Goal: Information Seeking & Learning: Learn about a topic

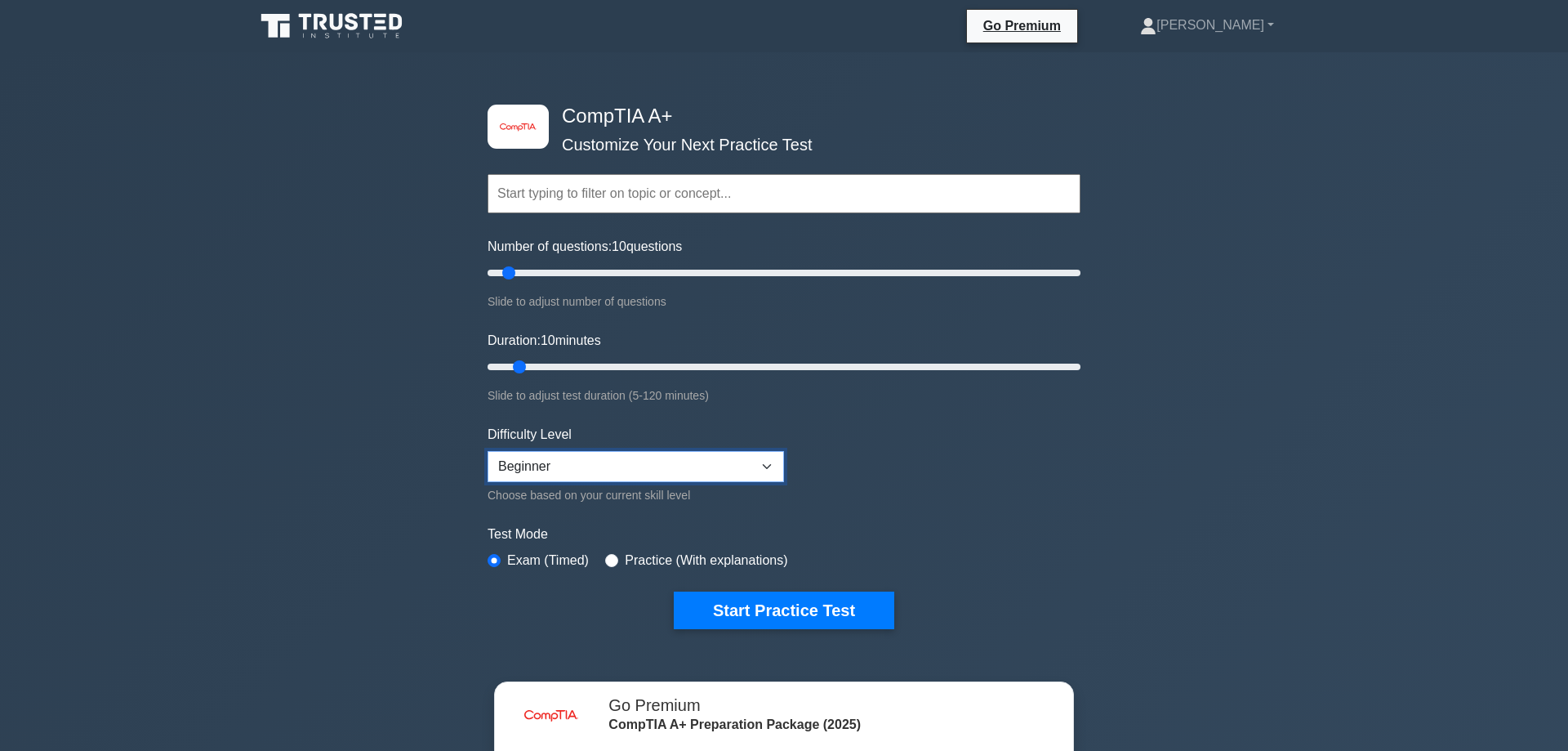
click at [488, 451] on select "Beginner Intermediate Expert" at bounding box center [636, 466] width 297 height 31
click option "Intermediate" at bounding box center [0, 0] width 0 height 0
click at [488, 451] on select "Beginner Intermediate Expert" at bounding box center [636, 466] width 297 height 31
select select "beginner"
click option "Beginner" at bounding box center [0, 0] width 0 height 0
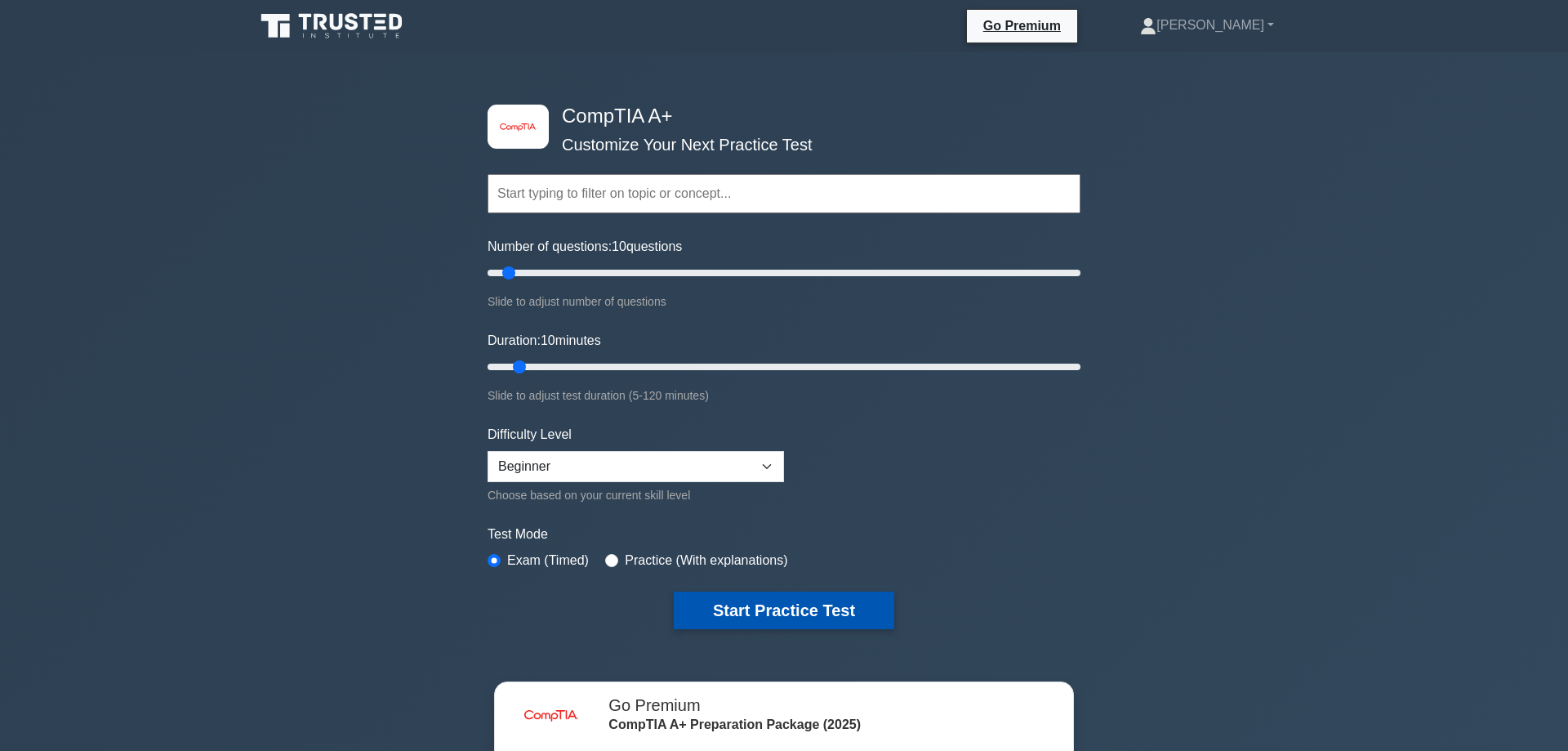
click at [710, 609] on button "Start Practice Test" at bounding box center [784, 611] width 221 height 38
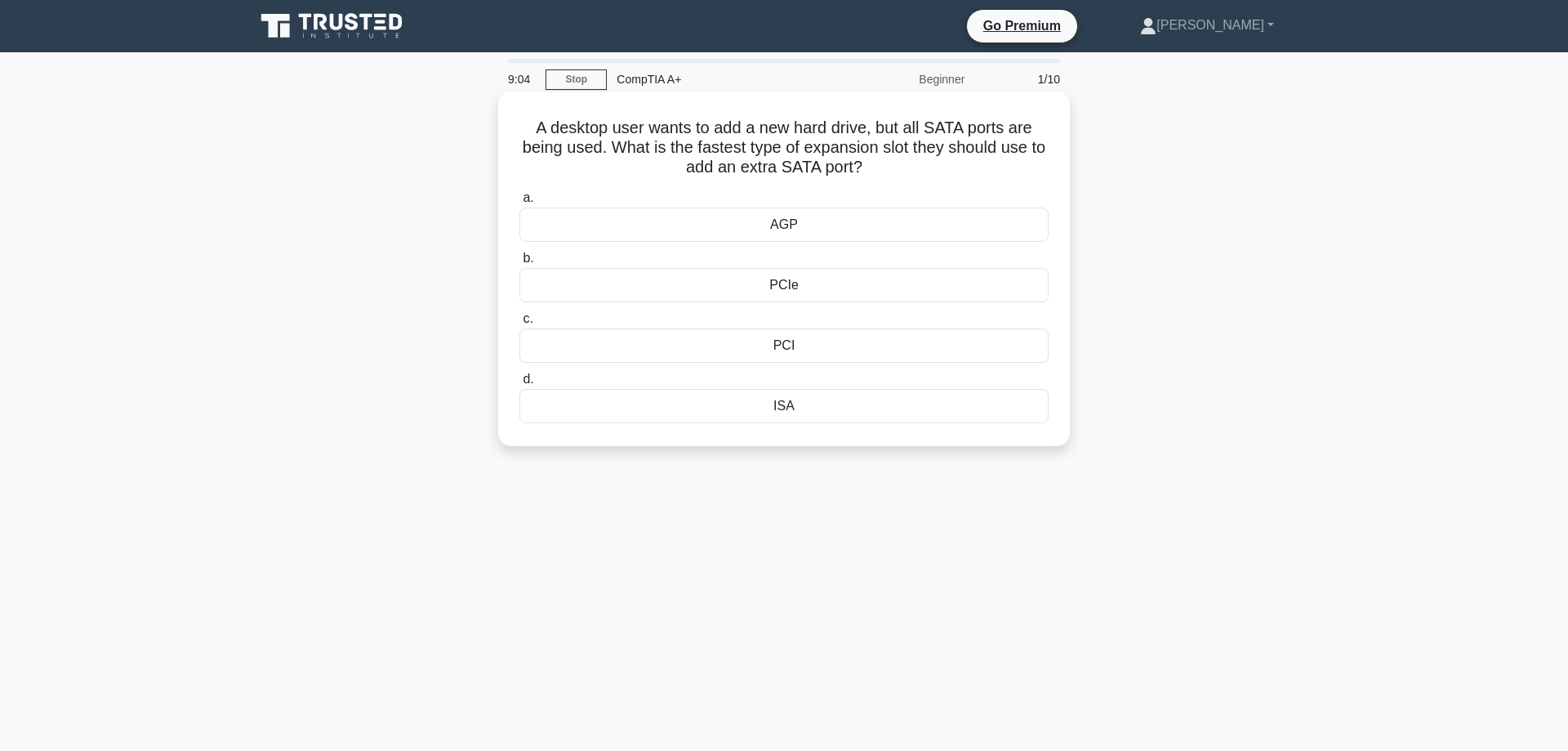
click at [884, 295] on div "PCIe" at bounding box center [784, 285] width 530 height 34
click at [520, 264] on input "b. PCIe" at bounding box center [520, 258] width 0 height 11
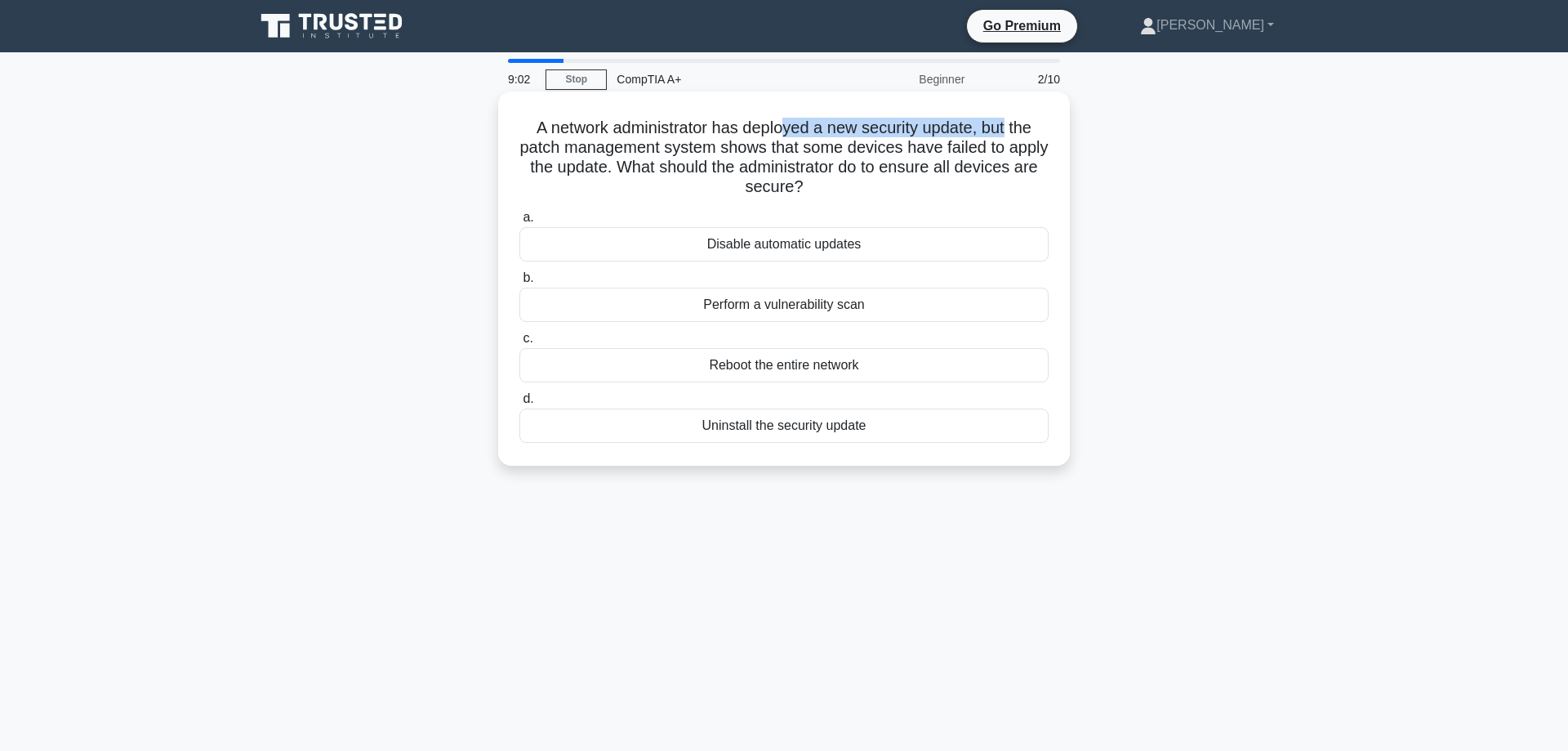
drag, startPoint x: 784, startPoint y: 124, endPoint x: 1004, endPoint y: 130, distance: 220.1
click at [1004, 130] on h5 "A network administrator has deployed a new security update, but the patch manag…" at bounding box center [784, 158] width 533 height 80
drag, startPoint x: 605, startPoint y: 156, endPoint x: 915, endPoint y: 150, distance: 310.1
click at [915, 150] on h5 "A network administrator has deployed a new security update, but the patch manag…" at bounding box center [784, 158] width 533 height 80
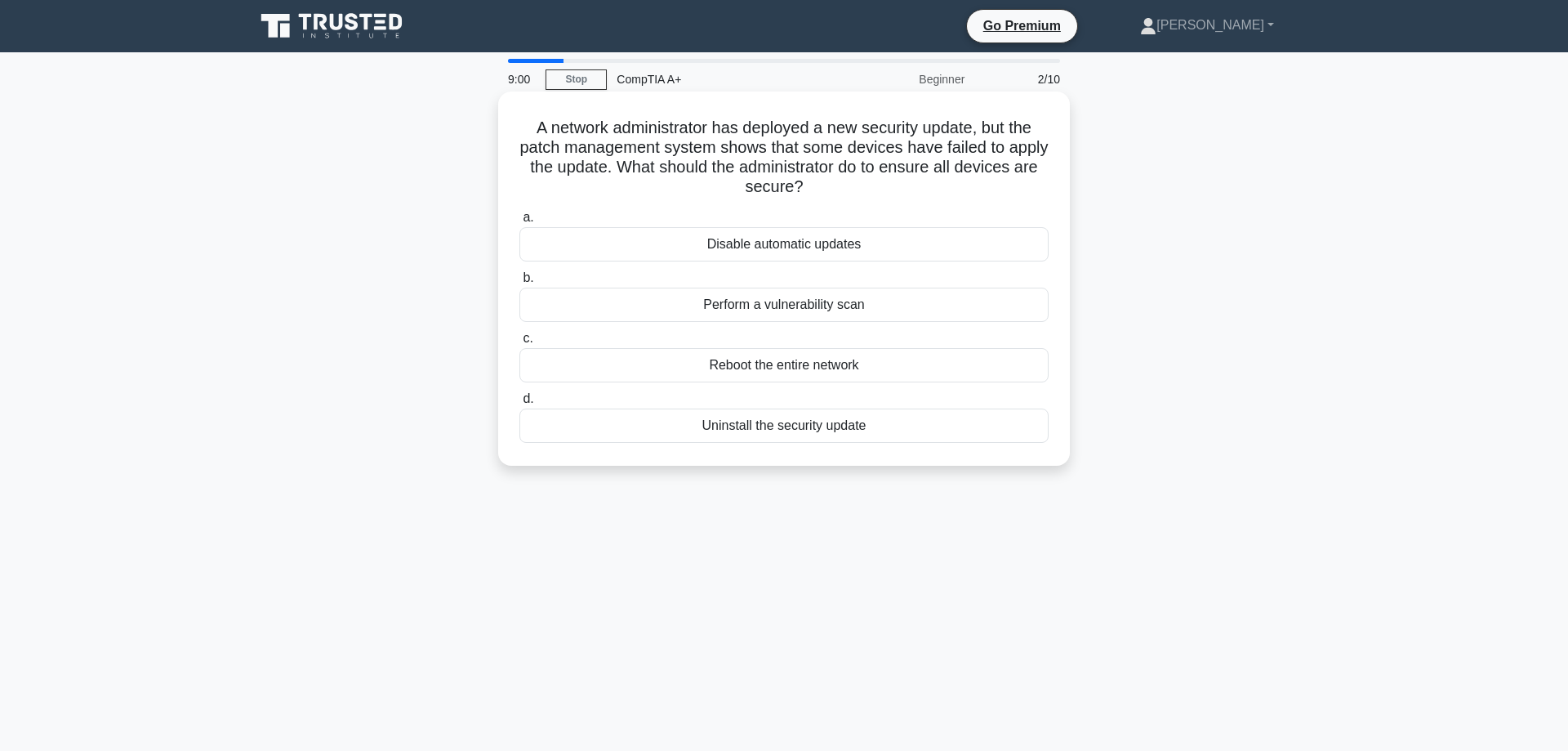
click at [915, 150] on h5 "A network administrator has deployed a new security update, but the patch manag…" at bounding box center [784, 158] width 533 height 80
drag, startPoint x: 808, startPoint y: 133, endPoint x: 825, endPoint y: 140, distance: 18.4
click at [811, 134] on h5 "A network administrator has deployed a new security update, but the patch manag…" at bounding box center [784, 158] width 533 height 80
click at [835, 147] on h5 "A network administrator has deployed a new security update, but the patch manag…" at bounding box center [784, 158] width 533 height 80
drag, startPoint x: 618, startPoint y: 169, endPoint x: 916, endPoint y: 173, distance: 298.0
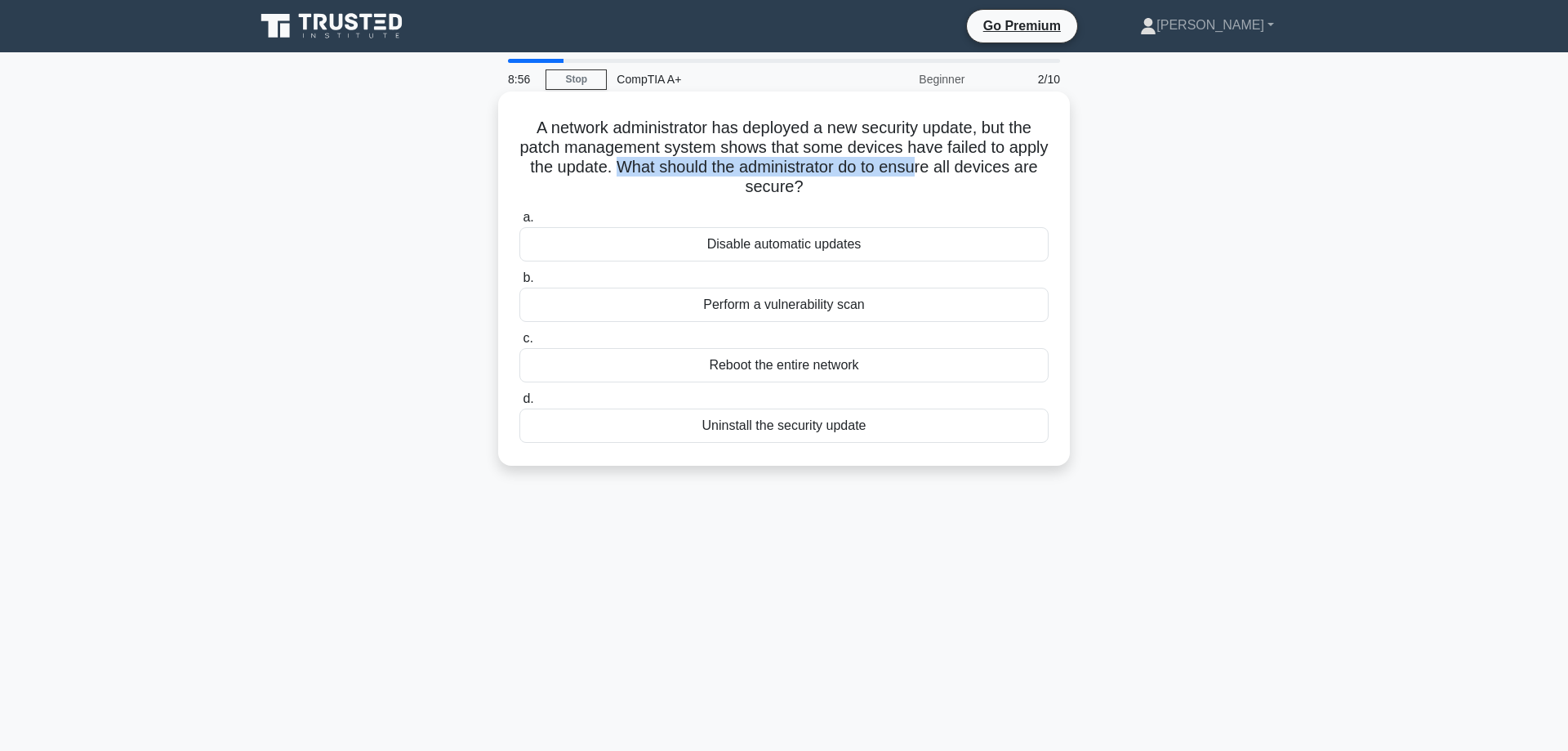
click at [916, 173] on h5 "A network administrator has deployed a new security update, but the patch manag…" at bounding box center [784, 158] width 533 height 80
click at [936, 169] on h5 "A network administrator has deployed a new security update, but the patch manag…" at bounding box center [784, 158] width 533 height 80
drag, startPoint x: 540, startPoint y: 168, endPoint x: 601, endPoint y: 168, distance: 61.0
click at [601, 168] on h5 "A network administrator has deployed a new security update, but the patch manag…" at bounding box center [784, 158] width 533 height 80
click at [824, 282] on label "b. Perform a vulnerability scan" at bounding box center [784, 295] width 530 height 54
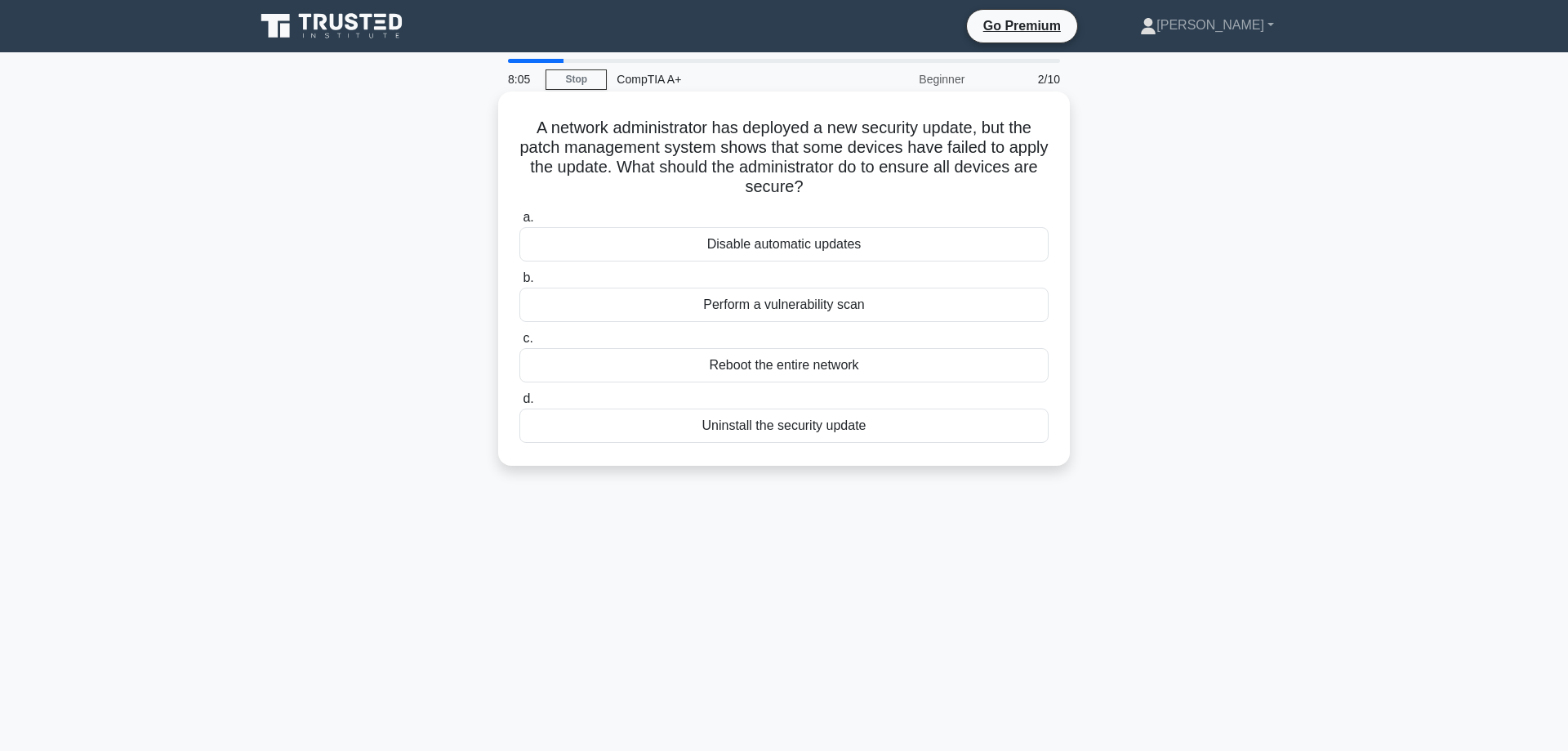
click at [520, 282] on input "b. Perform a vulnerability scan" at bounding box center [520, 278] width 0 height 11
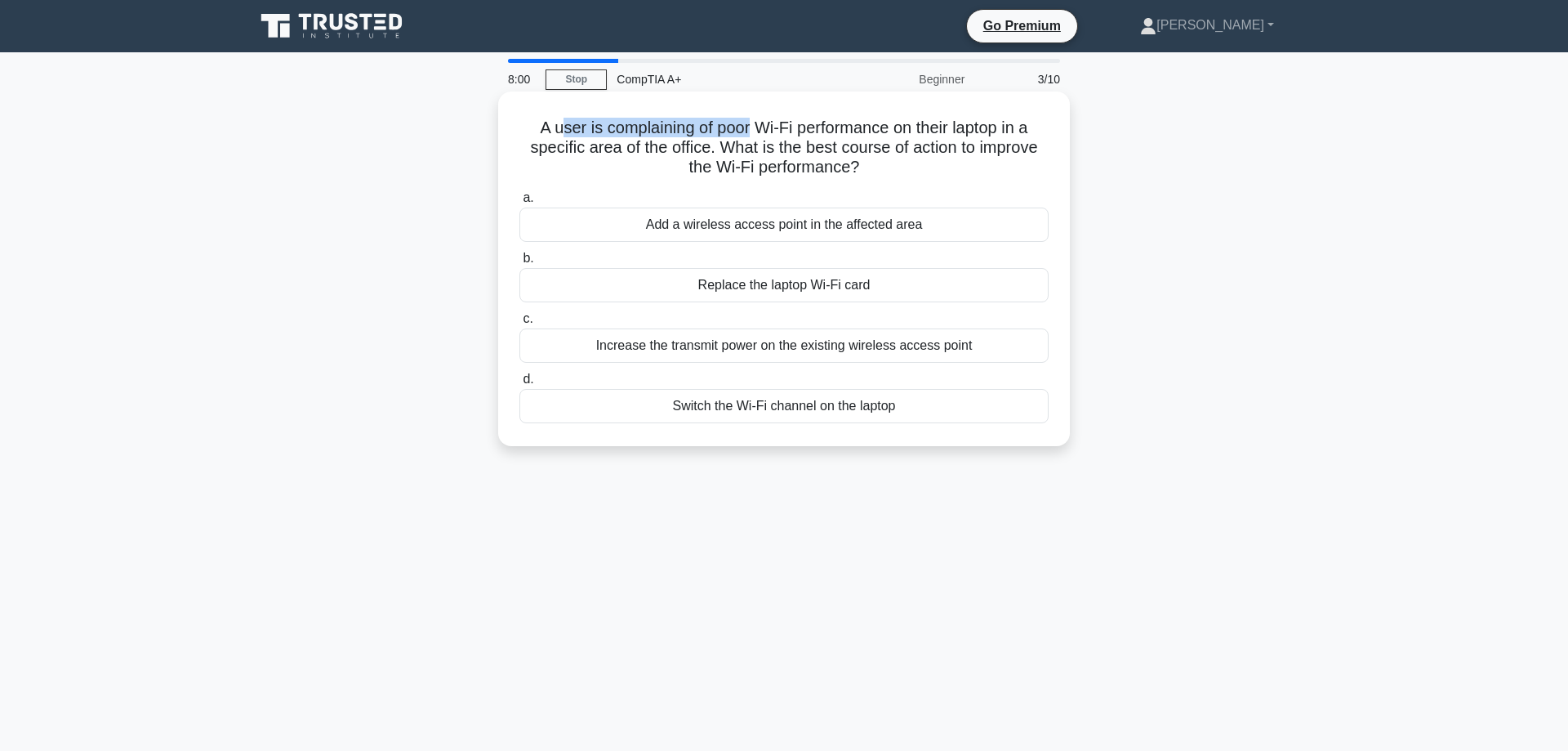
drag, startPoint x: 638, startPoint y: 136, endPoint x: 752, endPoint y: 134, distance: 114.0
click at [752, 134] on h5 "A user is complaining of poor Wi-Fi performance on their laptop in a specific a…" at bounding box center [784, 148] width 533 height 60
click at [820, 141] on h5 "A user is complaining of poor Wi-Fi performance on their laptop in a specific a…" at bounding box center [784, 148] width 533 height 60
click at [831, 112] on div "A user is complaining of poor Wi-Fi performance on their laptop in a specific a…" at bounding box center [784, 269] width 559 height 342
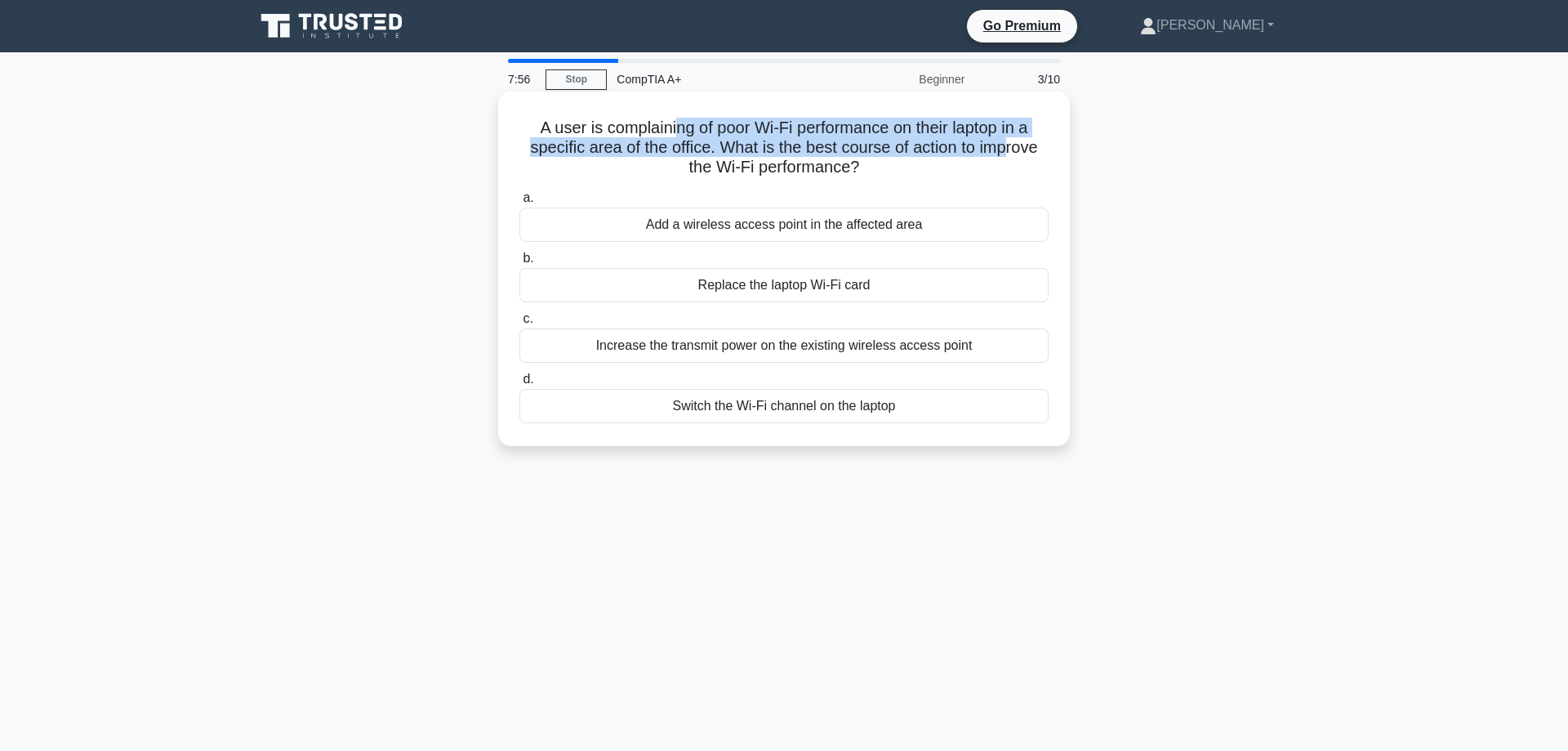
drag, startPoint x: 685, startPoint y: 133, endPoint x: 1007, endPoint y: 137, distance: 322.0
click at [1007, 137] on h5 "A user is complaining of poor Wi-Fi performance on their laptop in a specific a…" at bounding box center [784, 148] width 533 height 60
click at [878, 152] on h5 "A user is complaining of poor Wi-Fi performance on their laptop in a specific a…" at bounding box center [784, 148] width 533 height 60
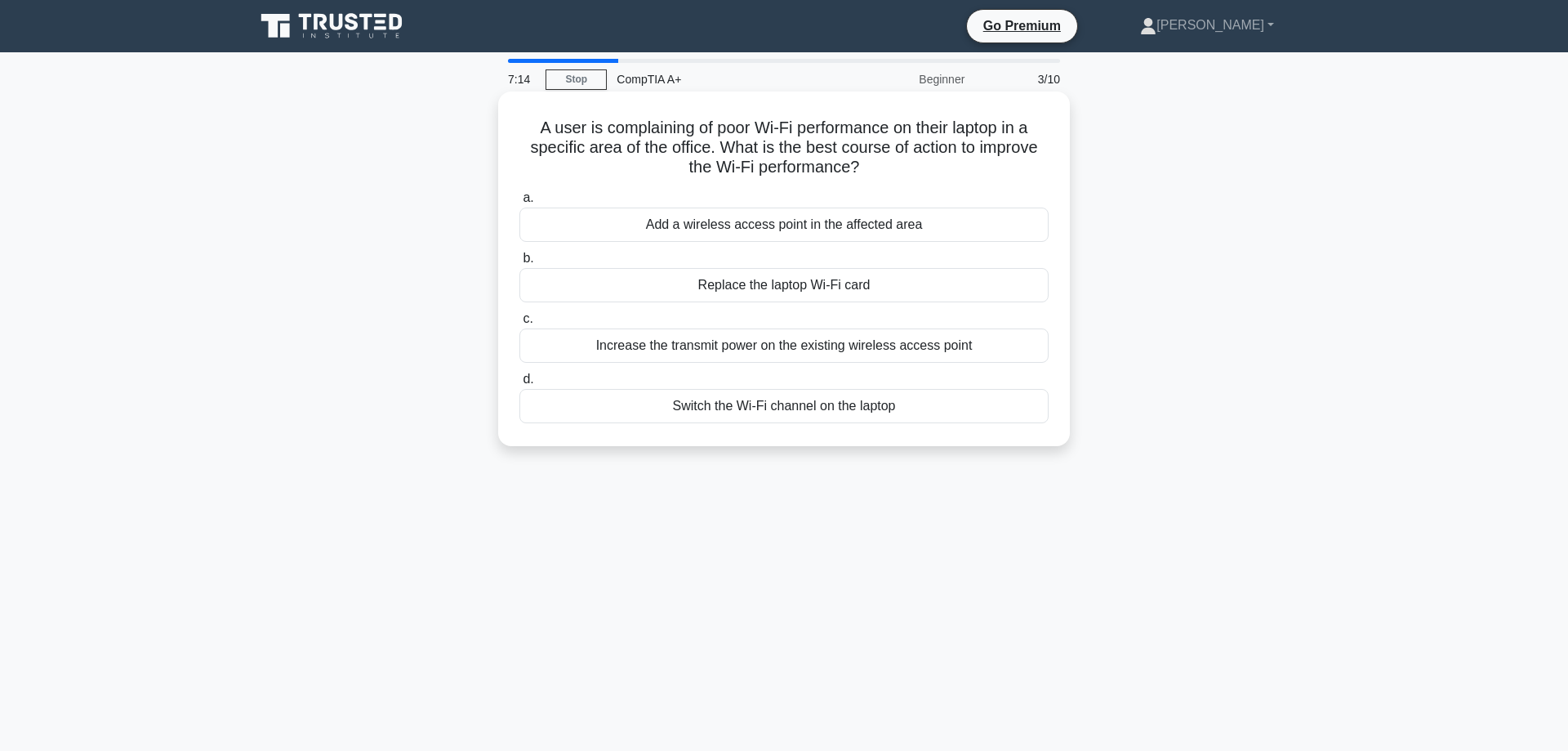
click at [832, 229] on div "Add a wireless access point in the affected area" at bounding box center [784, 225] width 530 height 34
click at [520, 204] on input "a. Add a wireless access point in the affected area" at bounding box center [520, 198] width 0 height 11
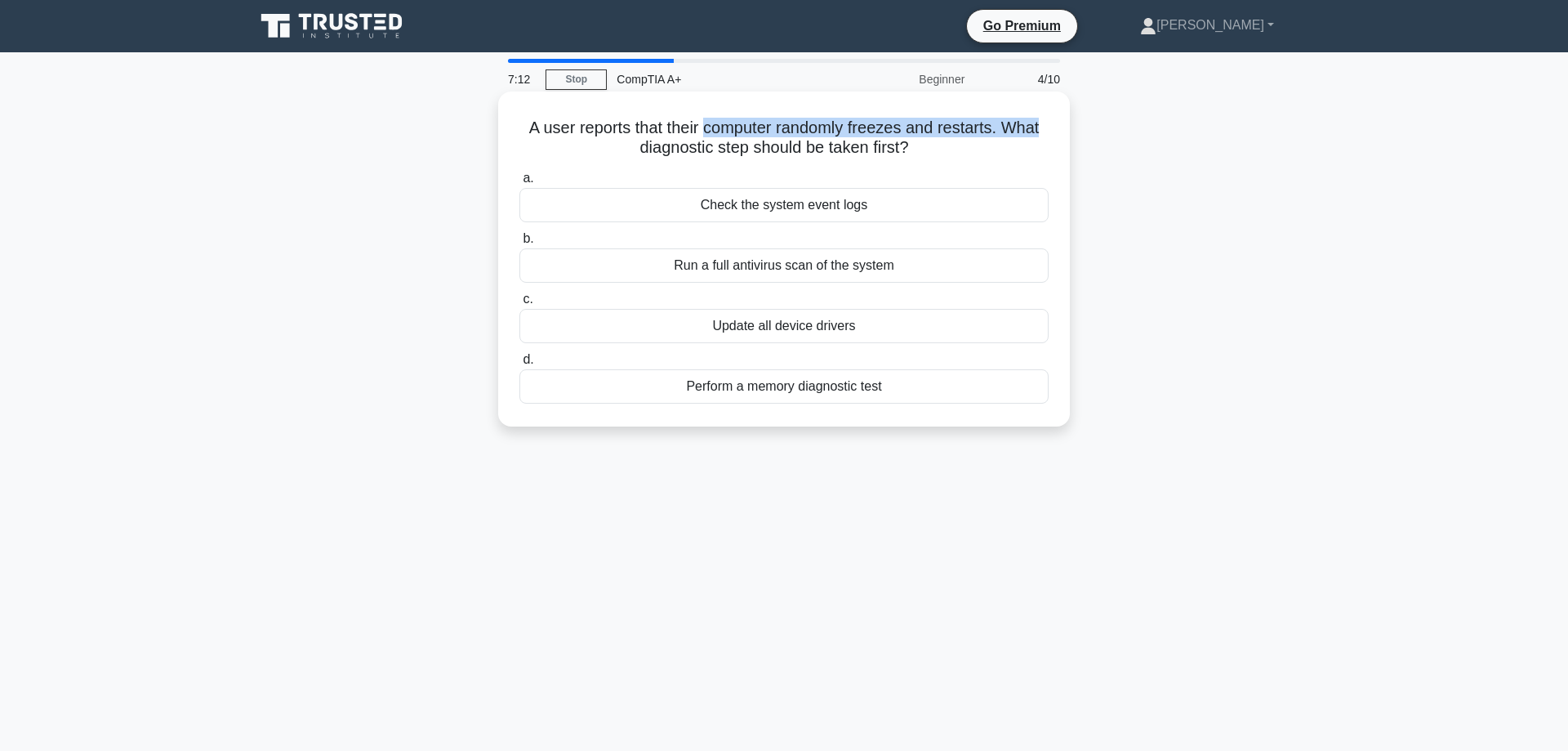
drag, startPoint x: 709, startPoint y: 128, endPoint x: 1039, endPoint y: 129, distance: 330.0
click at [1039, 129] on h5 "A user reports that their computer randomly freezes and restarts. What diagnost…" at bounding box center [784, 138] width 533 height 41
click at [599, 132] on h5 "A user reports that their computer randomly freezes and restarts. What diagnost…" at bounding box center [784, 138] width 533 height 41
drag, startPoint x: 568, startPoint y: 132, endPoint x: 757, endPoint y: 130, distance: 189.0
click at [757, 130] on h5 "A user reports that their computer randomly freezes and restarts. What diagnost…" at bounding box center [784, 138] width 533 height 41
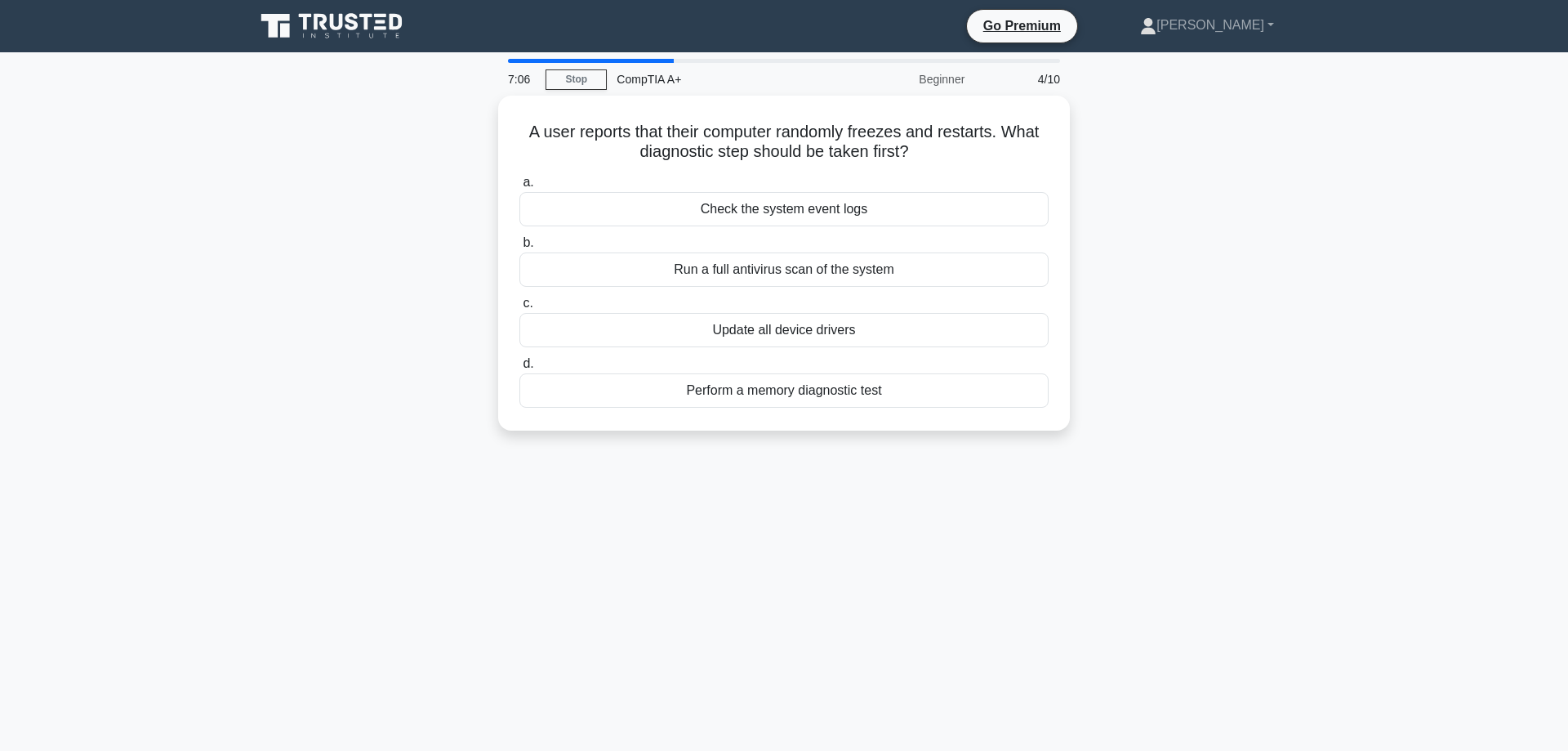
click at [345, 351] on div "A user reports that their computer randomly freezes and restarts. What diagnost…" at bounding box center [784, 273] width 1078 height 355
click at [876, 203] on div "Check the system event logs" at bounding box center [784, 205] width 530 height 34
click at [520, 184] on input "a. Check the system event logs" at bounding box center [520, 178] width 0 height 11
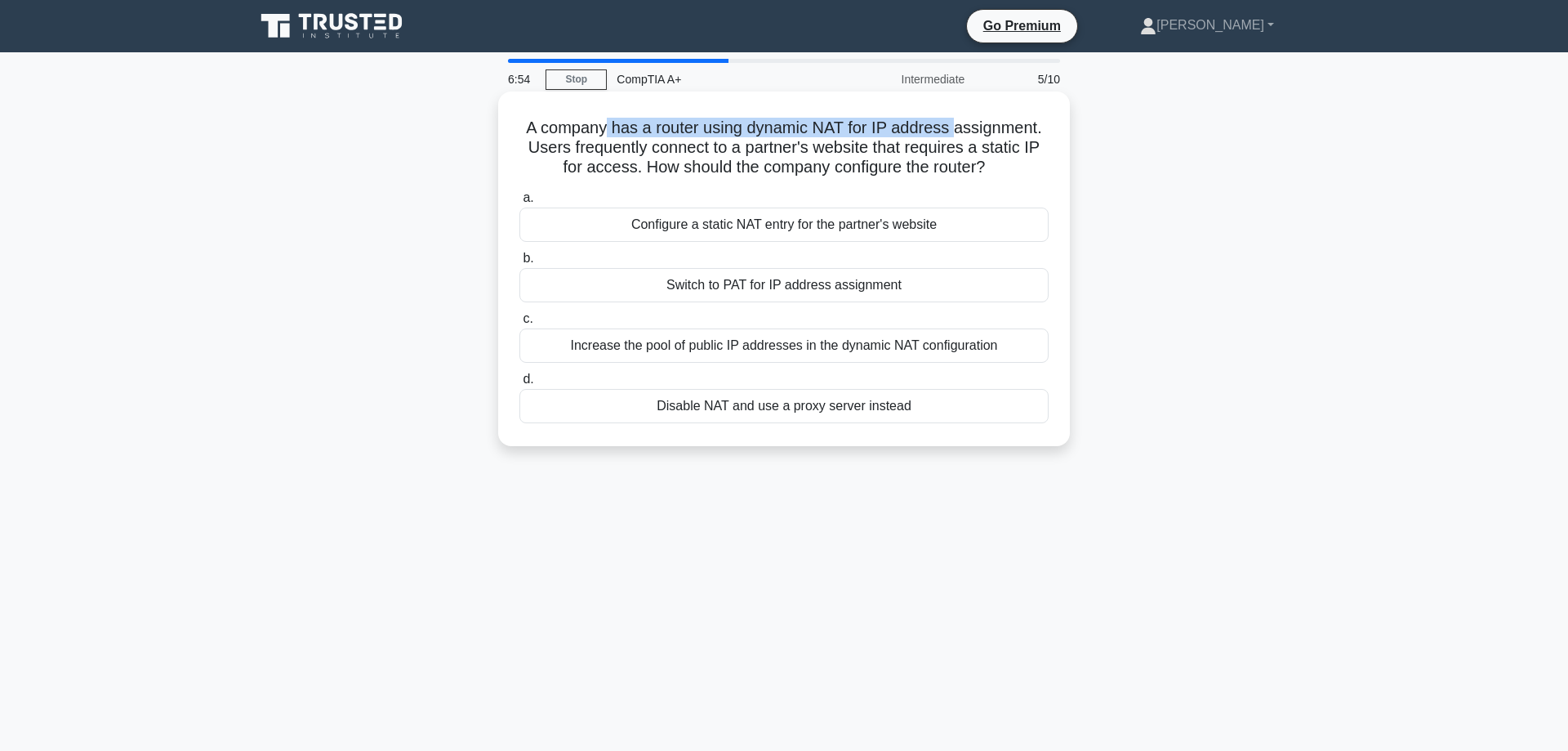
drag, startPoint x: 651, startPoint y: 119, endPoint x: 956, endPoint y: 125, distance: 305.1
click at [956, 125] on h5 "A company has a router using dynamic NAT for IP address assignment. Users frequ…" at bounding box center [784, 148] width 533 height 60
click at [946, 139] on h5 "A company has a router using dynamic NAT for IP address assignment. Users frequ…" at bounding box center [784, 148] width 533 height 60
click at [797, 345] on div "Increase the pool of public IP addresses in the dynamic NAT configuration" at bounding box center [784, 346] width 530 height 34
click at [520, 324] on input "c. Increase the pool of public IP addresses in the dynamic NAT configuration" at bounding box center [520, 319] width 0 height 11
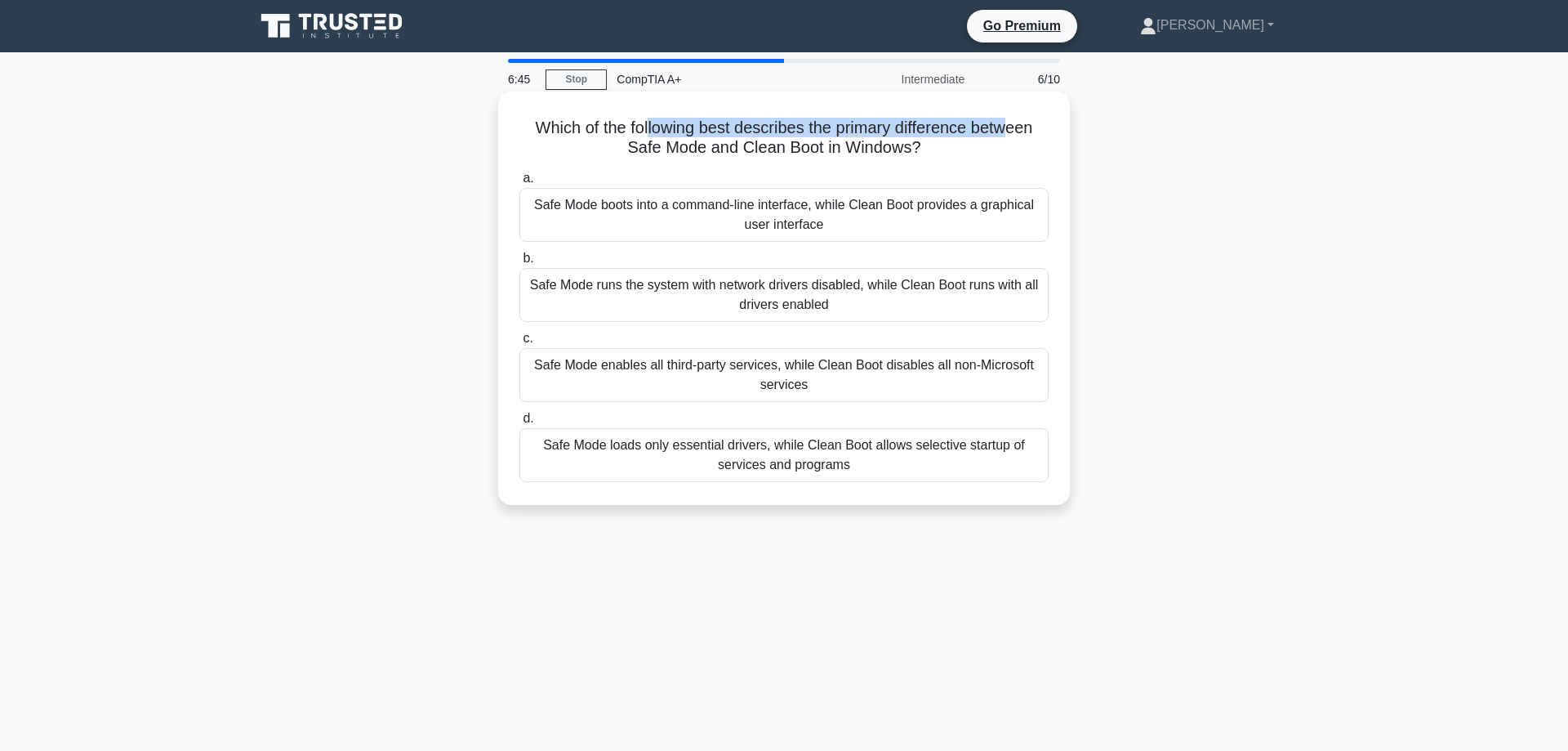
drag, startPoint x: 648, startPoint y: 123, endPoint x: 1021, endPoint y: 132, distance: 373.1
click at [1017, 132] on h5 "Which of the following best describes the primary difference between Safe Mode …" at bounding box center [784, 138] width 533 height 41
click at [1026, 132] on h5 "Which of the following best describes the primary difference between Safe Mode …" at bounding box center [784, 138] width 533 height 41
click at [865, 226] on div "Safe Mode boots into a command-line interface, while Clean Boot provides a grap…" at bounding box center [784, 215] width 530 height 54
click at [520, 184] on input "a. Safe Mode boots into a command-line interface, while Clean Boot provides a g…" at bounding box center [520, 178] width 0 height 11
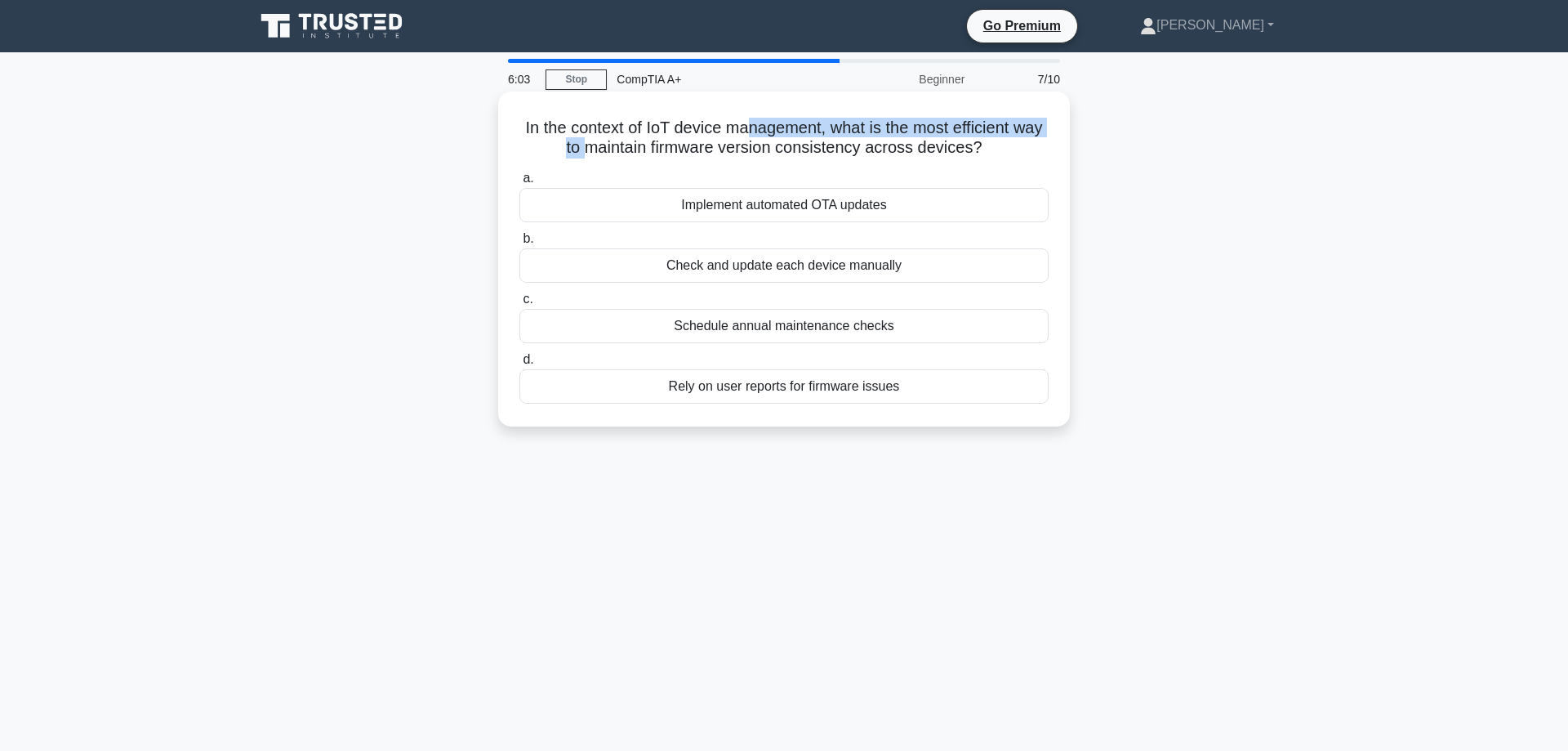
drag, startPoint x: 625, startPoint y: 130, endPoint x: 819, endPoint y: 137, distance: 194.1
click at [750, 132] on h5 "In the context of IoT device management, what is the most efficient way to main…" at bounding box center [784, 138] width 533 height 41
click at [820, 137] on h5 "In the context of IoT device management, what is the most efficient way to main…" at bounding box center [784, 138] width 533 height 41
drag, startPoint x: 707, startPoint y: 142, endPoint x: 1028, endPoint y: 162, distance: 321.6
click at [1028, 162] on div "In the context of IoT device management, what is the most efficient way to main…" at bounding box center [784, 259] width 559 height 322
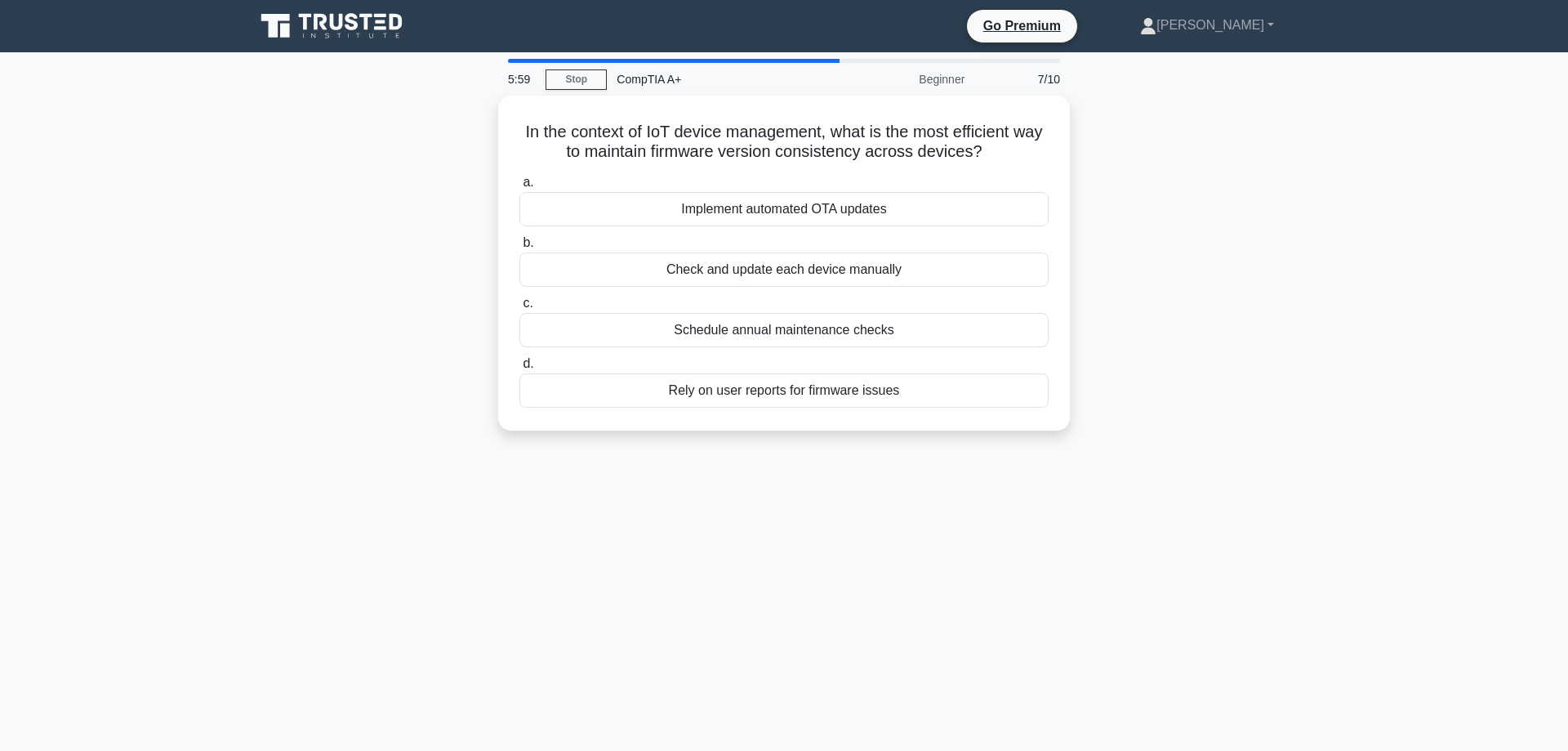
click at [1286, 347] on div "In the context of IoT device management, what is the most efficient way to main…" at bounding box center [784, 273] width 1078 height 355
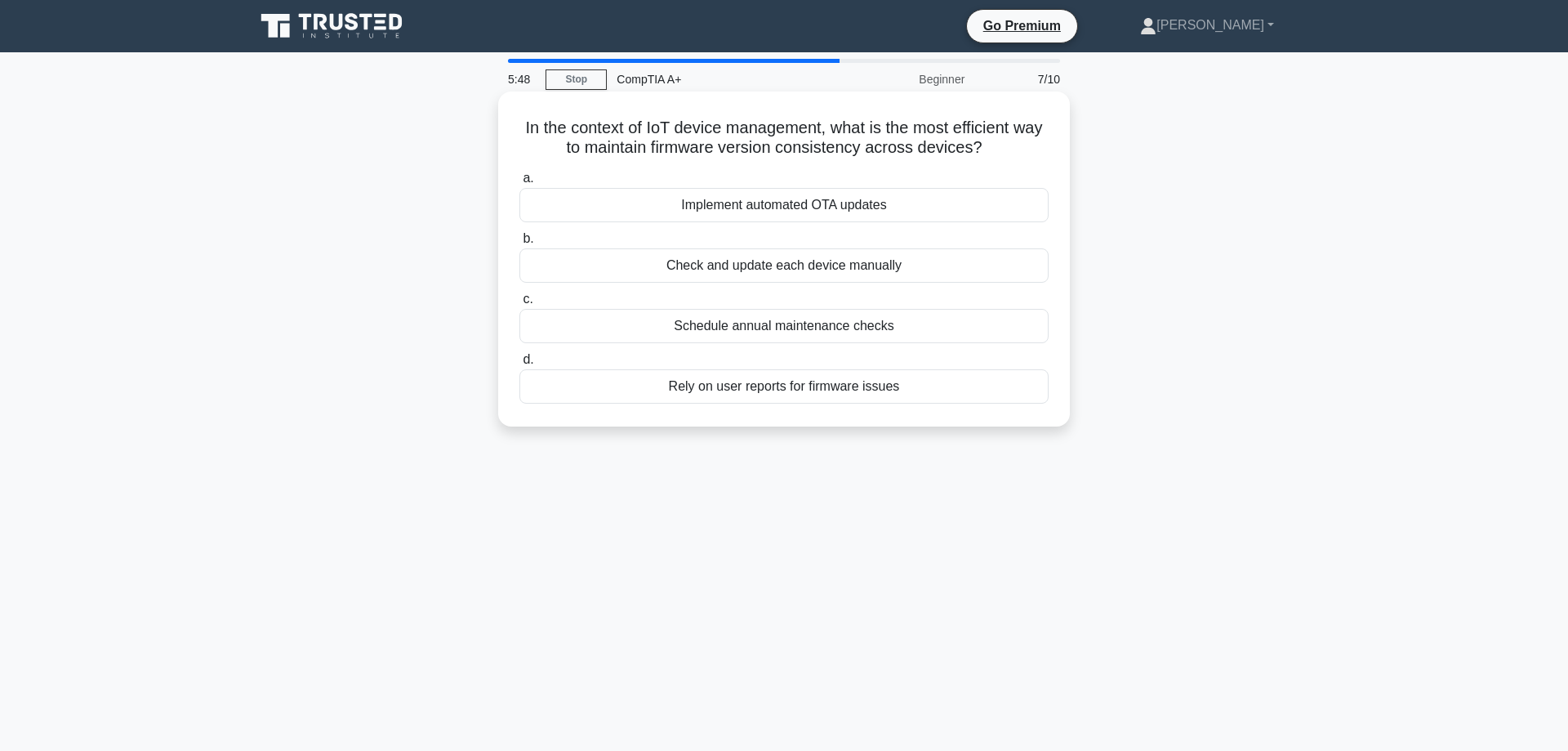
click at [776, 387] on div "Rely on user reports for firmware issues" at bounding box center [784, 386] width 530 height 34
click at [520, 365] on input "d. Rely on user reports for firmware issues" at bounding box center [520, 360] width 0 height 11
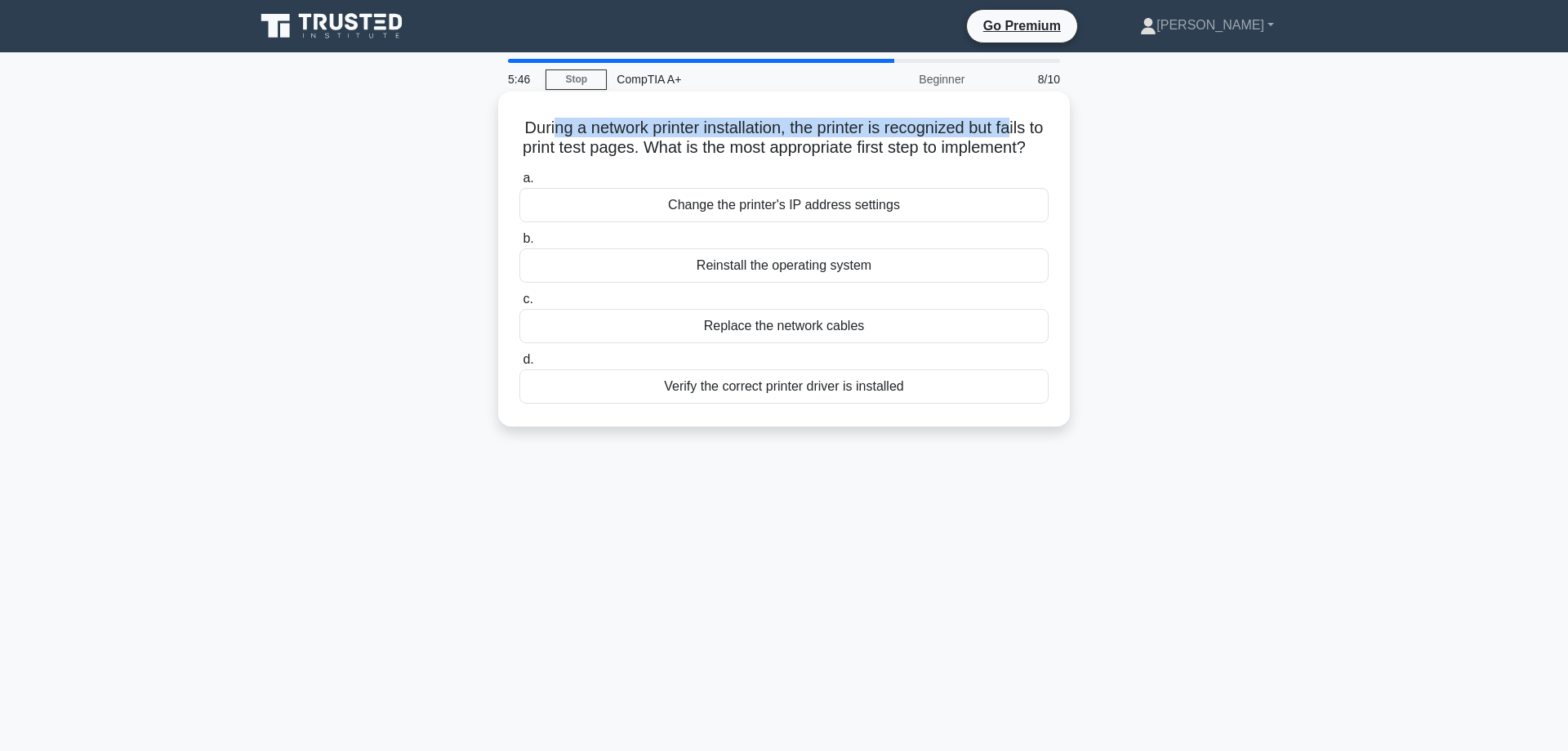
drag, startPoint x: 553, startPoint y: 132, endPoint x: 1013, endPoint y: 119, distance: 460.2
click at [1013, 119] on h5 "During a network printer installation, the printer is recognized but fails to p…" at bounding box center [784, 138] width 533 height 41
click at [975, 133] on h5 "During a network printer installation, the printer is recognized but fails to p…" at bounding box center [784, 138] width 533 height 41
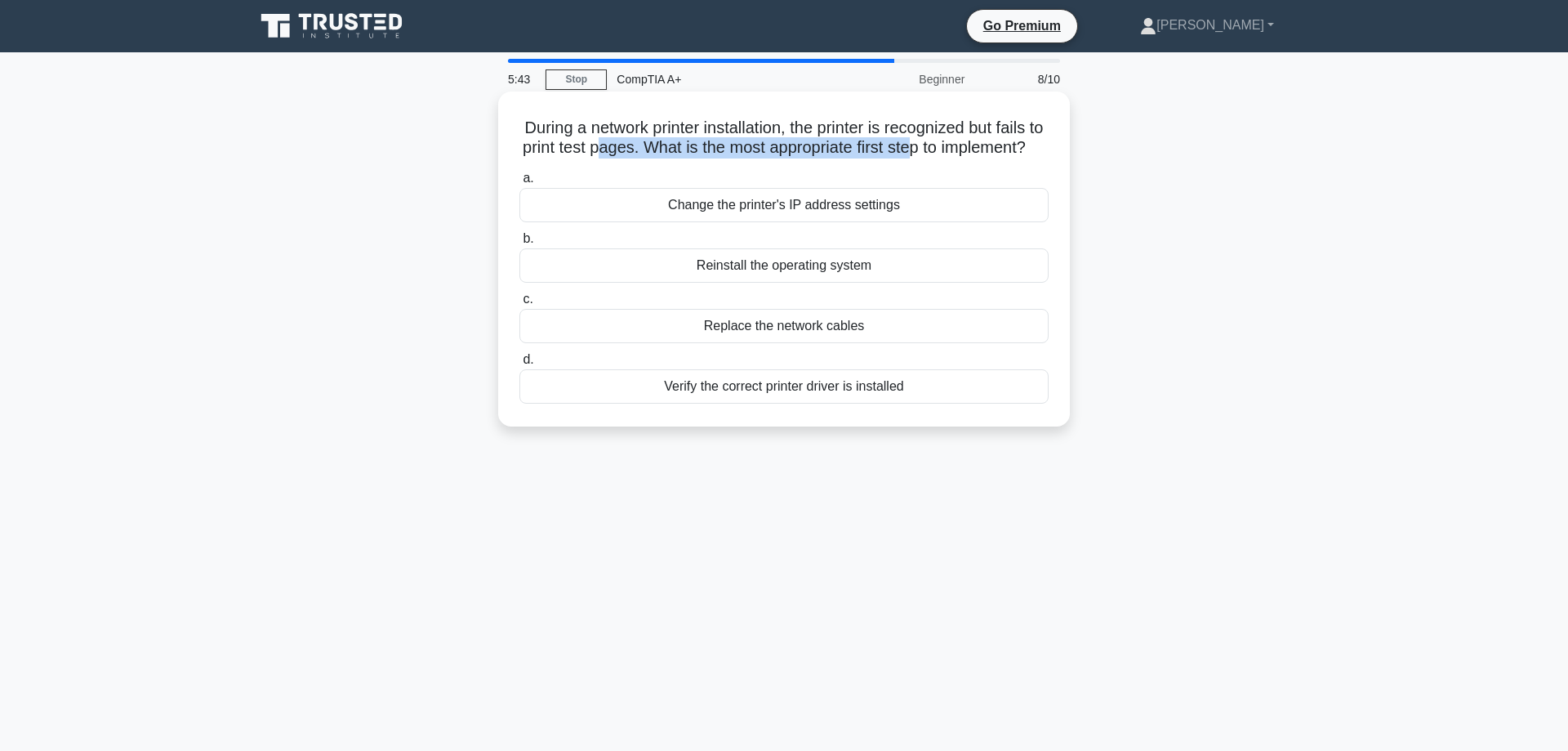
drag, startPoint x: 596, startPoint y: 150, endPoint x: 906, endPoint y: 147, distance: 310.0
click at [906, 147] on h5 "During a network printer installation, the printer is recognized but fails to p…" at bounding box center [784, 138] width 533 height 41
click at [881, 404] on div "Verify the correct printer driver is installed" at bounding box center [784, 386] width 530 height 34
click at [520, 365] on input "d. Verify the correct printer driver is installed" at bounding box center [520, 360] width 0 height 11
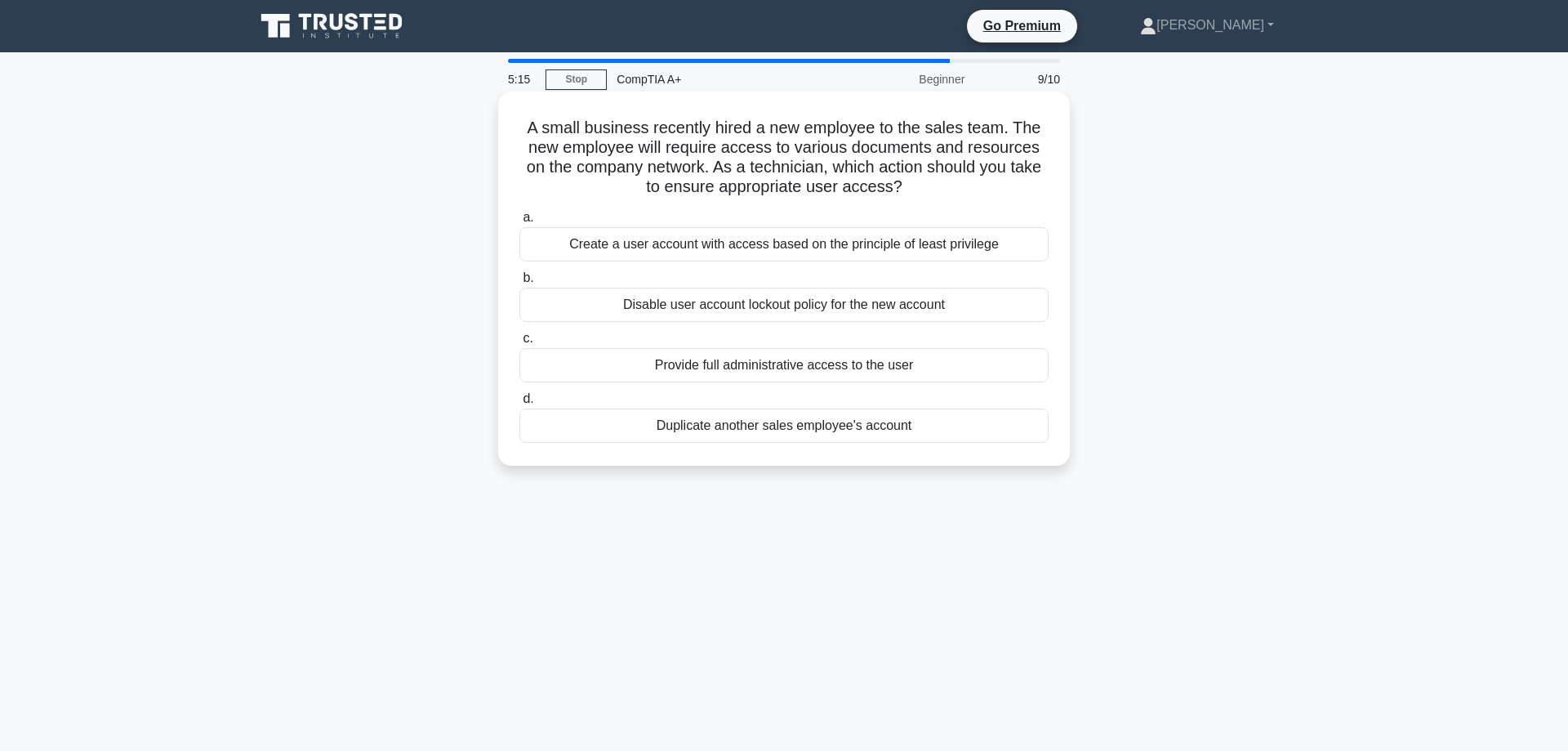
click at [770, 251] on div "Create a user account with access based on the principle of least privilege" at bounding box center [784, 244] width 530 height 34
click at [520, 223] on input "a. Create a user account with access based on the principle of least privilege" at bounding box center [520, 218] width 0 height 11
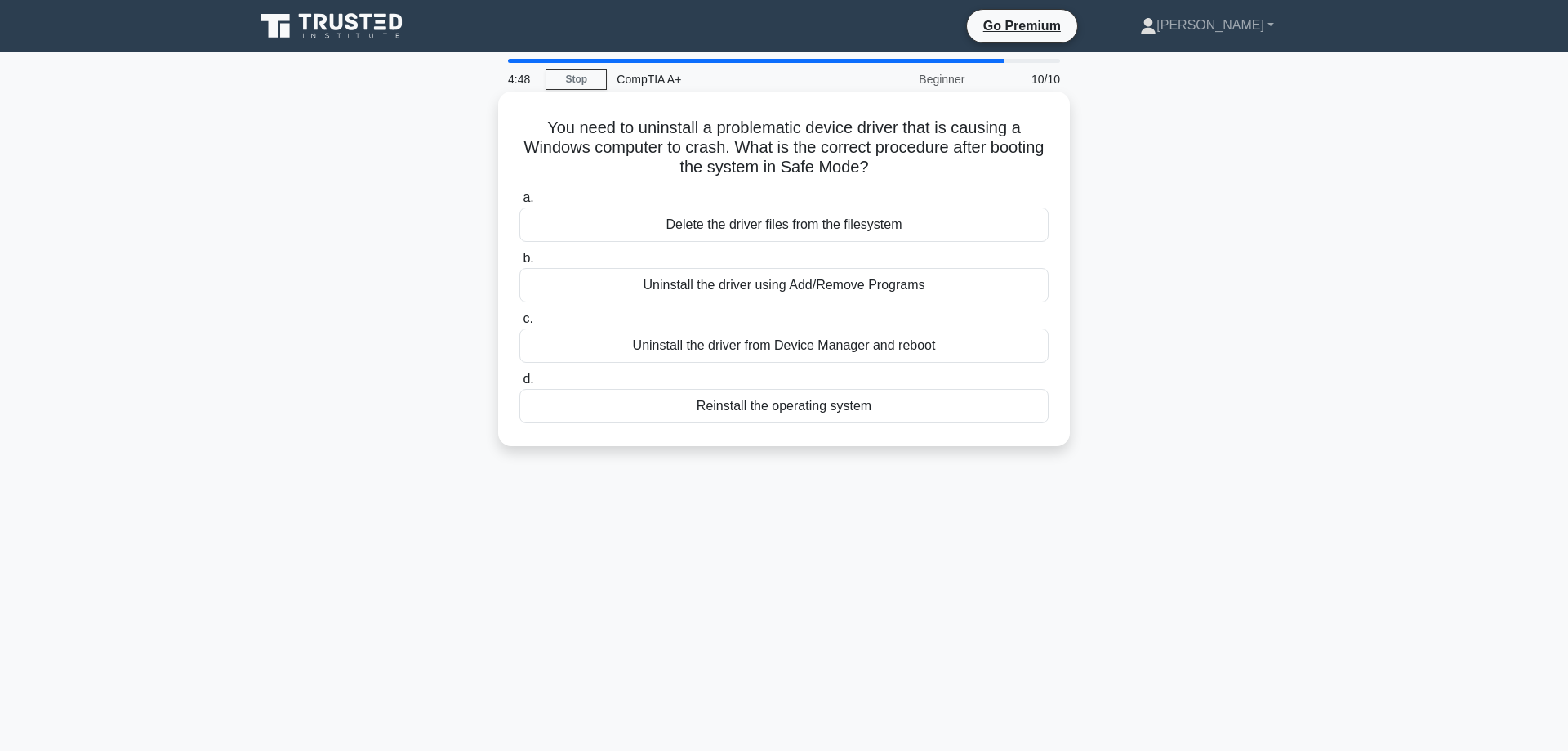
click at [947, 297] on div "Uninstall the driver using Add/Remove Programs" at bounding box center [784, 285] width 530 height 34
click at [520, 264] on input "b. Uninstall the driver using Add/Remove Programs" at bounding box center [520, 258] width 0 height 11
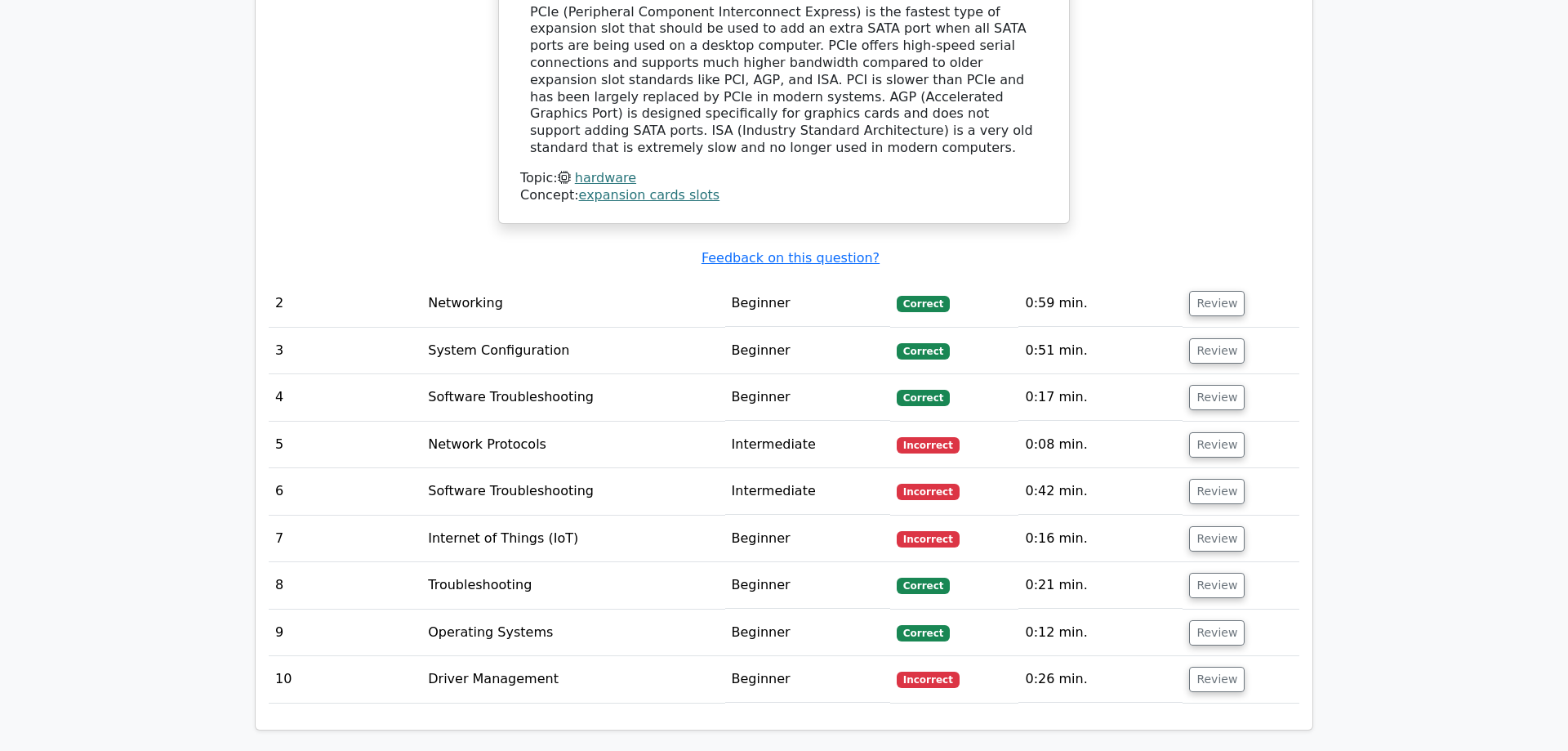
scroll to position [1834, 0]
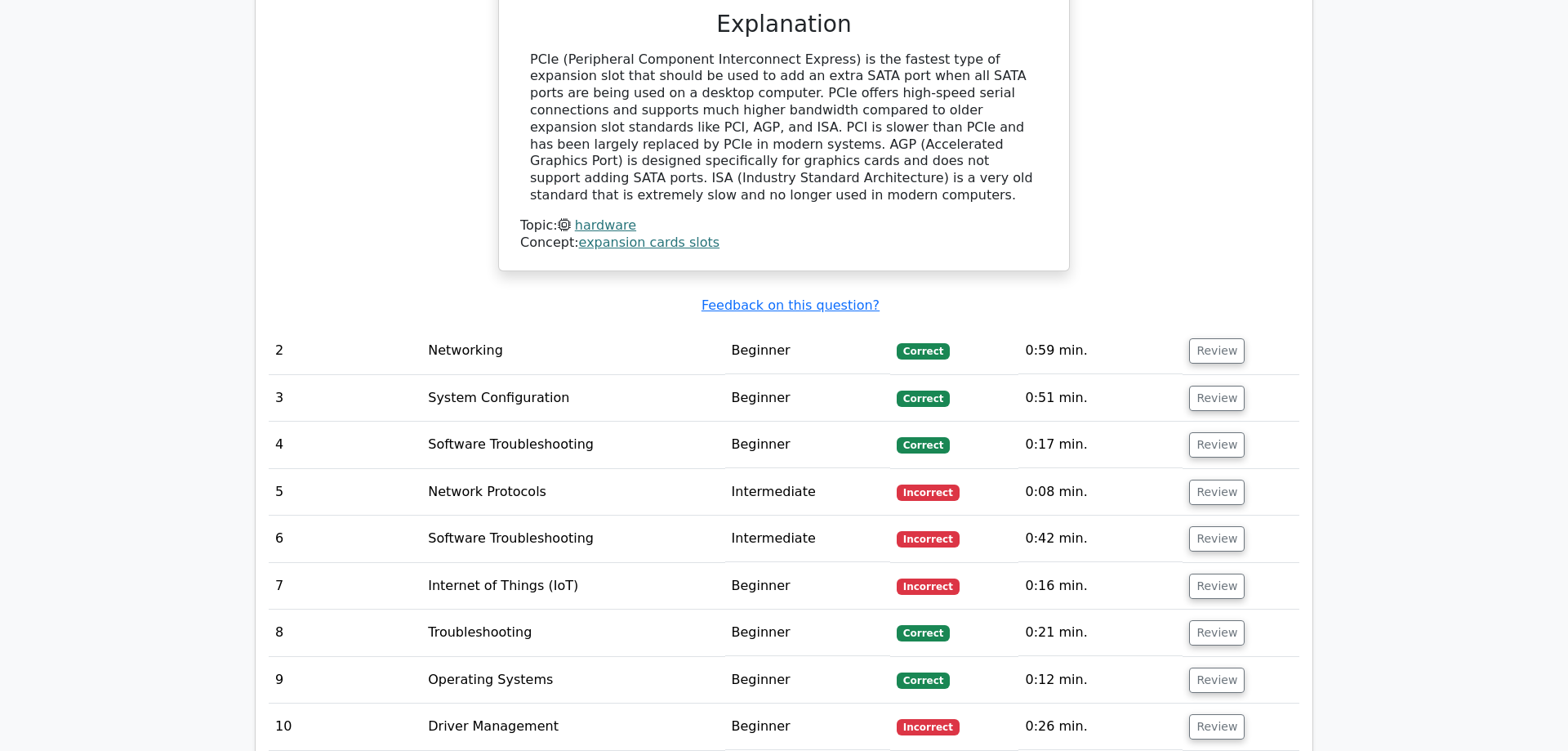
click at [1218, 469] on td "Review" at bounding box center [1241, 492] width 117 height 47
click at [1218, 480] on button "Review" at bounding box center [1217, 492] width 56 height 25
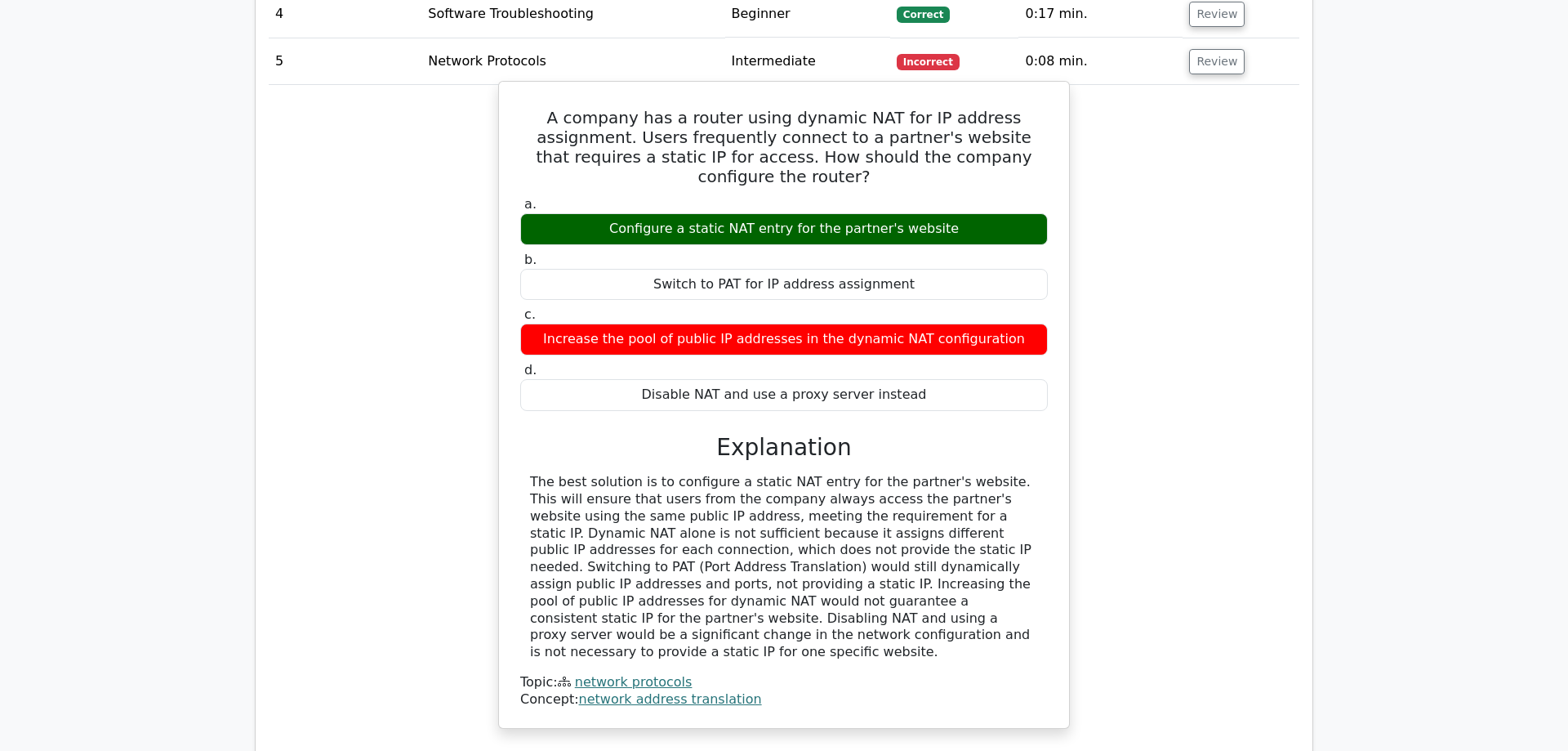
scroll to position [2501, 0]
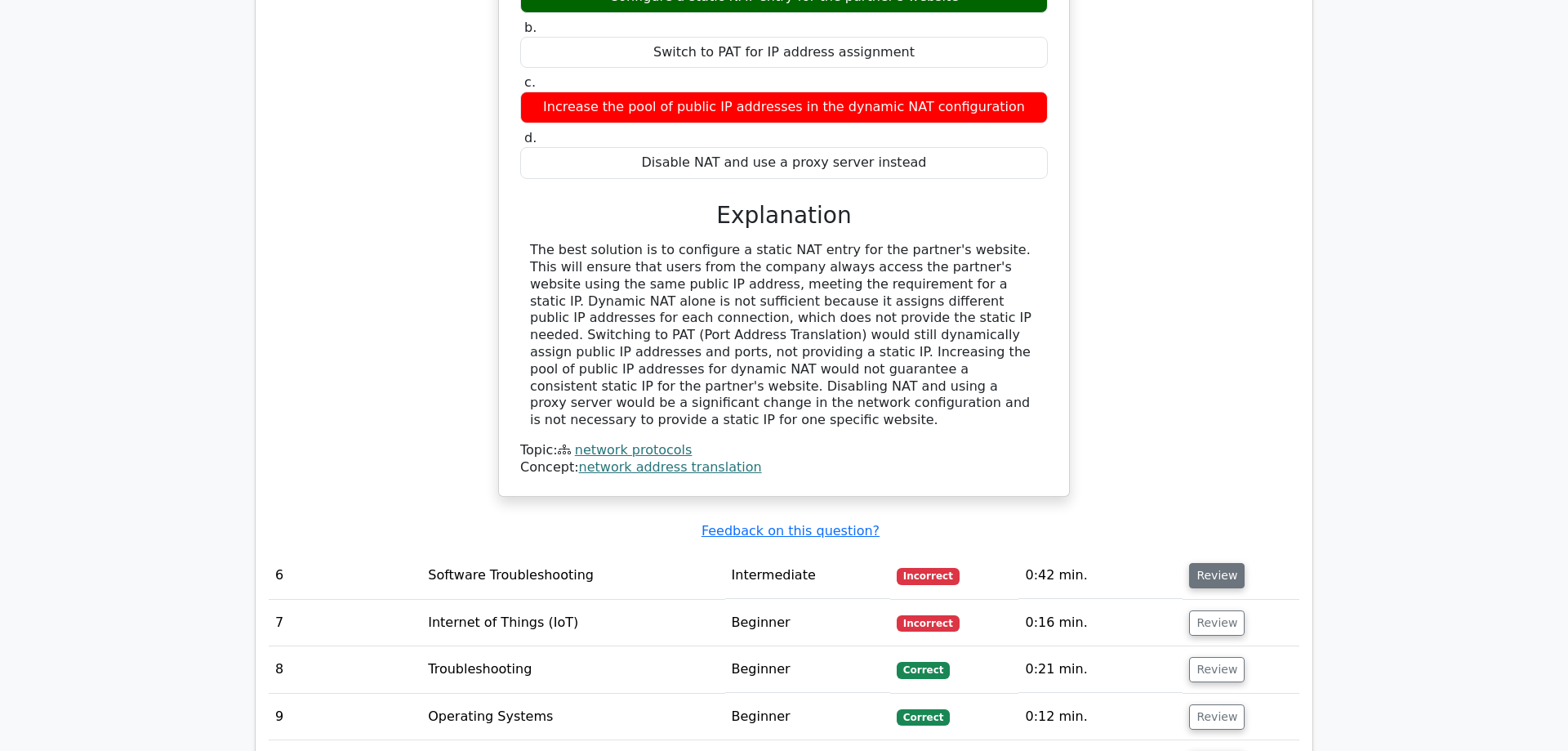
click at [1215, 563] on button "Review" at bounding box center [1217, 575] width 56 height 25
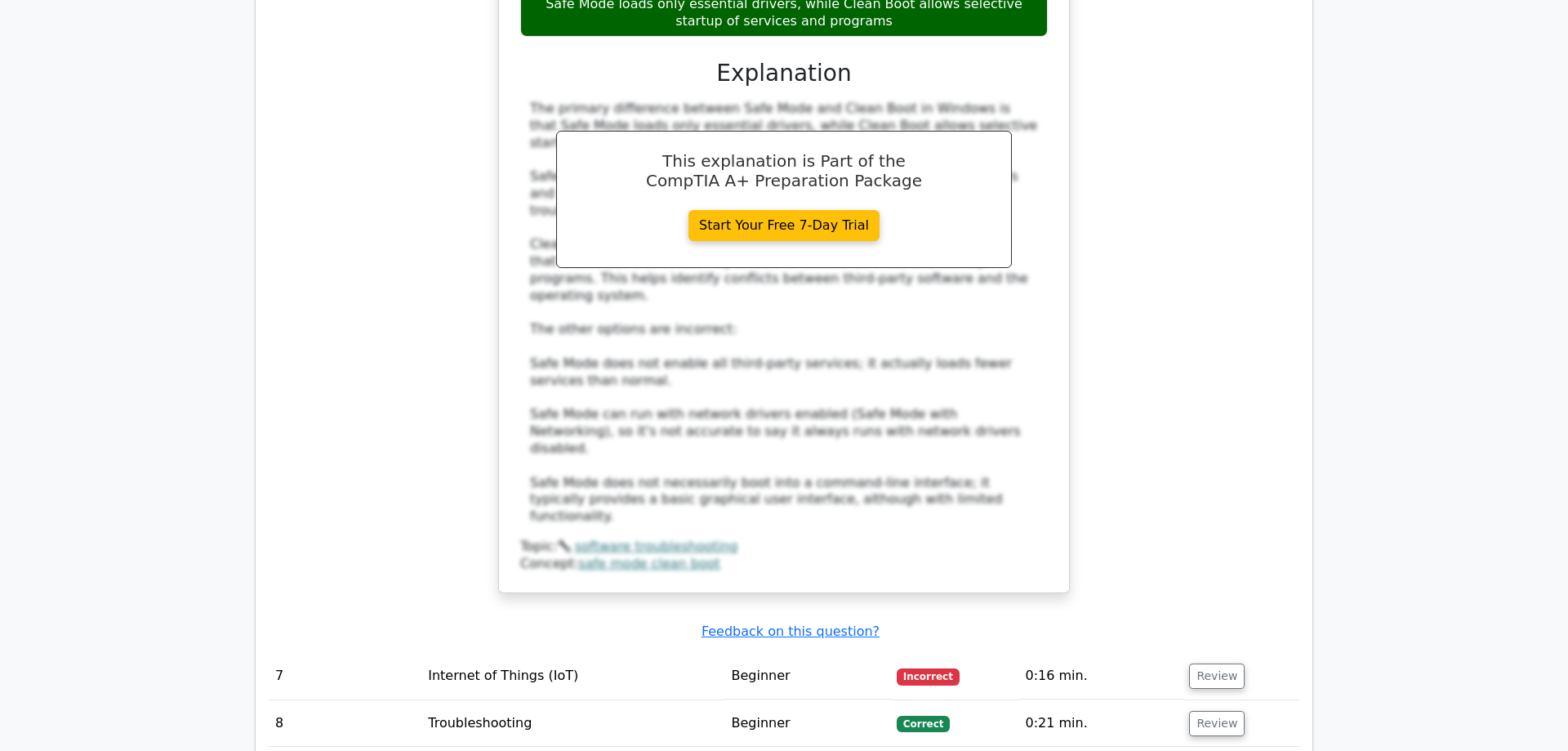
scroll to position [3502, 0]
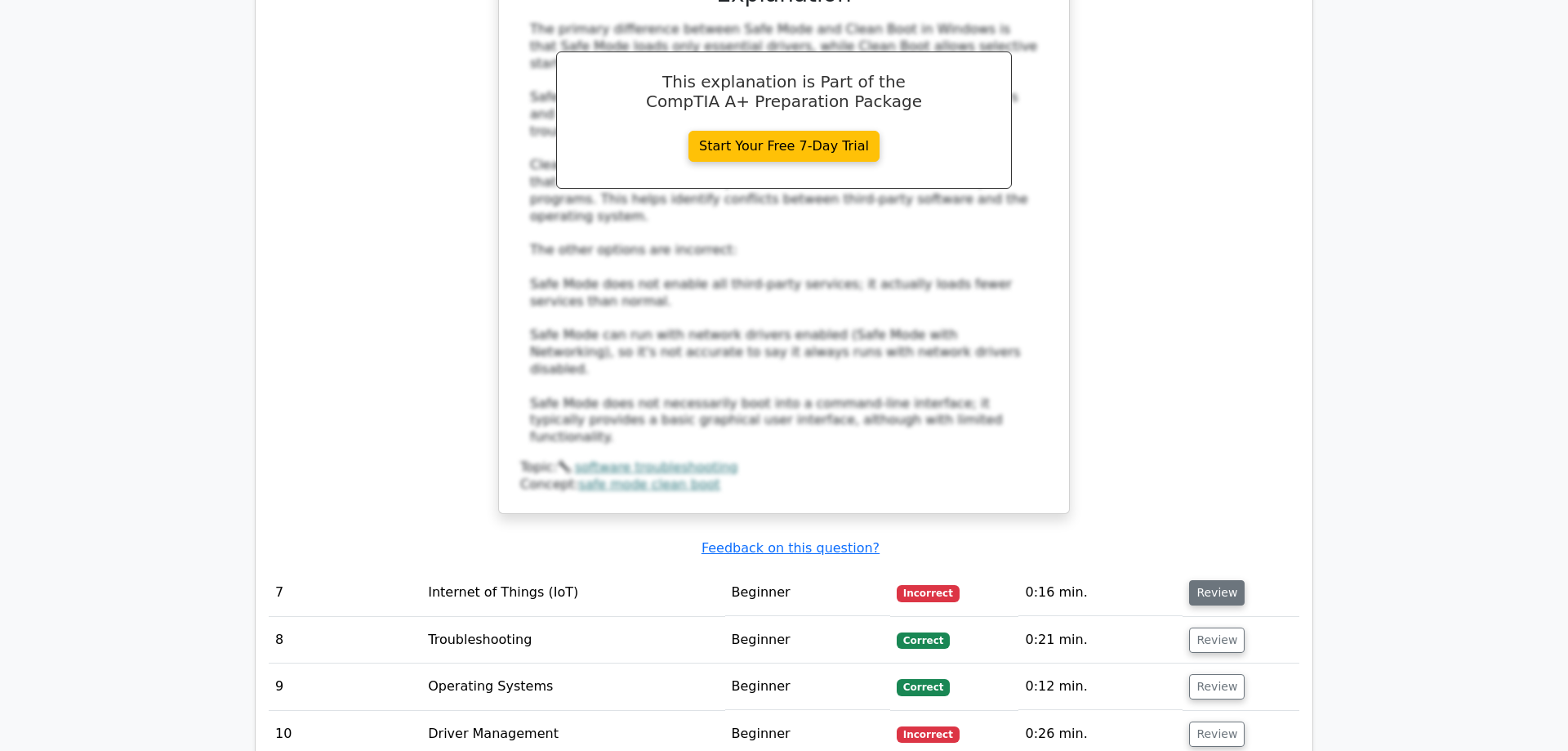
click at [1229, 580] on button "Review" at bounding box center [1217, 592] width 56 height 25
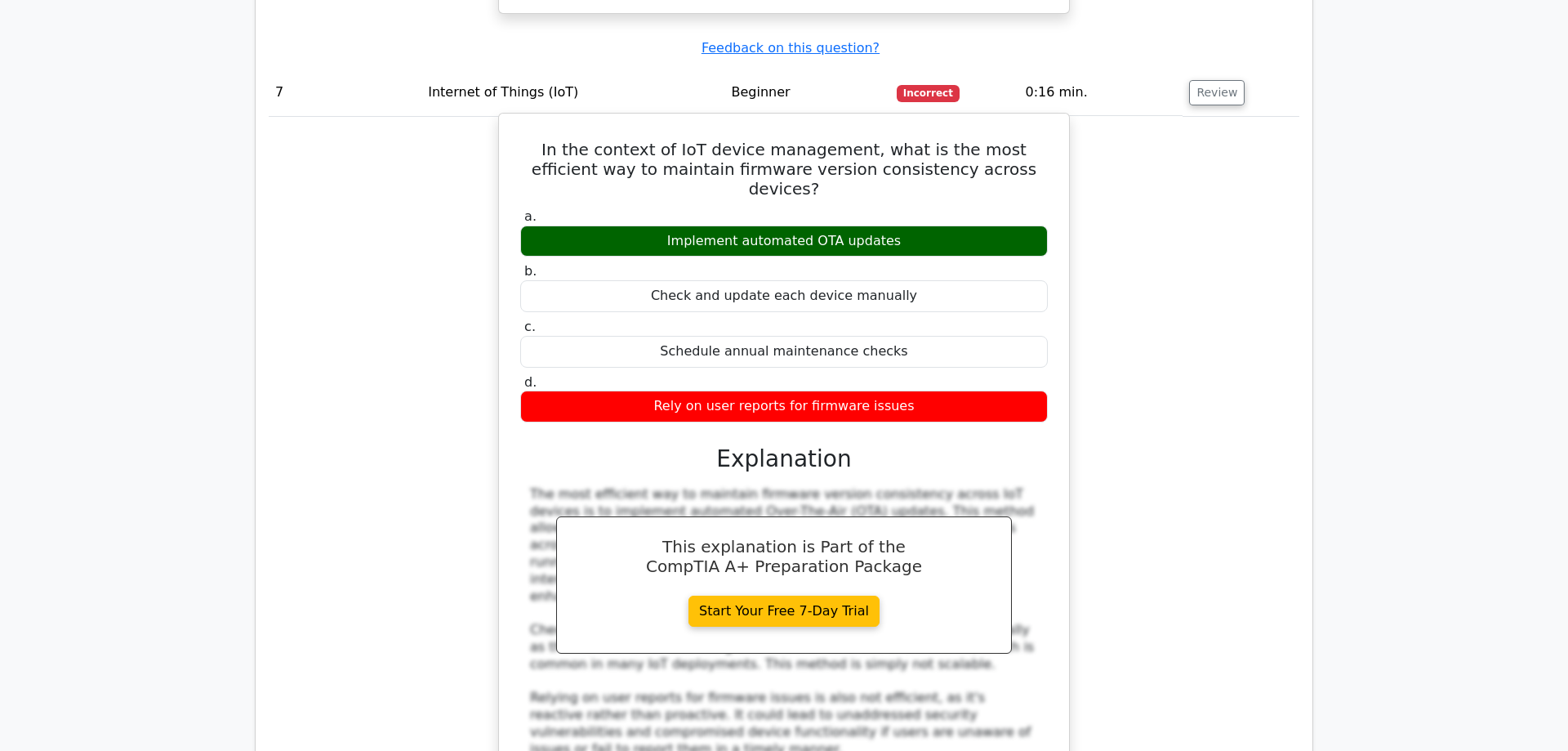
scroll to position [4419, 0]
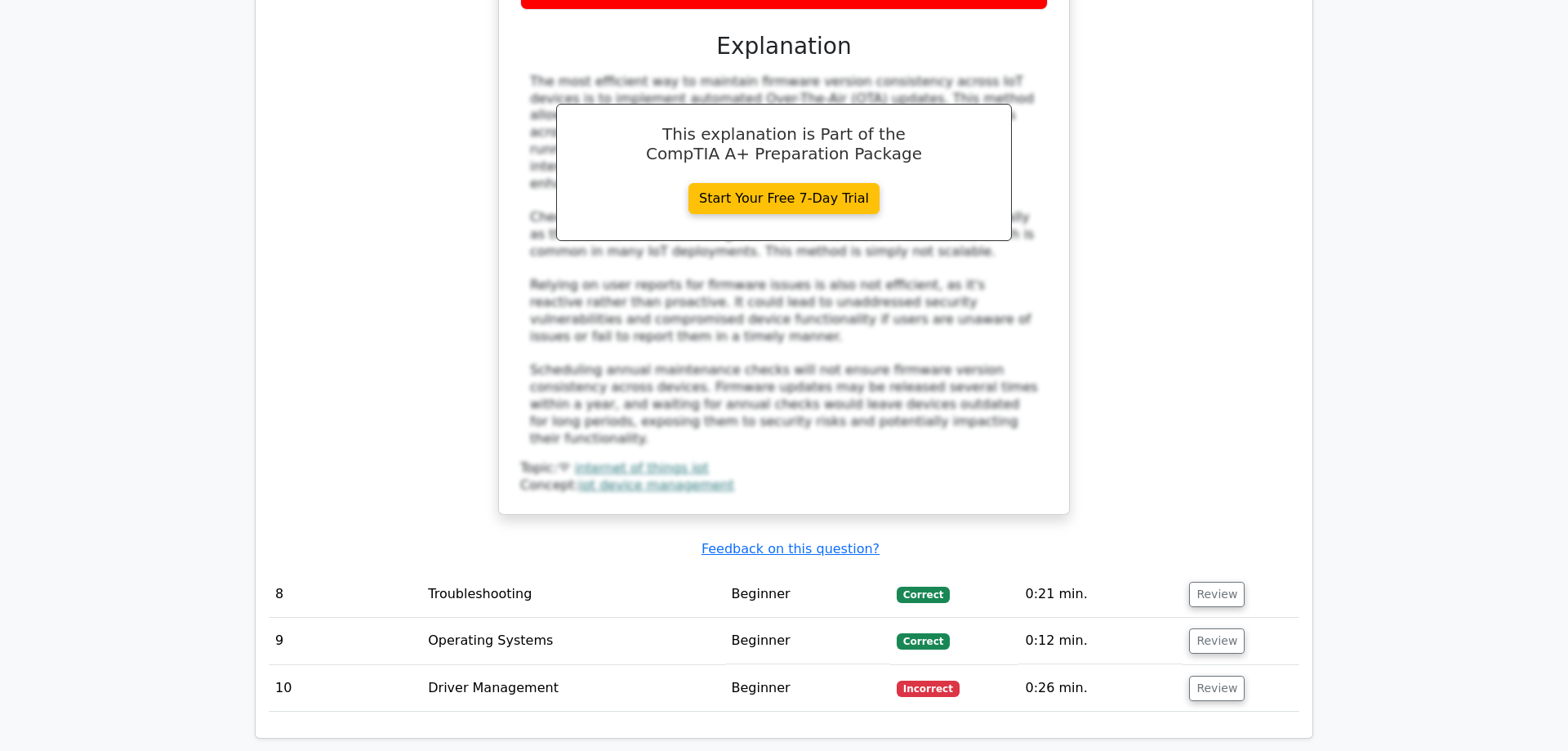
click at [1189, 665] on td "Review" at bounding box center [1241, 688] width 117 height 47
click at [1194, 676] on button "Review" at bounding box center [1217, 688] width 56 height 25
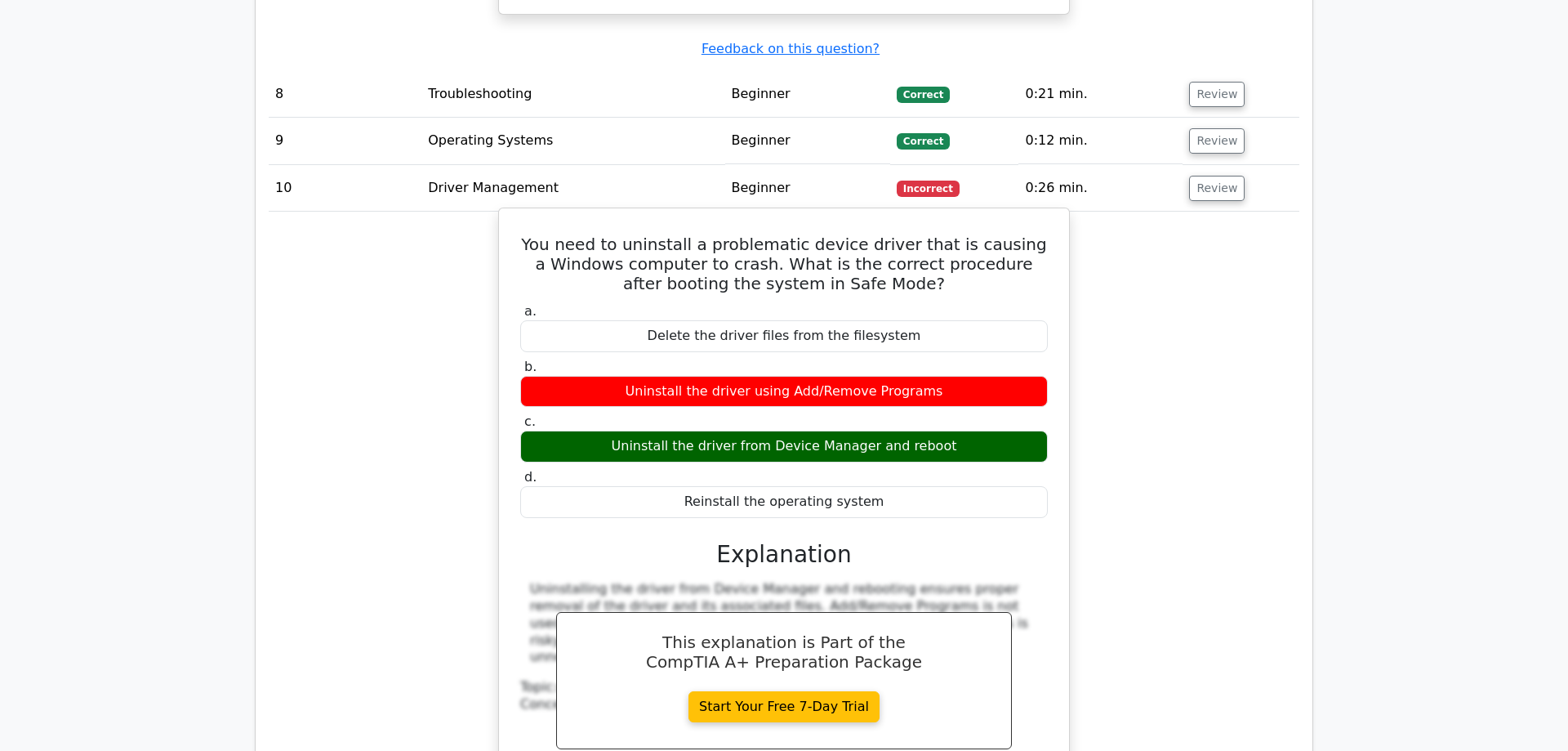
drag, startPoint x: 786, startPoint y: 235, endPoint x: 970, endPoint y: 222, distance: 184.5
click at [969, 431] on div "Uninstall the driver from Device Manager and reboot" at bounding box center [784, 447] width 528 height 32
click at [970, 431] on div "Uninstall the driver from Device Manager and reboot" at bounding box center [784, 447] width 528 height 32
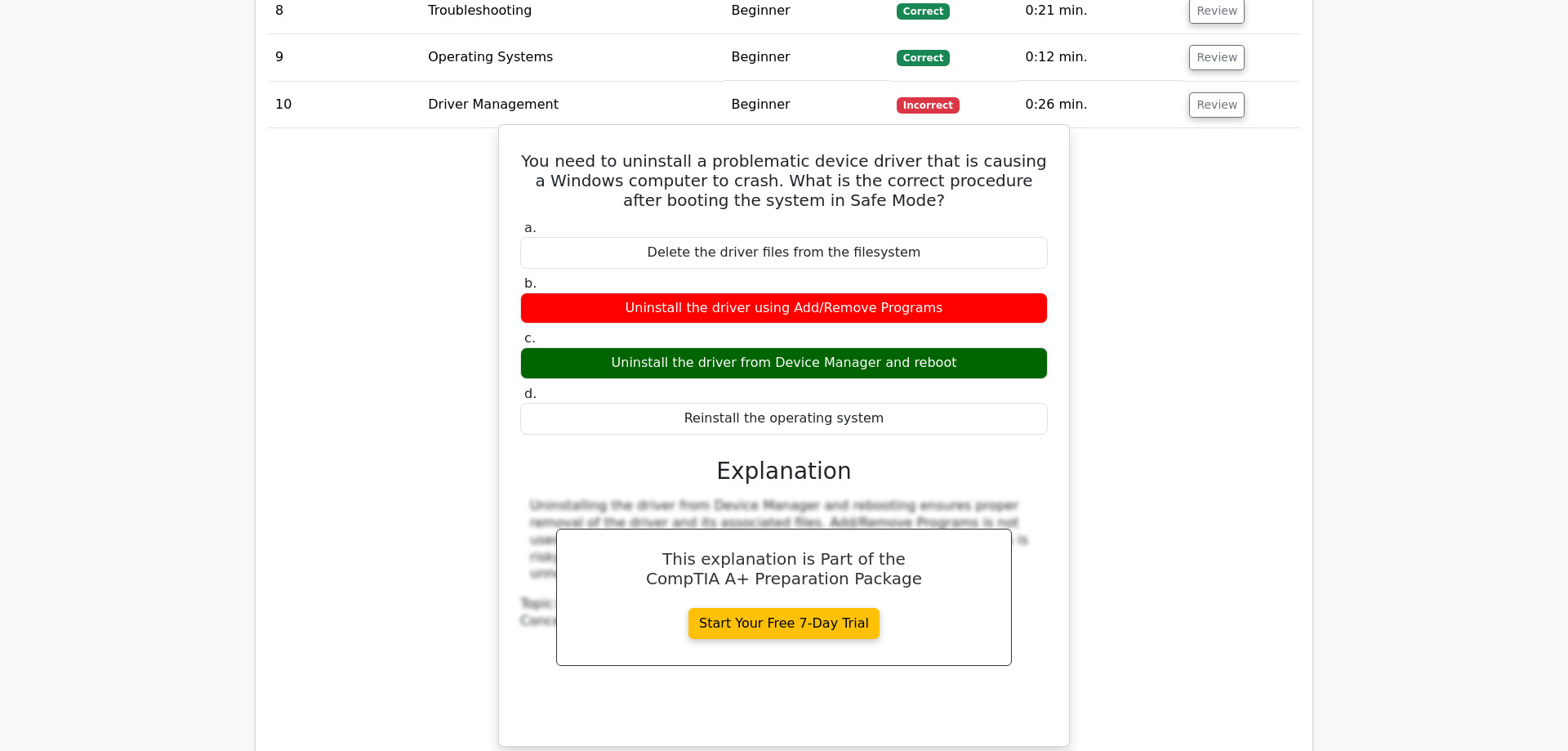
scroll to position [5503, 0]
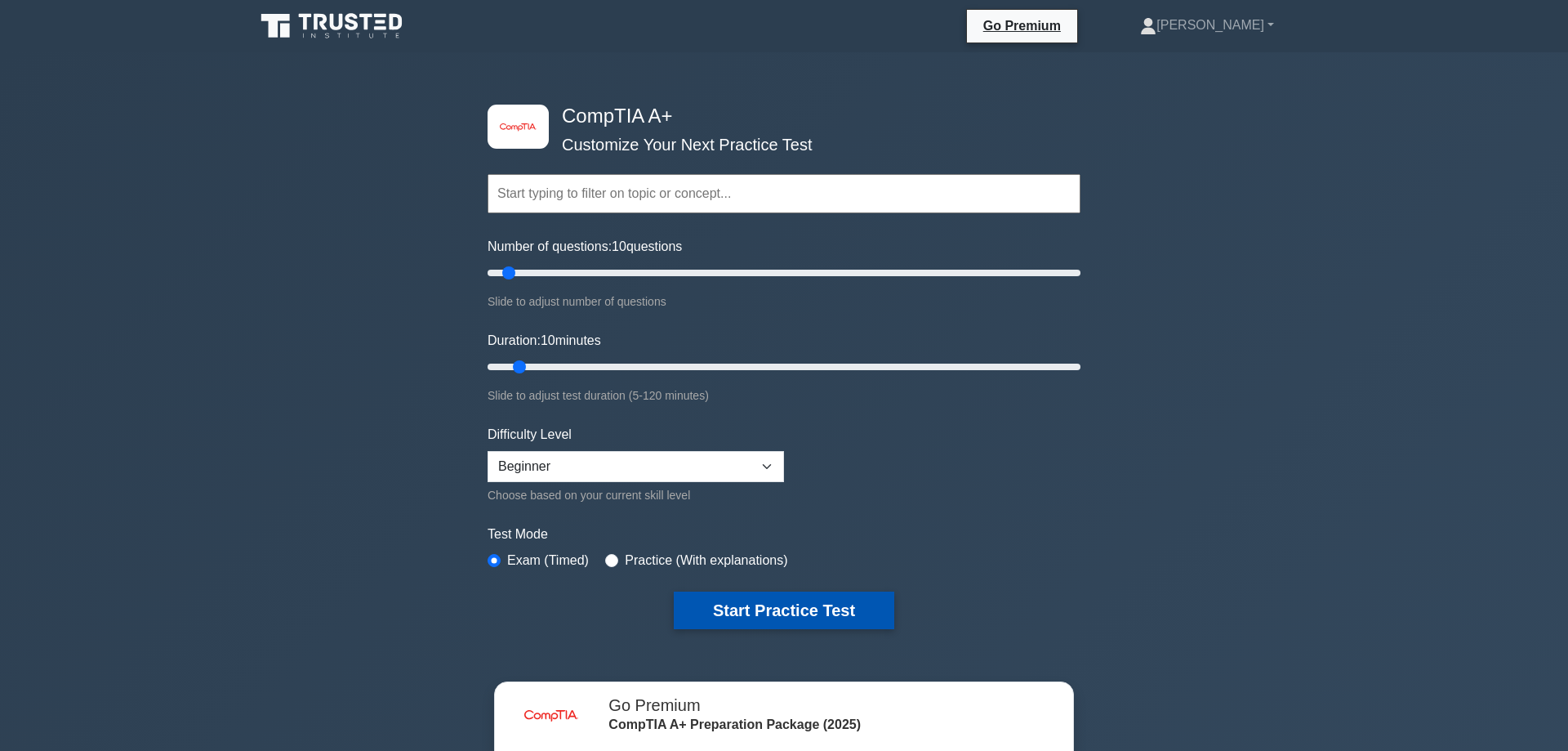
click at [853, 605] on button "Start Practice Test" at bounding box center [784, 611] width 221 height 38
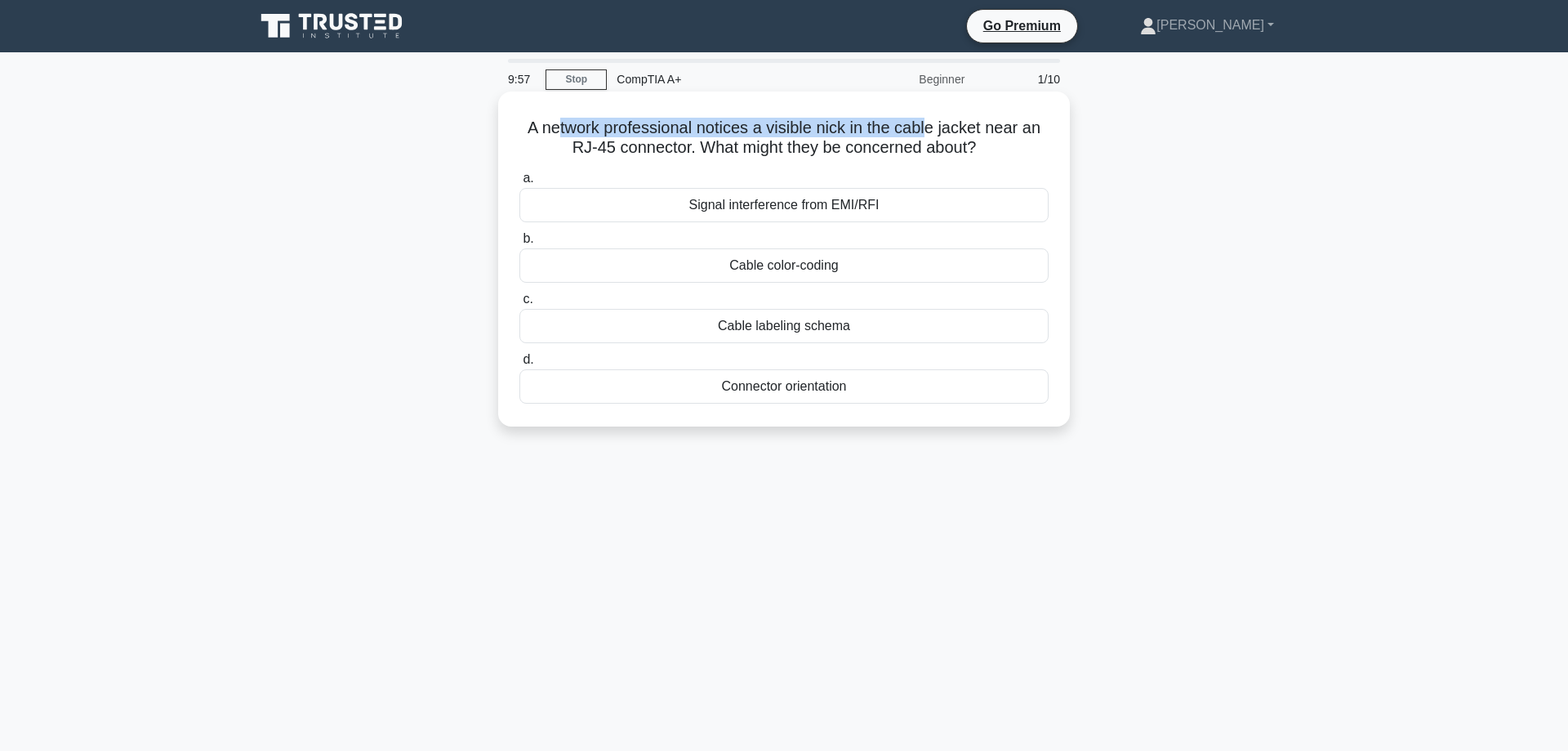
drag, startPoint x: 562, startPoint y: 134, endPoint x: 928, endPoint y: 119, distance: 366.3
click at [928, 119] on h5 "A network professional notices a visible nick in the cable jacket near an RJ-45…" at bounding box center [784, 138] width 533 height 41
click at [942, 128] on h5 "A network professional notices a visible nick in the cable jacket near an RJ-45…" at bounding box center [784, 138] width 533 height 41
drag, startPoint x: 749, startPoint y: 145, endPoint x: 823, endPoint y: 139, distance: 74.2
click at [823, 139] on h5 "A network professional notices a visible nick in the cable jacket near an RJ-45…" at bounding box center [784, 138] width 533 height 41
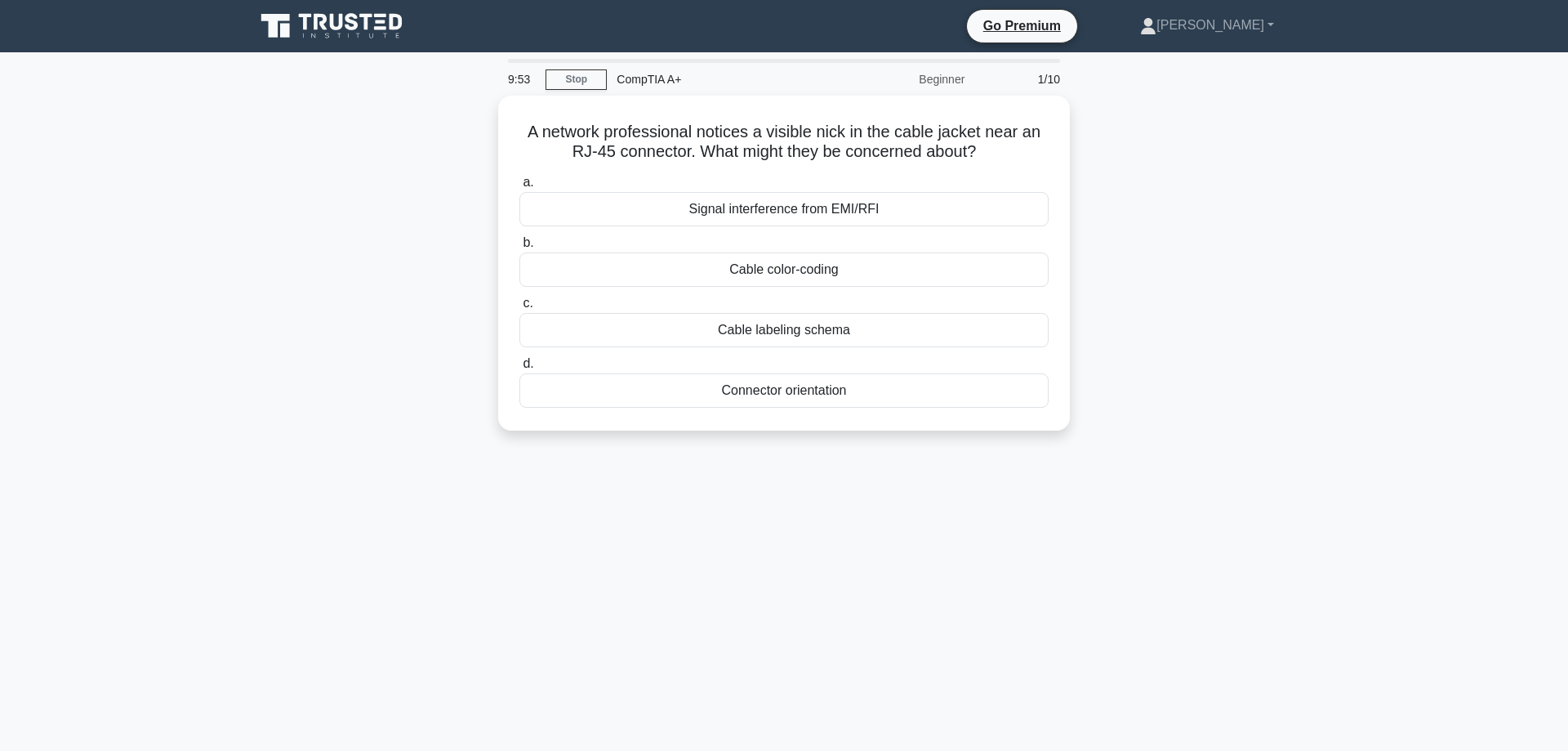
click at [1268, 342] on div "A network professional notices a visible nick in the cable jacket near an RJ-45…" at bounding box center [784, 273] width 1078 height 355
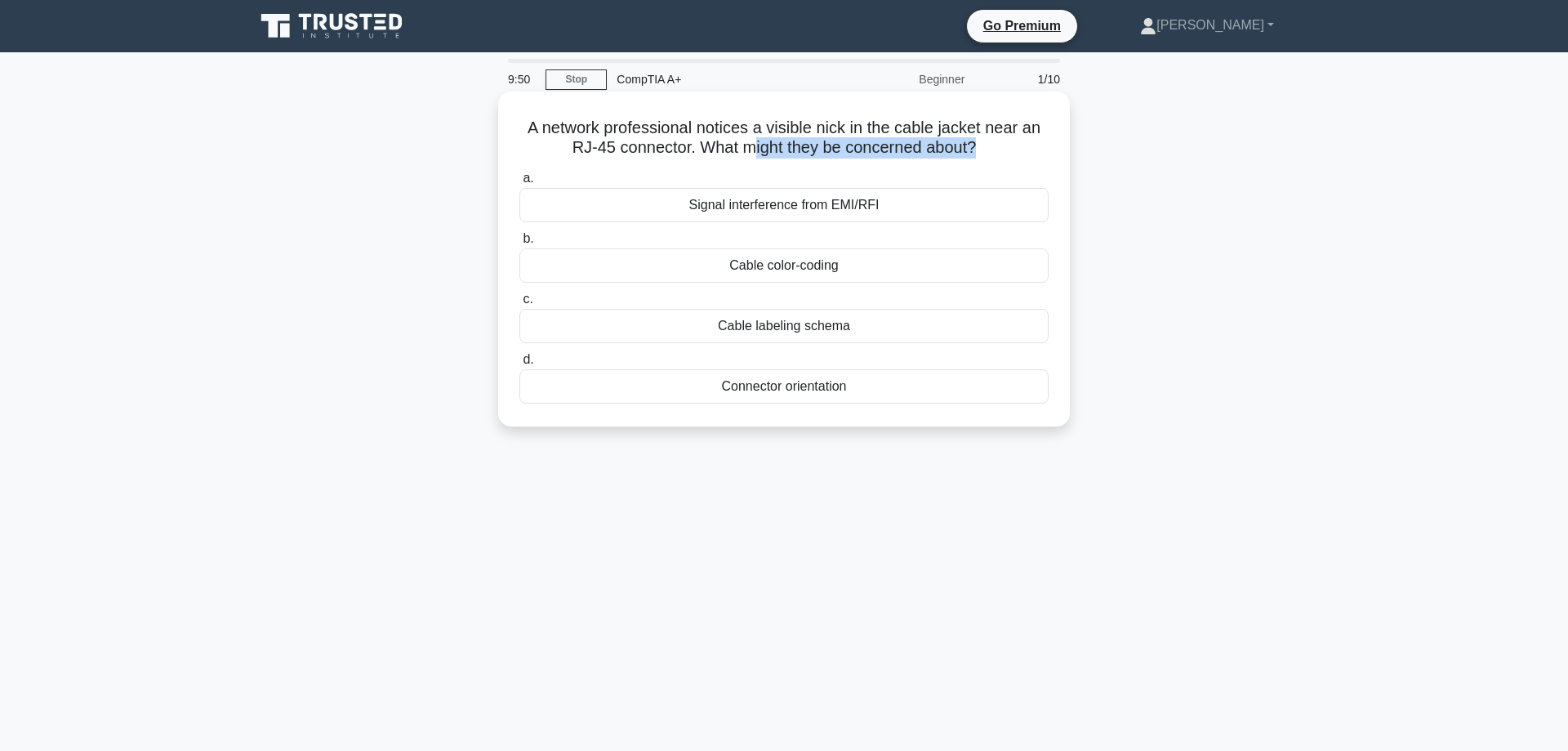
drag, startPoint x: 772, startPoint y: 150, endPoint x: 973, endPoint y: 155, distance: 201.1
click at [973, 155] on h5 "A network professional notices a visible nick in the cable jacket near an RJ-45…" at bounding box center [784, 138] width 533 height 41
click at [977, 155] on h5 "A network professional notices a visible nick in the cable jacket near an RJ-45…" at bounding box center [784, 138] width 533 height 41
drag, startPoint x: 531, startPoint y: 131, endPoint x: 750, endPoint y: 132, distance: 219.0
click at [750, 132] on h5 "A network professional notices a visible nick in the cable jacket near an RJ-45…" at bounding box center [784, 138] width 533 height 41
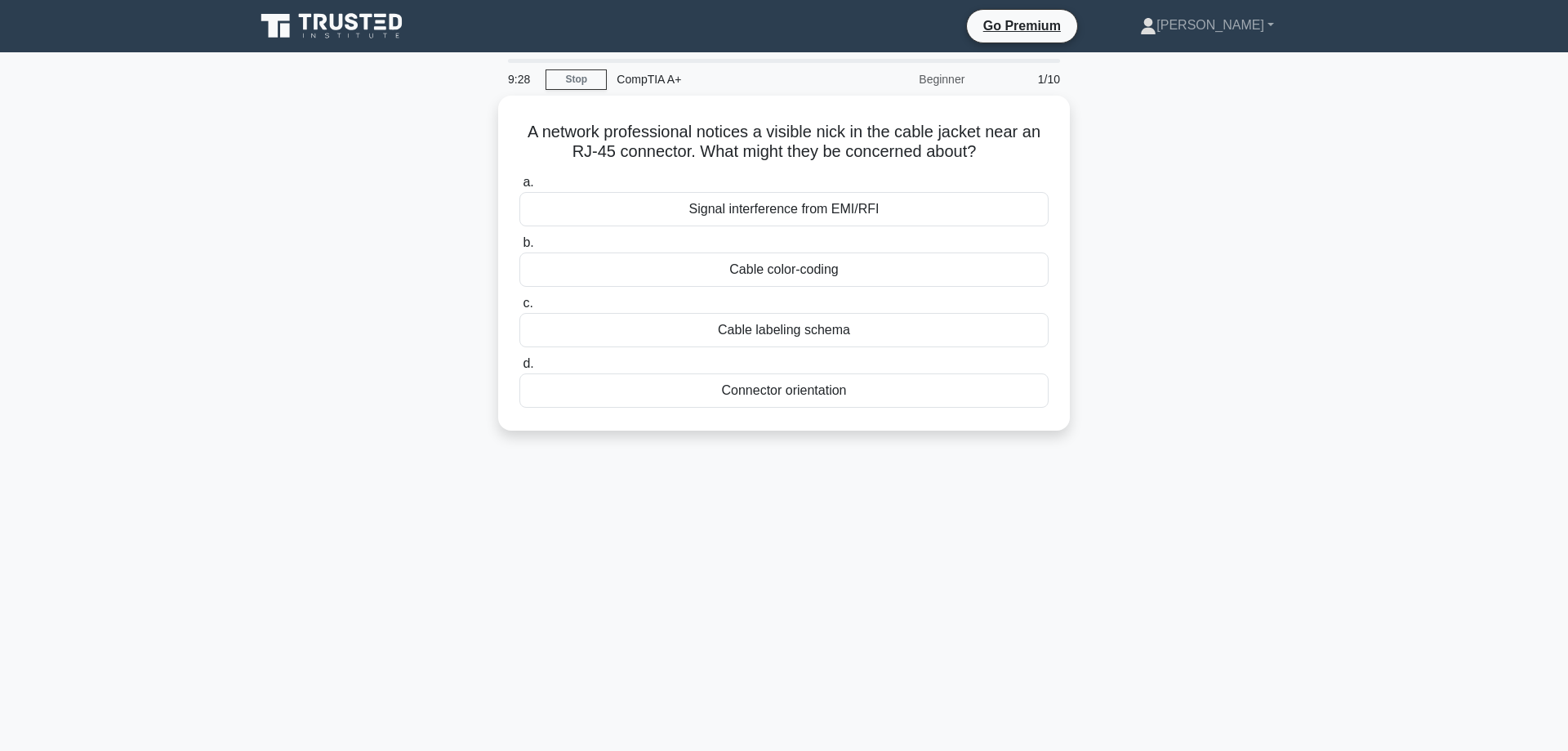
click at [1116, 365] on div "A network professional notices a visible nick in the cable jacket near an RJ-45…" at bounding box center [784, 273] width 1078 height 355
click at [768, 265] on div "Cable color-coding" at bounding box center [784, 265] width 530 height 34
click at [520, 244] on input "b. Cable color-coding" at bounding box center [520, 239] width 0 height 11
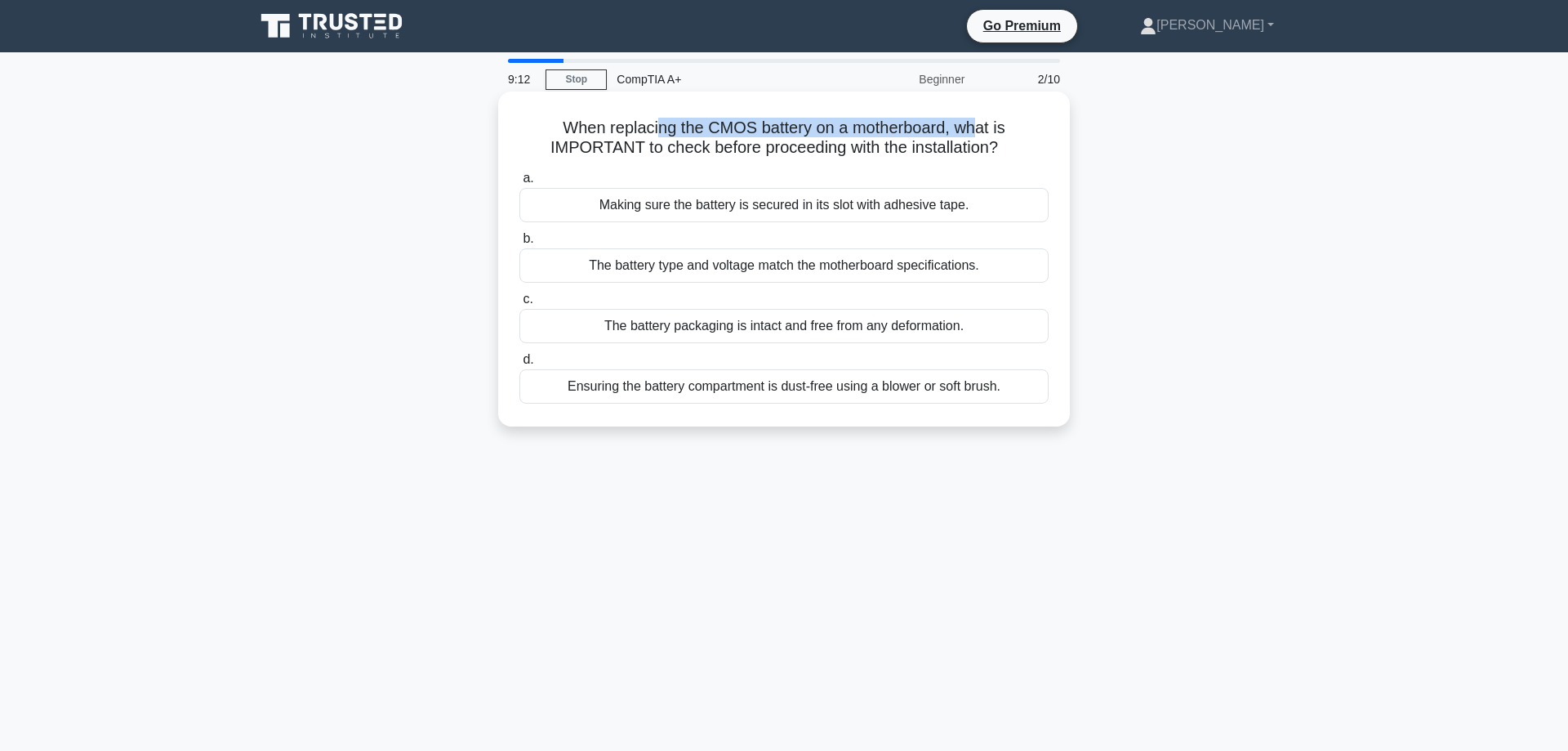
drag, startPoint x: 668, startPoint y: 125, endPoint x: 978, endPoint y: 128, distance: 310.0
click at [978, 128] on h5 "When replacing the CMOS battery on a motherboard, what is IMPORTANT to check be…" at bounding box center [784, 138] width 533 height 41
drag, startPoint x: 658, startPoint y: 152, endPoint x: 922, endPoint y: 149, distance: 264.0
click at [922, 149] on h5 "When replacing the CMOS battery on a motherboard, what is IMPORTANT to check be…" at bounding box center [784, 138] width 533 height 41
click at [964, 285] on div "a. Making sure the battery is secured in its slot with adhesive tape. b. The ba…" at bounding box center [784, 286] width 549 height 242
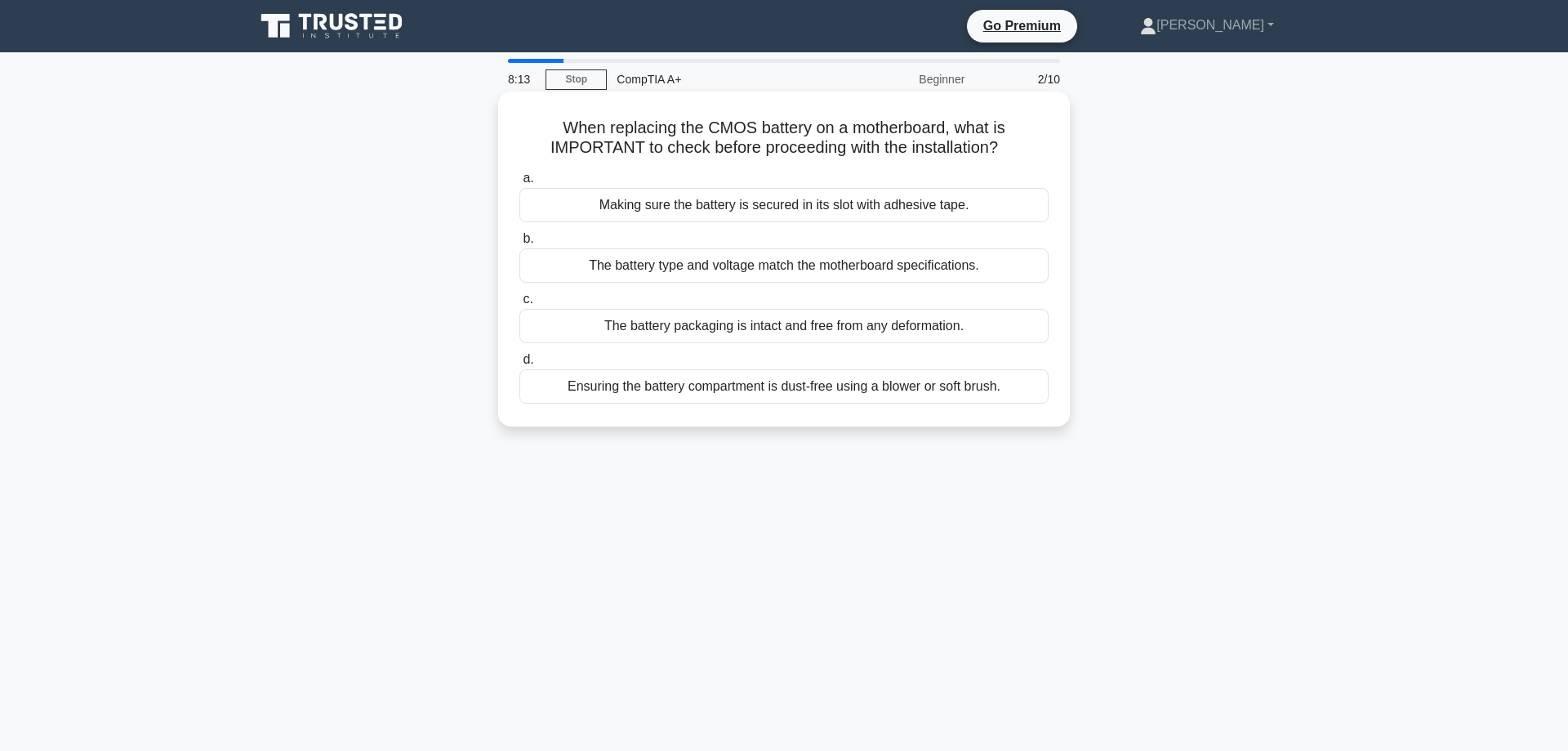
click at [966, 272] on div "The battery type and voltage match the motherboard specifications." at bounding box center [784, 265] width 530 height 34
click at [520, 244] on input "b. The battery type and voltage match the motherboard specifications." at bounding box center [520, 239] width 0 height 11
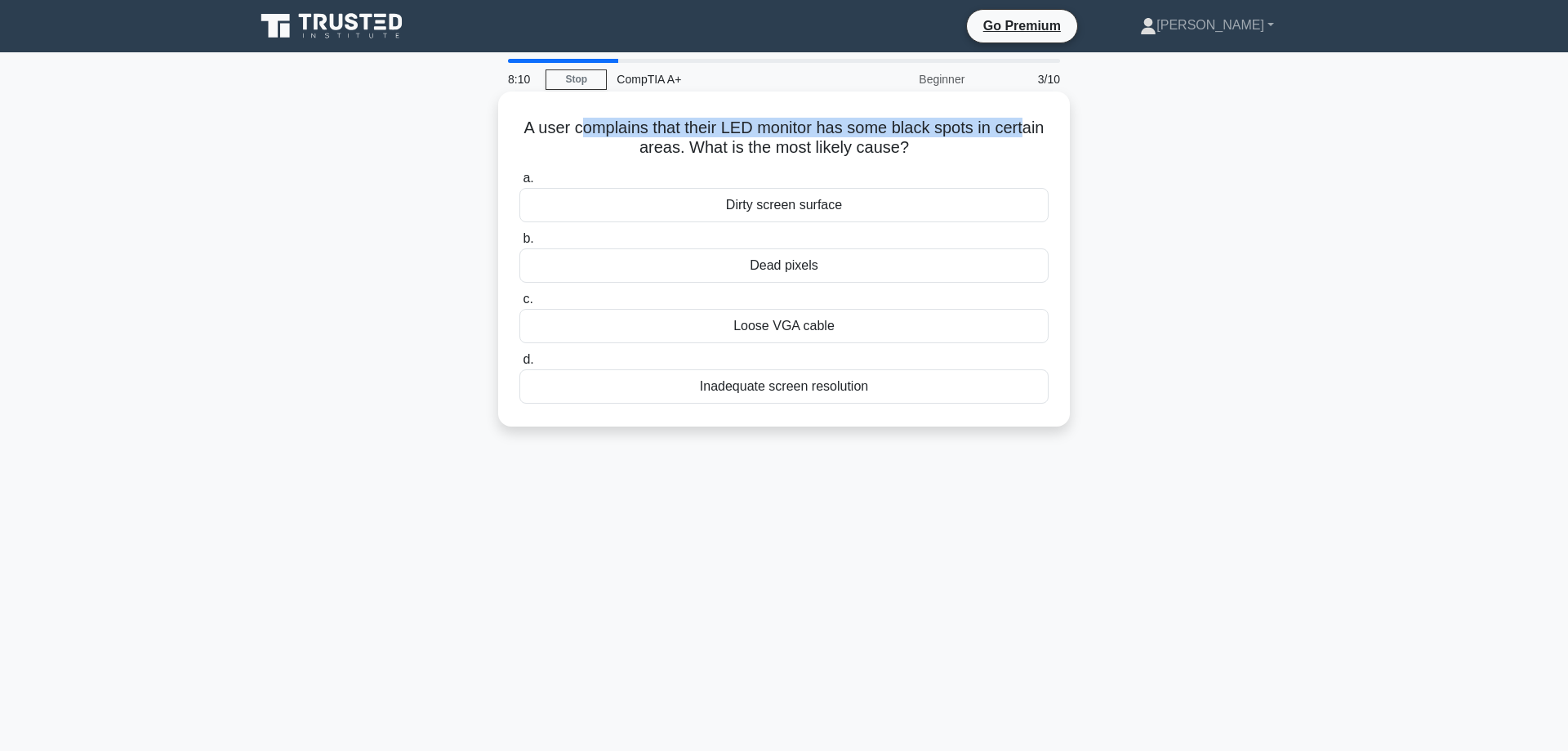
drag, startPoint x: 593, startPoint y: 133, endPoint x: 1024, endPoint y: 135, distance: 431.0
click at [1024, 135] on h5 "A user complains that their LED monitor has some black spots in certain areas. …" at bounding box center [784, 138] width 533 height 41
click at [895, 140] on h5 "A user complains that their LED monitor has some black spots in certain areas. …" at bounding box center [784, 138] width 533 height 41
drag, startPoint x: 722, startPoint y: 151, endPoint x: 892, endPoint y: 144, distance: 170.1
click at [892, 144] on h5 "A user complains that their LED monitor has some black spots in certain areas. …" at bounding box center [784, 138] width 533 height 41
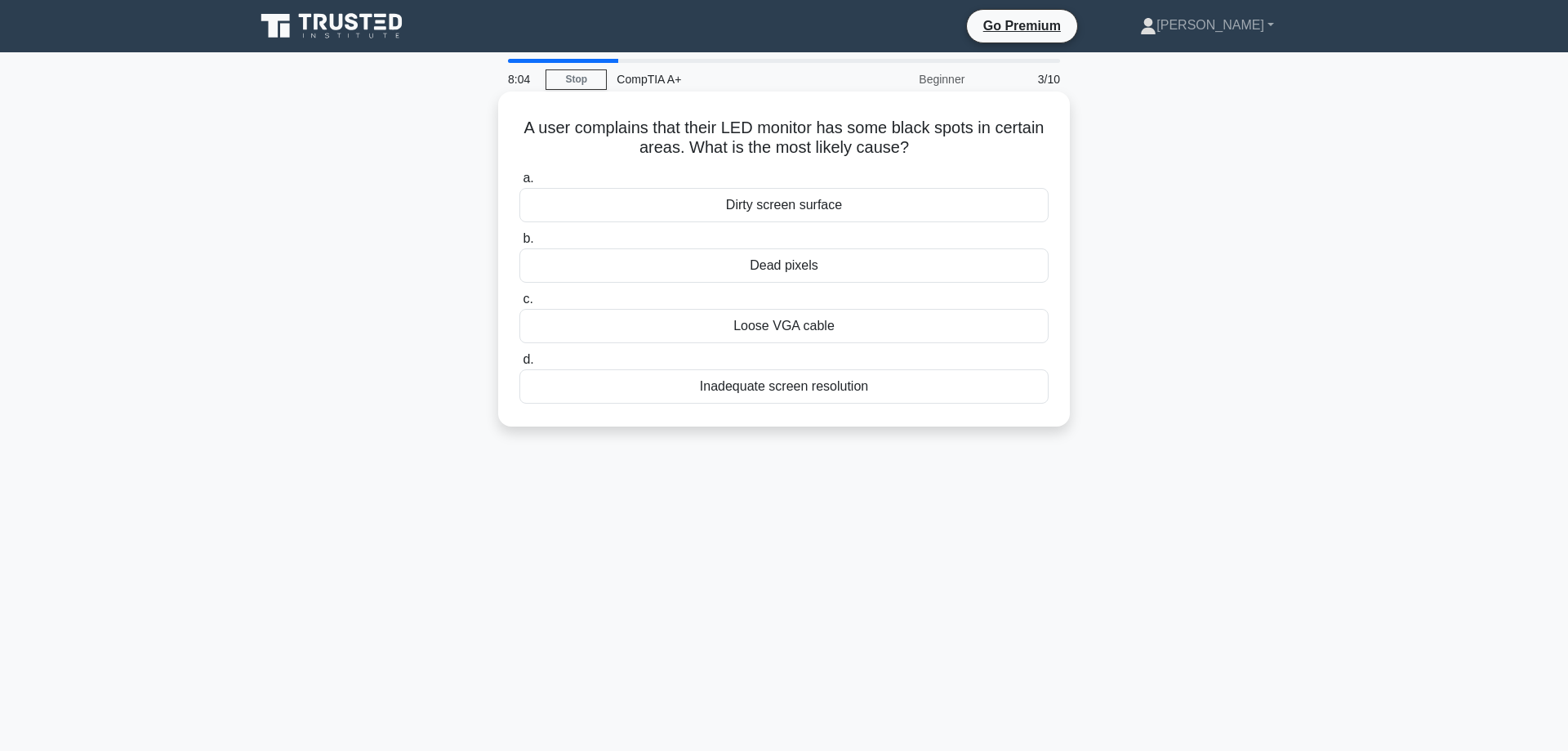
click at [839, 126] on h5 "A user complains that their LED monitor has some black spots in certain areas. …" at bounding box center [784, 138] width 533 height 41
drag, startPoint x: 933, startPoint y: 136, endPoint x: 971, endPoint y: 137, distance: 38.0
click at [971, 137] on h5 "A user complains that their LED monitor has some black spots in certain areas. …" at bounding box center [784, 138] width 533 height 41
click at [1361, 398] on main "7:50 Stop CompTIA A+ Beginner 3/10 A user complains that their LED monitor has …" at bounding box center [784, 467] width 1568 height 830
click at [807, 263] on div "Dead pixels" at bounding box center [784, 265] width 530 height 34
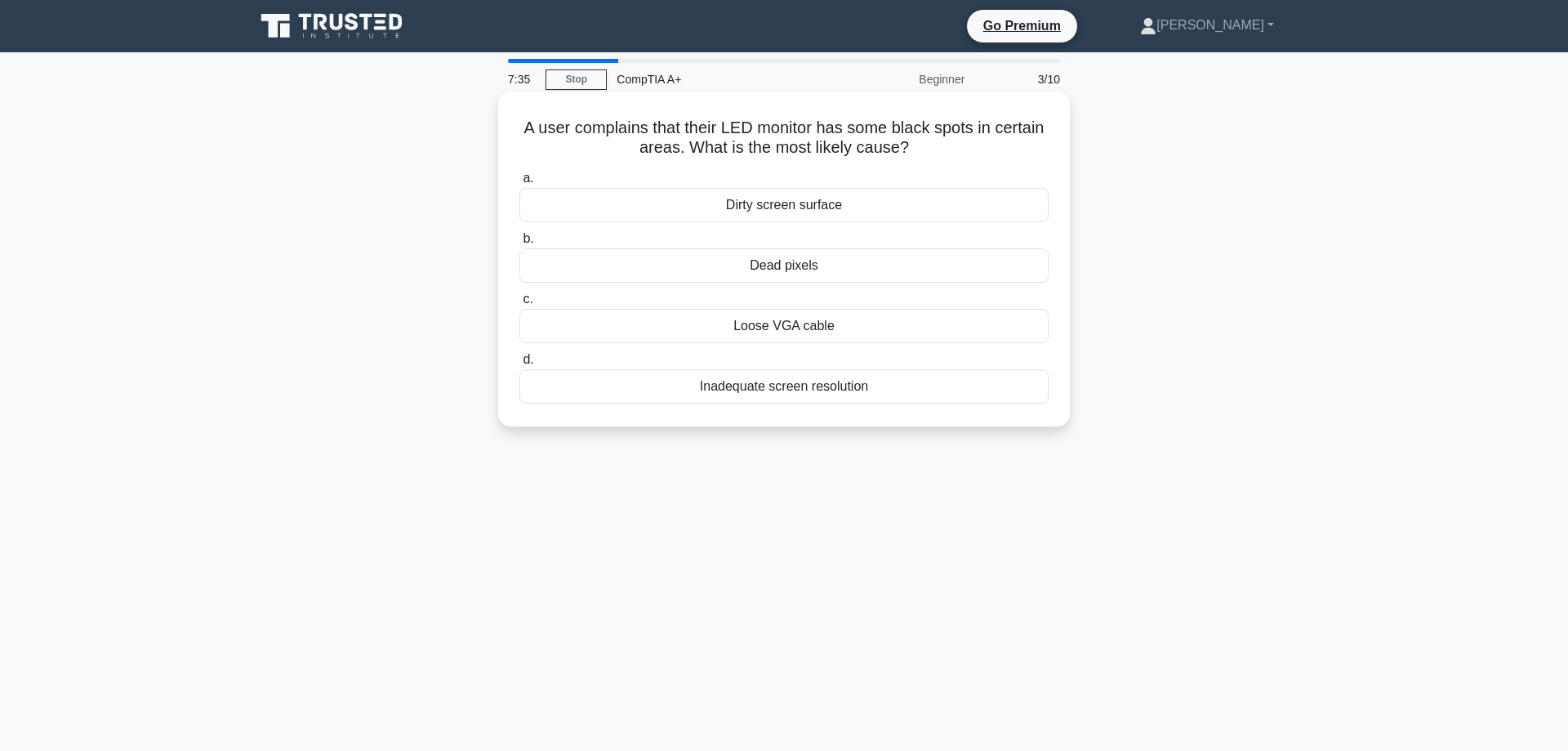
click at [520, 244] on input "b. Dead pixels" at bounding box center [520, 239] width 0 height 11
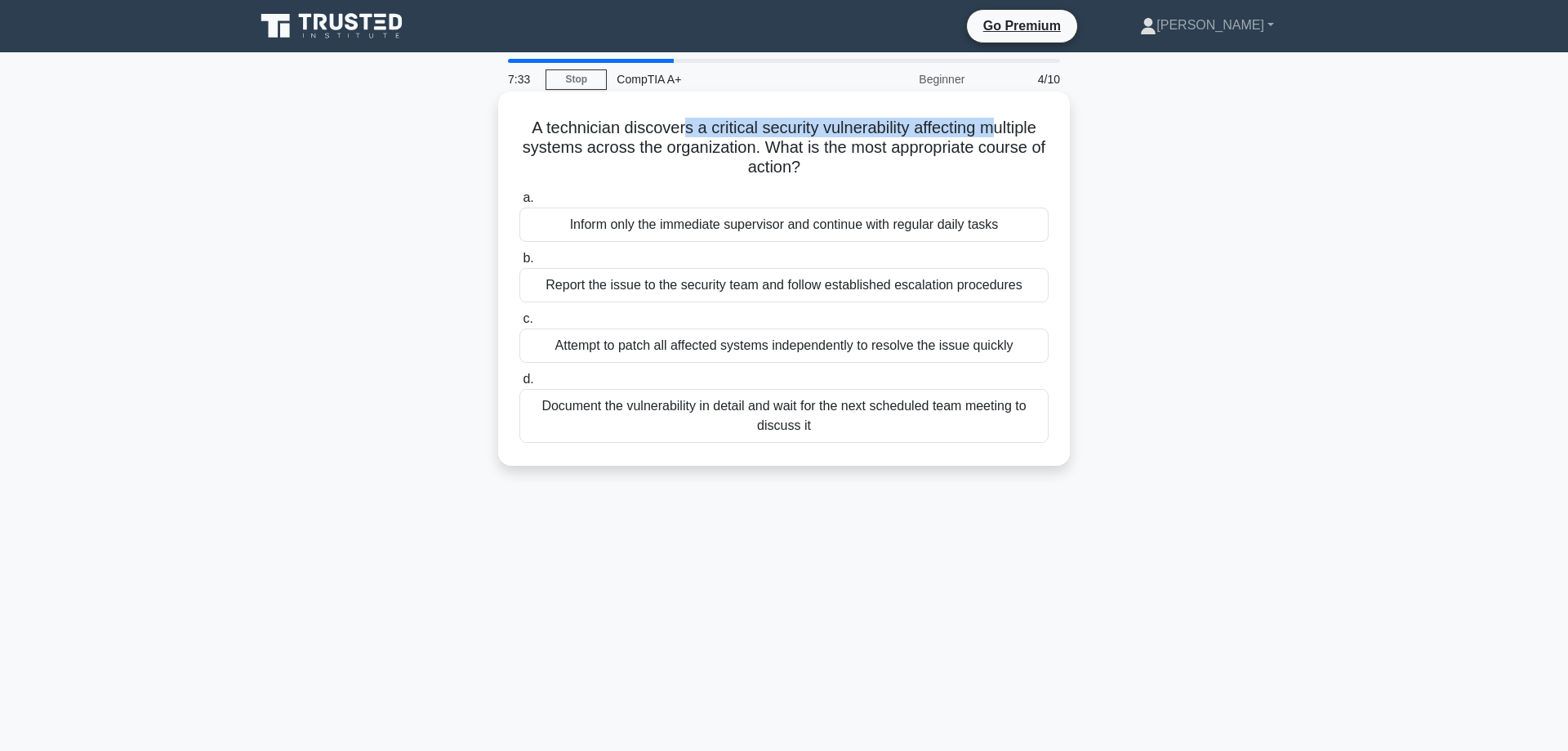
drag, startPoint x: 740, startPoint y: 127, endPoint x: 992, endPoint y: 125, distance: 252.0
click at [992, 125] on h5 "A technician discovers a critical security vulnerability affecting multiple sys…" at bounding box center [784, 148] width 533 height 60
drag, startPoint x: 623, startPoint y: 163, endPoint x: 922, endPoint y: 146, distance: 299.5
click at [922, 146] on h5 "A technician discovers a critical security vulnerability affecting multiple sys…" at bounding box center [784, 148] width 533 height 60
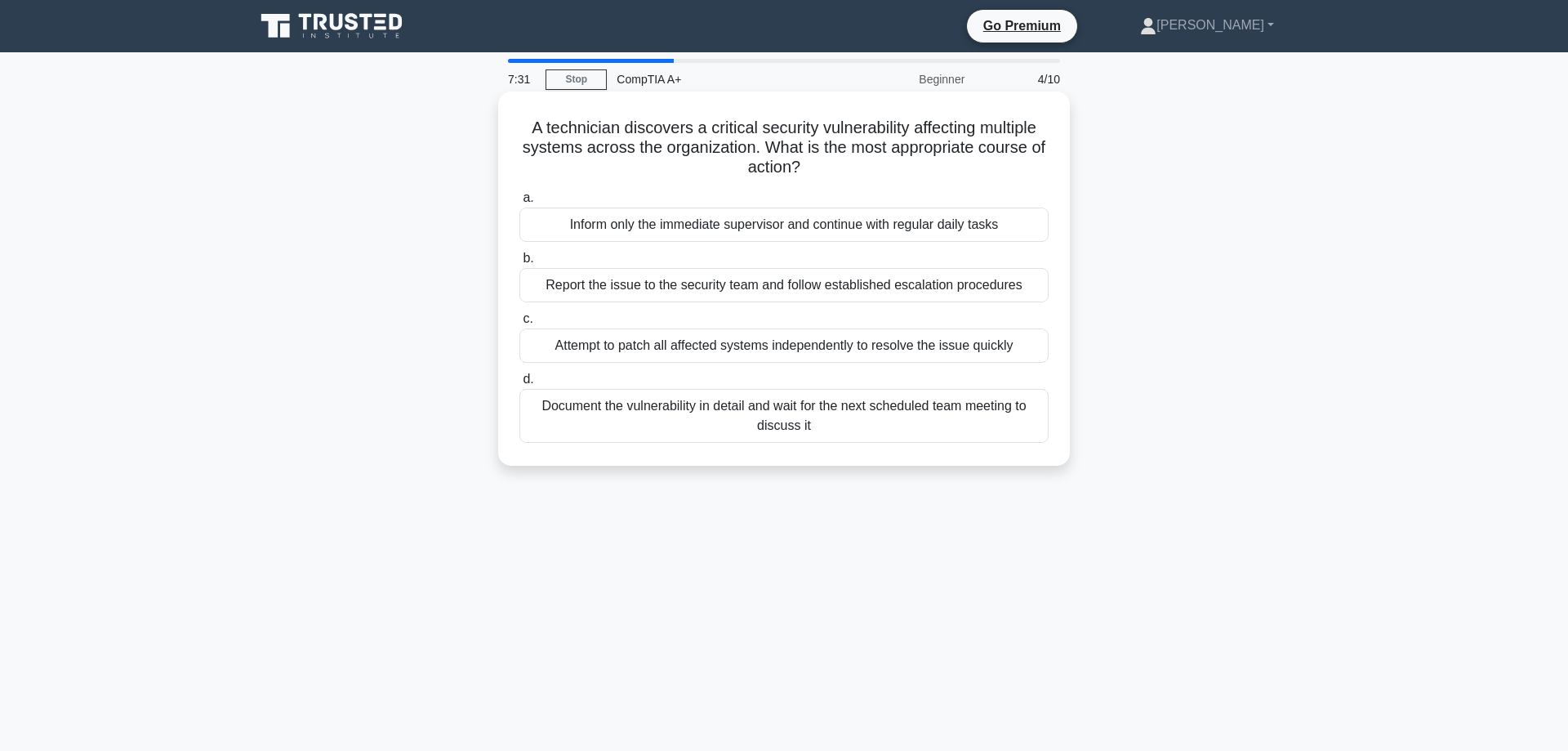
click at [922, 146] on h5 "A technician discovers a critical security vulnerability affecting multiple sys…" at bounding box center [784, 148] width 533 height 60
click at [947, 422] on div "Document the vulnerability in detail and wait for the next scheduled team meeti…" at bounding box center [784, 416] width 530 height 54
click at [520, 385] on input "d. Document the vulnerability in detail and wait for the next scheduled team me…" at bounding box center [520, 379] width 0 height 11
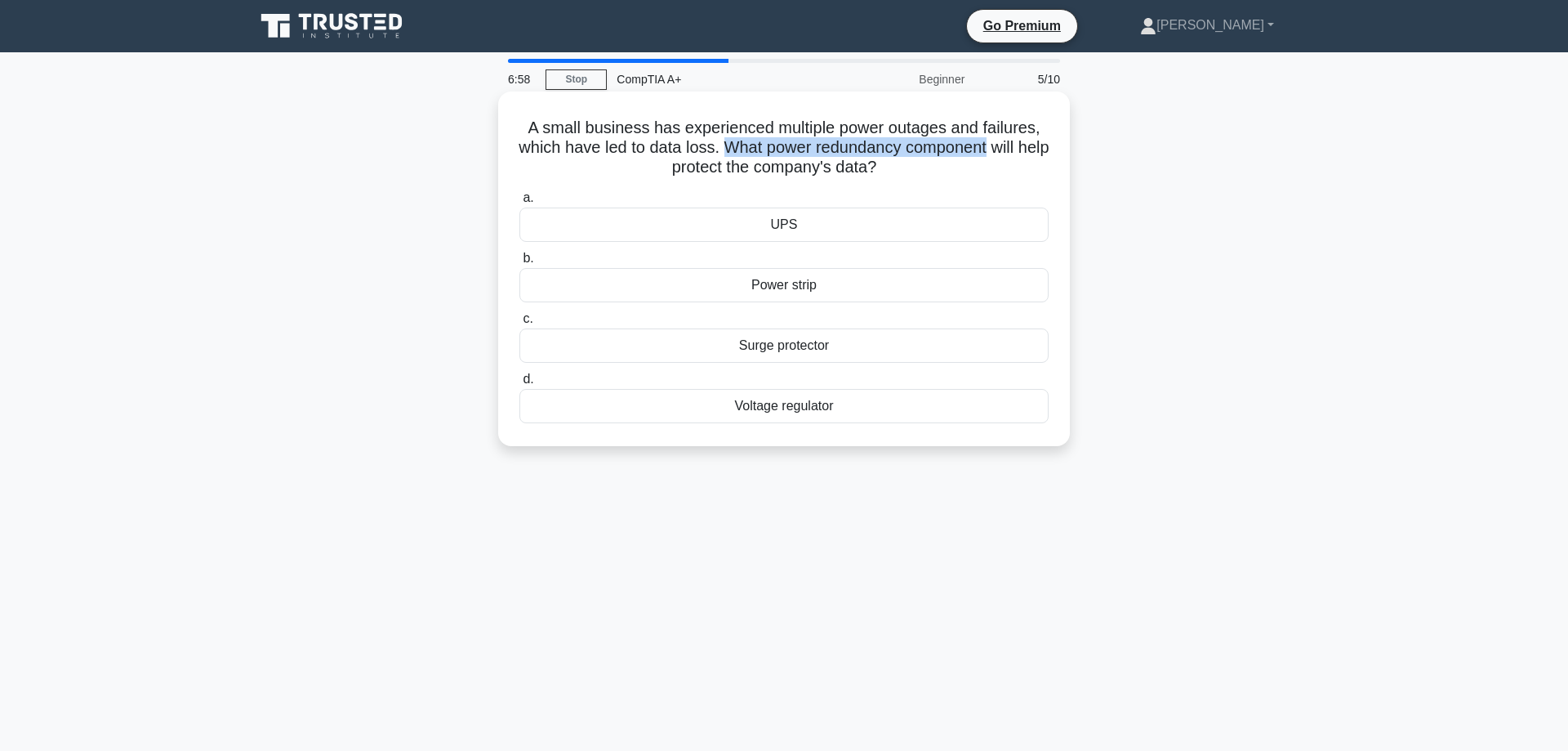
drag, startPoint x: 729, startPoint y: 152, endPoint x: 986, endPoint y: 150, distance: 257.0
click at [986, 150] on h5 "A small business has experienced multiple power outages and failures, which hav…" at bounding box center [784, 148] width 533 height 60
click at [792, 226] on div "UPS" at bounding box center [784, 225] width 530 height 34
click at [520, 204] on input "a. UPS" at bounding box center [520, 198] width 0 height 11
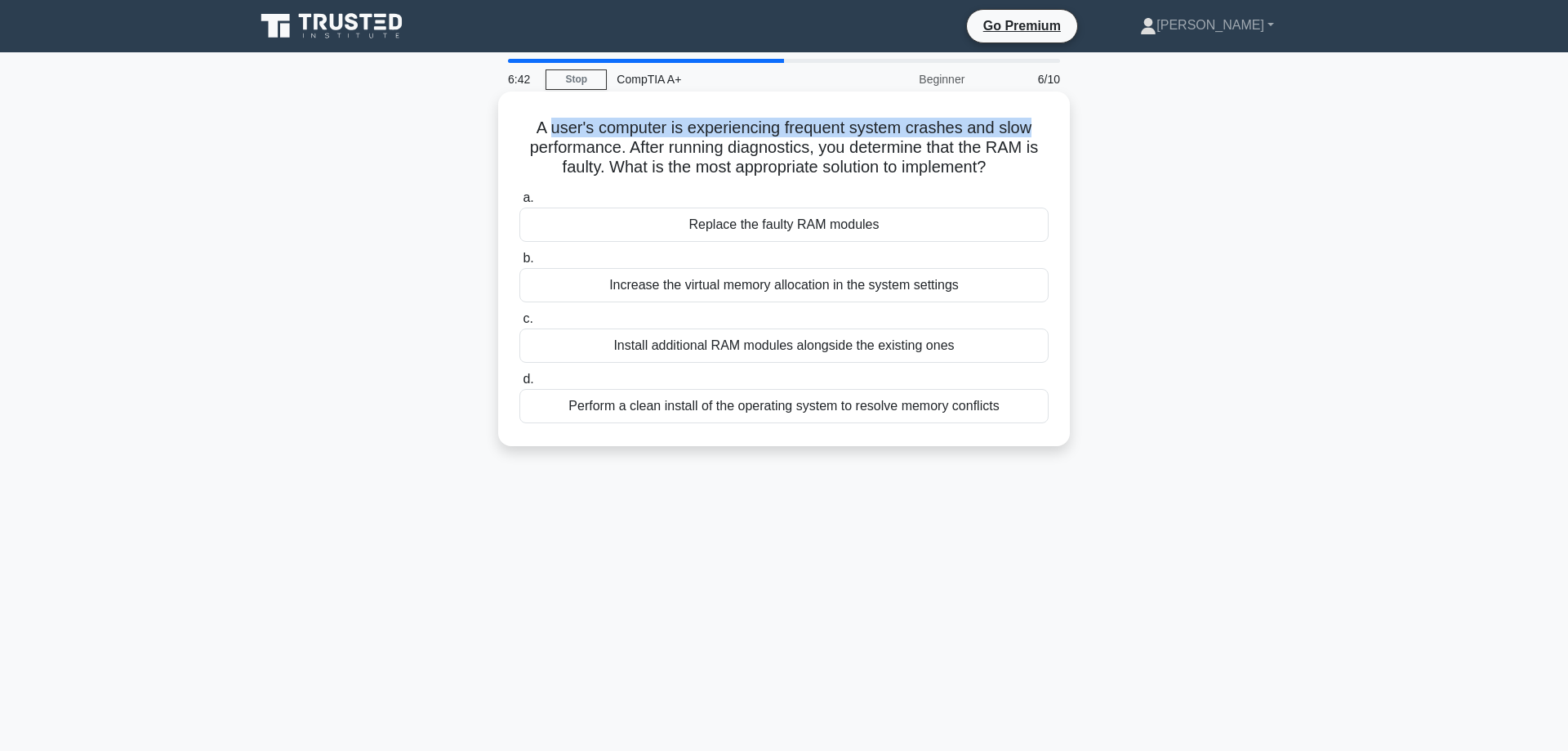
drag, startPoint x: 557, startPoint y: 126, endPoint x: 1026, endPoint y: 130, distance: 469.0
click at [1026, 130] on h5 "A user's computer is experiencing frequent system crashes and slow performance.…" at bounding box center [784, 148] width 533 height 60
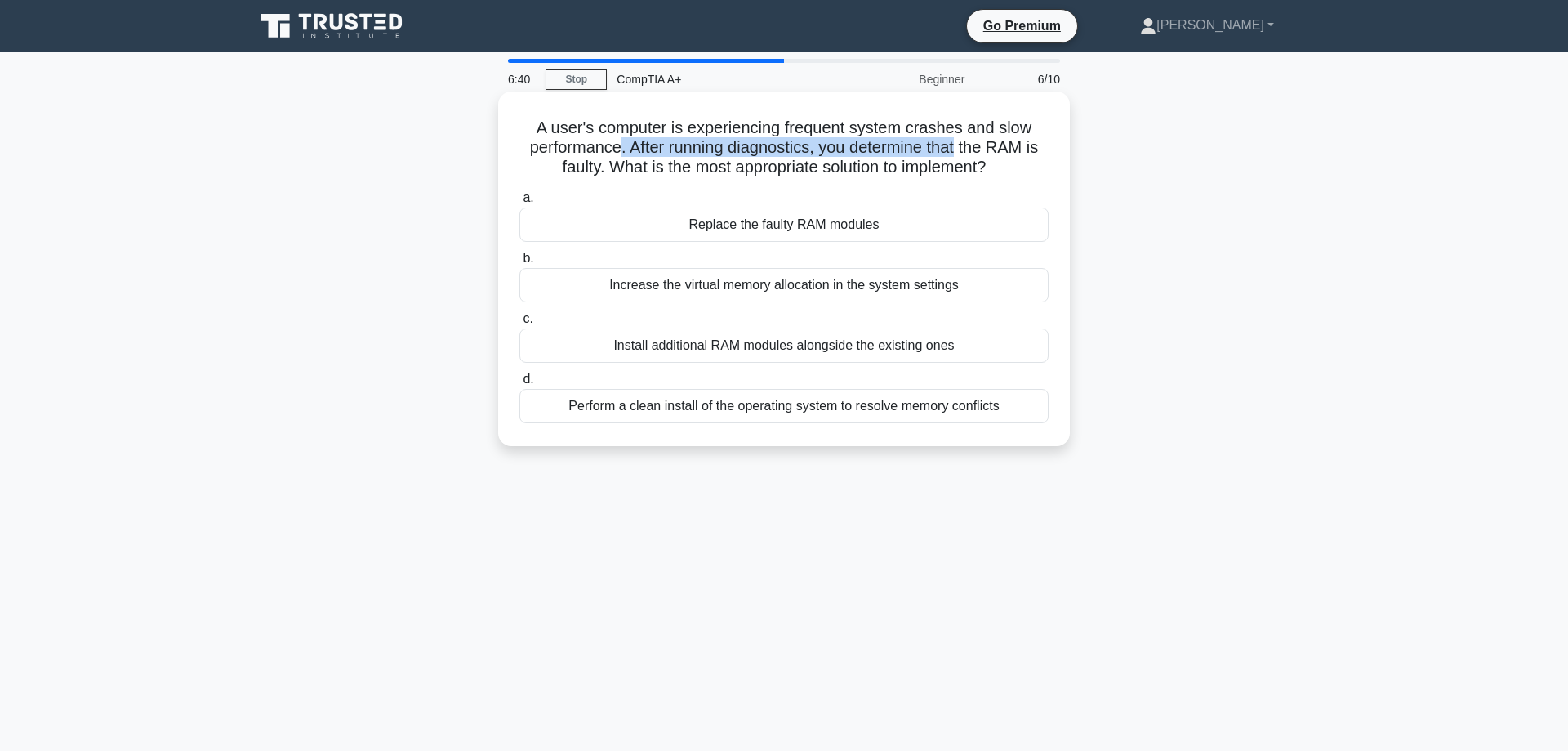
drag, startPoint x: 620, startPoint y: 146, endPoint x: 959, endPoint y: 152, distance: 339.1
click at [960, 150] on h5 "A user's computer is experiencing frequent system crashes and slow performance.…" at bounding box center [784, 148] width 533 height 60
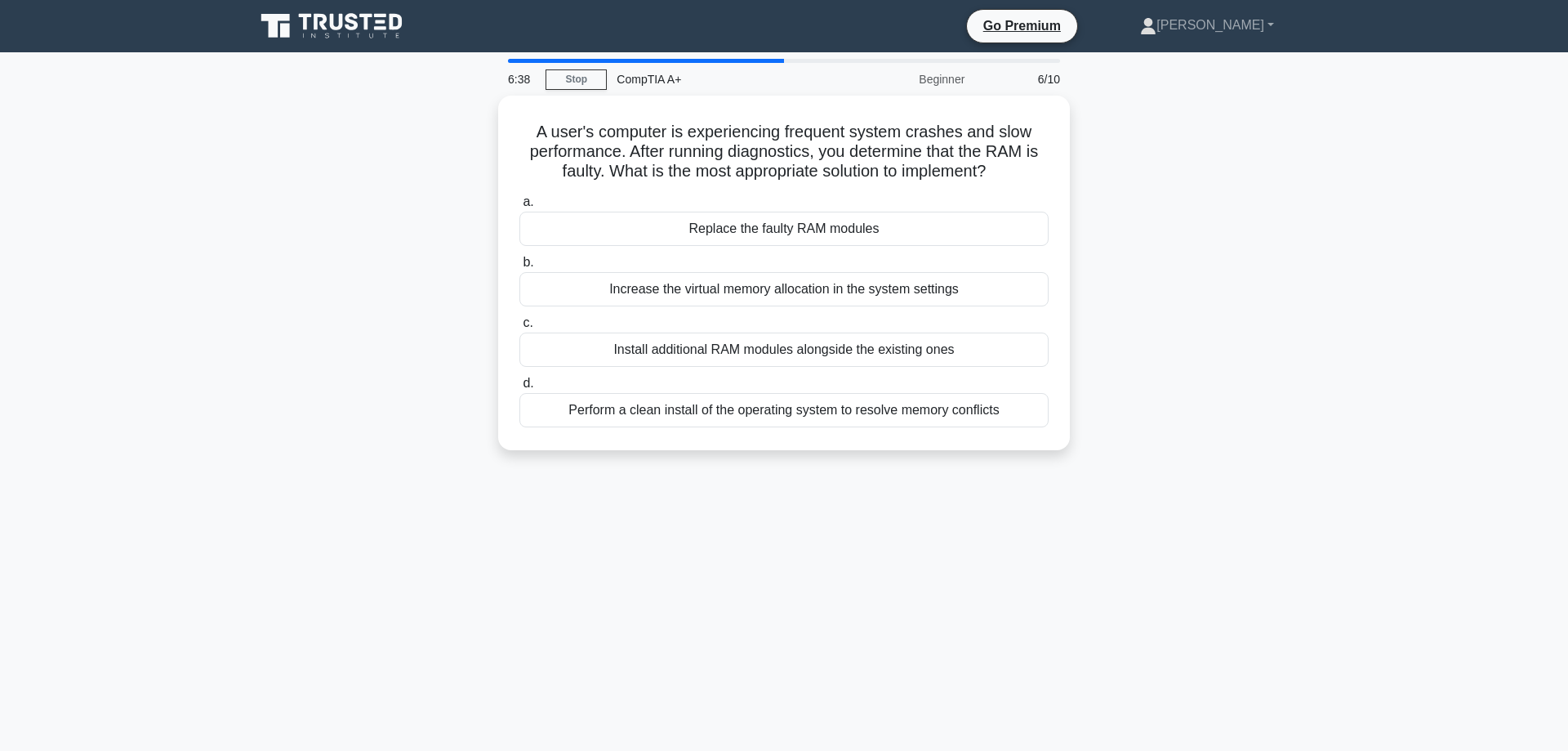
click at [648, 573] on div "6:38 Stop CompTIA A+ Beginner 6/10 A user's computer is experiencing frequent s…" at bounding box center [784, 467] width 1078 height 817
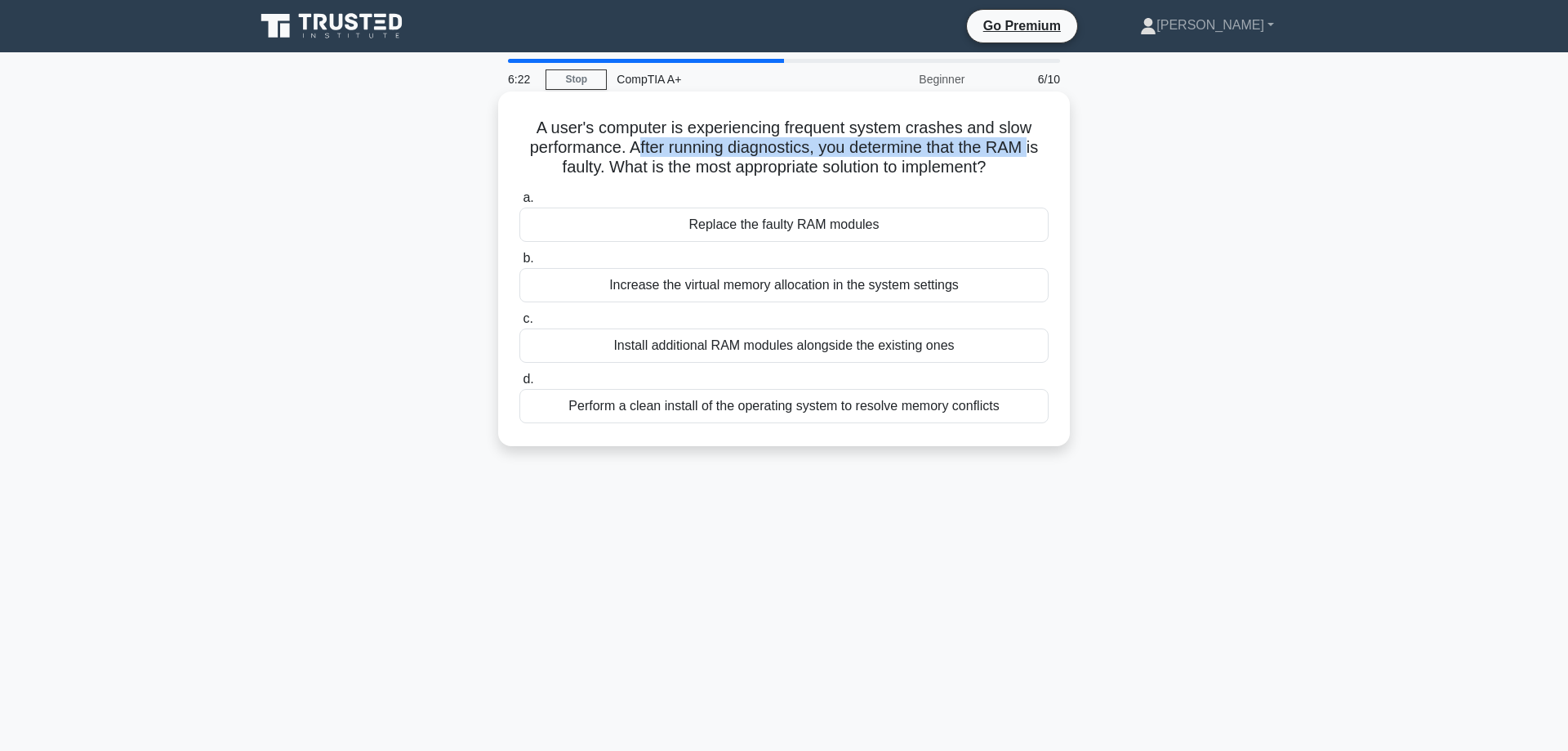
drag, startPoint x: 638, startPoint y: 145, endPoint x: 1029, endPoint y: 150, distance: 391.0
click at [1029, 150] on h5 "A user's computer is experiencing frequent system crashes and slow performance.…" at bounding box center [784, 148] width 533 height 60
click at [755, 159] on h5 "A user's computer is experiencing frequent system crashes and slow performance.…" at bounding box center [784, 148] width 533 height 60
click at [812, 225] on div "Replace the faulty RAM modules" at bounding box center [784, 225] width 530 height 34
click at [520, 204] on input "a. Replace the faulty RAM modules" at bounding box center [520, 198] width 0 height 11
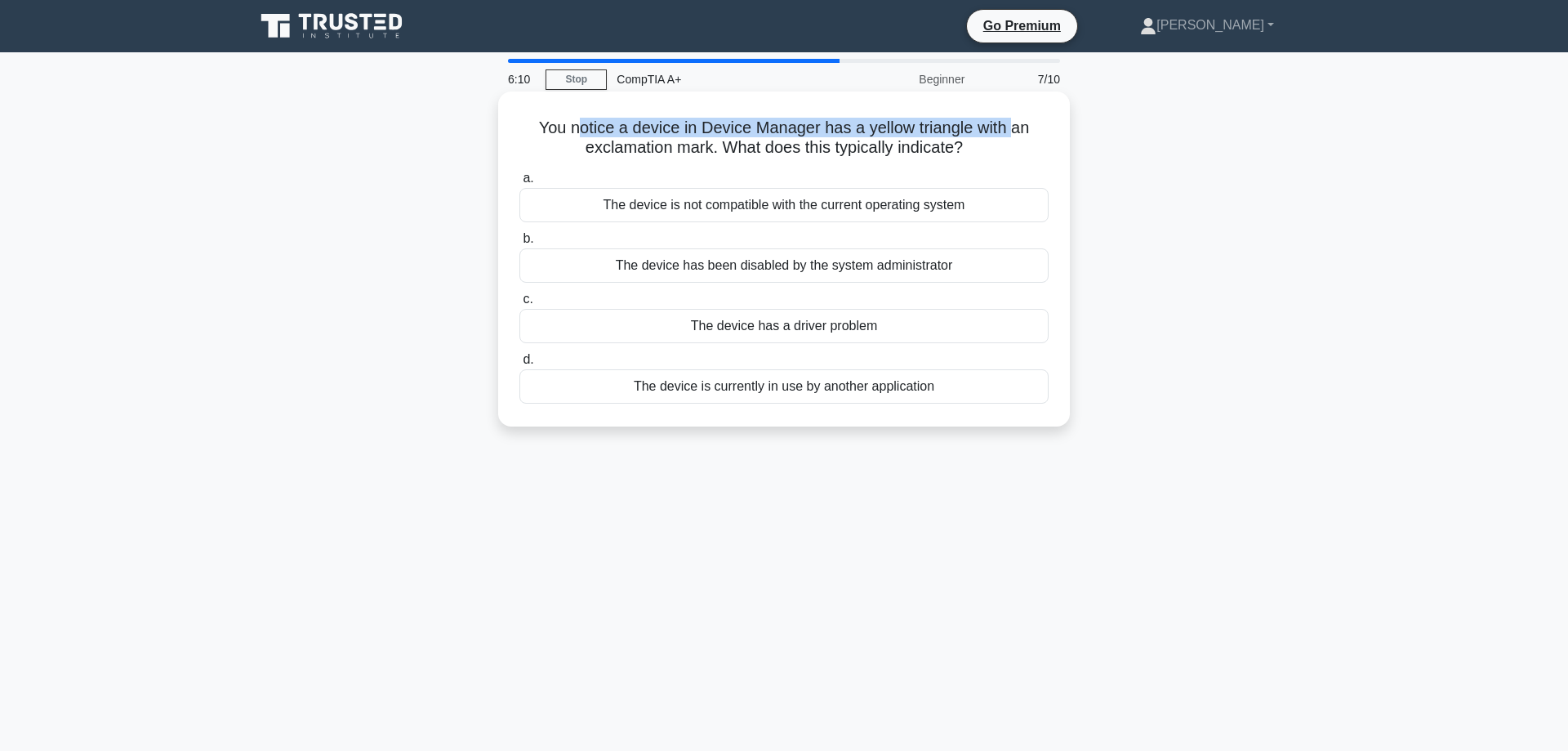
drag, startPoint x: 585, startPoint y: 123, endPoint x: 1011, endPoint y: 127, distance: 426.0
click at [1011, 127] on h5 "You notice a device in Device Manager has a yellow triangle with an exclamation…" at bounding box center [784, 138] width 533 height 41
click at [1012, 127] on h5 "You notice a device in Device Manager has a yellow triangle with an exclamation…" at bounding box center [784, 138] width 533 height 41
click at [805, 332] on div "The device has a driver problem" at bounding box center [784, 326] width 530 height 34
click at [520, 305] on input "c. The device has a driver problem" at bounding box center [520, 299] width 0 height 11
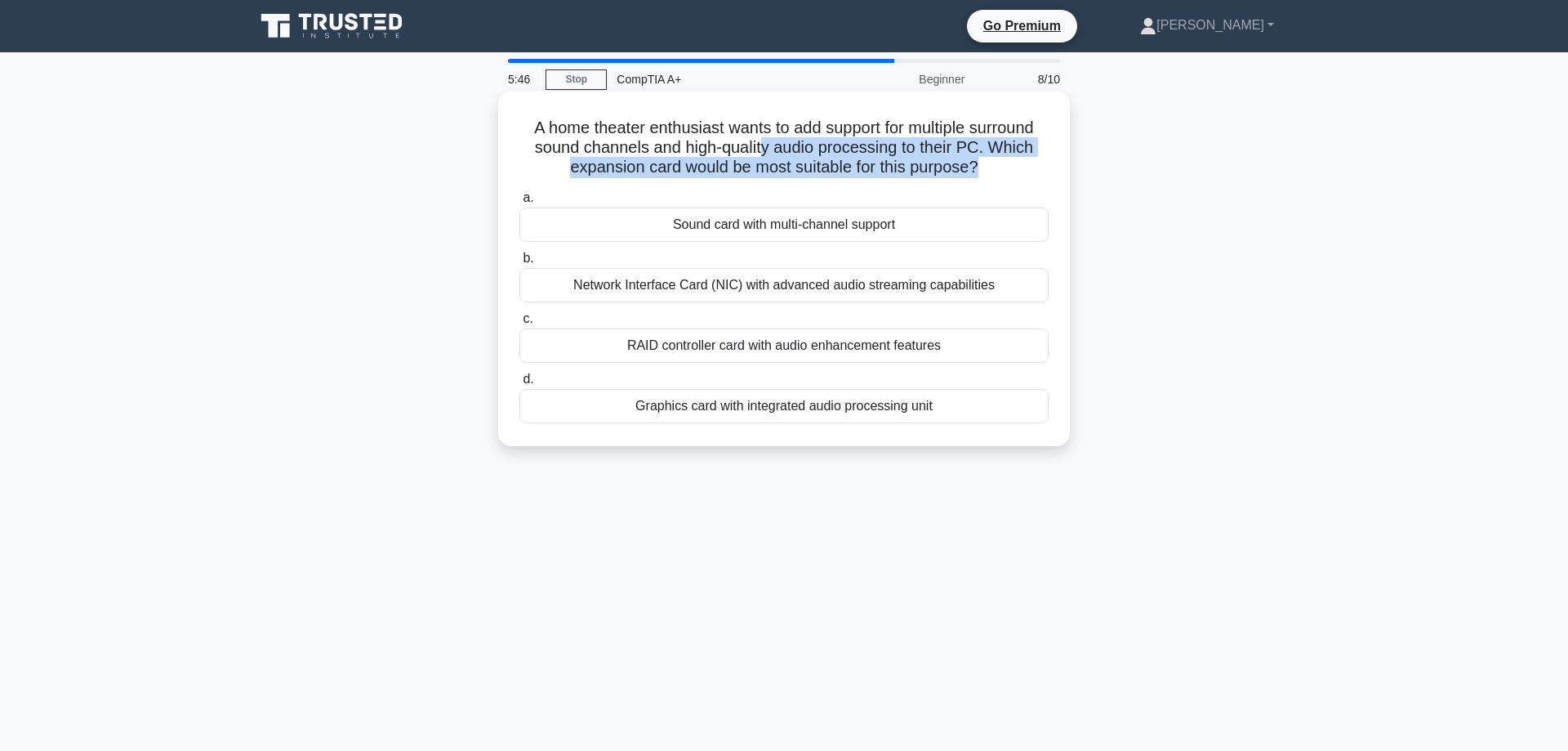
drag, startPoint x: 775, startPoint y: 152, endPoint x: 977, endPoint y: 162, distance: 202.2
click at [977, 162] on h5 "A home theater enthusiast wants to add support for multiple surround sound chan…" at bounding box center [784, 148] width 533 height 60
click at [701, 159] on h5 "A home theater enthusiast wants to add support for multiple surround sound chan…" at bounding box center [784, 148] width 533 height 60
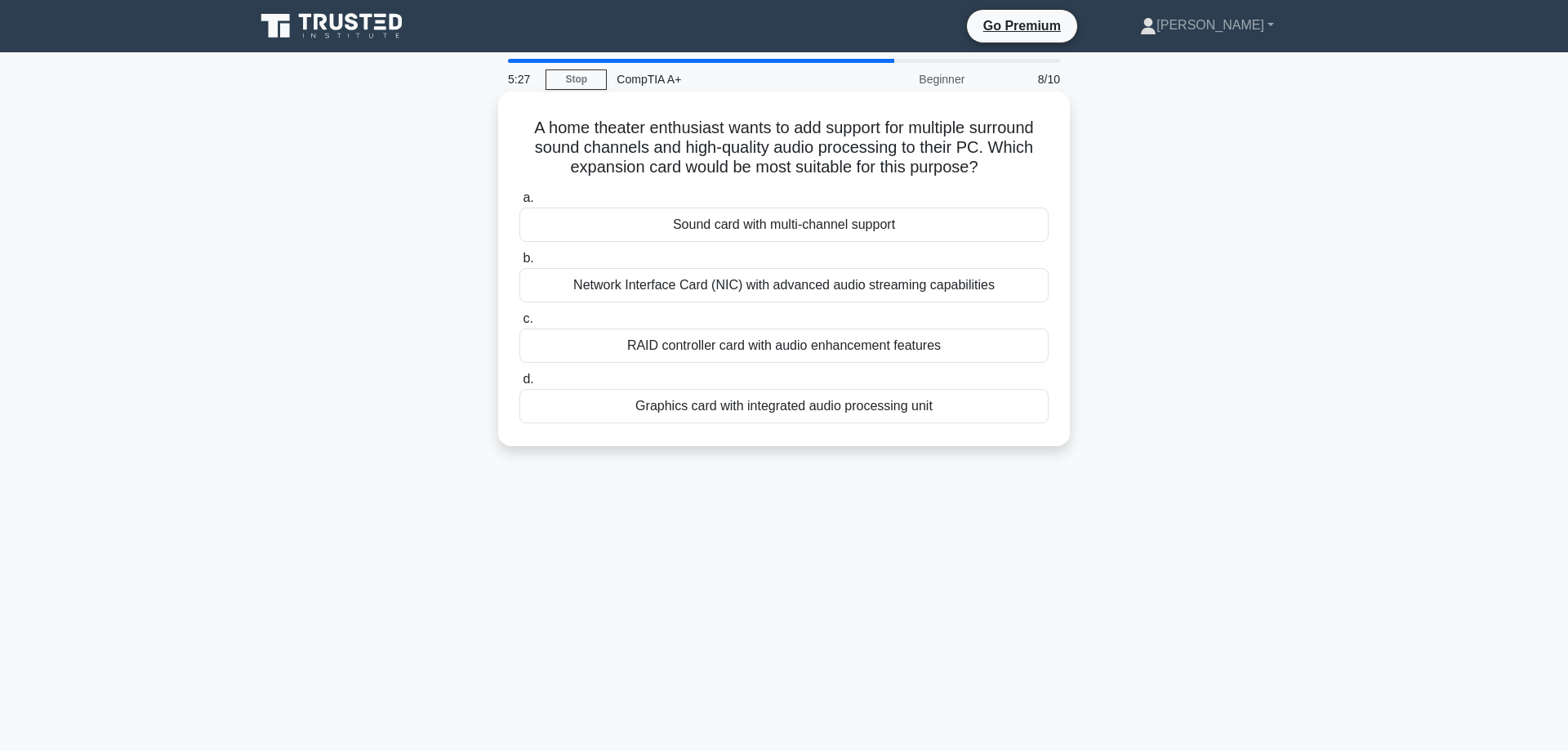
click at [887, 225] on div "Sound card with multi-channel support" at bounding box center [784, 225] width 530 height 34
click at [520, 204] on input "a. Sound card with multi-channel support" at bounding box center [520, 198] width 0 height 11
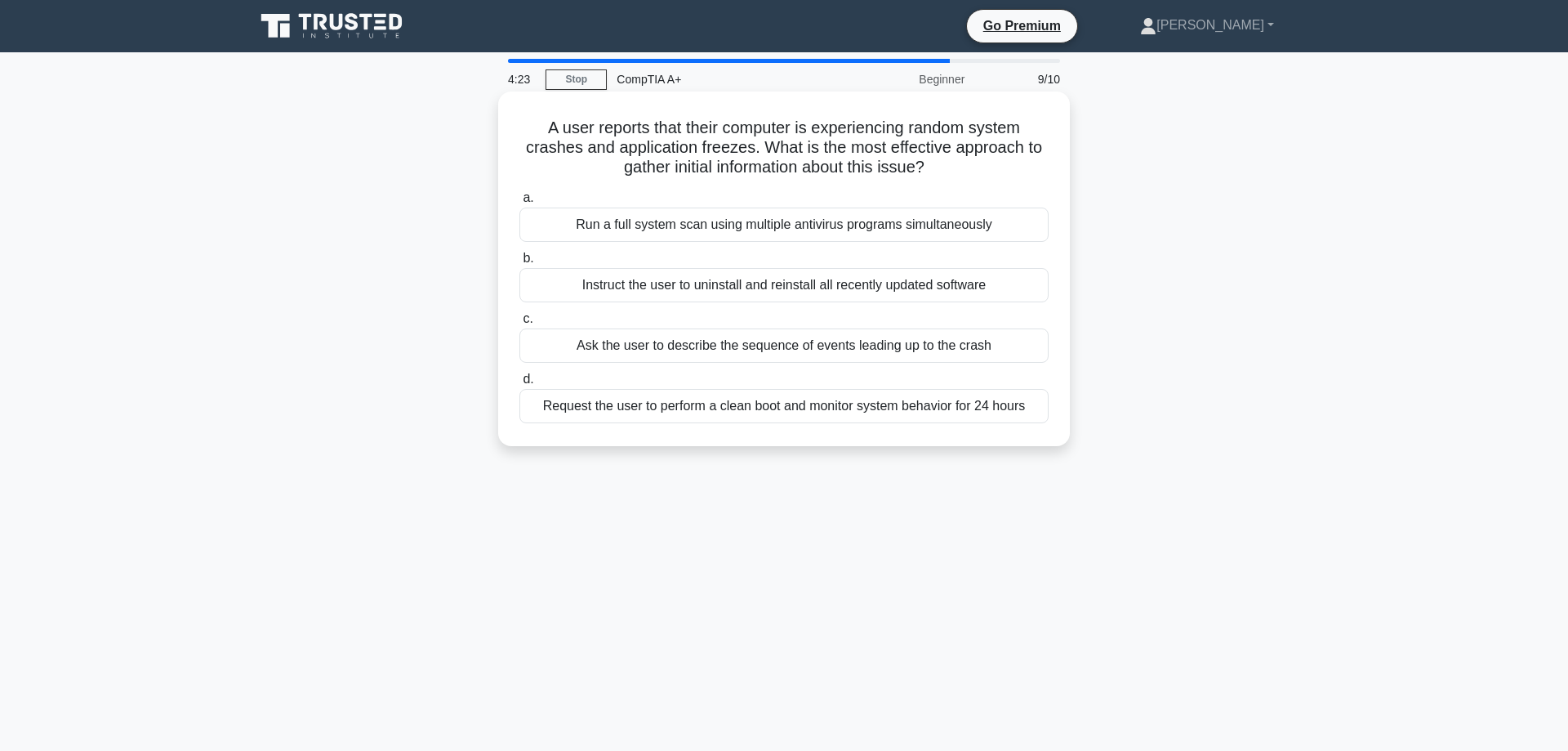
click at [726, 350] on div "Ask the user to describe the sequence of events leading up to the crash" at bounding box center [784, 346] width 530 height 34
click at [520, 324] on input "c. Ask the user to describe the sequence of events leading up to the crash" at bounding box center [520, 319] width 0 height 11
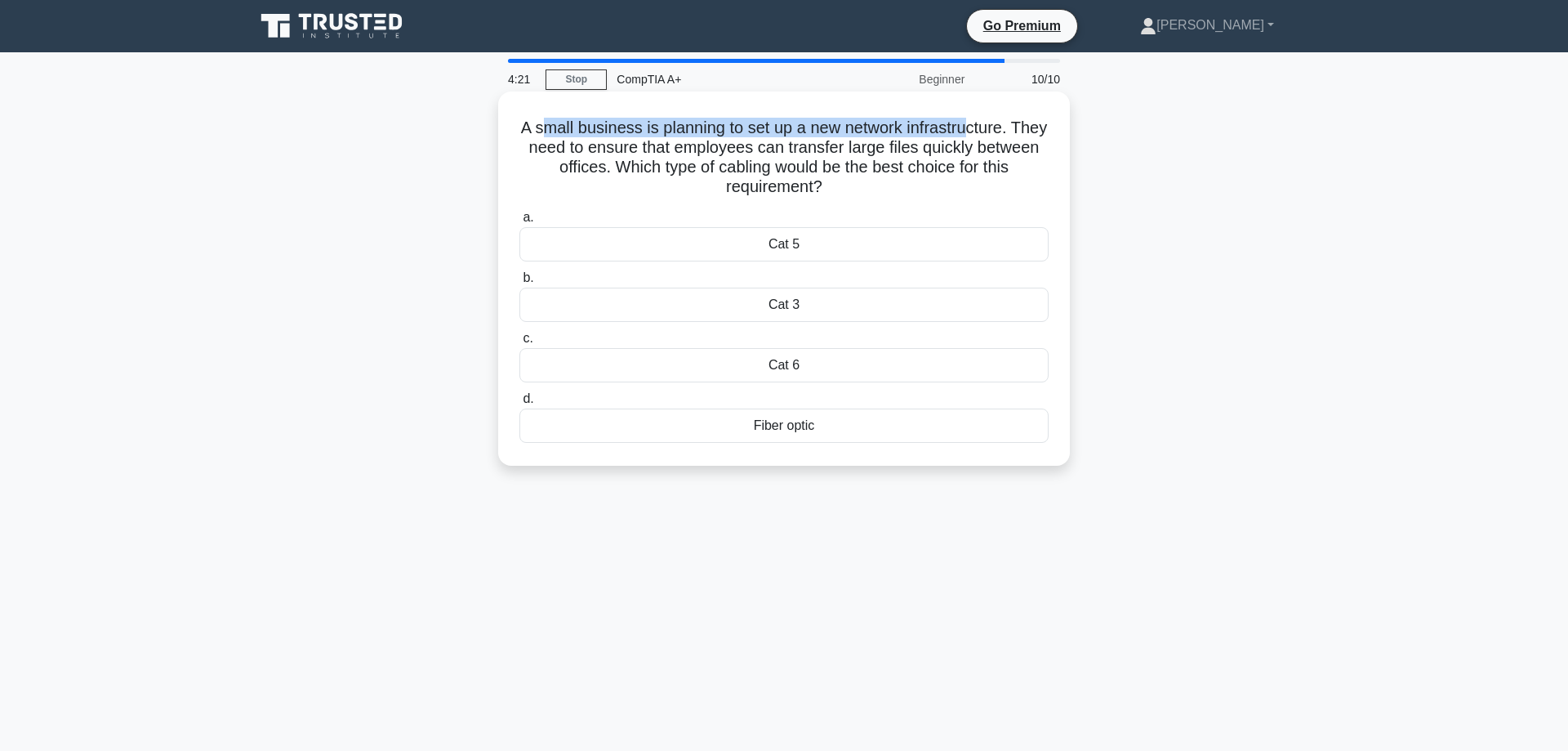
drag, startPoint x: 668, startPoint y: 129, endPoint x: 967, endPoint y: 123, distance: 299.1
click at [967, 123] on h5 "A small business is planning to set up a new network infrastructure. They need …" at bounding box center [784, 158] width 533 height 80
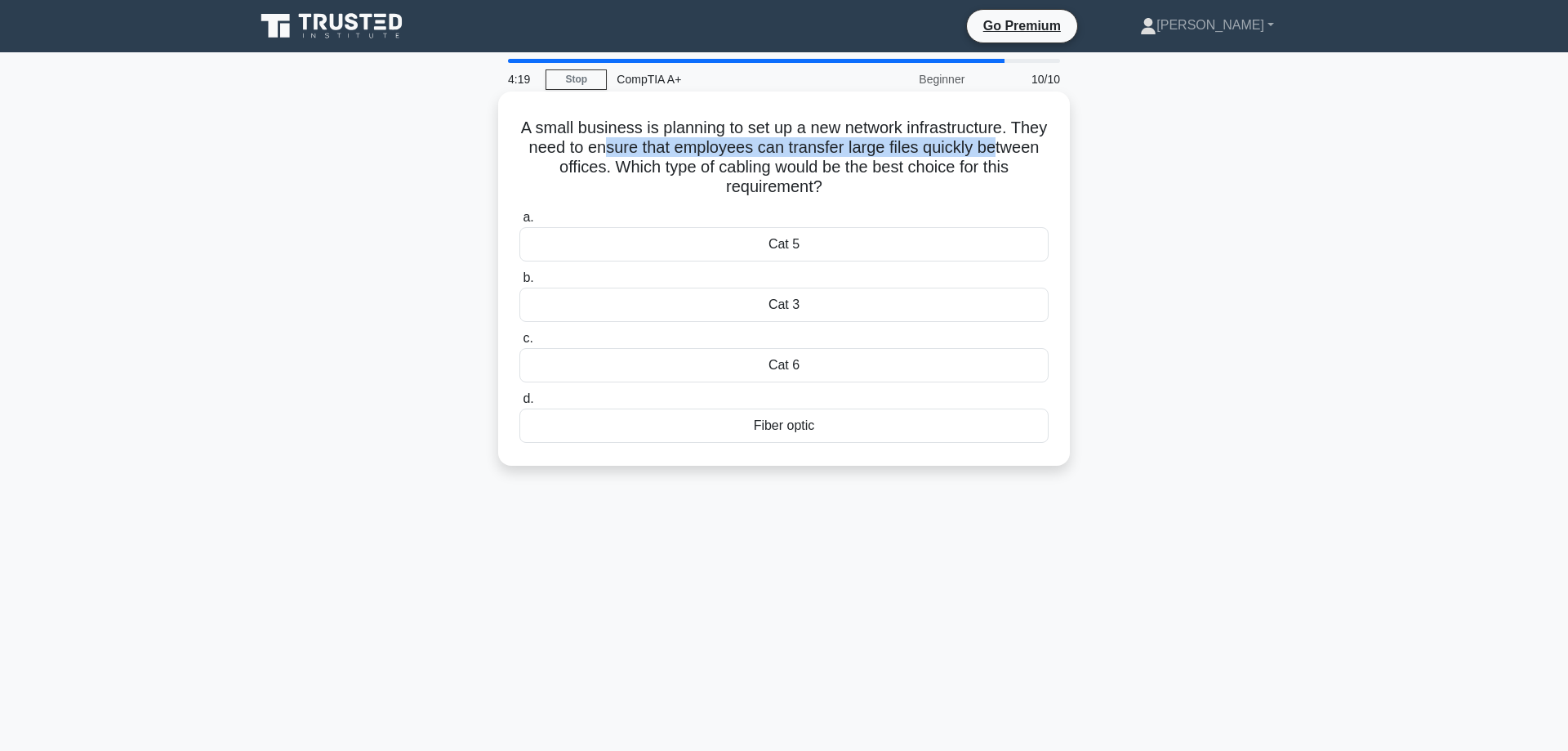
drag, startPoint x: 619, startPoint y: 153, endPoint x: 996, endPoint y: 145, distance: 377.1
click at [996, 145] on h5 "A small business is planning to set up a new network infrastructure. They need …" at bounding box center [784, 158] width 533 height 80
drag, startPoint x: 629, startPoint y: 161, endPoint x: 872, endPoint y: 179, distance: 243.7
click at [872, 179] on h5 "A small business is planning to set up a new network infrastructure. They need …" at bounding box center [784, 158] width 533 height 80
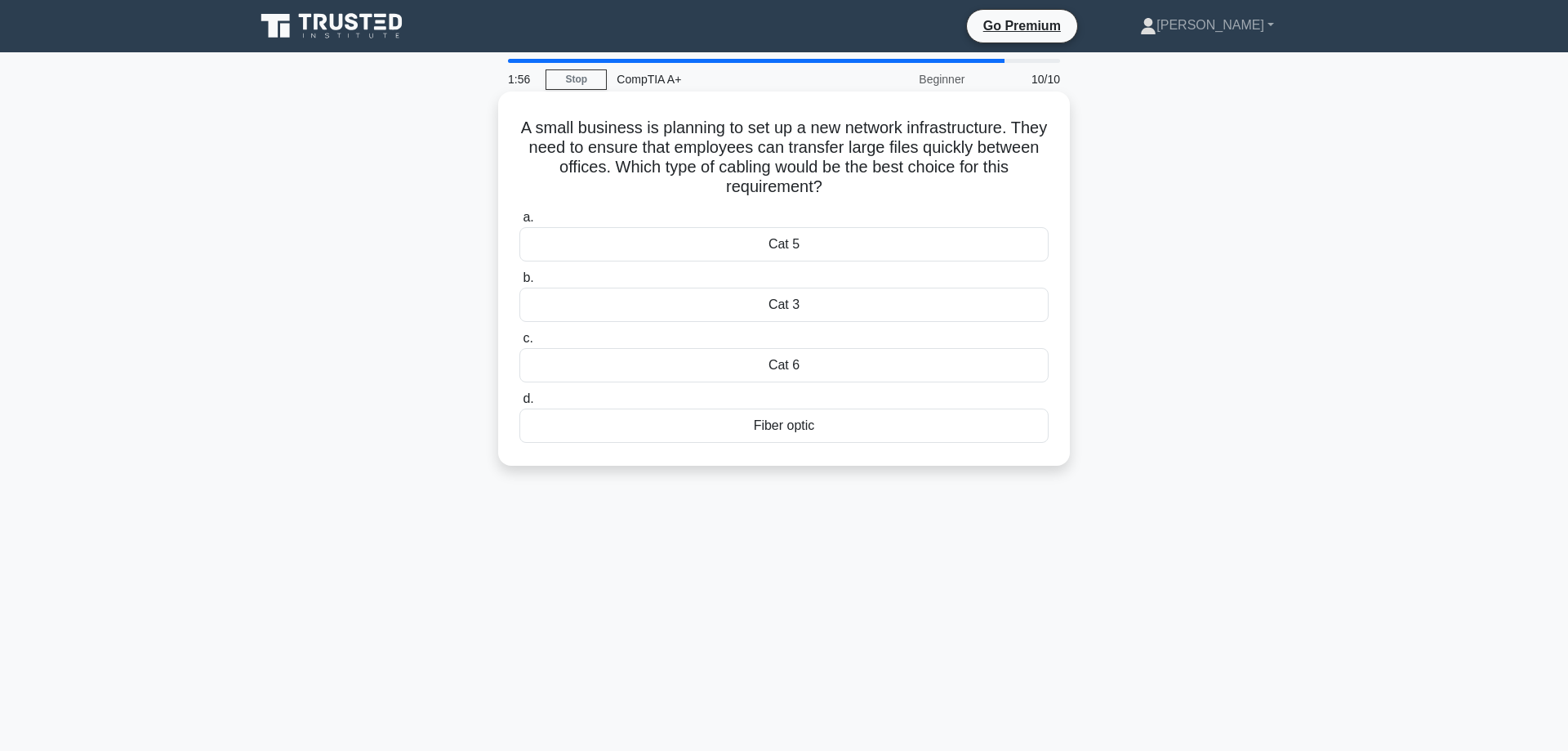
click at [858, 356] on div "Cat 6" at bounding box center [784, 365] width 530 height 34
click at [520, 344] on input "c. Cat 6" at bounding box center [520, 338] width 0 height 11
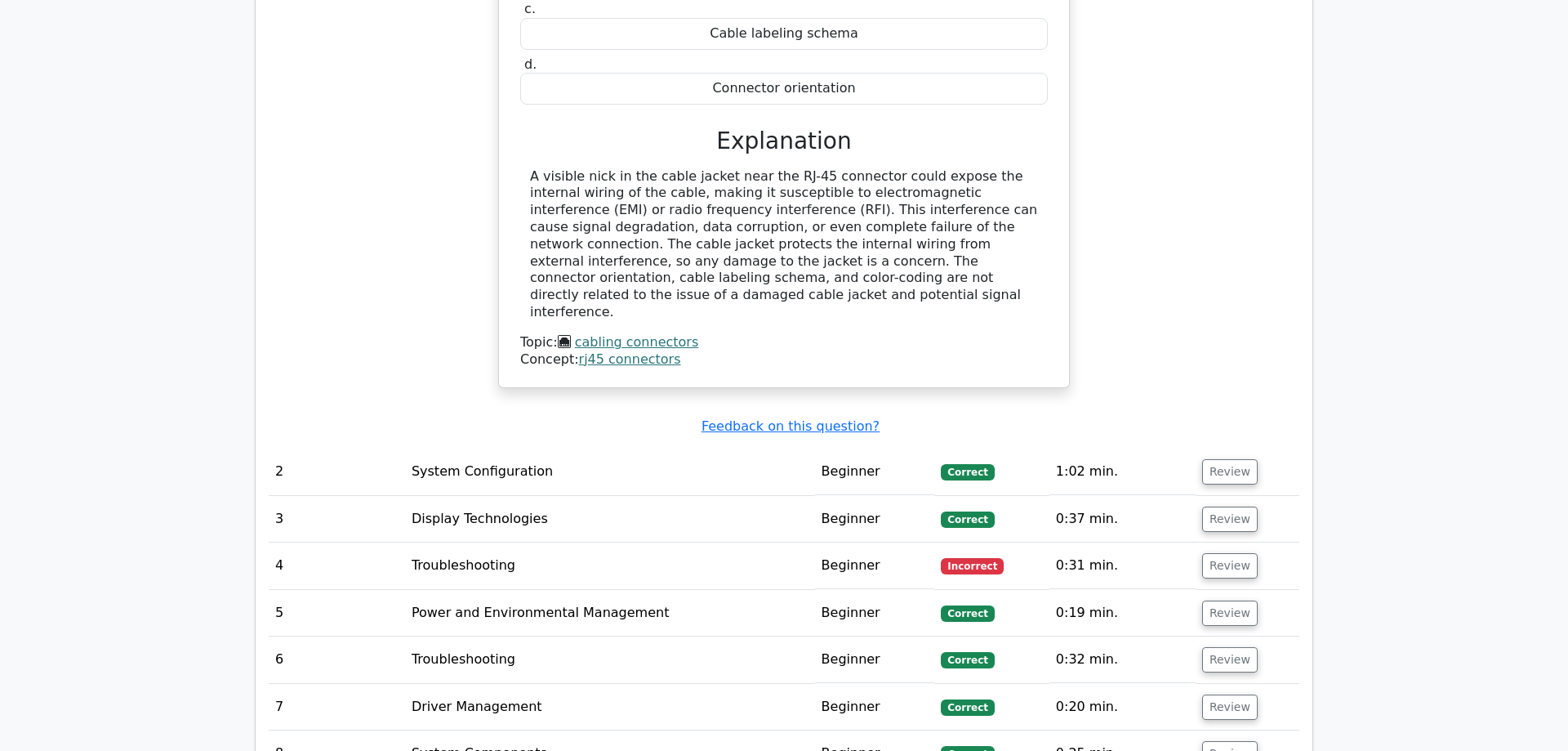
scroll to position [1751, 0]
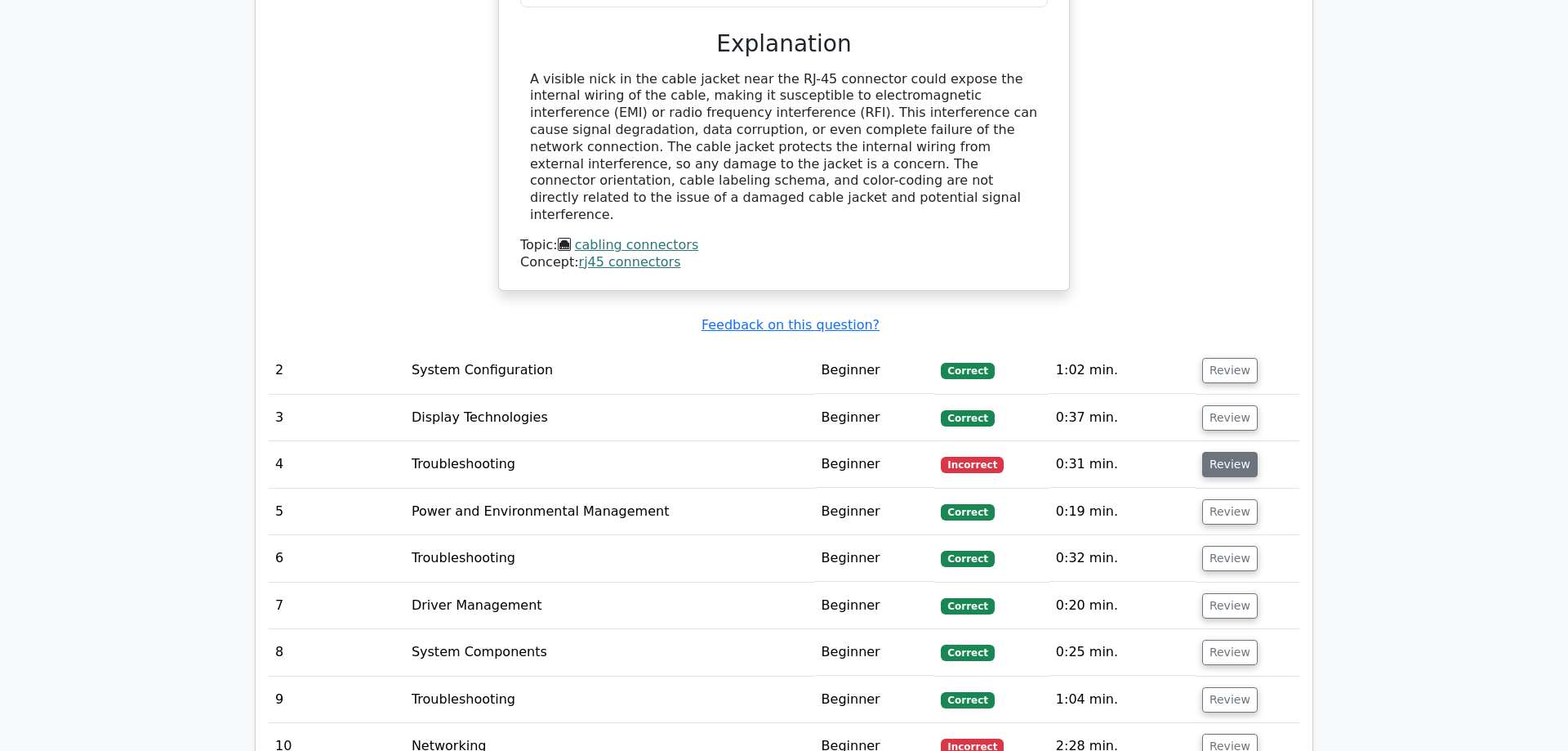
click at [1223, 452] on button "Review" at bounding box center [1230, 464] width 56 height 25
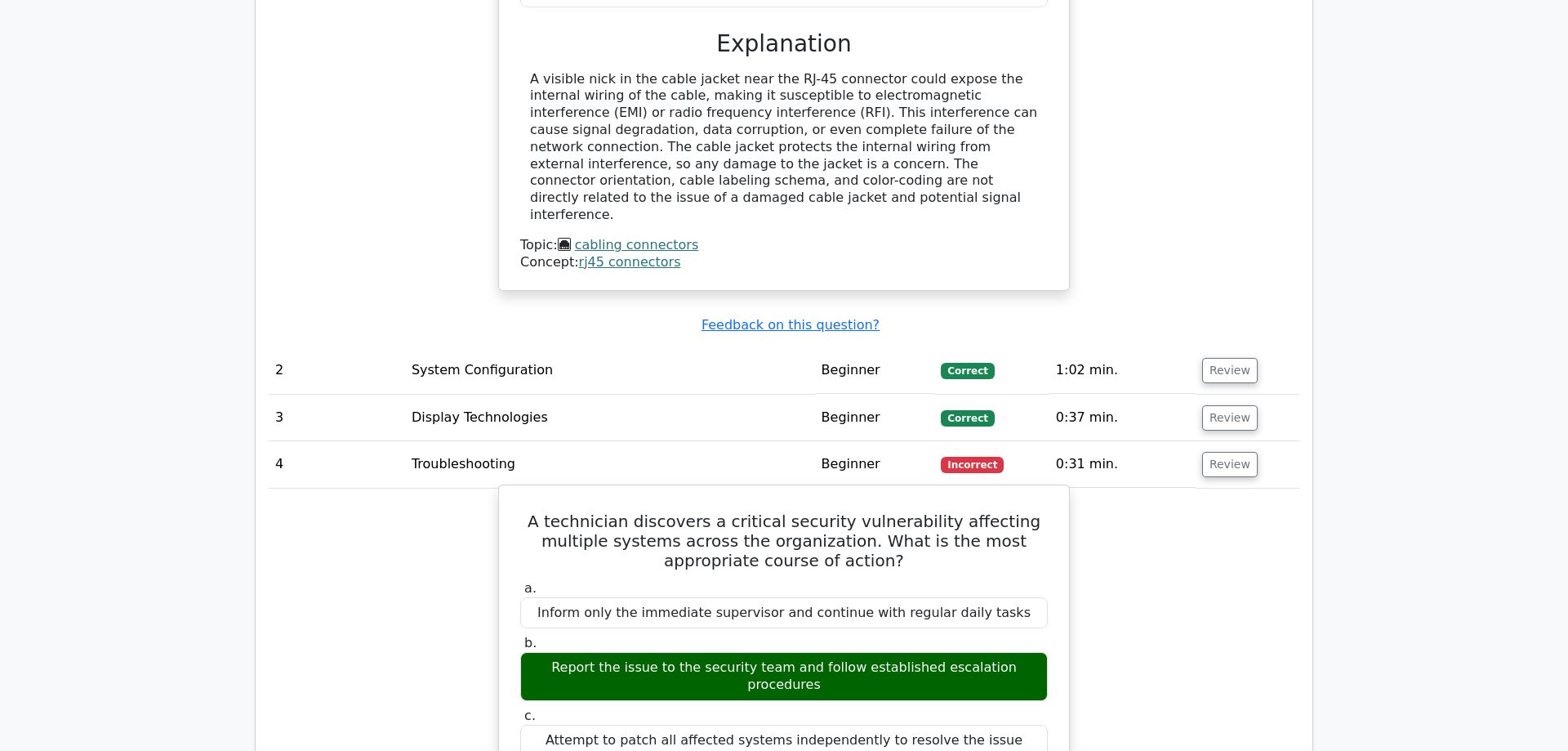
drag, startPoint x: 651, startPoint y: 419, endPoint x: 694, endPoint y: 423, distance: 43.2
click at [654, 512] on h5 "A technician discovers a critical security vulnerability affecting multiple sys…" at bounding box center [784, 541] width 531 height 59
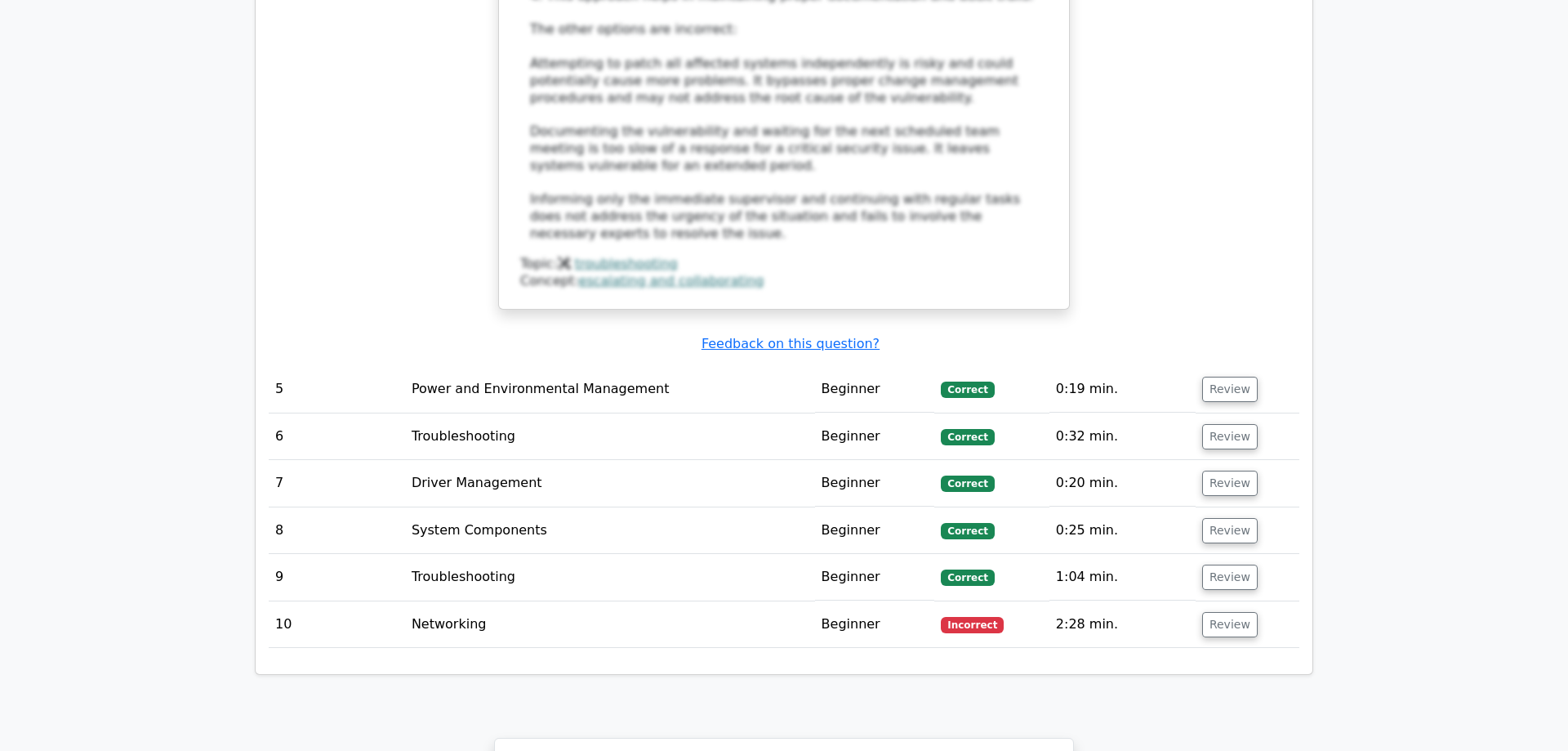
scroll to position [2918, 0]
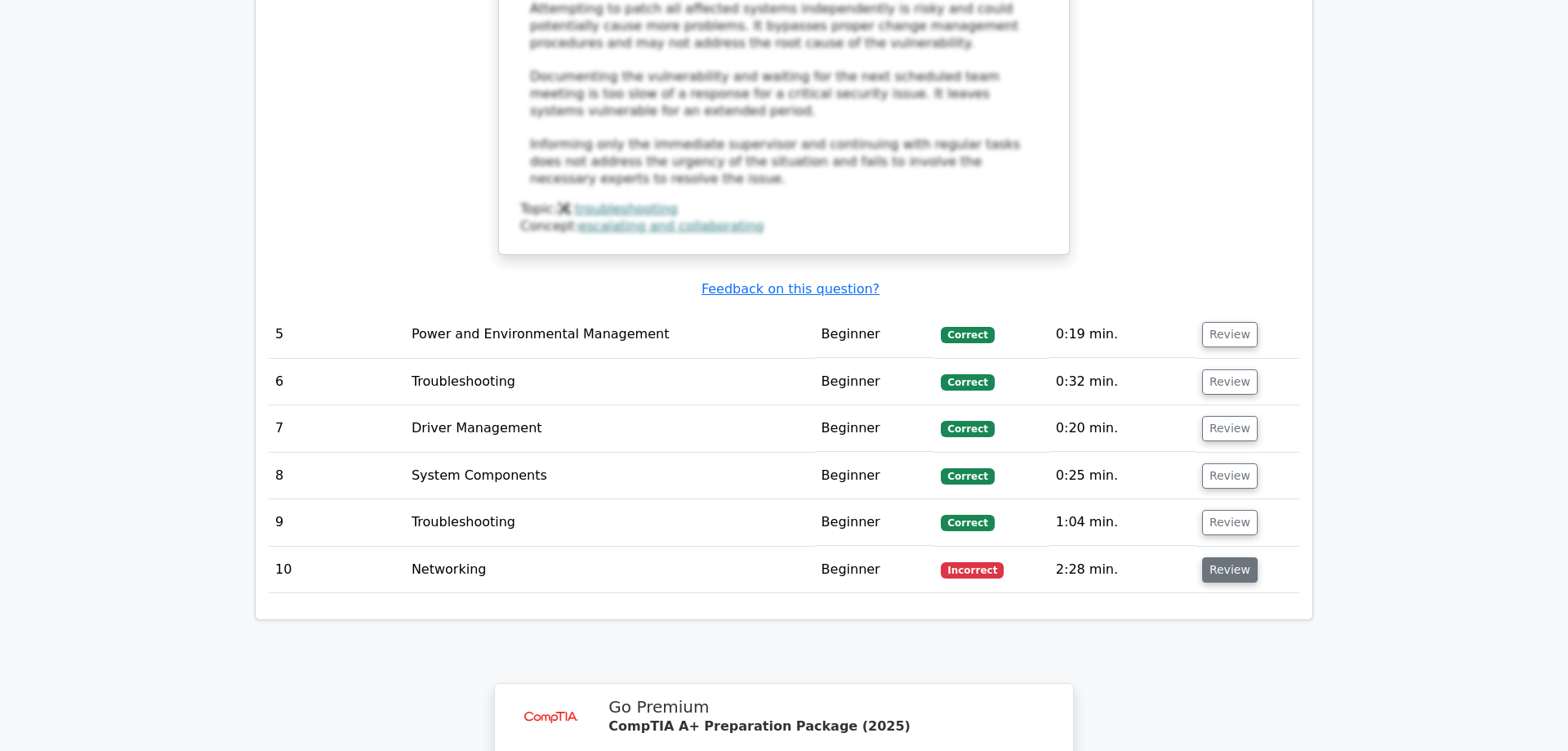
click at [1245, 557] on button "Review" at bounding box center [1230, 569] width 56 height 25
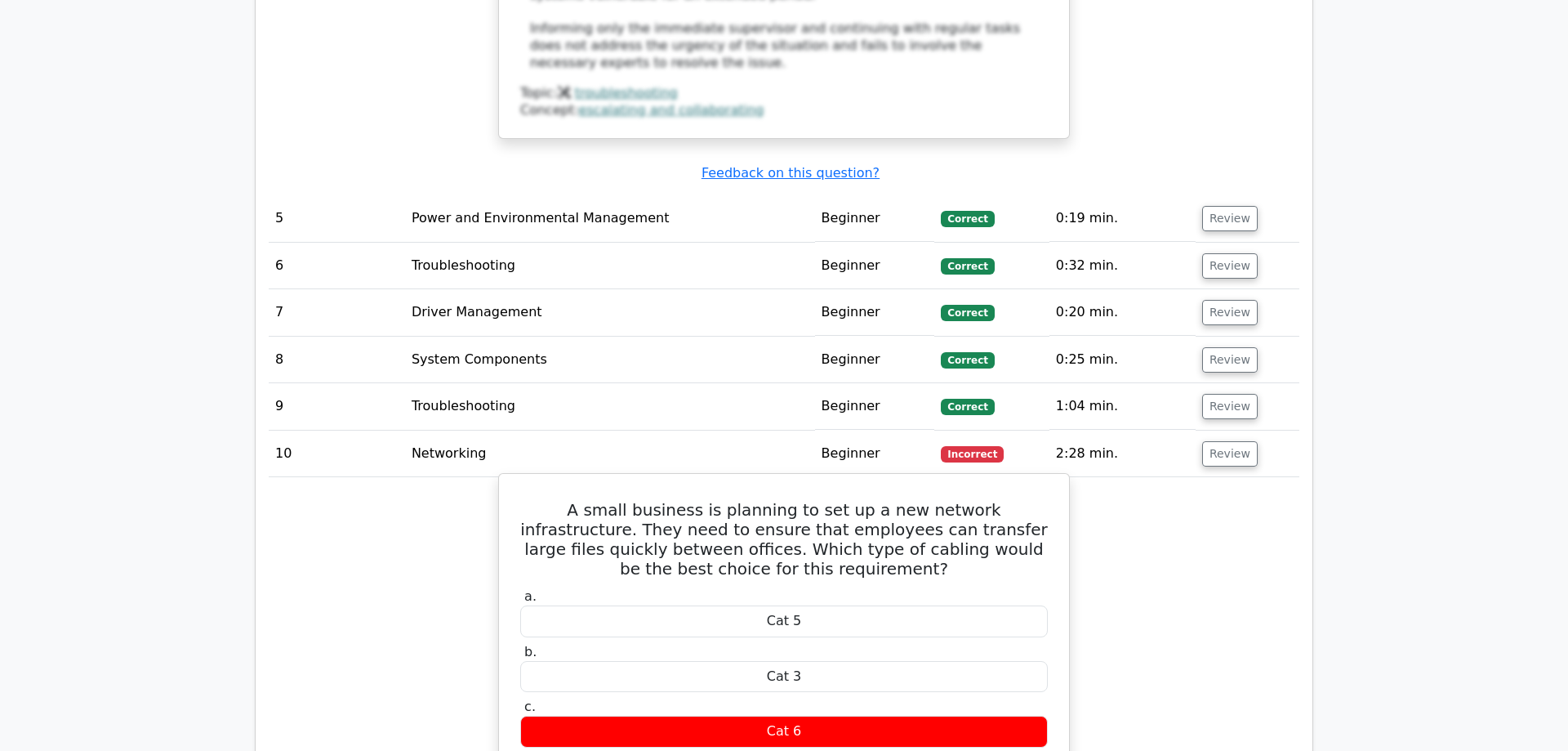
scroll to position [3085, 0]
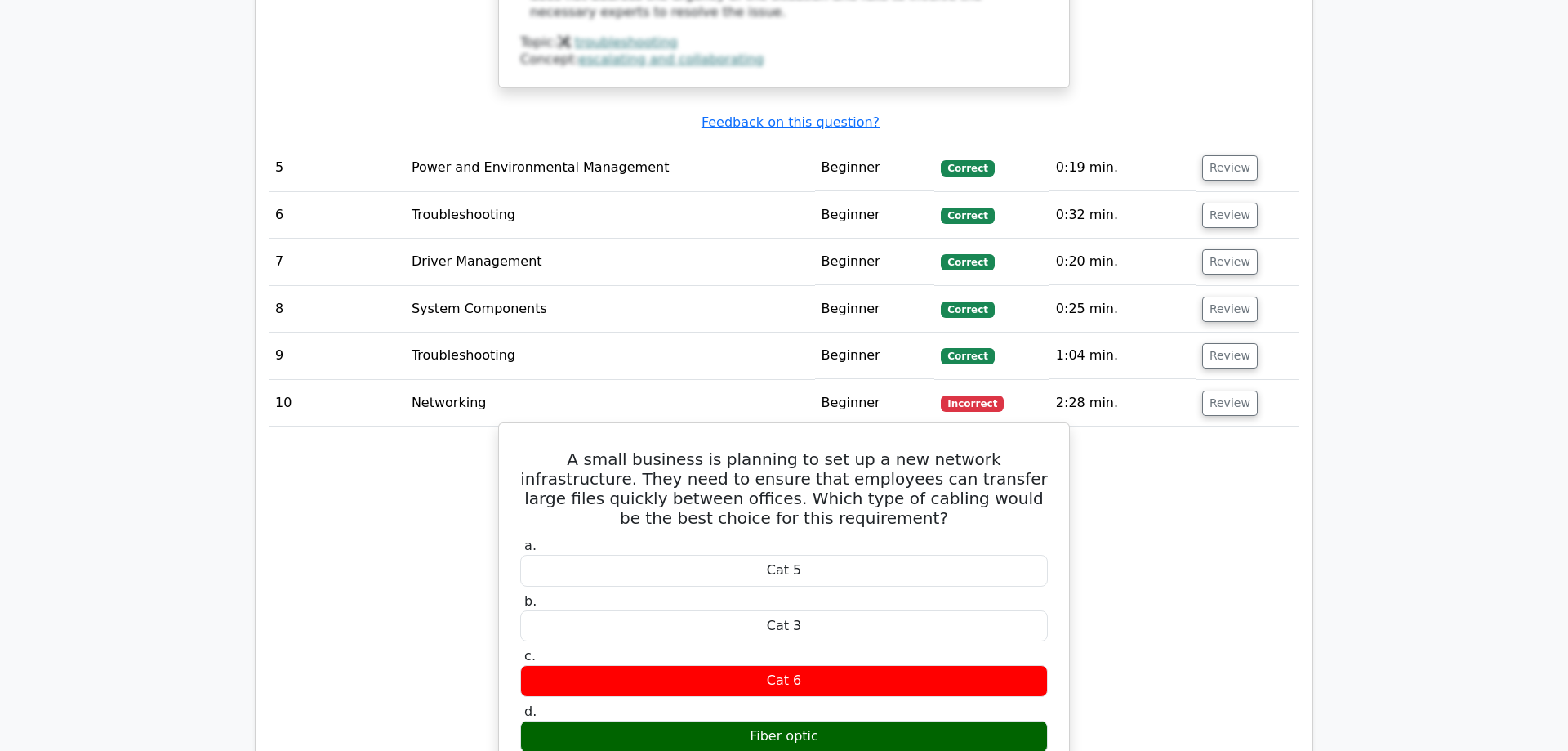
click at [848, 721] on div "Fiber optic" at bounding box center [784, 737] width 528 height 32
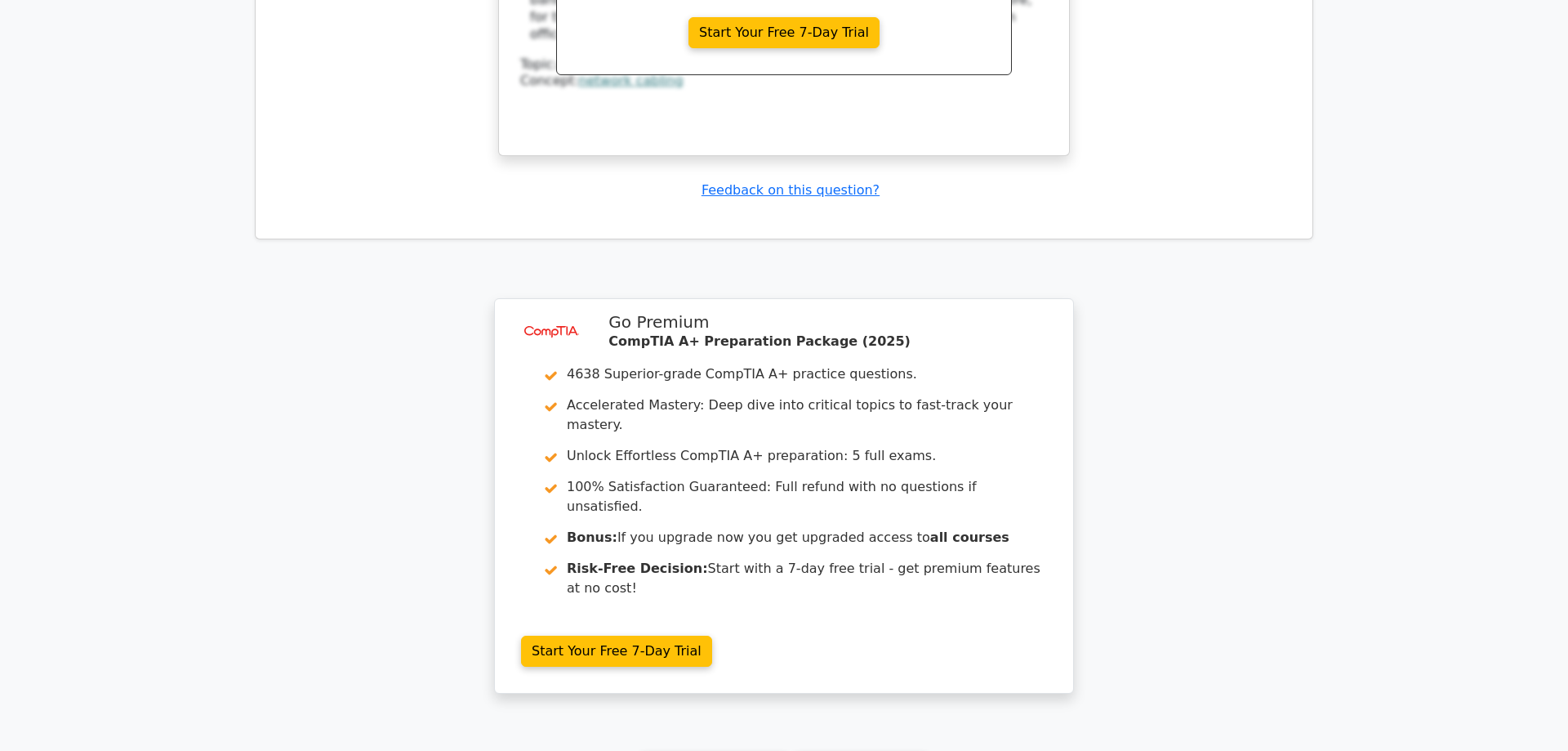
scroll to position [4078, 0]
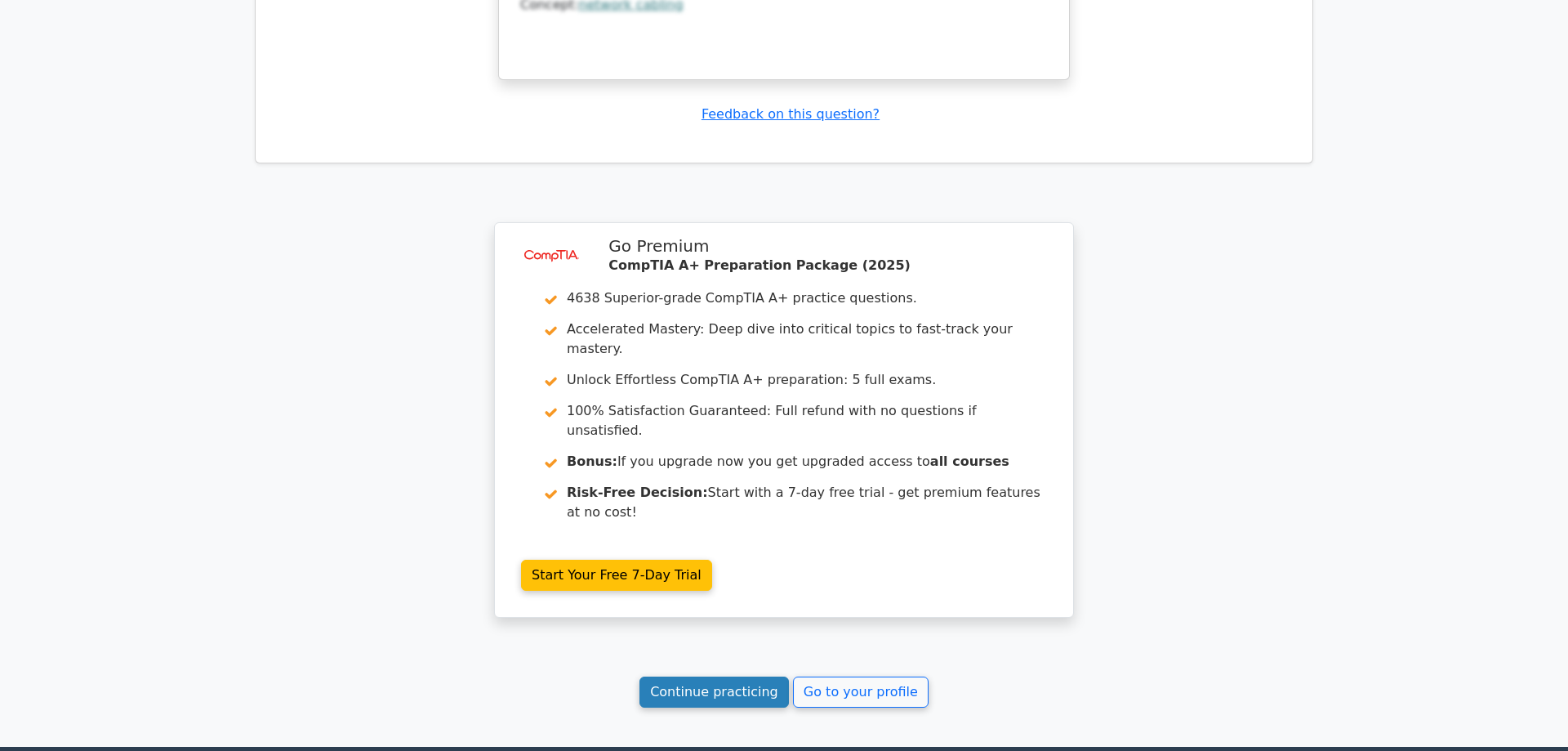
click at [759, 677] on link "Continue practicing" at bounding box center [715, 692] width 150 height 31
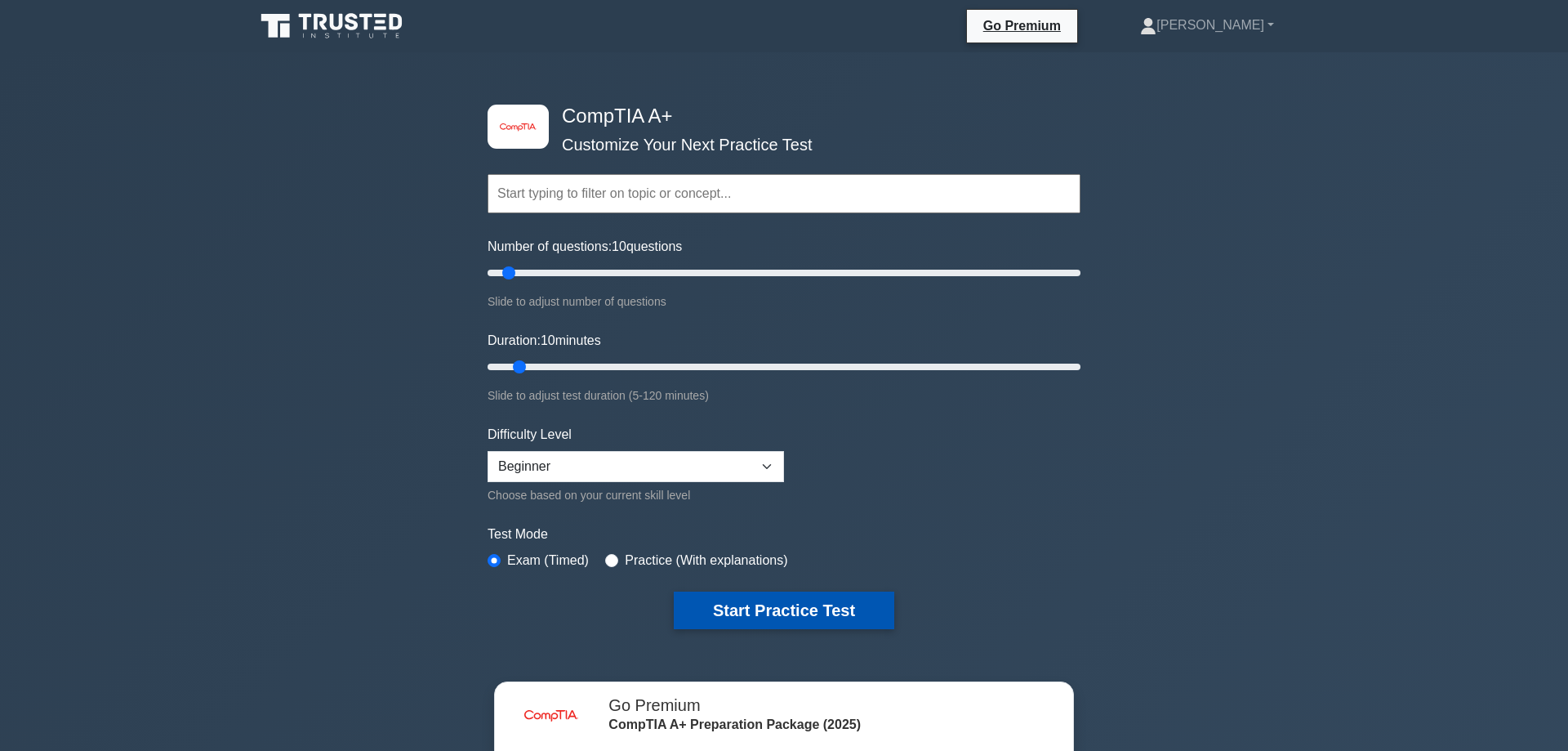
click at [805, 602] on button "Start Practice Test" at bounding box center [784, 611] width 221 height 38
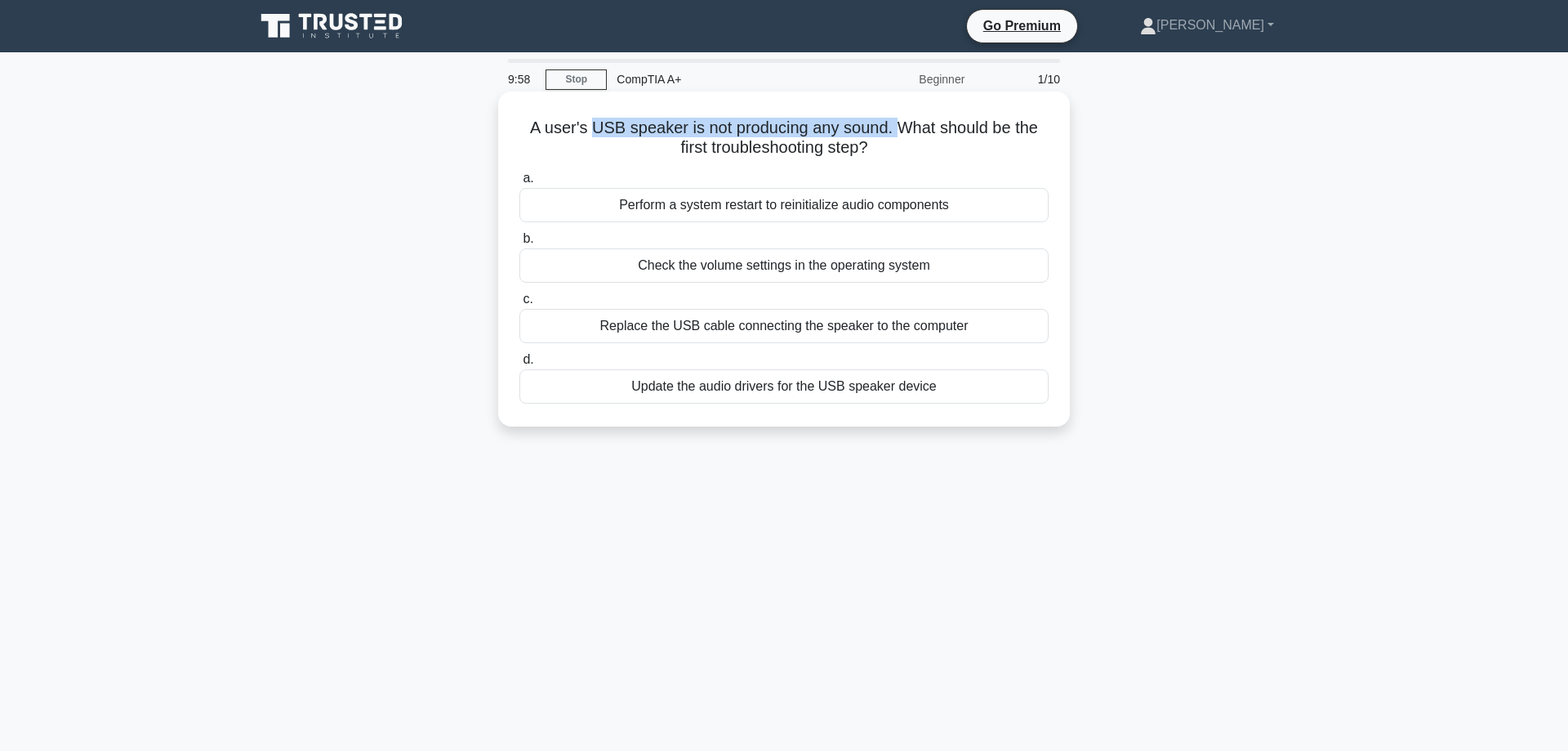
drag, startPoint x: 593, startPoint y: 122, endPoint x: 900, endPoint y: 120, distance: 307.0
click at [900, 120] on h5 "A user's USB speaker is not producing any sound. What should be the first troub…" at bounding box center [784, 138] width 533 height 41
click at [816, 137] on h5 "A user's USB speaker is not producing any sound. What should be the first troub…" at bounding box center [784, 138] width 533 height 41
click at [886, 283] on div "Check the volume settings in the operating system" at bounding box center [784, 265] width 530 height 34
click at [520, 244] on input "b. Check the volume settings in the operating system" at bounding box center [520, 239] width 0 height 11
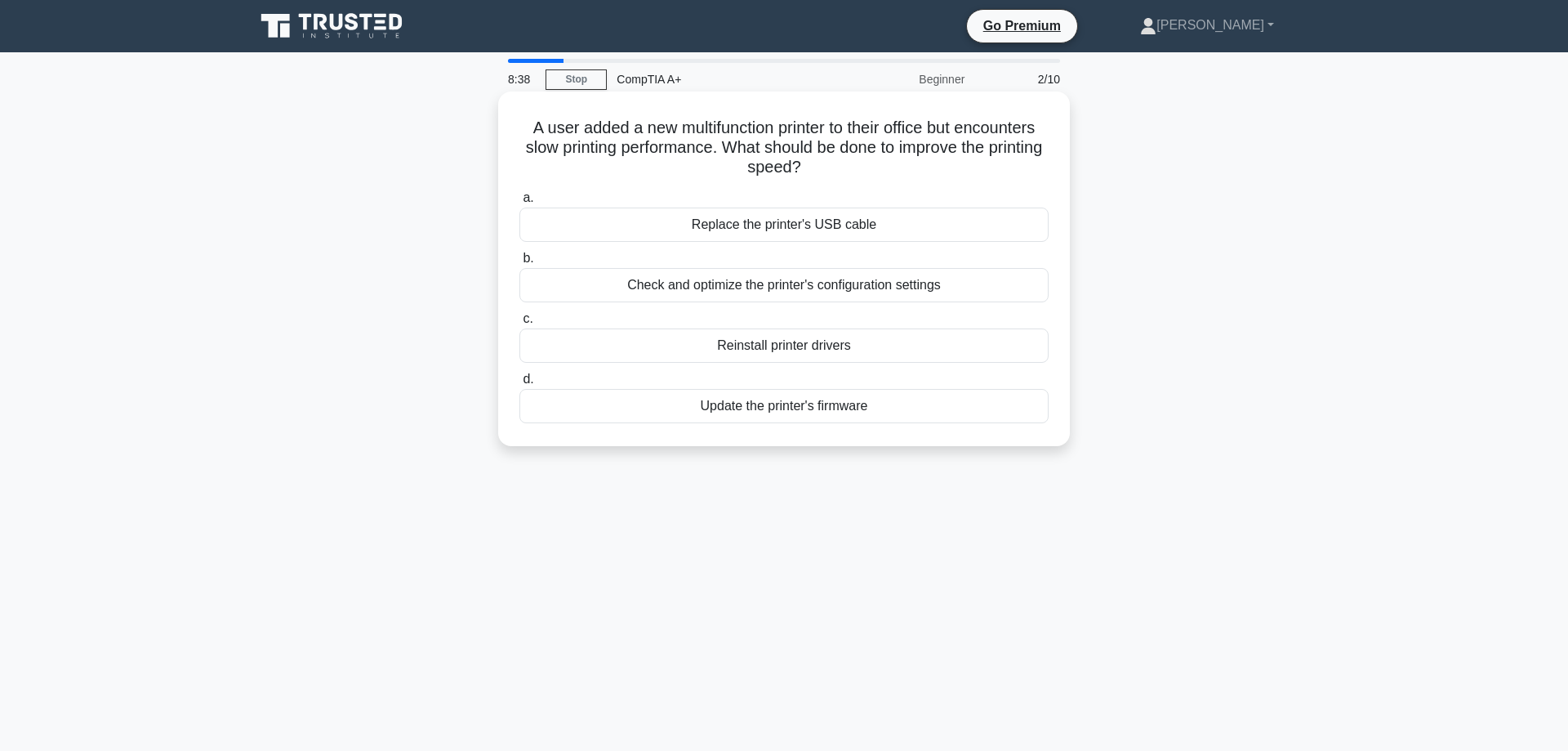
click at [617, 293] on div "Check and optimize the printer's configuration settings" at bounding box center [784, 285] width 530 height 34
click at [520, 264] on input "b. Check and optimize the printer's configuration settings" at bounding box center [520, 258] width 0 height 11
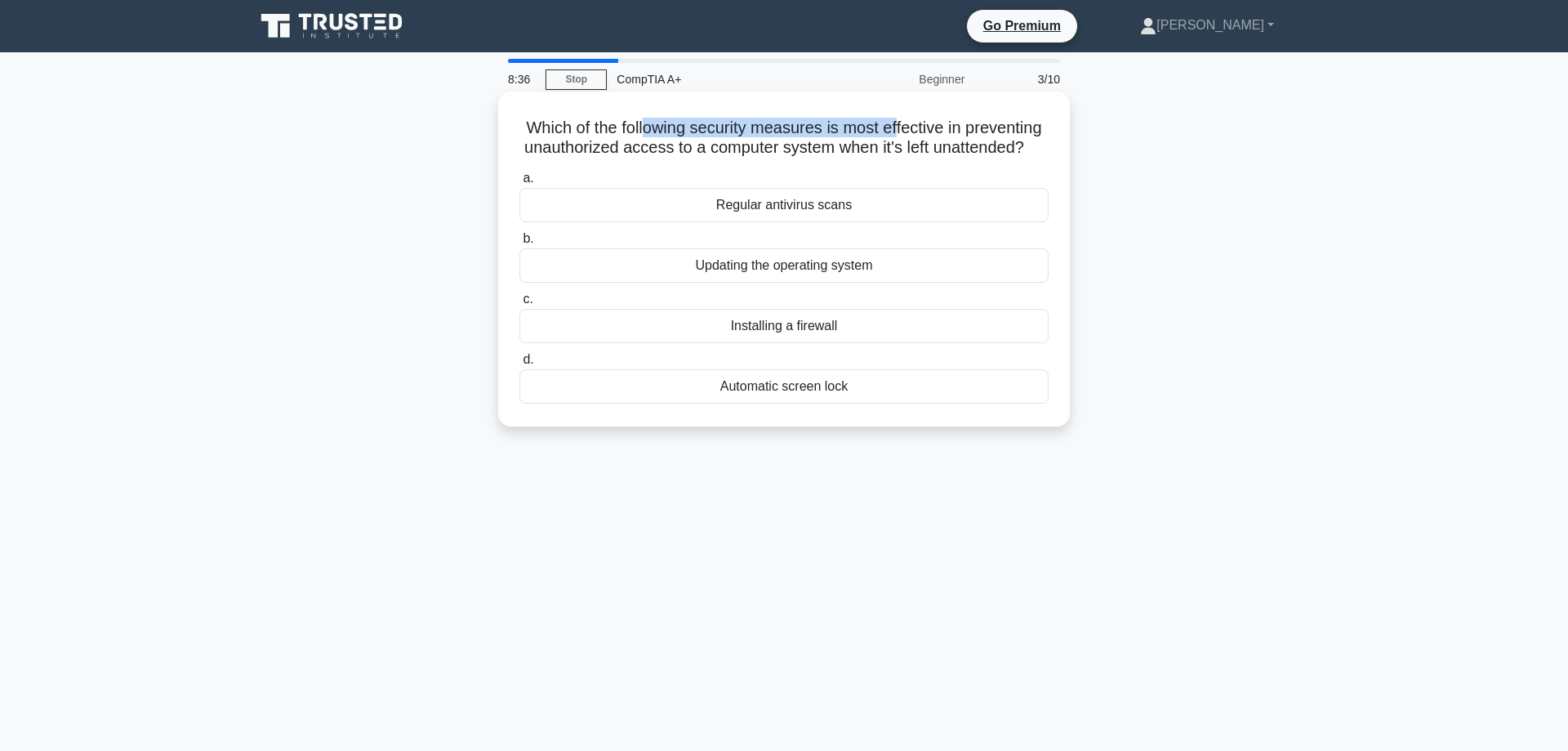
drag, startPoint x: 670, startPoint y: 126, endPoint x: 894, endPoint y: 136, distance: 224.2
click at [894, 136] on h5 "Which of the following security measures is most effective in preventing unauth…" at bounding box center [784, 138] width 533 height 41
drag, startPoint x: 665, startPoint y: 149, endPoint x: 1009, endPoint y: 150, distance: 344.0
click at [1009, 150] on h5 "Which of the following security measures is most effective in preventing unauth…" at bounding box center [784, 138] width 533 height 41
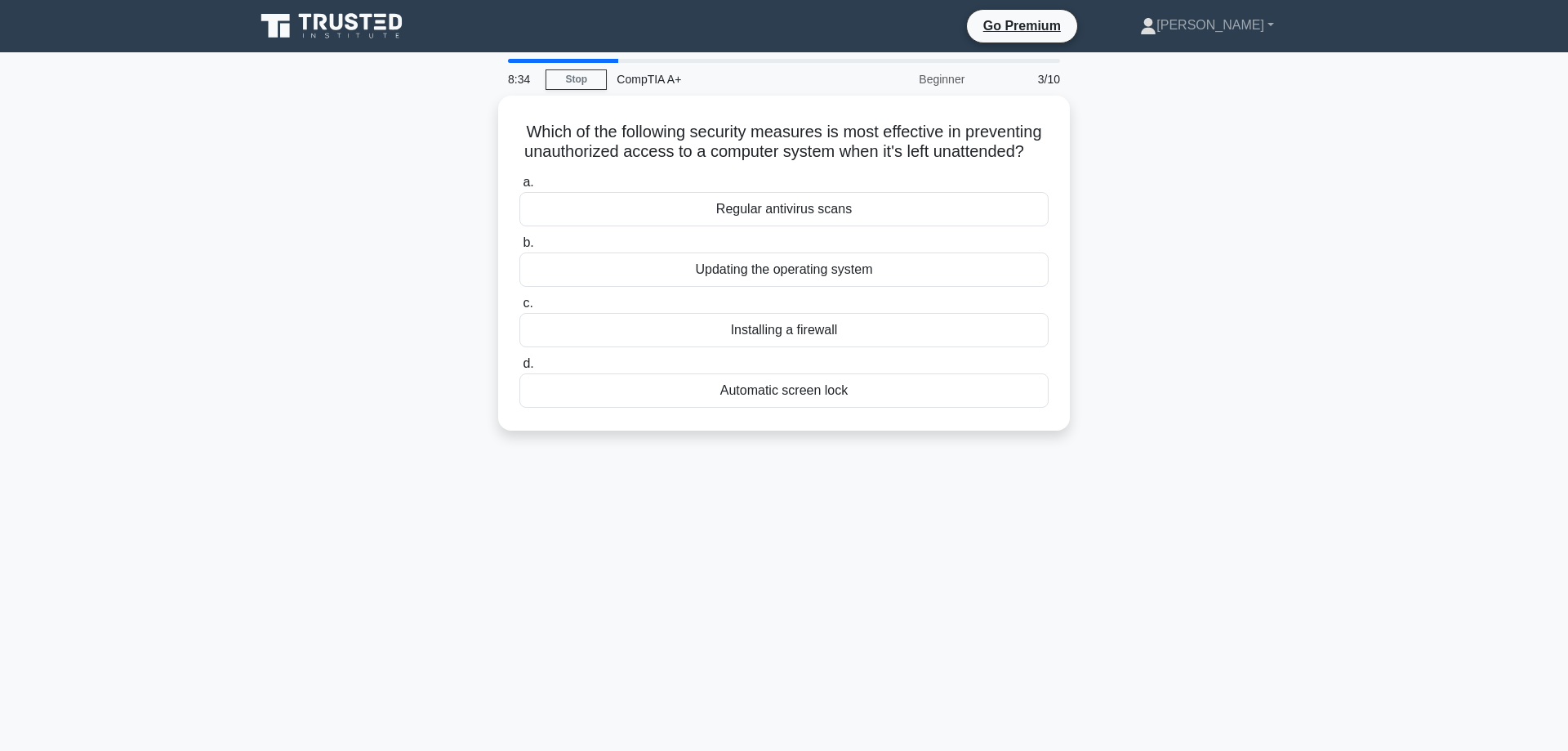
drag, startPoint x: 1428, startPoint y: 472, endPoint x: 1335, endPoint y: 475, distance: 93.0
click at [1426, 474] on main "8:34 Stop CompTIA A+ Beginner 3/10 Which of the following security measures is …" at bounding box center [784, 467] width 1568 height 830
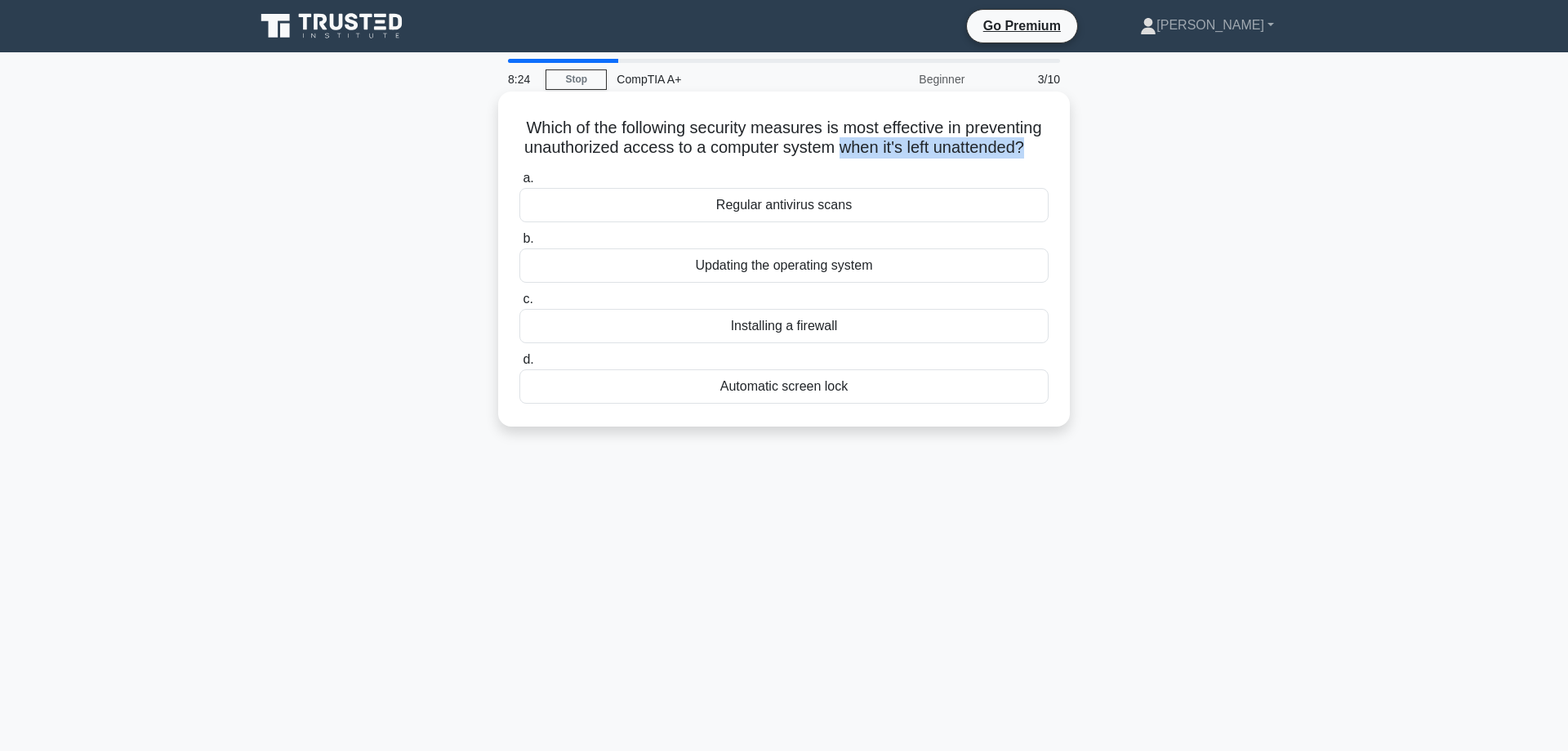
drag, startPoint x: 833, startPoint y: 149, endPoint x: 1019, endPoint y: 150, distance: 186.0
click at [1019, 150] on h5 "Which of the following security measures is most effective in preventing unauth…" at bounding box center [784, 138] width 533 height 41
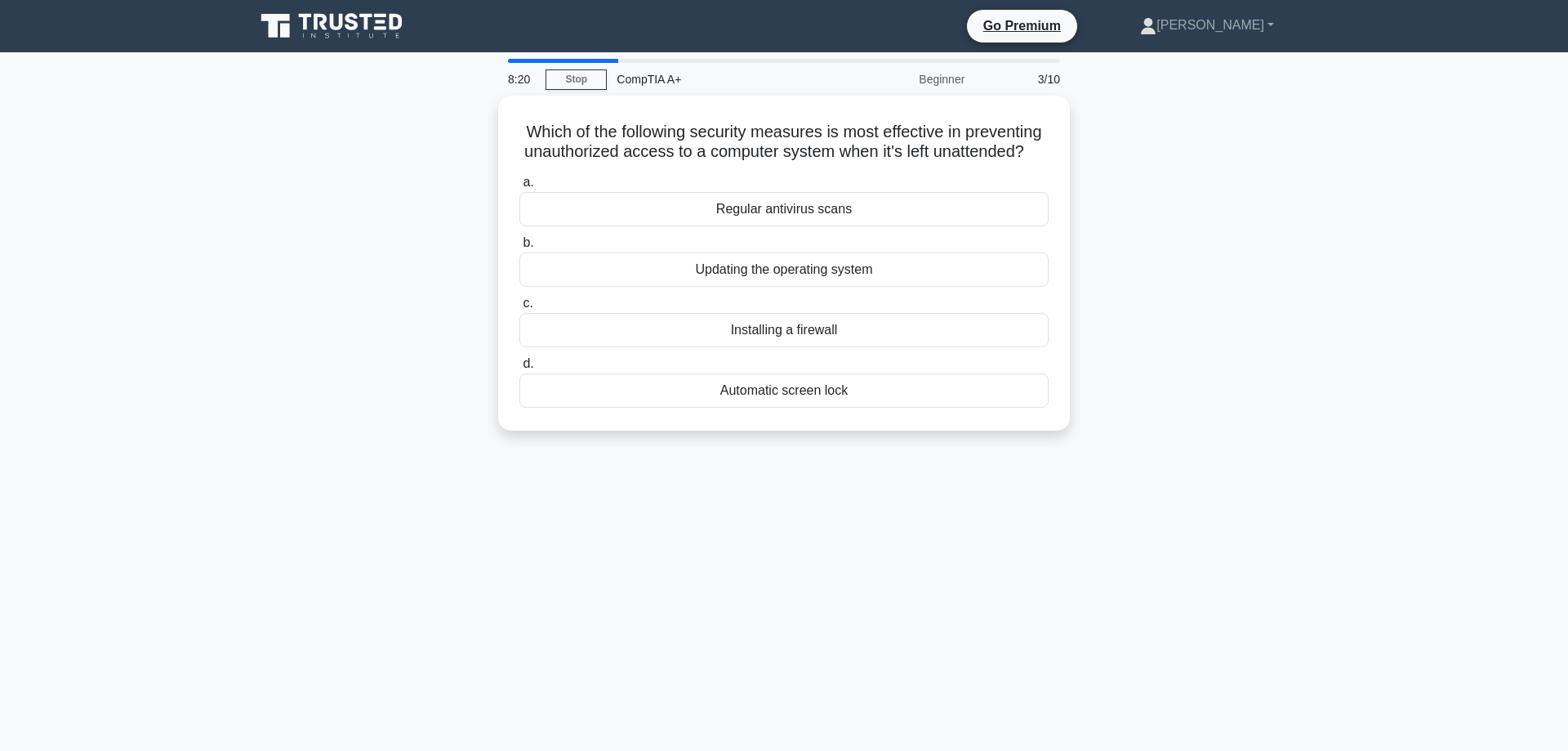
click at [1386, 551] on main "8:20 Stop CompTIA A+ Beginner 3/10 Which of the following security measures is …" at bounding box center [784, 467] width 1568 height 830
click at [808, 392] on div "Automatic screen lock" at bounding box center [784, 386] width 530 height 34
click at [520, 365] on input "d. Automatic screen lock" at bounding box center [520, 360] width 0 height 11
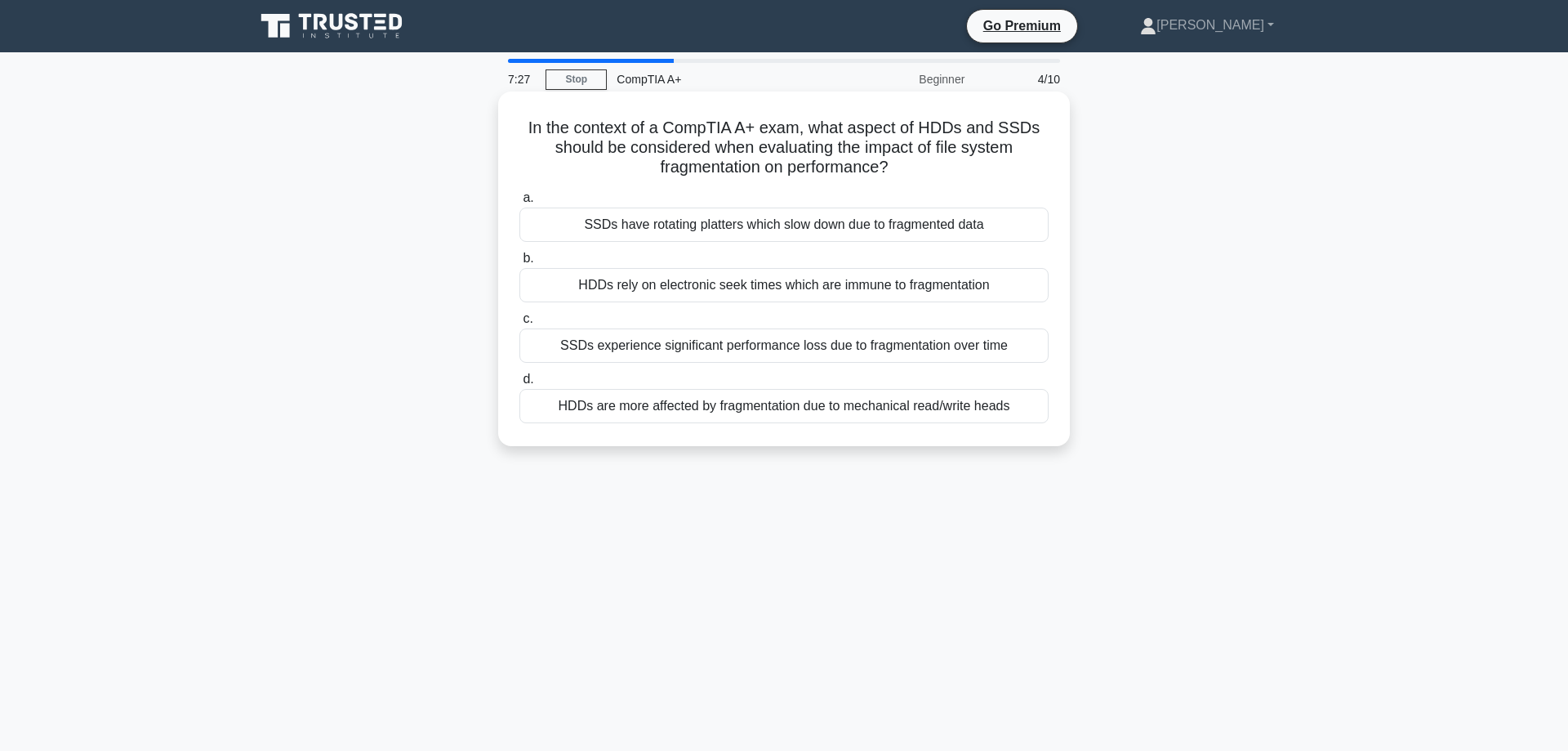
click at [646, 401] on div "HDDs are more affected by fragmentation due to mechanical read/write heads" at bounding box center [784, 406] width 530 height 34
click at [520, 385] on input "d. HDDs are more affected by fragmentation due to mechanical read/write heads" at bounding box center [520, 379] width 0 height 11
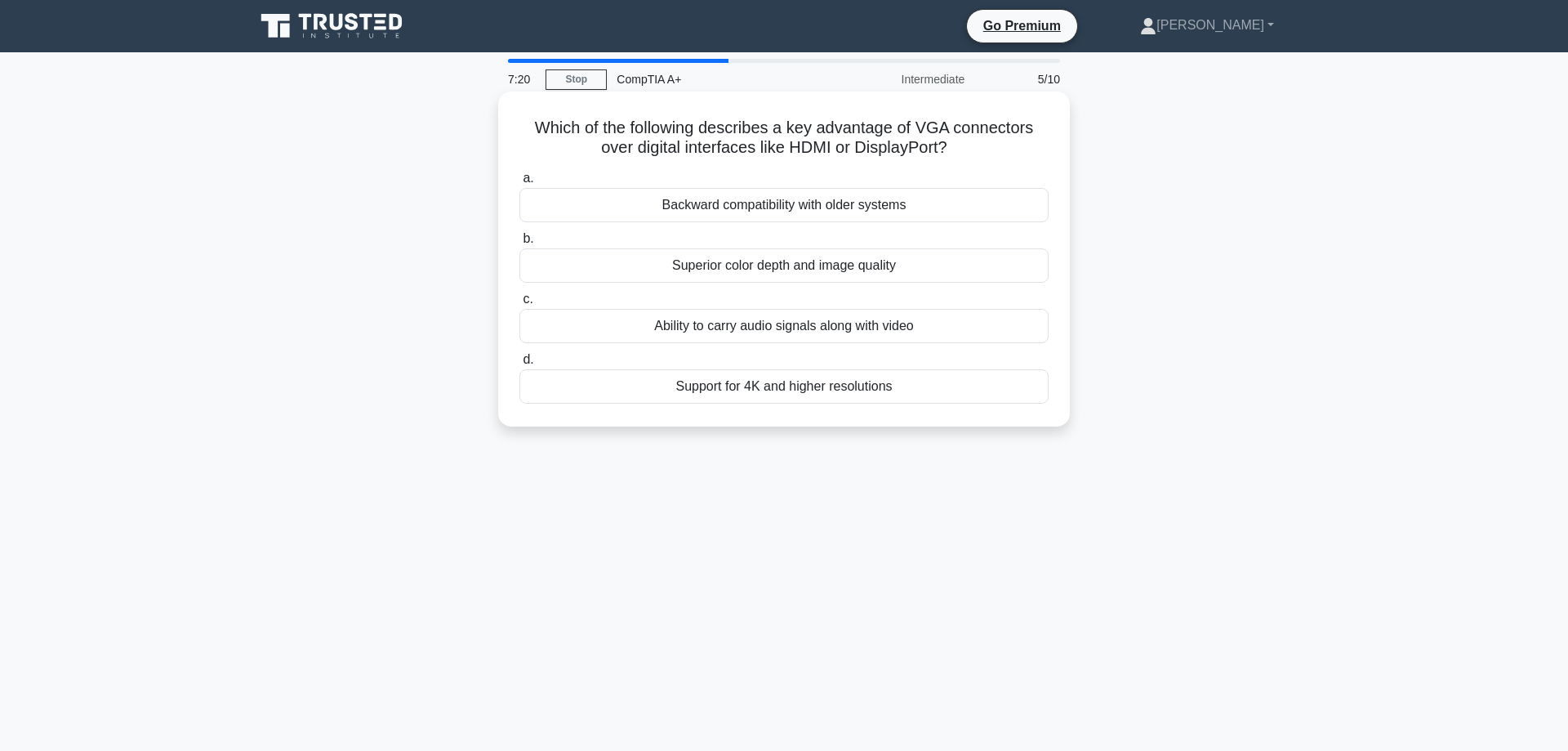
drag, startPoint x: 682, startPoint y: 151, endPoint x: 950, endPoint y: 153, distance: 268.0
click at [950, 153] on h5 "Which of the following describes a key advantage of VGA connectors over digital…" at bounding box center [784, 138] width 533 height 41
click at [817, 213] on div "Backward compatibility with older systems" at bounding box center [784, 205] width 530 height 34
click at [520, 184] on input "a. Backward compatibility with older systems" at bounding box center [520, 178] width 0 height 11
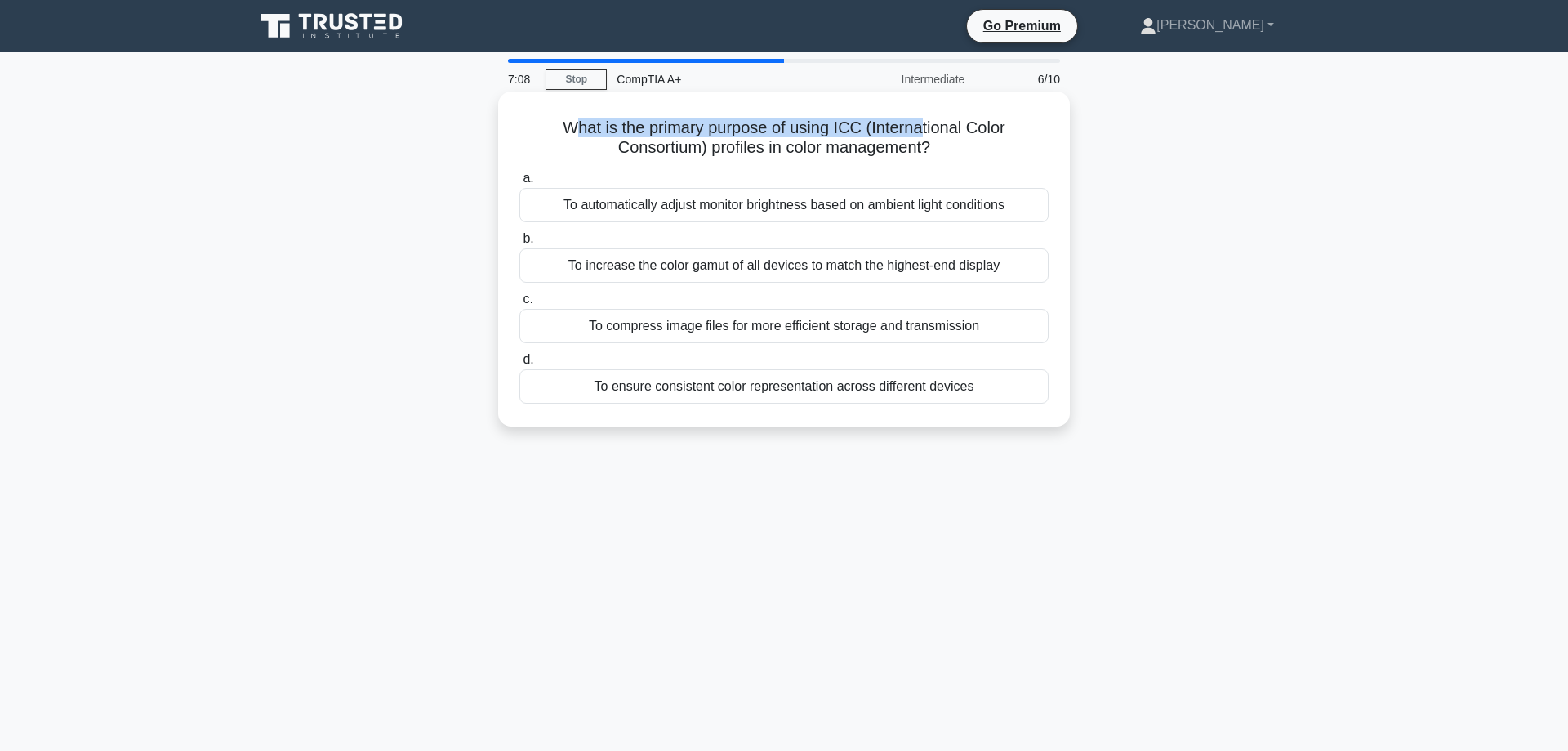
drag, startPoint x: 583, startPoint y: 127, endPoint x: 922, endPoint y: 125, distance: 339.0
click at [922, 125] on h5 "What is the primary purpose of using ICC (International Color Consortium) profi…" at bounding box center [784, 138] width 533 height 41
click at [937, 124] on h5 "What is the primary purpose of using ICC (International Color Consortium) profi…" at bounding box center [784, 138] width 533 height 41
click at [847, 208] on div "To automatically adjust monitor brightness based on ambient light conditions" at bounding box center [784, 205] width 530 height 34
click at [520, 184] on input "a. To automatically adjust monitor brightness based on ambient light conditions" at bounding box center [520, 178] width 0 height 11
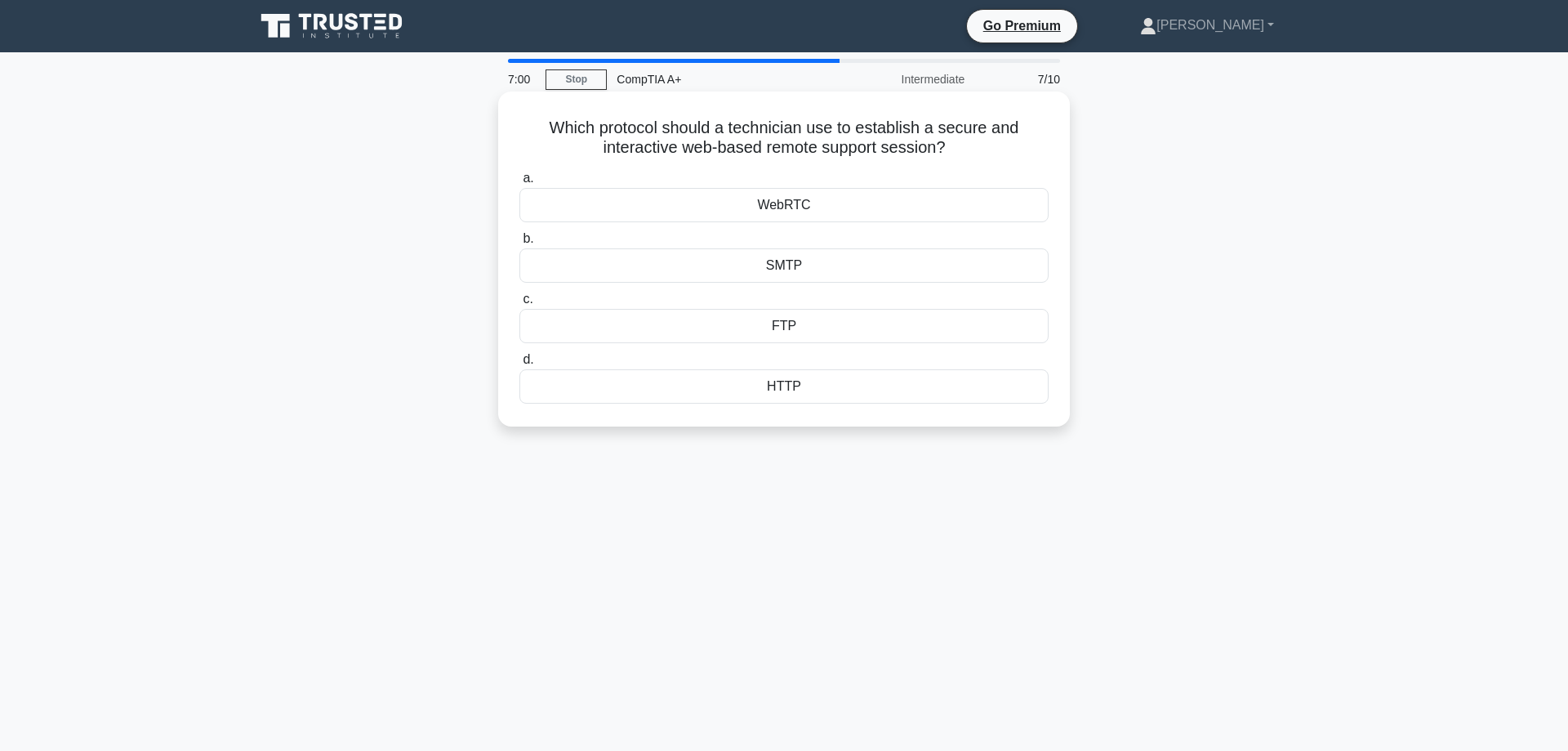
drag, startPoint x: 827, startPoint y: 147, endPoint x: 957, endPoint y: 141, distance: 130.1
click at [957, 141] on h5 "Which protocol should a technician use to establish a secure and interactive we…" at bounding box center [784, 138] width 533 height 41
click at [957, 141] on icon ".spinner_0XTQ{transform-origin:center;animation:spinner_y6GP .75s linear infini…" at bounding box center [956, 149] width 20 height 20
click at [874, 499] on div "6:59 Stop CompTIA A+ Intermediate 7/10 Which protocol should a technician use t…" at bounding box center [784, 467] width 1078 height 817
click at [803, 202] on div "WebRTC" at bounding box center [784, 205] width 530 height 34
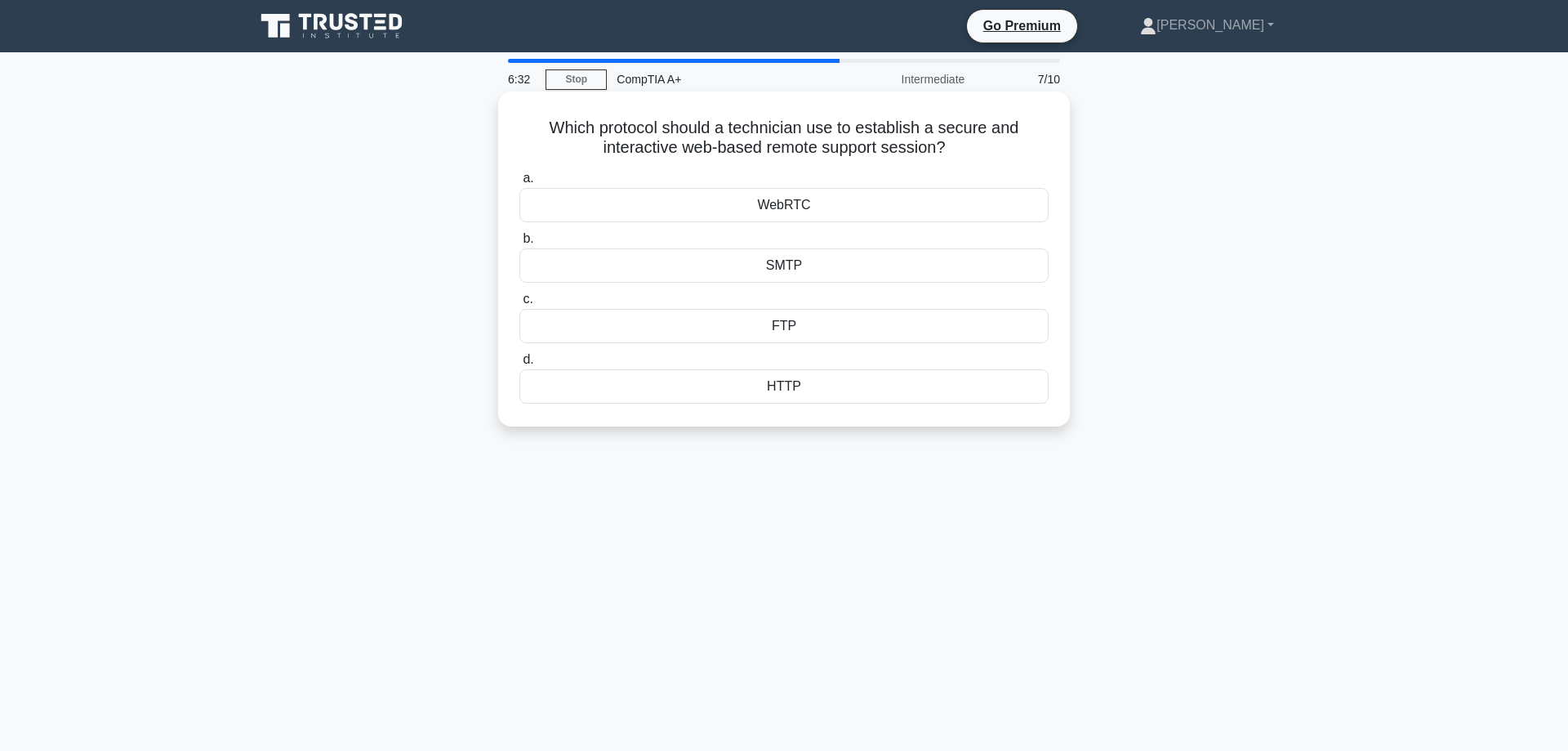
click at [520, 184] on input "a. WebRTC" at bounding box center [520, 178] width 0 height 11
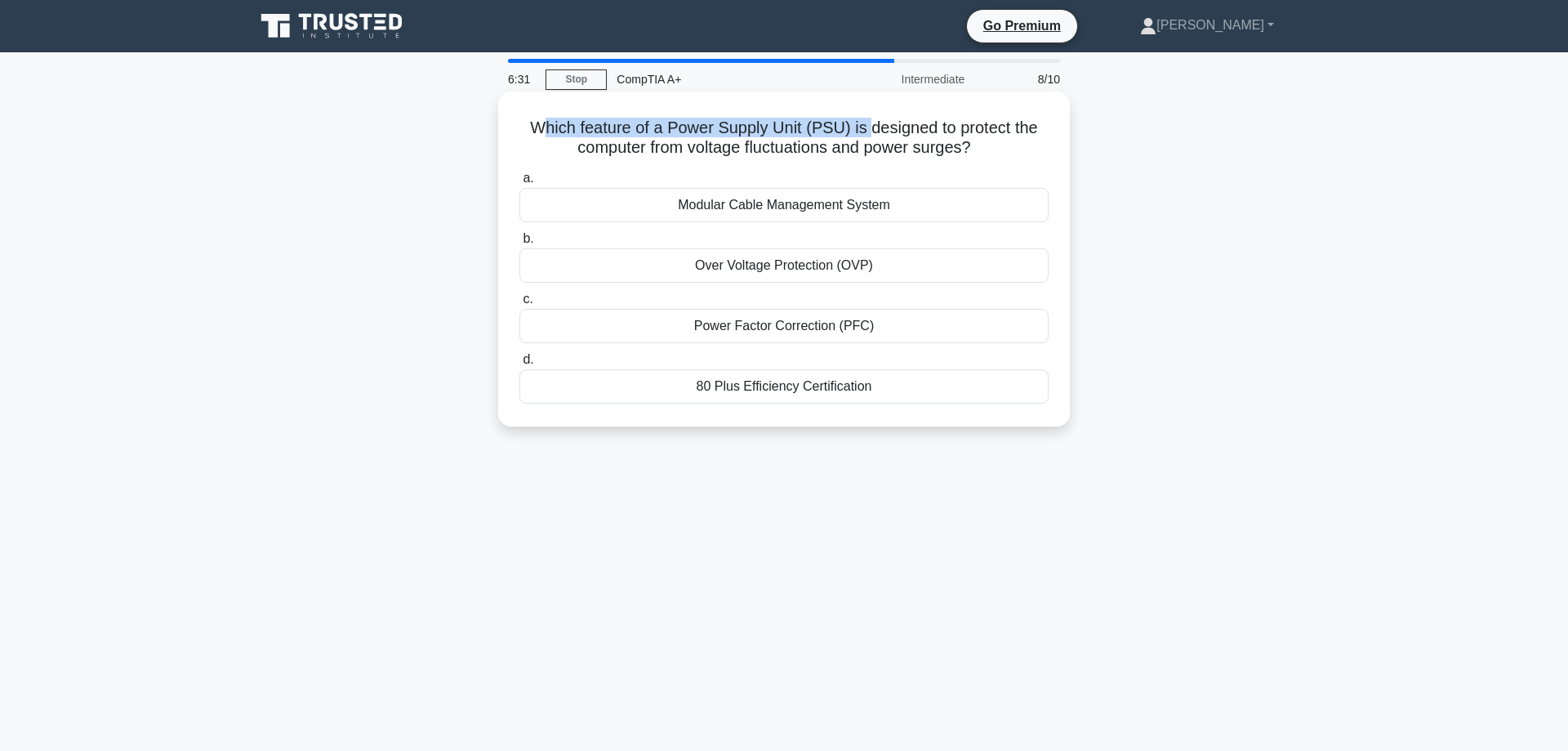
drag, startPoint x: 546, startPoint y: 126, endPoint x: 869, endPoint y: 130, distance: 323.0
click at [869, 130] on h5 "Which feature of a Power Supply Unit (PSU) is designed to protect the computer …" at bounding box center [784, 138] width 533 height 41
drag, startPoint x: 757, startPoint y: 129, endPoint x: 1002, endPoint y: 125, distance: 245.0
click at [1002, 125] on h5 "Which feature of a Power Supply Unit (PSU) is designed to protect the computer …" at bounding box center [784, 138] width 533 height 41
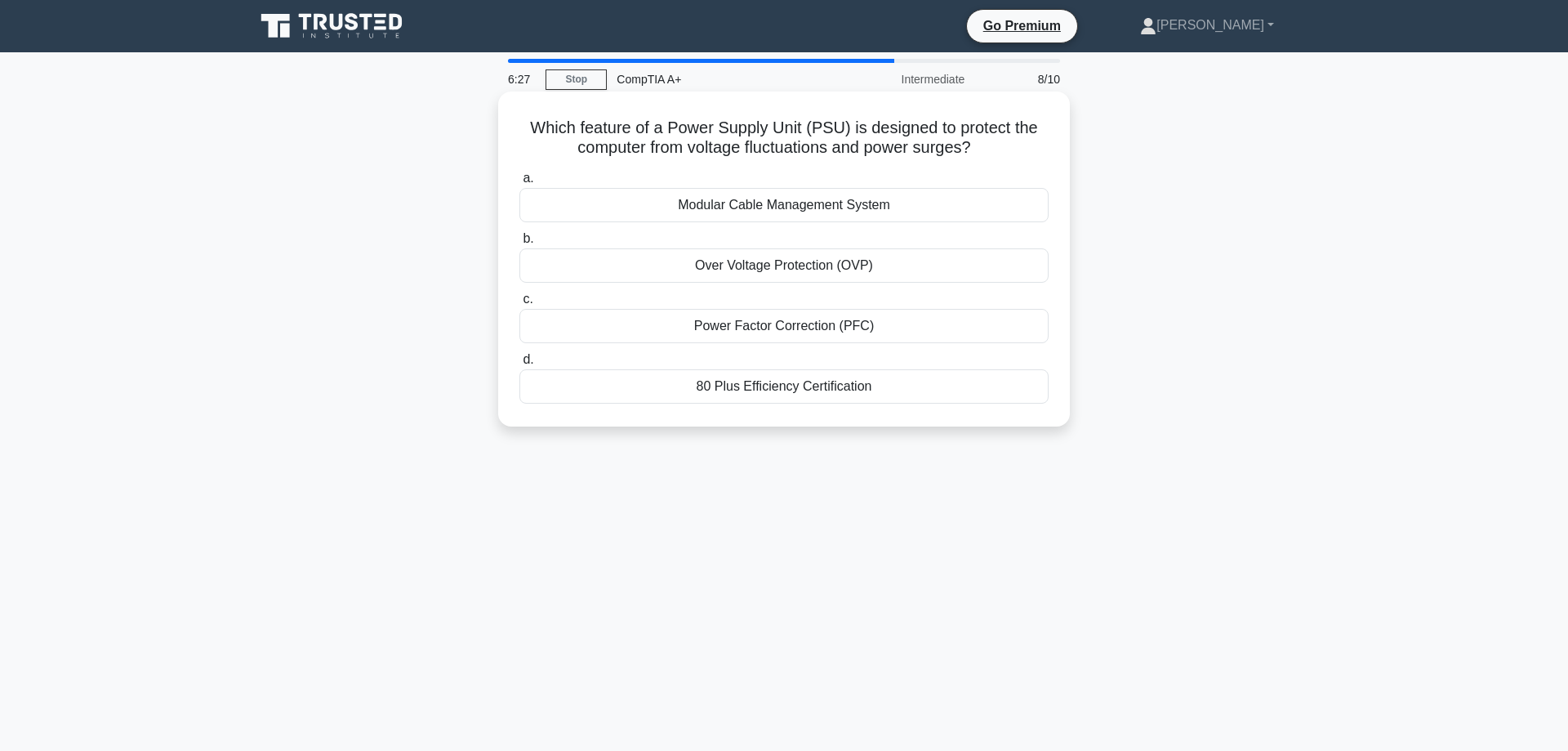
drag, startPoint x: 624, startPoint y: 150, endPoint x: 991, endPoint y: 141, distance: 367.1
click at [990, 141] on h5 "Which feature of a Power Supply Unit (PSU) is designed to protect the computer …" at bounding box center [784, 138] width 533 height 41
click at [990, 141] on icon ".spinner_0XTQ{transform-origin:center;animation:spinner_y6GP .75s linear infini…" at bounding box center [981, 149] width 20 height 20
click at [804, 389] on div "80 Plus Efficiency Certification" at bounding box center [784, 386] width 530 height 34
click at [520, 365] on input "d. 80 Plus Efficiency Certification" at bounding box center [520, 360] width 0 height 11
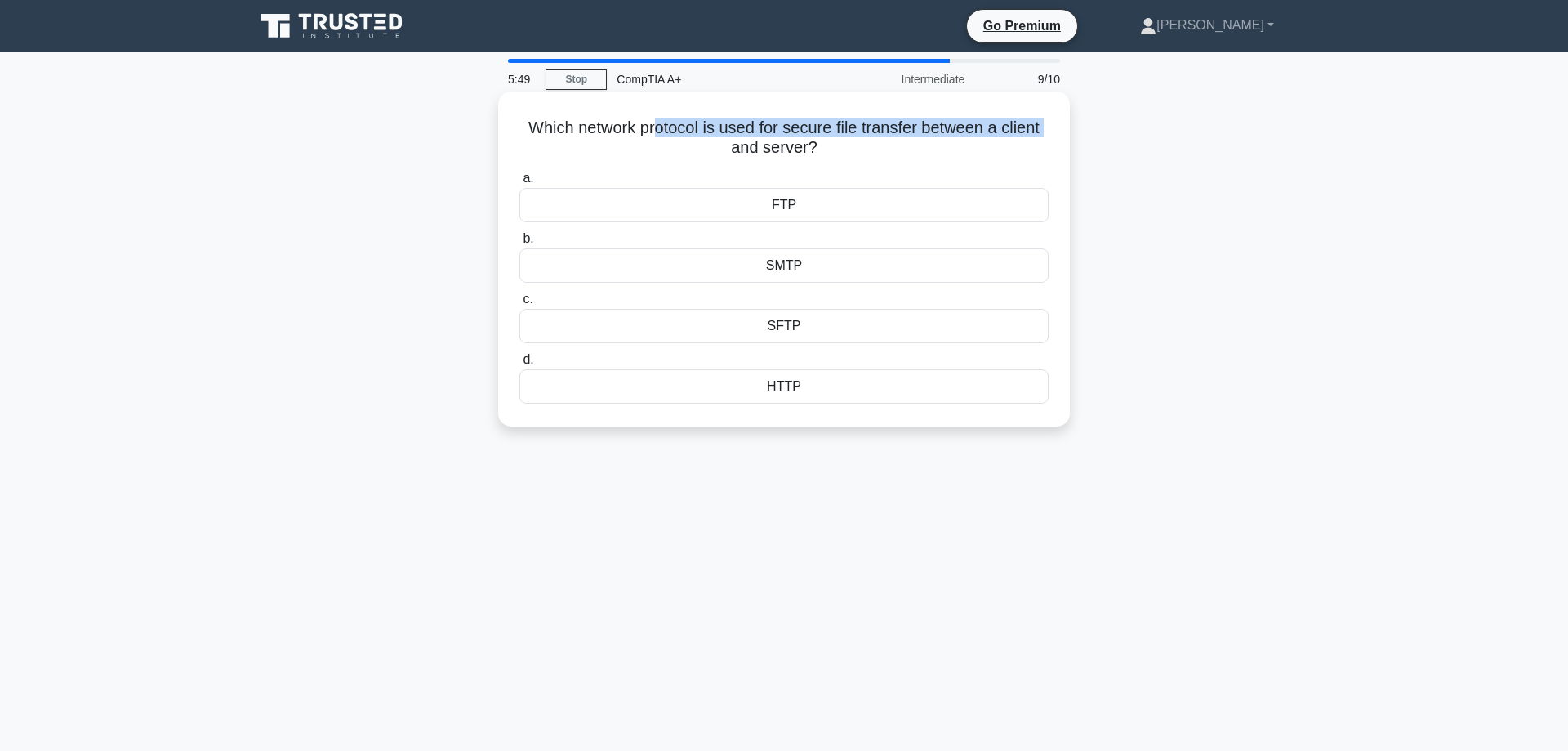
drag, startPoint x: 546, startPoint y: 145, endPoint x: 657, endPoint y: 130, distance: 112.0
click at [657, 130] on h5 "Which network protocol is used for secure file transfer between a client and se…" at bounding box center [784, 138] width 533 height 41
click at [675, 128] on h5 "Which network protocol is used for secure file transfer between a client and se…" at bounding box center [784, 138] width 533 height 41
drag, startPoint x: 658, startPoint y: 128, endPoint x: 1033, endPoint y: 131, distance: 375.0
click at [1033, 131] on h5 "Which network protocol is used for secure file transfer between a client and se…" at bounding box center [784, 138] width 533 height 41
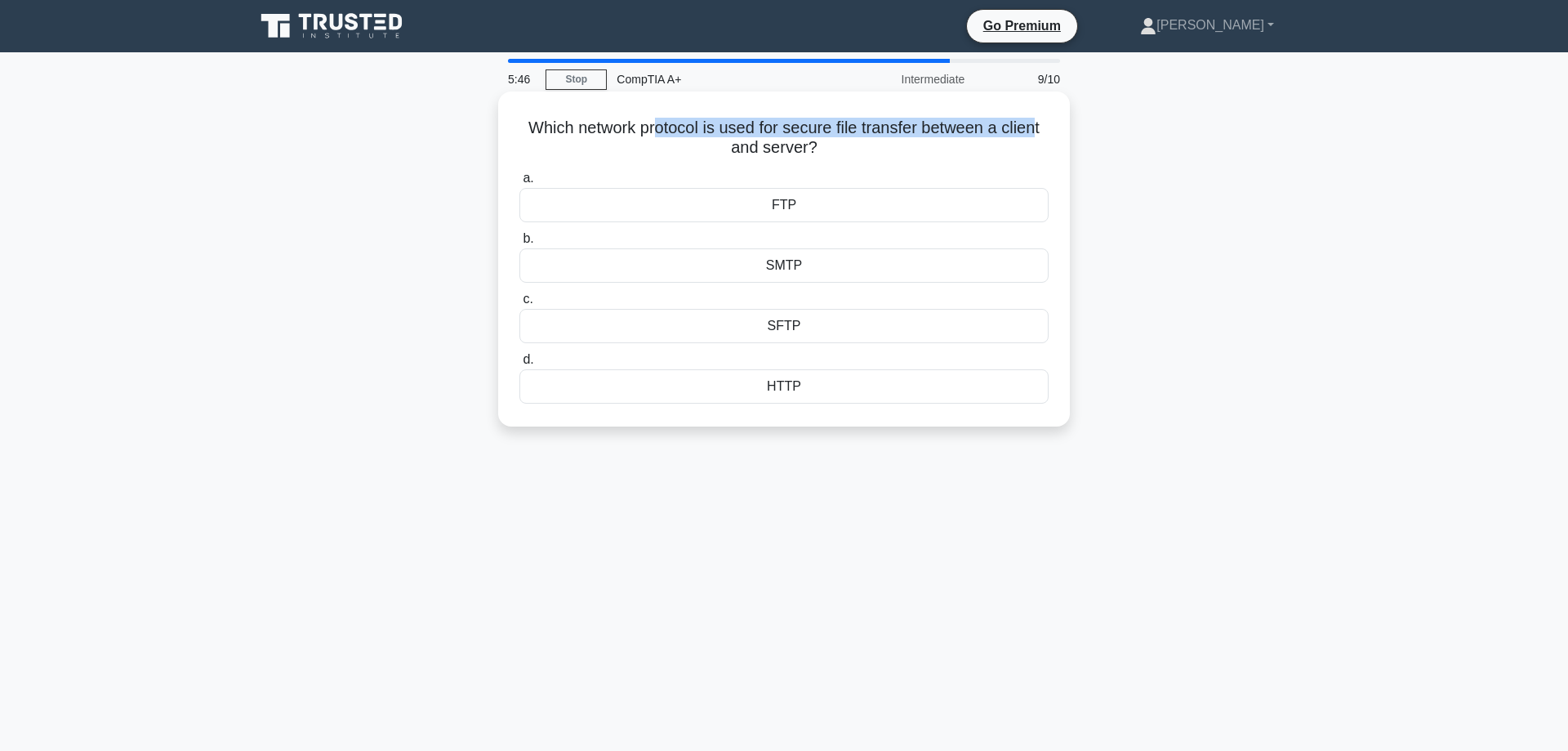
click at [1033, 131] on h5 "Which network protocol is used for secure file transfer between a client and se…" at bounding box center [784, 138] width 533 height 41
click at [806, 330] on div "SFTP" at bounding box center [784, 326] width 530 height 34
click at [520, 305] on input "c. SFTP" at bounding box center [520, 299] width 0 height 11
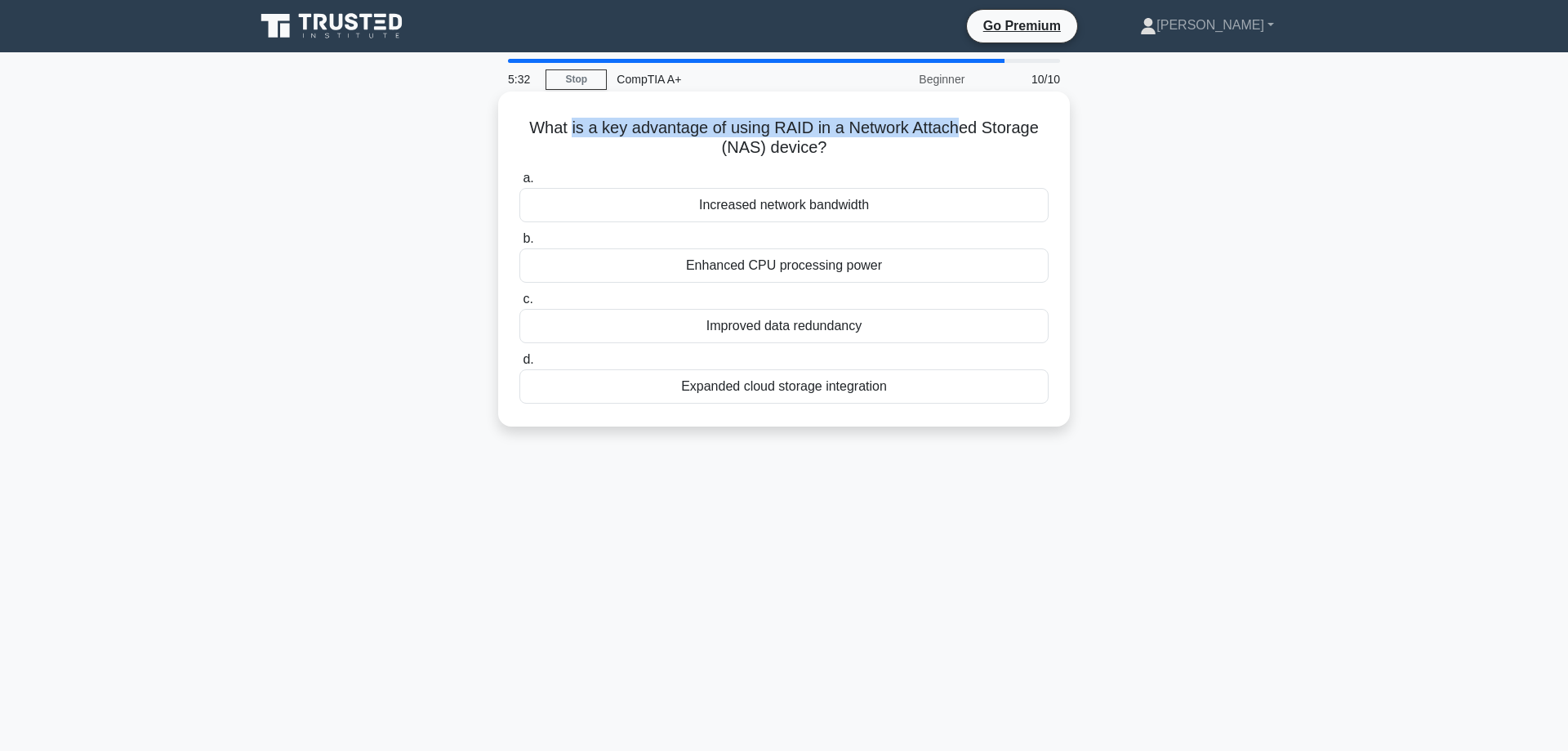
drag, startPoint x: 576, startPoint y: 126, endPoint x: 961, endPoint y: 128, distance: 385.0
click at [961, 128] on h5 "What is a key advantage of using RAID in a Network Attached Storage (NAS) devic…" at bounding box center [784, 138] width 533 height 41
drag, startPoint x: 600, startPoint y: 134, endPoint x: 763, endPoint y: 128, distance: 163.1
click at [763, 128] on h5 "What is a key advantage of using RAID in a Network Attached Storage (NAS) devic…" at bounding box center [784, 138] width 533 height 41
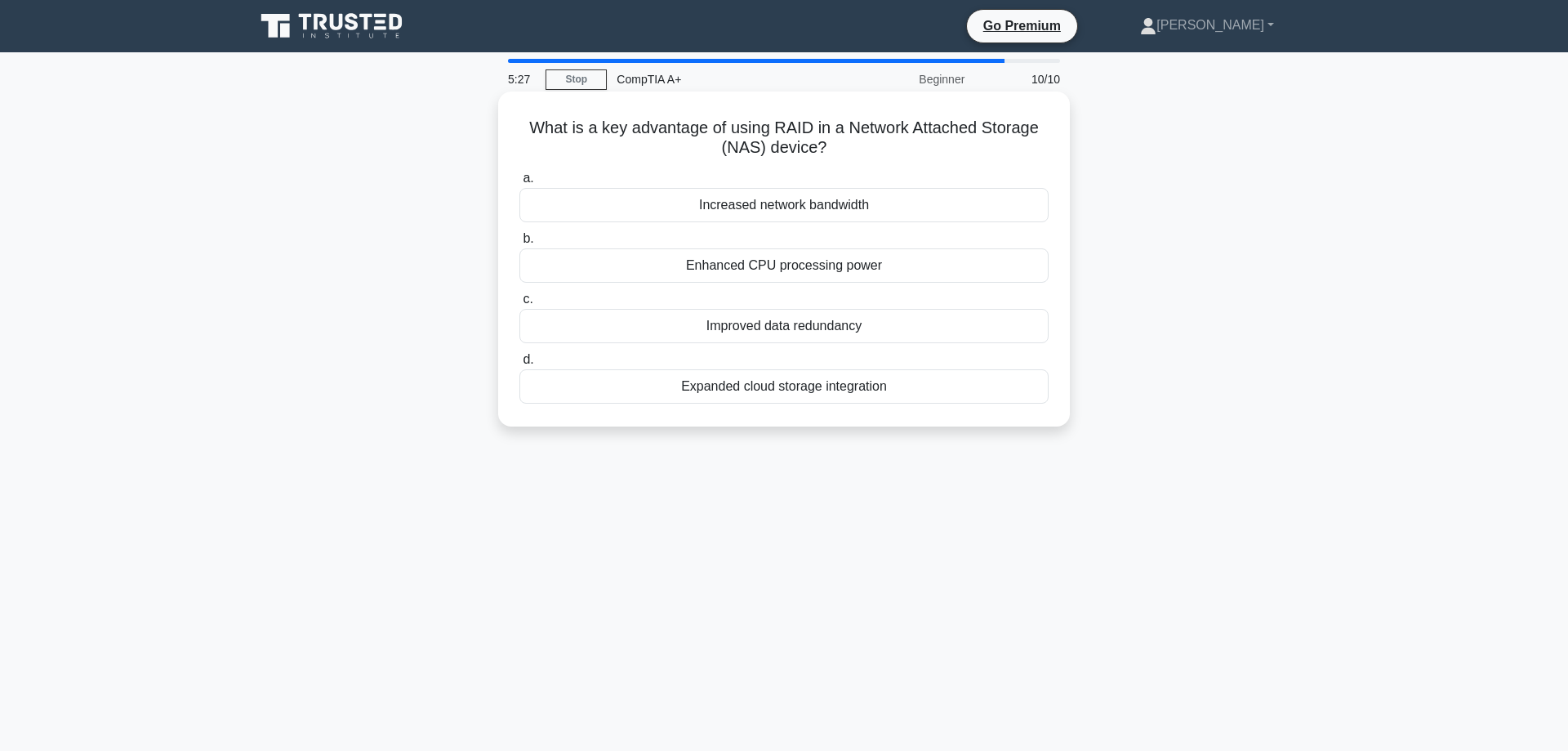
click at [910, 130] on h5 "What is a key advantage of using RAID in a Network Attached Storage (NAS) devic…" at bounding box center [784, 138] width 533 height 41
click at [807, 326] on div "Improved data redundancy" at bounding box center [784, 326] width 530 height 34
click at [520, 305] on input "c. Improved data redundancy" at bounding box center [520, 299] width 0 height 11
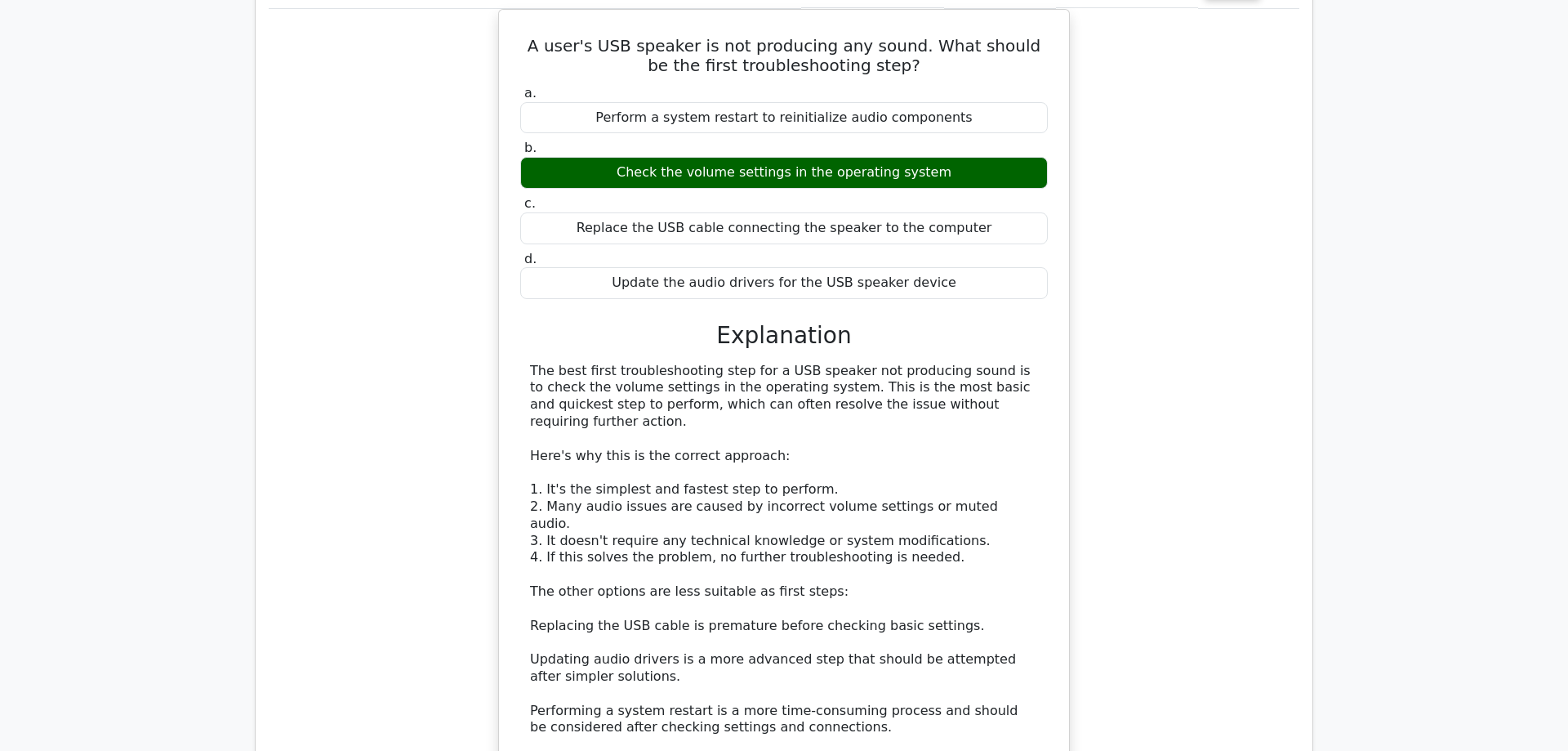
scroll to position [1918, 0]
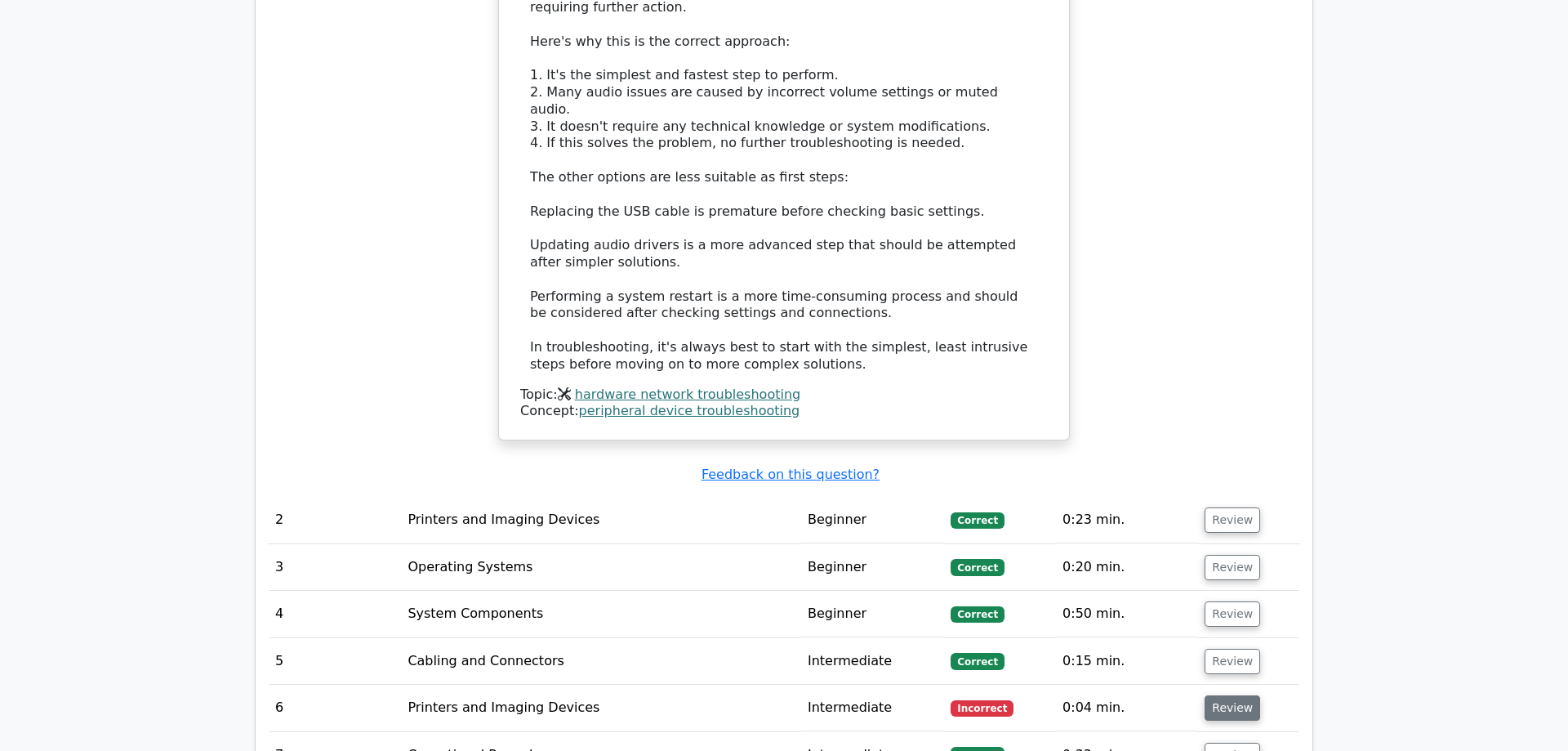
click at [1232, 696] on button "Review" at bounding box center [1233, 708] width 56 height 25
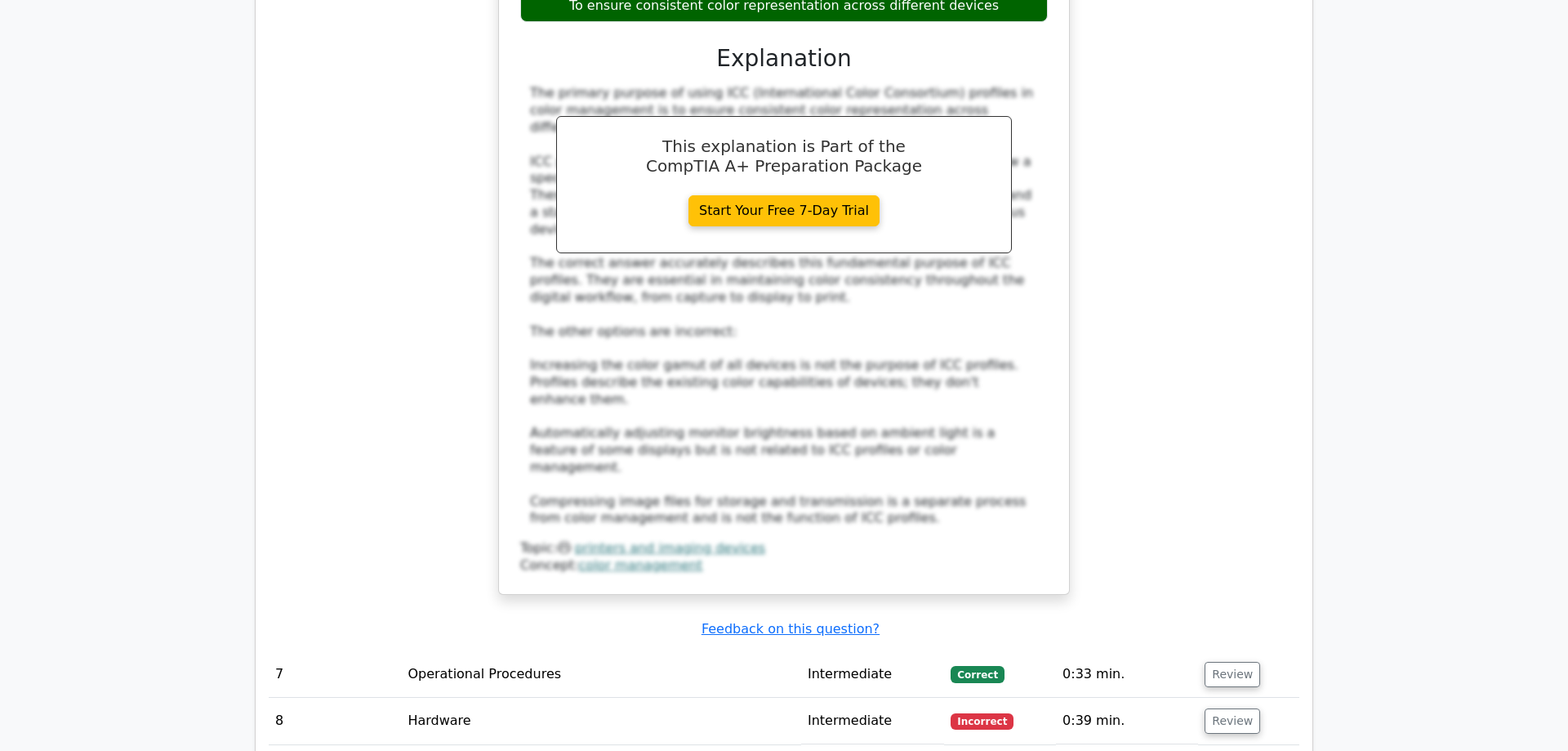
scroll to position [3251, 0]
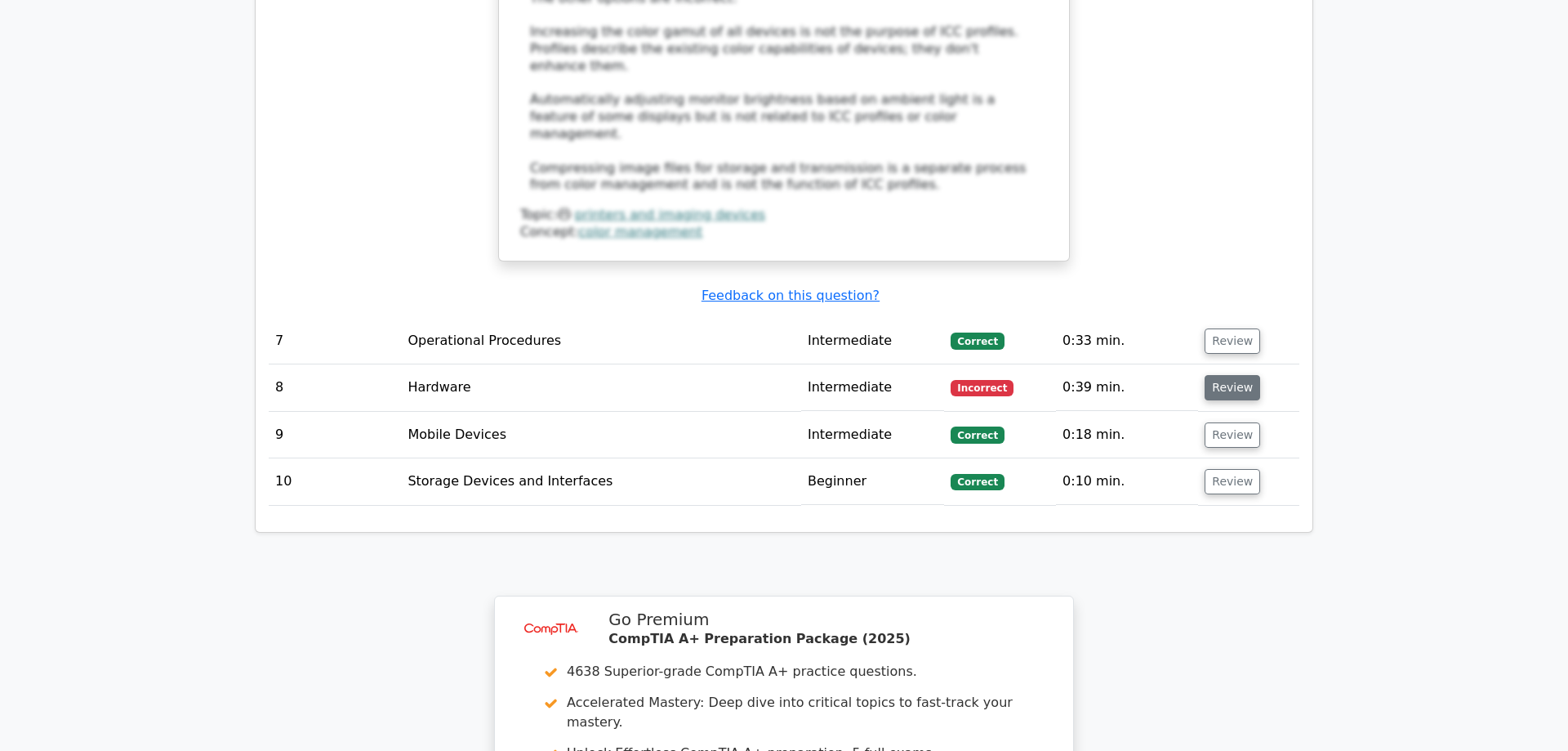
click at [1228, 375] on button "Review" at bounding box center [1233, 387] width 56 height 25
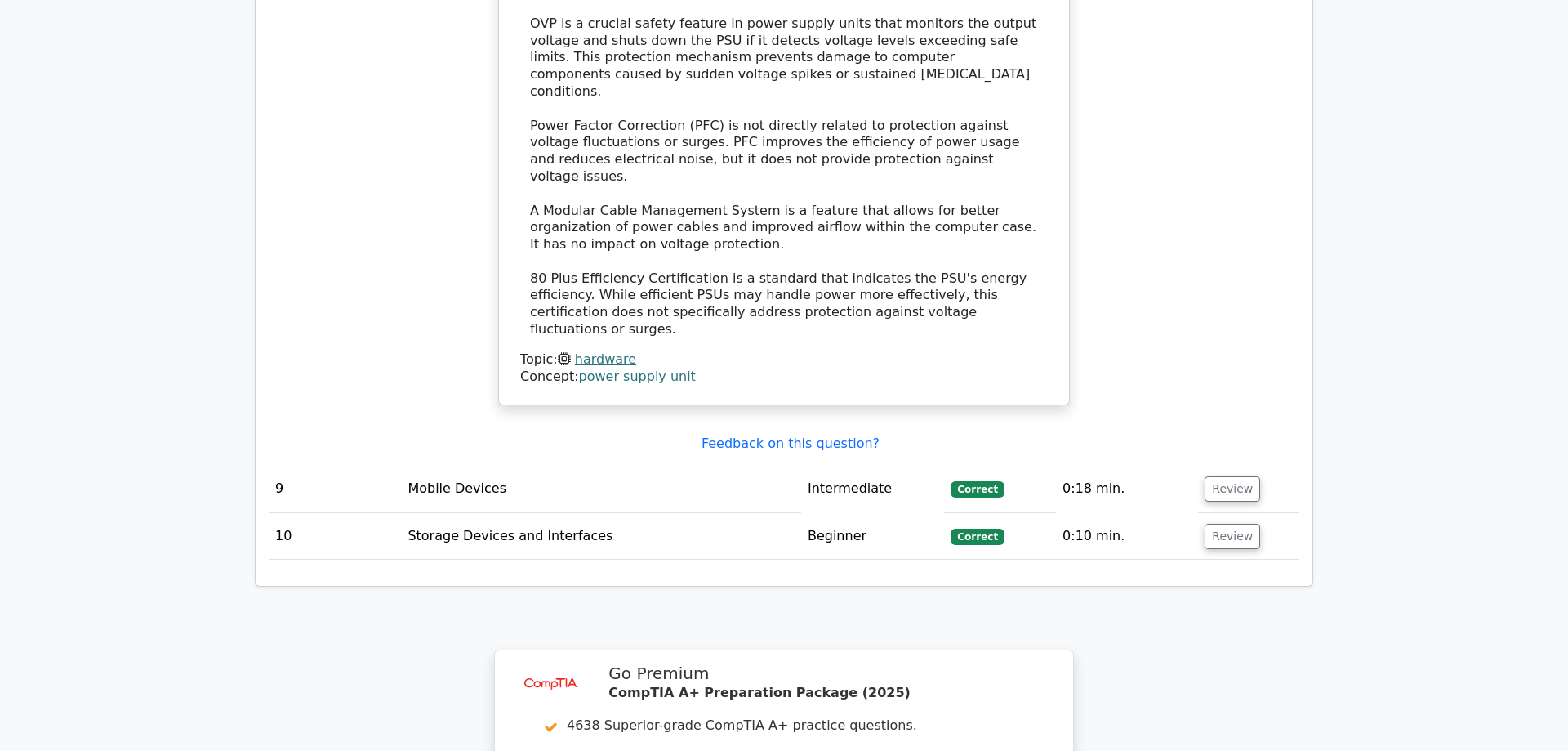
scroll to position [4391, 0]
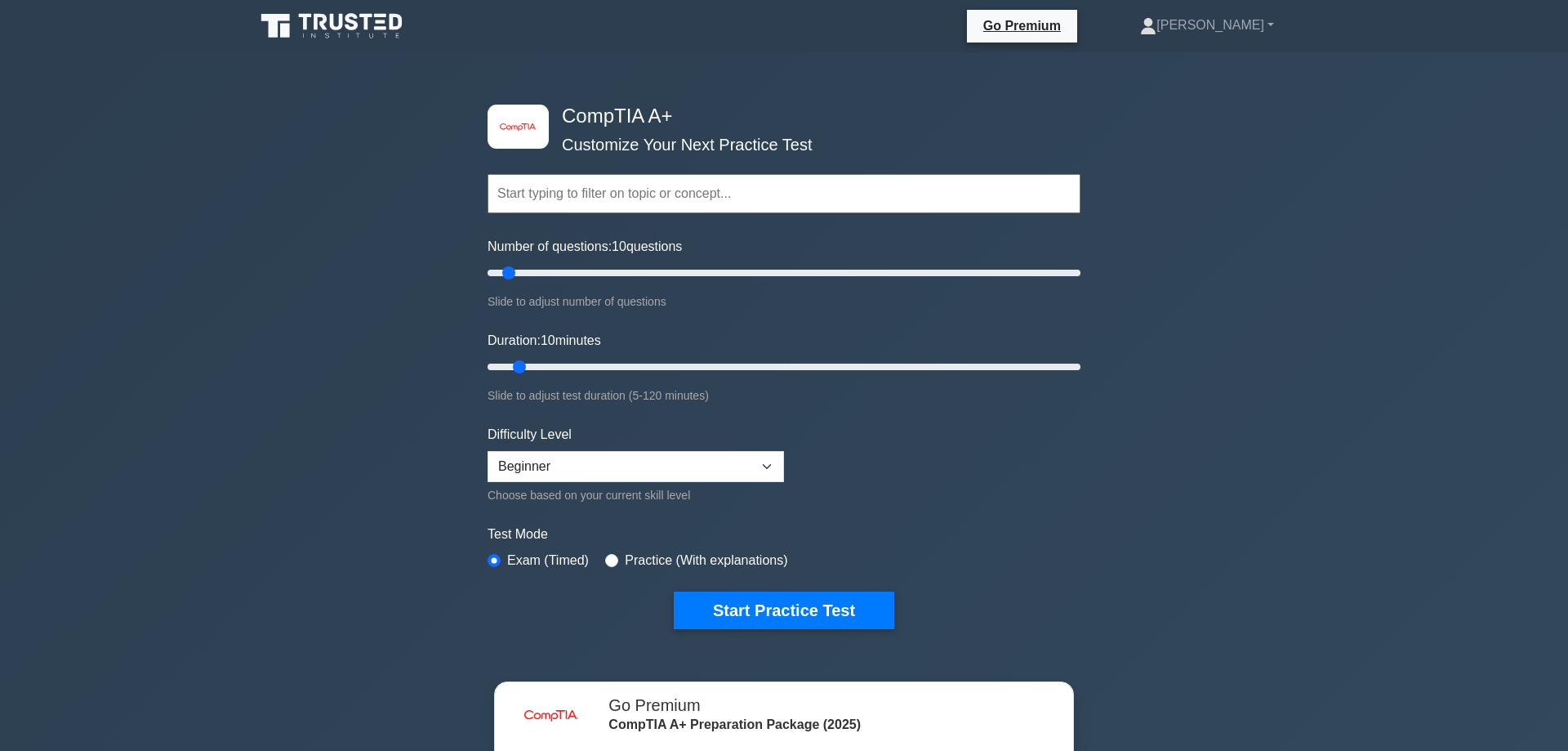
click at [651, 482] on div "Difficulty Level Beginner Intermediate Expert Choose based on your current skil…" at bounding box center [636, 465] width 297 height 80
click at [488, 451] on select "Beginner Intermediate Expert" at bounding box center [636, 466] width 297 height 31
select select "intermediate"
click option "Intermediate" at bounding box center [0, 0] width 0 height 0
click at [772, 594] on button "Start Practice Test" at bounding box center [784, 611] width 221 height 38
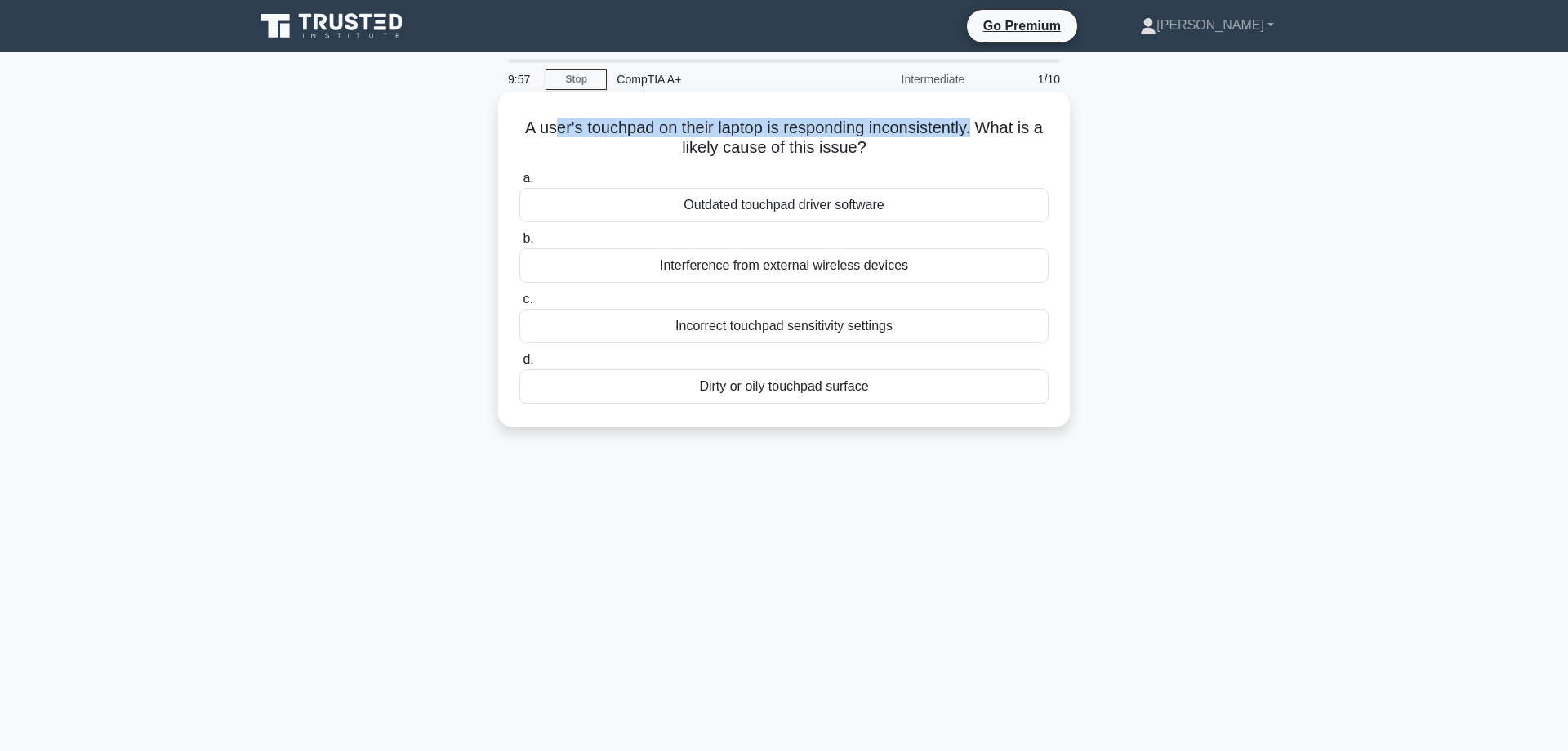
drag, startPoint x: 588, startPoint y: 127, endPoint x: 974, endPoint y: 132, distance: 386.0
click at [974, 132] on h5 "A user's touchpad on their laptop is responding inconsistently. What is a likel…" at bounding box center [784, 138] width 533 height 41
click at [983, 132] on h5 "A user's touchpad on their laptop is responding inconsistently. What is a likel…" at bounding box center [784, 138] width 533 height 41
drag, startPoint x: 526, startPoint y: 129, endPoint x: 966, endPoint y: 134, distance: 440.0
click at [966, 134] on h5 "A user's touchpad on their laptop is responding inconsistently. What is a likel…" at bounding box center [784, 138] width 533 height 41
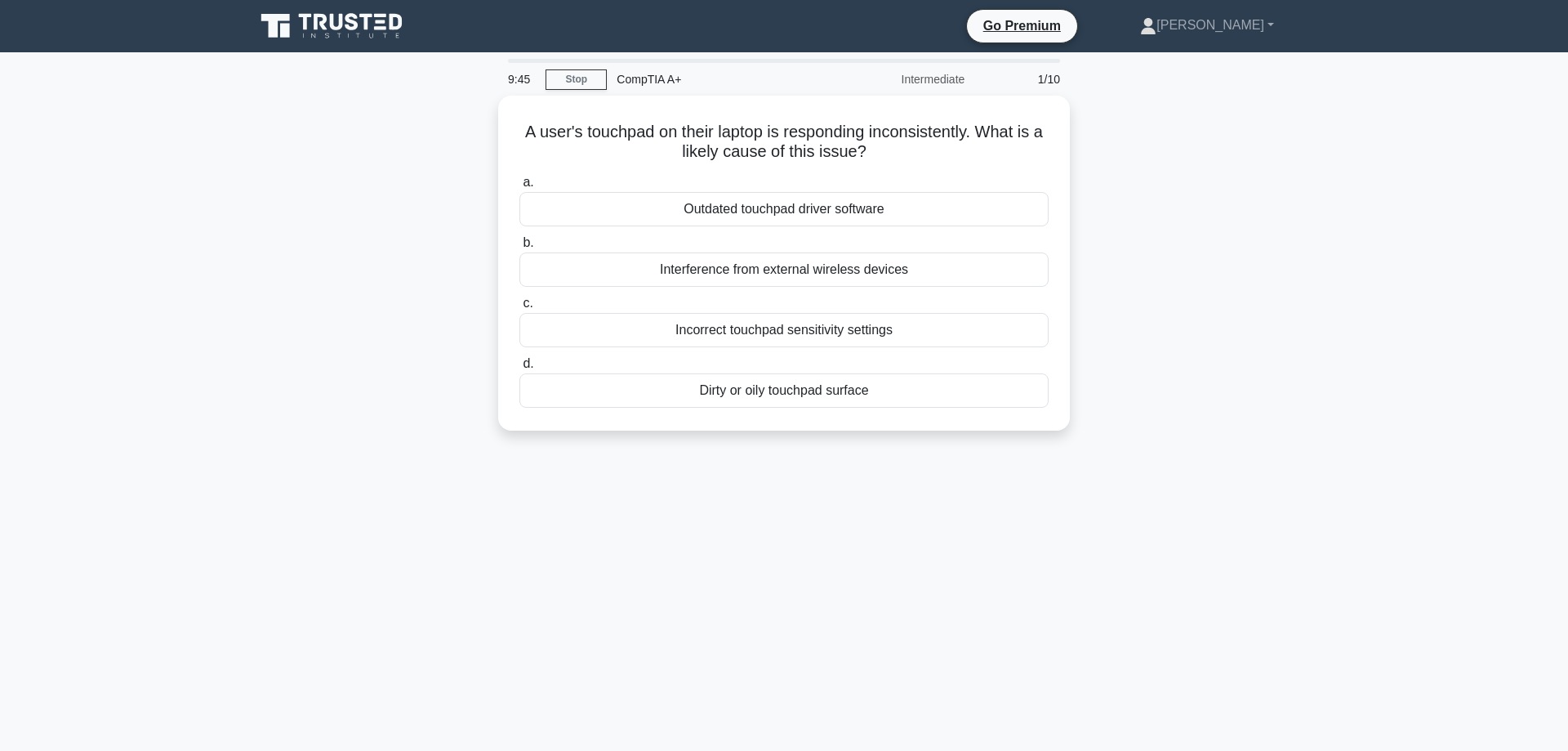
click at [1353, 449] on main "9:45 Stop CompTIA A+ Intermediate 1/10 A user's touchpad on their laptop is res…" at bounding box center [784, 467] width 1568 height 830
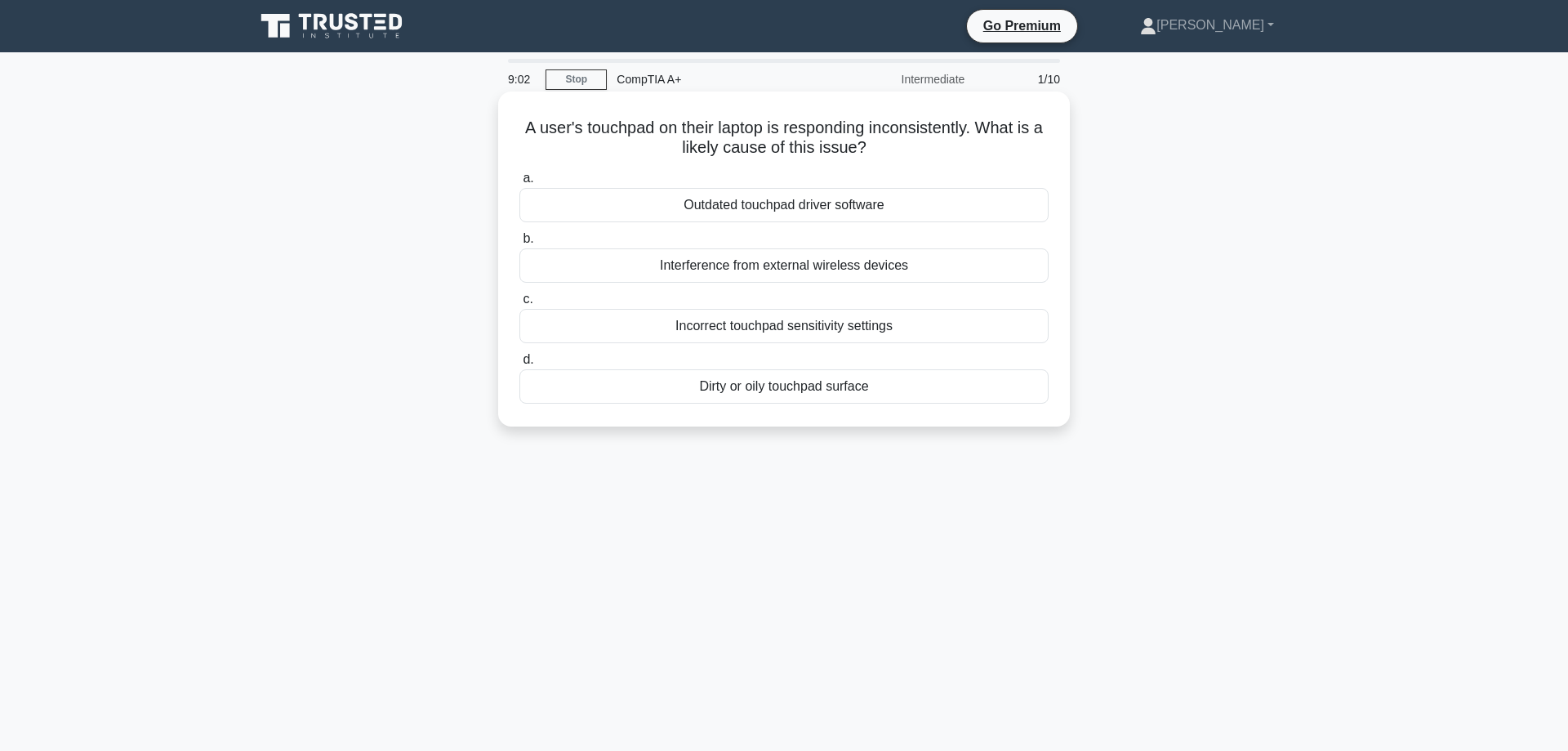
click at [894, 331] on div "Incorrect touchpad sensitivity settings" at bounding box center [784, 326] width 530 height 34
click at [520, 305] on input "c. Incorrect touchpad sensitivity settings" at bounding box center [520, 299] width 0 height 11
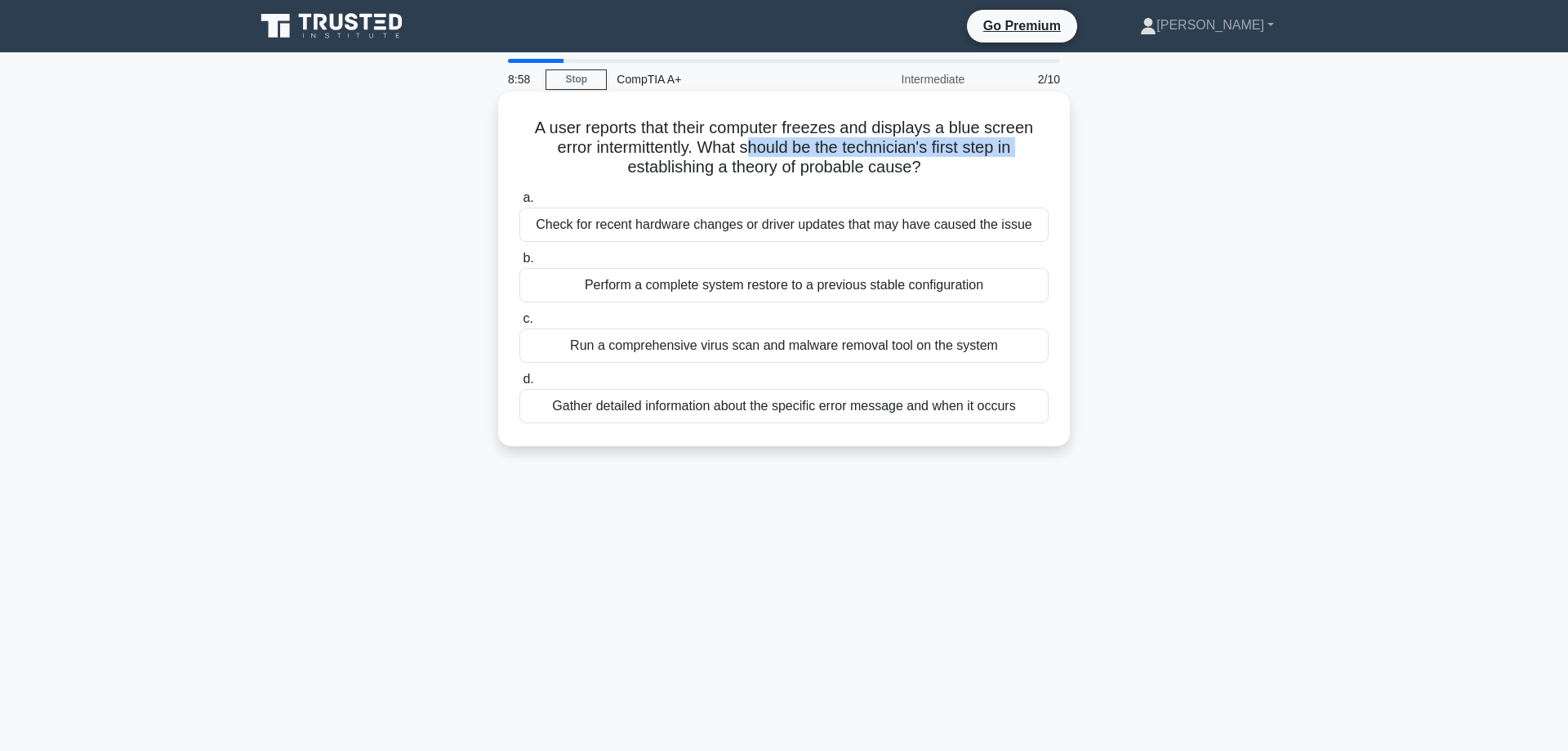
drag, startPoint x: 753, startPoint y: 150, endPoint x: 1022, endPoint y: 148, distance: 269.0
click at [1022, 148] on h5 "A user reports that their computer freezes and displays a blue screen error int…" at bounding box center [784, 148] width 533 height 60
click at [686, 234] on div "Check for recent hardware changes or driver updates that may have caused the is…" at bounding box center [784, 225] width 530 height 34
click at [520, 204] on input "a. Check for recent hardware changes or driver updates that may have caused the…" at bounding box center [520, 198] width 0 height 11
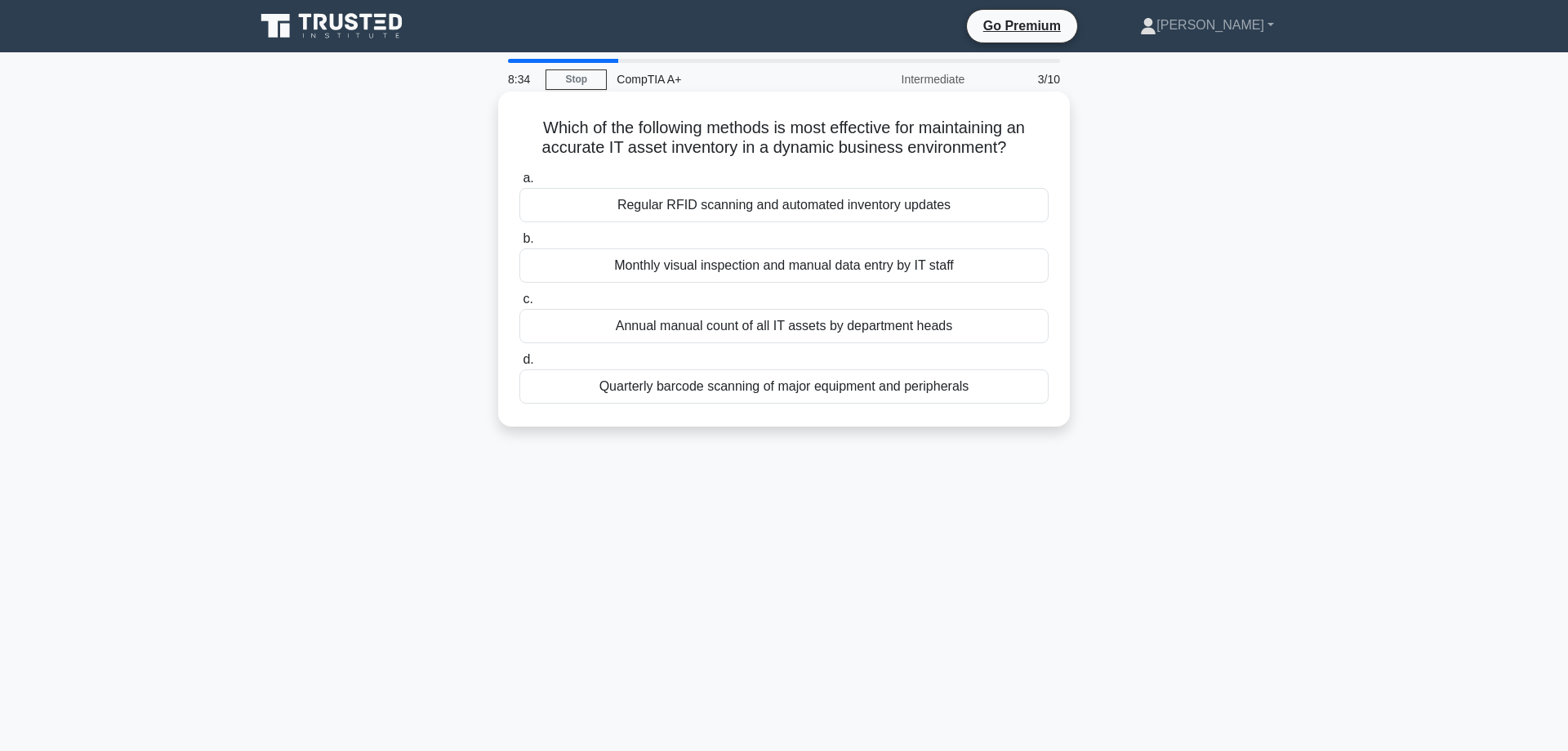
drag, startPoint x: 614, startPoint y: 140, endPoint x: 1020, endPoint y: 147, distance: 406.1
click at [1020, 147] on h5 "Which of the following methods is most effective for maintaining an accurate IT…" at bounding box center [784, 138] width 533 height 41
click at [1020, 147] on icon ".spinner_0XTQ{transform-origin:center;animation:spinner_y6GP .75s linear infini…" at bounding box center [1016, 149] width 20 height 20
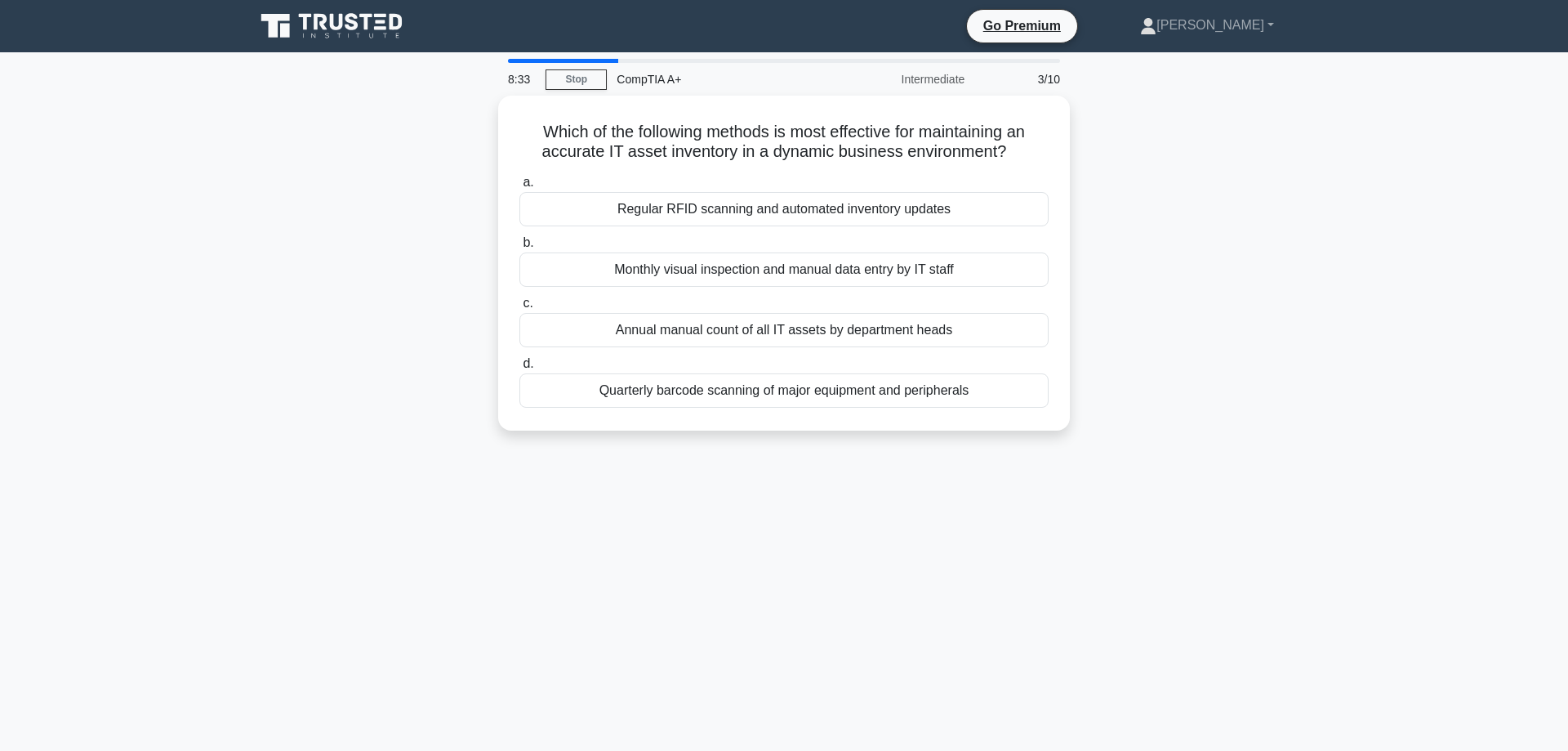
click at [779, 523] on div "8:33 Stop CompTIA A+ Intermediate 3/10 Which of the following methods is most e…" at bounding box center [784, 467] width 1078 height 817
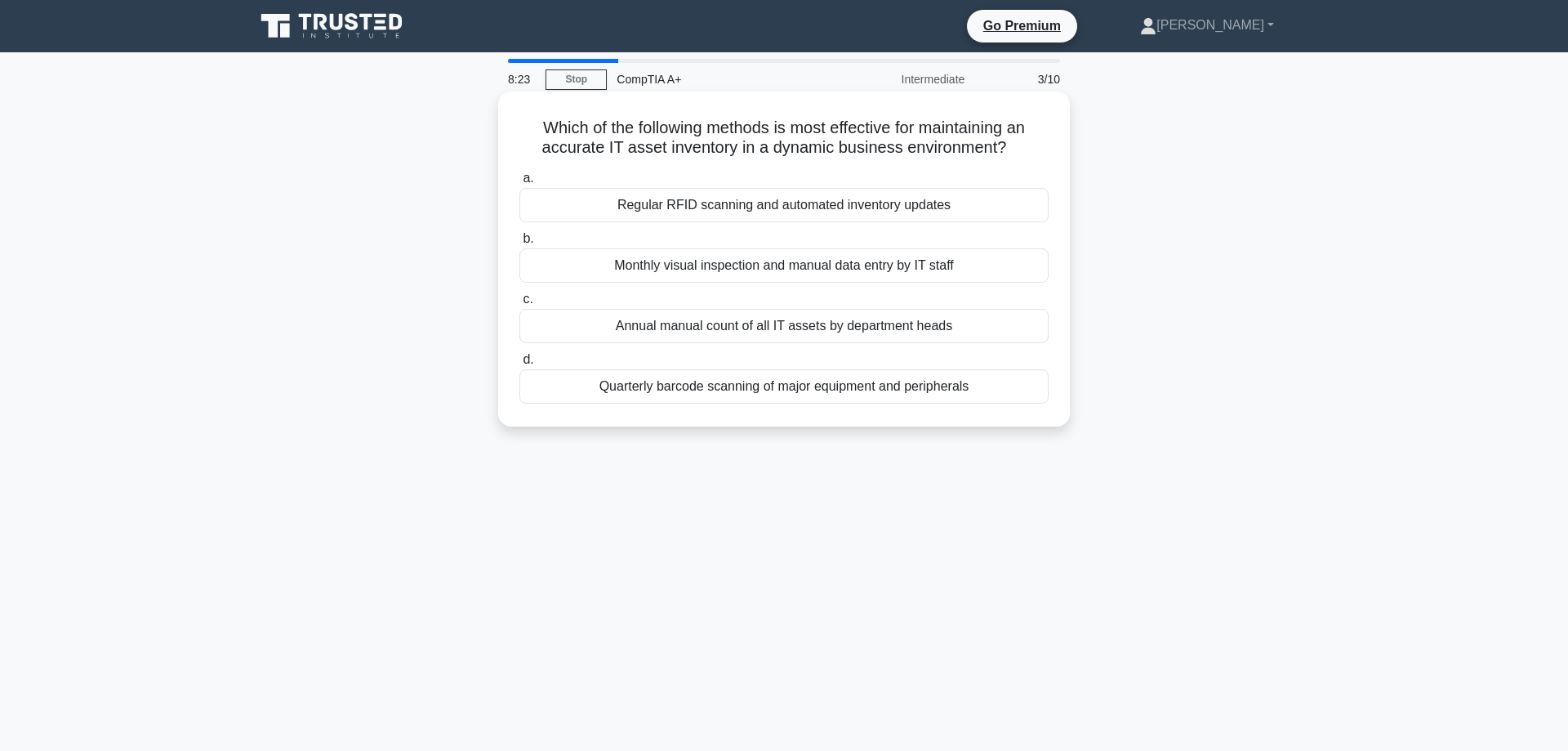
click at [869, 265] on div "Monthly visual inspection and manual data entry by IT staff" at bounding box center [784, 265] width 530 height 34
click at [520, 244] on input "b. Monthly visual inspection and manual data entry by IT staff" at bounding box center [520, 239] width 0 height 11
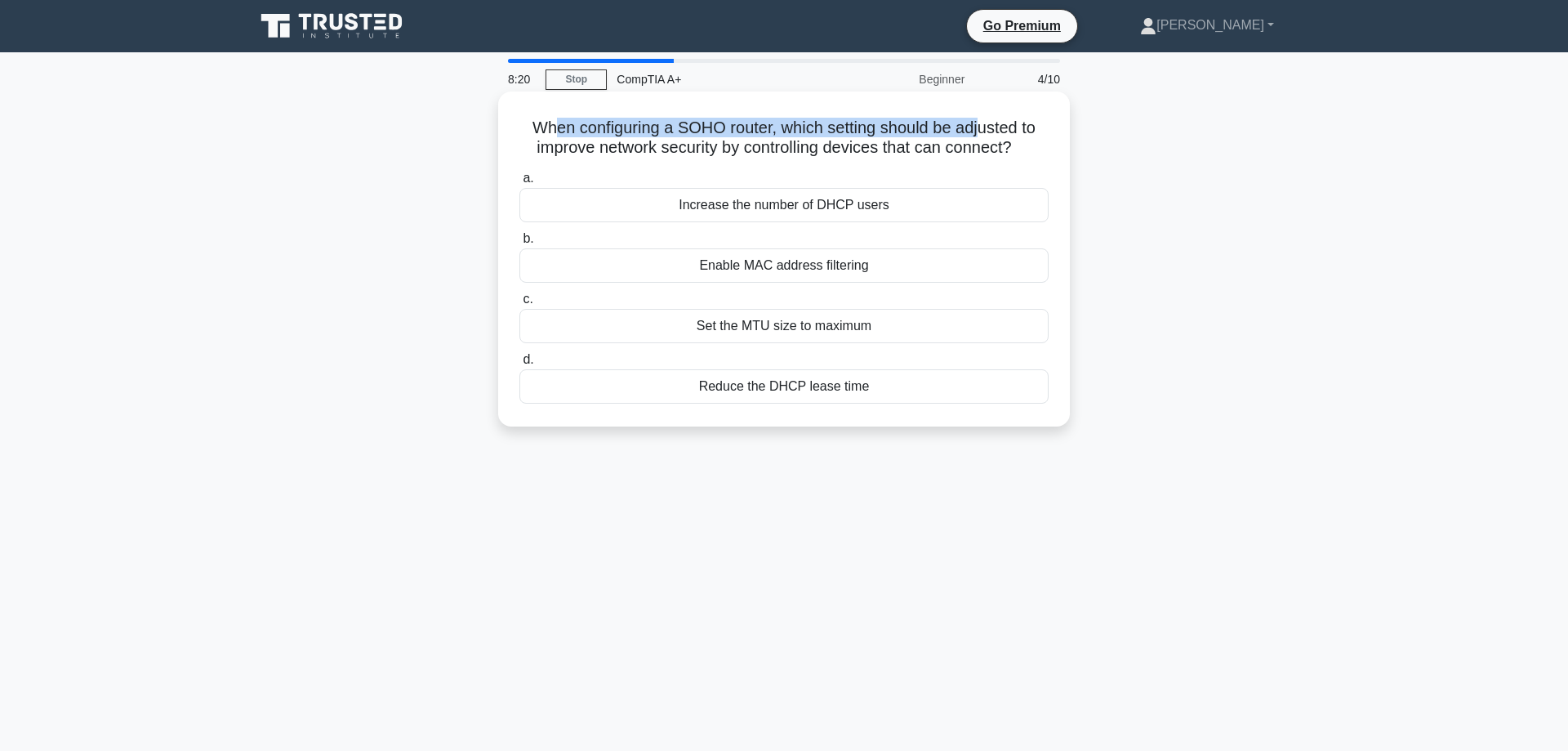
drag, startPoint x: 556, startPoint y: 121, endPoint x: 980, endPoint y: 117, distance: 424.0
click at [980, 118] on h5 "When configuring a SOHO router, which setting should be adjusted to improve net…" at bounding box center [784, 138] width 533 height 41
drag, startPoint x: 608, startPoint y: 146, endPoint x: 960, endPoint y: 140, distance: 352.1
click at [960, 140] on h5 "When configuring a SOHO router, which setting should be adjusted to improve net…" at bounding box center [784, 138] width 533 height 41
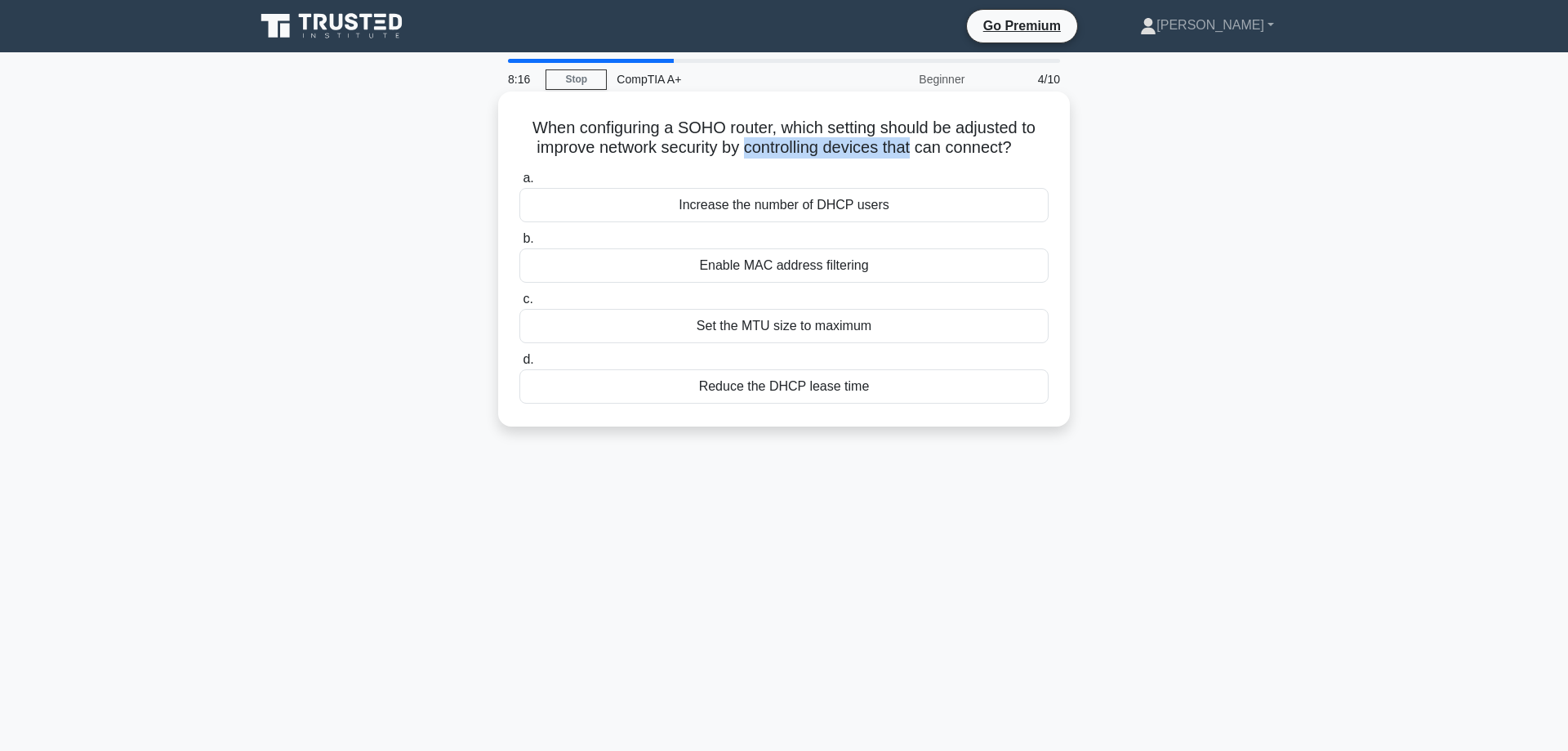
drag, startPoint x: 746, startPoint y: 145, endPoint x: 911, endPoint y: 146, distance: 165.0
click at [911, 146] on h5 "When configuring a SOHO router, which setting should be adjusted to improve net…" at bounding box center [784, 138] width 533 height 41
click at [973, 145] on h5 "When configuring a SOHO router, which setting should be adjusted to improve net…" at bounding box center [784, 138] width 533 height 41
click at [793, 273] on div "Enable MAC address filtering" at bounding box center [784, 265] width 530 height 34
click at [520, 244] on input "b. Enable MAC address filtering" at bounding box center [520, 239] width 0 height 11
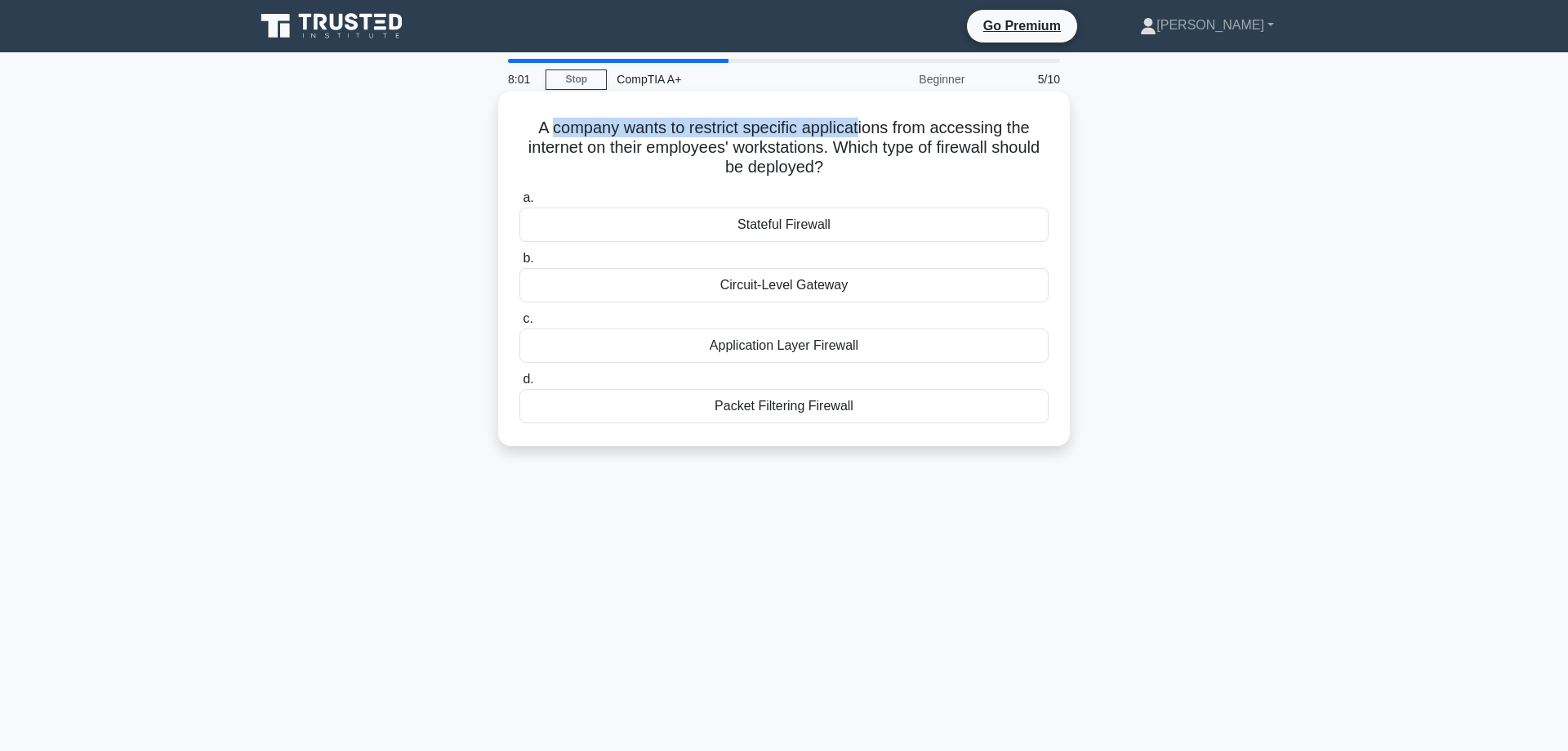
drag, startPoint x: 557, startPoint y: 132, endPoint x: 858, endPoint y: 126, distance: 301.1
click at [858, 126] on h5 "A company wants to restrict specific applications from accessing the internet o…" at bounding box center [784, 148] width 533 height 60
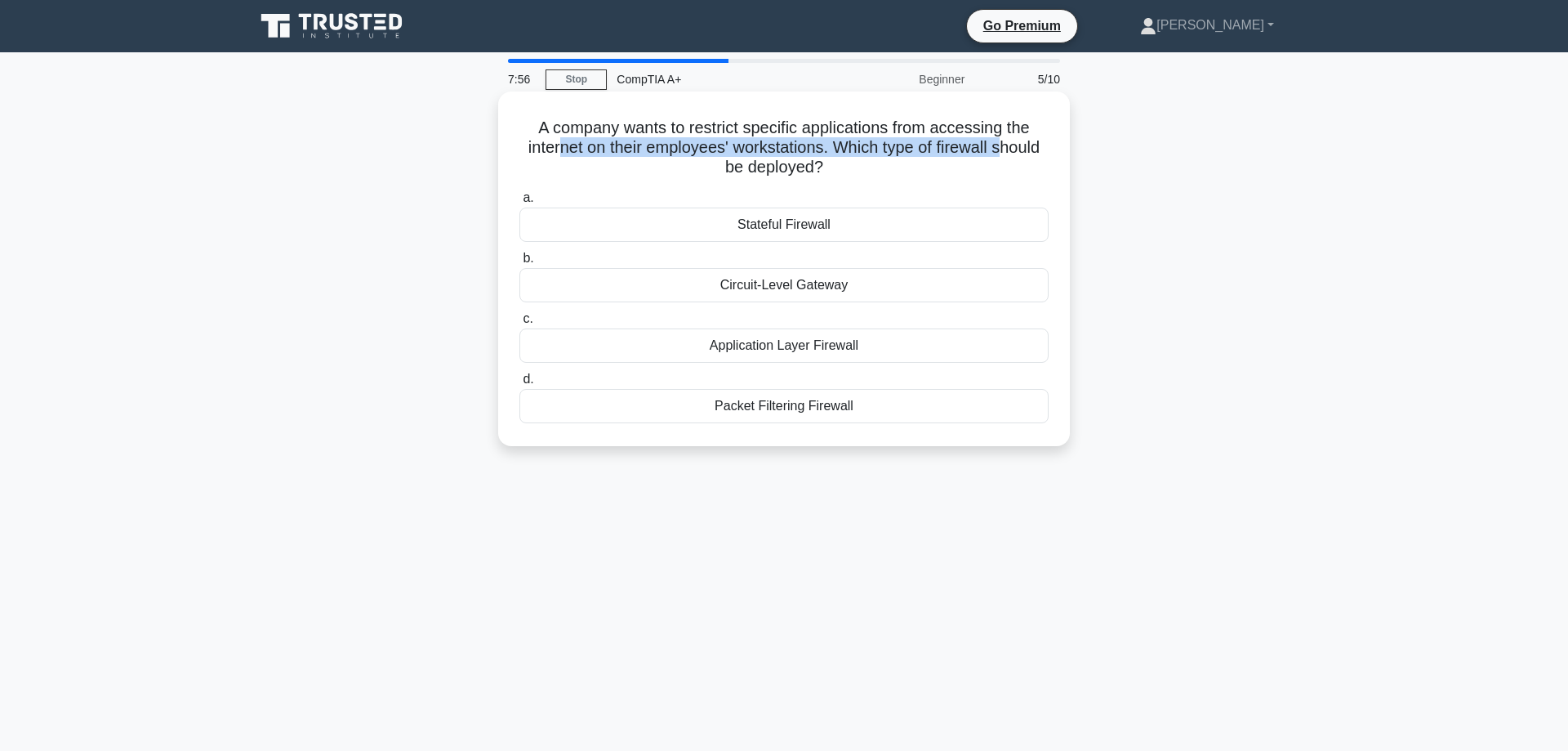
drag, startPoint x: 557, startPoint y: 154, endPoint x: 1005, endPoint y: 141, distance: 448.2
click at [1005, 141] on h5 "A company wants to restrict specific applications from accessing the internet o…" at bounding box center [784, 148] width 533 height 60
click at [1012, 149] on h5 "A company wants to restrict specific applications from accessing the internet o…" at bounding box center [784, 148] width 533 height 60
click at [887, 351] on div "Application Layer Firewall" at bounding box center [784, 346] width 530 height 34
click at [520, 324] on input "c. Application Layer Firewall" at bounding box center [520, 319] width 0 height 11
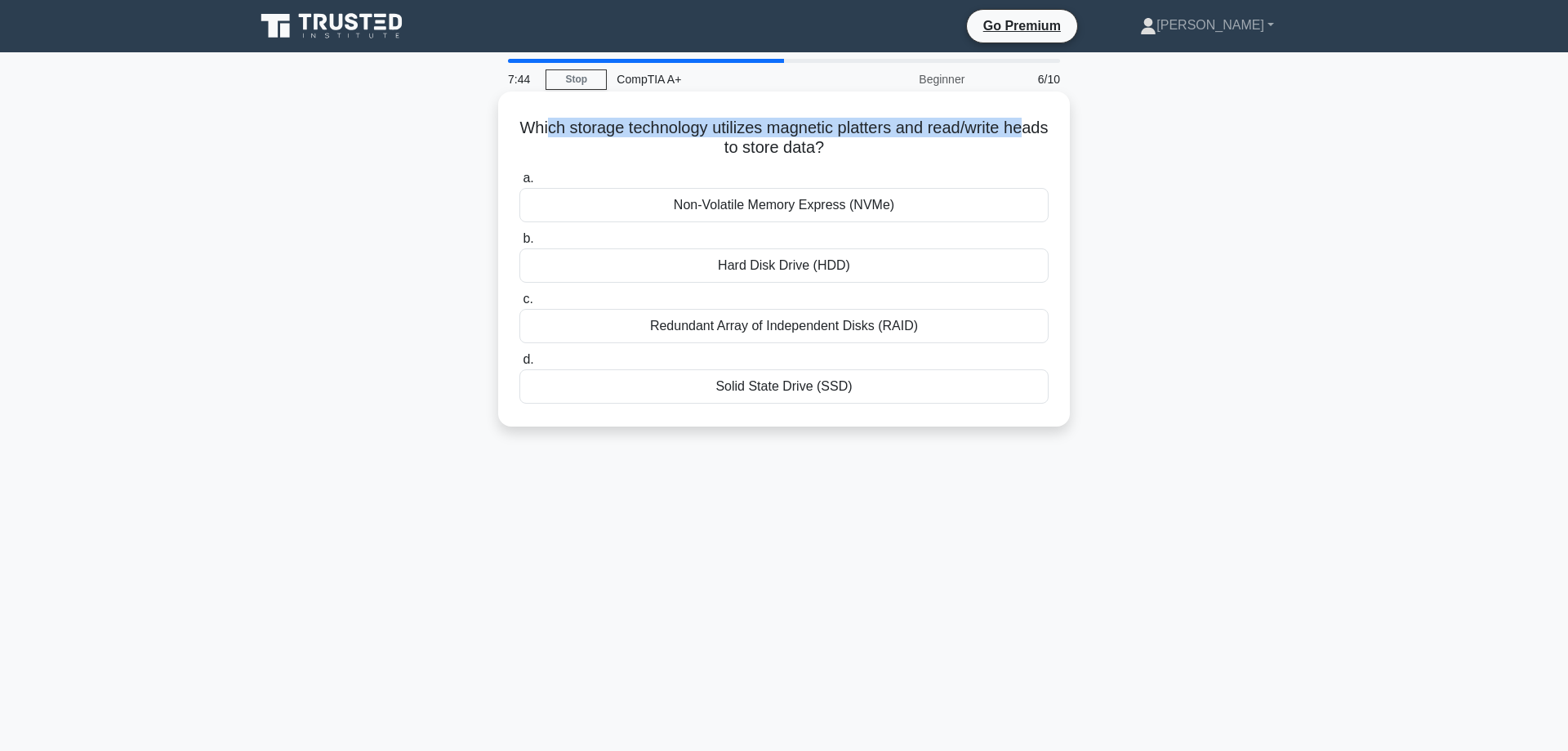
drag, startPoint x: 550, startPoint y: 132, endPoint x: 1028, endPoint y: 125, distance: 478.1
click at [1028, 125] on h5 "Which storage technology utilizes magnetic platters and read/write heads to sto…" at bounding box center [784, 138] width 533 height 41
click at [870, 269] on div "Hard Disk Drive (HDD)" at bounding box center [784, 265] width 530 height 34
click at [520, 244] on input "b. Hard Disk Drive (HDD)" at bounding box center [520, 239] width 0 height 11
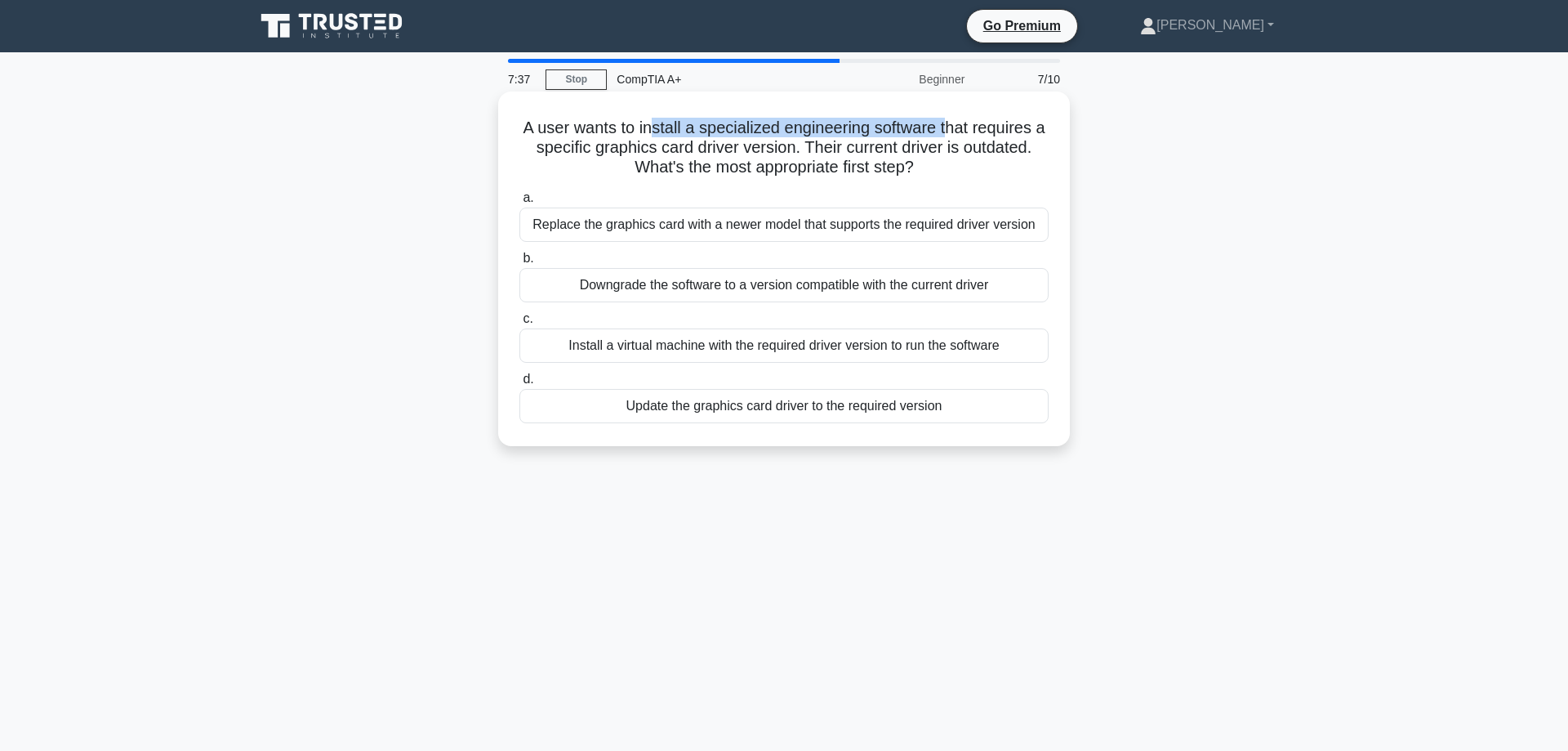
drag, startPoint x: 653, startPoint y: 125, endPoint x: 945, endPoint y: 133, distance: 292.1
click at [945, 133] on h5 "A user wants to install a specialized engineering software that requires a spec…" at bounding box center [784, 148] width 533 height 60
click at [1024, 133] on h5 "A user wants to install a specialized engineering software that requires a spec…" at bounding box center [784, 148] width 533 height 60
drag, startPoint x: 651, startPoint y: 145, endPoint x: 790, endPoint y: 145, distance: 139.0
click at [790, 145] on h5 "A user wants to install a specialized engineering software that requires a spec…" at bounding box center [784, 148] width 533 height 60
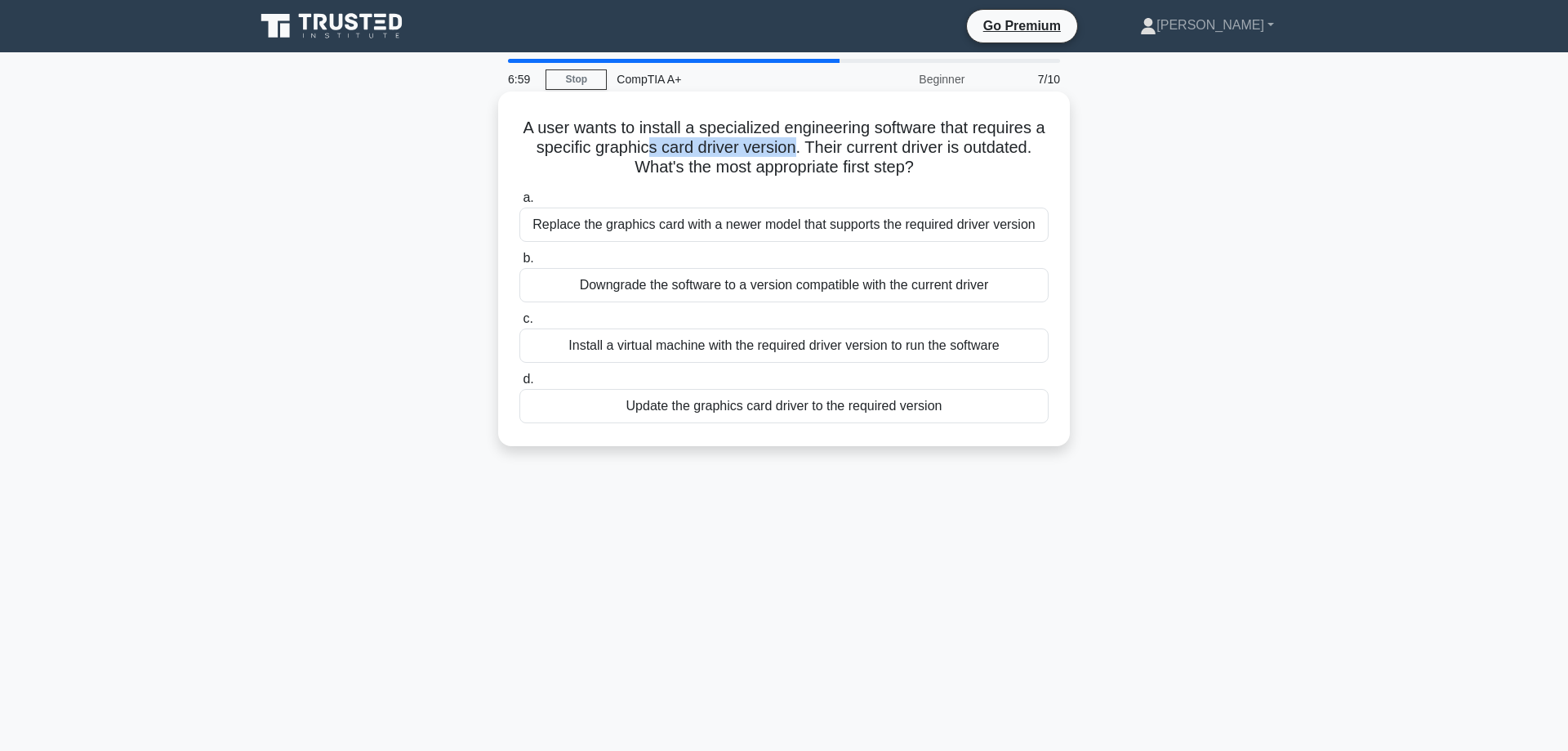
click at [705, 154] on h5 "A user wants to install a specialized engineering software that requires a spec…" at bounding box center [784, 148] width 533 height 60
click at [772, 148] on h5 "A user wants to install a specialized engineering software that requires a spec…" at bounding box center [784, 148] width 533 height 60
click at [818, 406] on div "Update the graphics card driver to the required version" at bounding box center [784, 406] width 530 height 34
click at [520, 385] on input "d. Update the graphics card driver to the required version" at bounding box center [520, 379] width 0 height 11
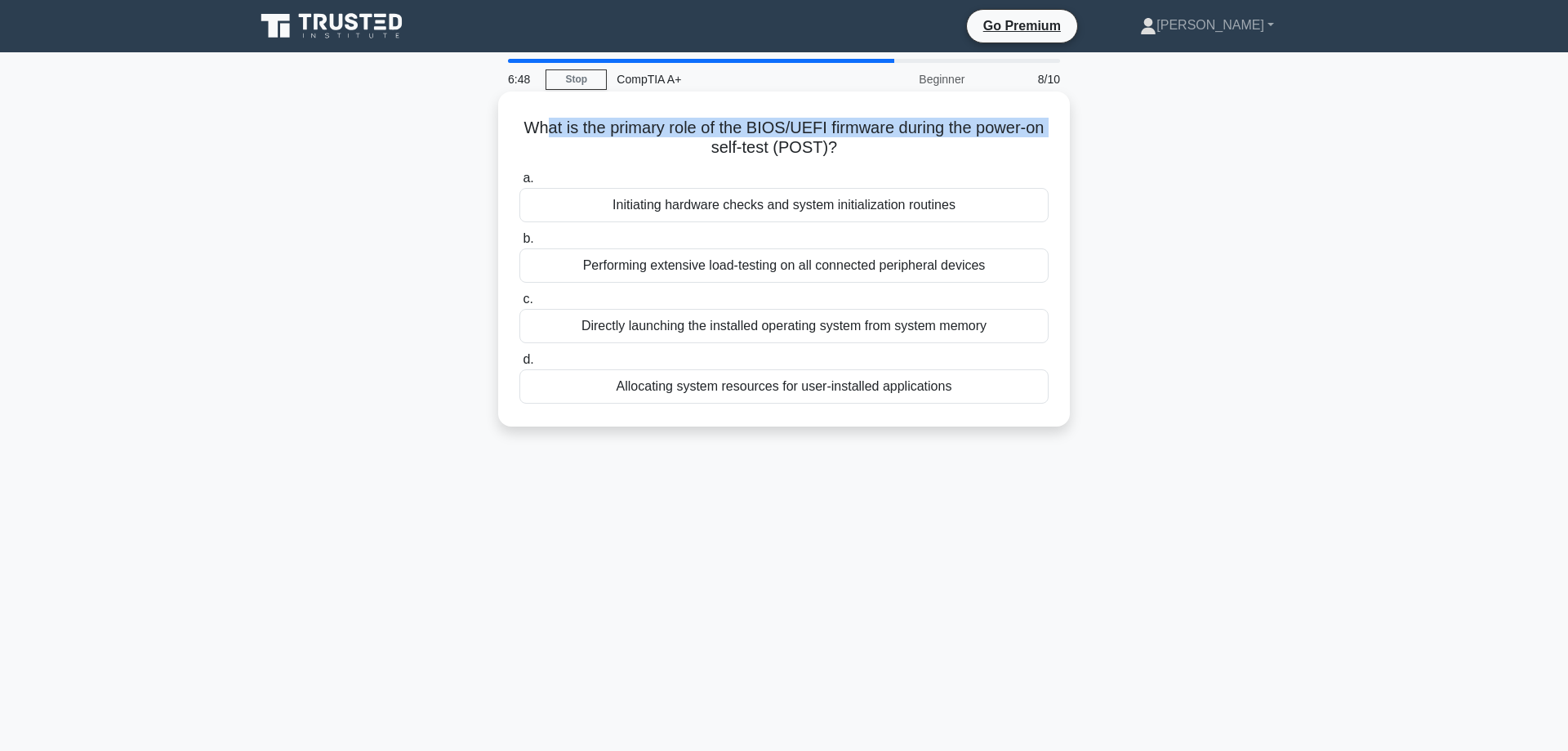
drag, startPoint x: 549, startPoint y: 124, endPoint x: 1050, endPoint y: 130, distance: 501.0
click at [1050, 130] on div "What is the primary role of the BIOS/UEFI firmware during the power-on self-tes…" at bounding box center [784, 259] width 559 height 322
click at [1031, 139] on h5 "What is the primary role of the BIOS/UEFI firmware during the power-on self-tes…" at bounding box center [784, 138] width 533 height 41
click at [797, 211] on div "Initiating hardware checks and system initialization routines" at bounding box center [784, 205] width 530 height 34
click at [520, 184] on input "a. Initiating hardware checks and system initialization routines" at bounding box center [520, 178] width 0 height 11
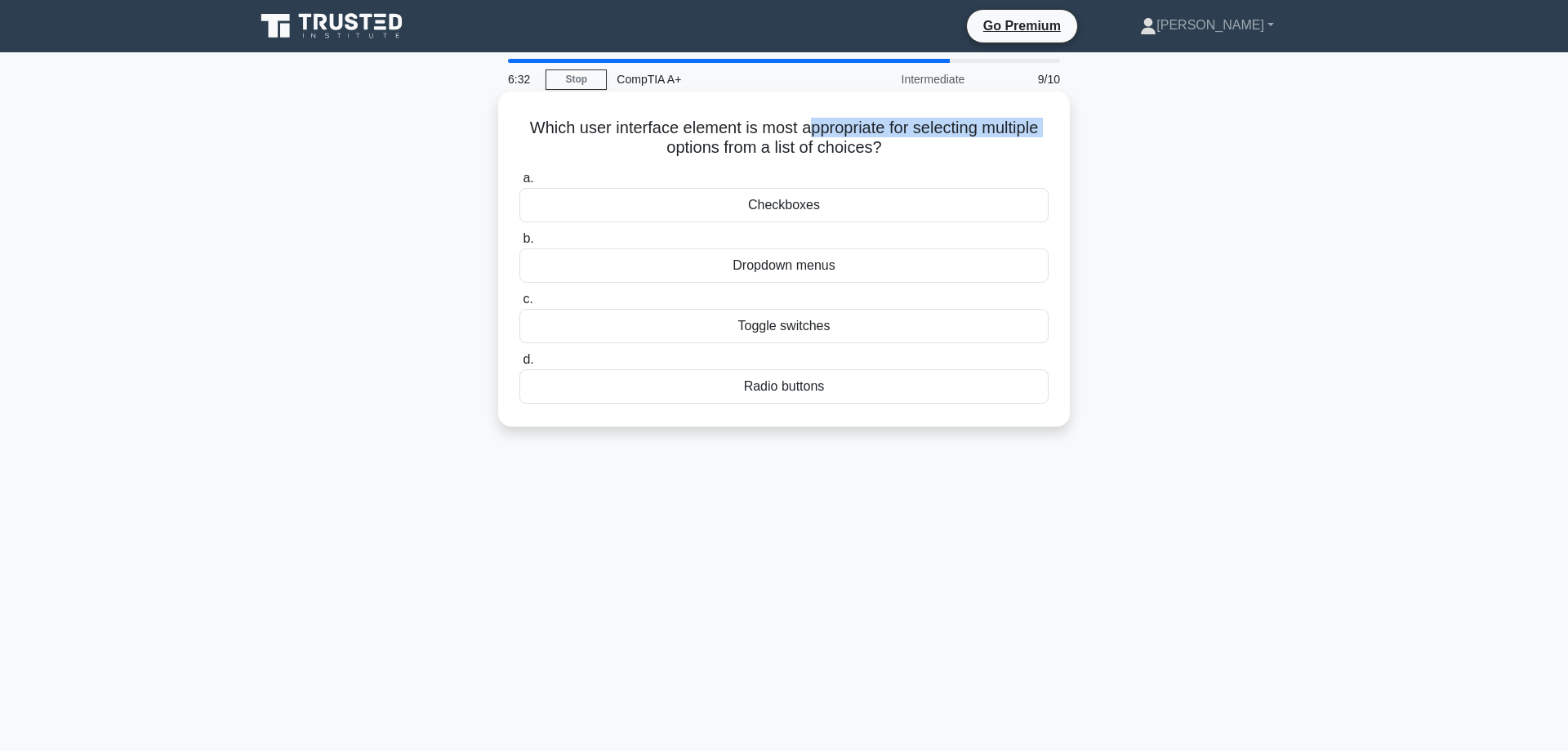
drag, startPoint x: 557, startPoint y: 141, endPoint x: 807, endPoint y: 124, distance: 250.6
click at [807, 125] on h5 "Which user interface element is most appropriate for selecting multiple options…" at bounding box center [784, 138] width 533 height 41
click at [807, 124] on h5 "Which user interface element is most appropriate for selecting multiple options…" at bounding box center [784, 138] width 533 height 41
drag, startPoint x: 896, startPoint y: 128, endPoint x: 1013, endPoint y: 128, distance: 117.0
click at [1013, 128] on h5 "Which user interface element is most appropriate for selecting multiple options…" at bounding box center [784, 138] width 533 height 41
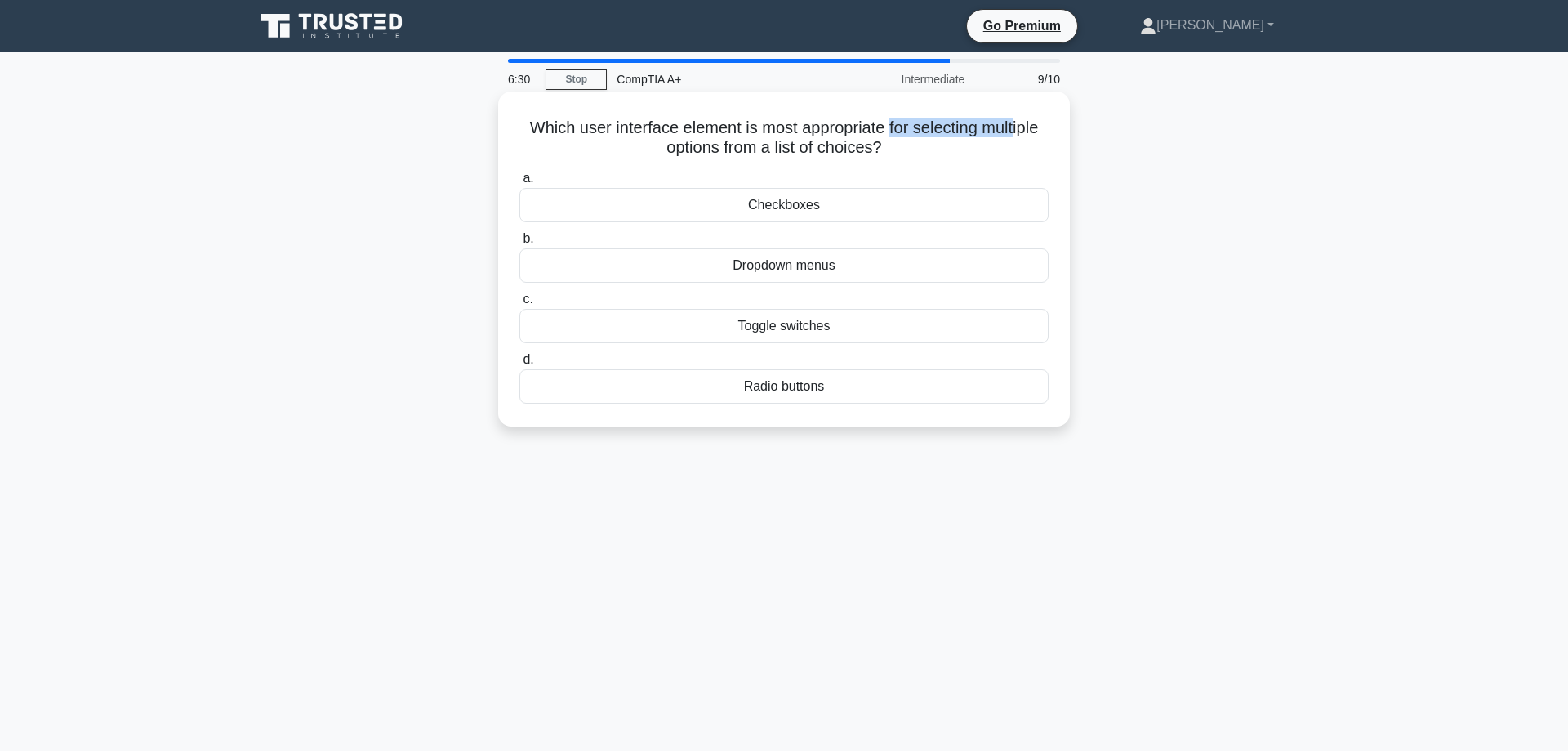
click at [1014, 128] on h5 "Which user interface element is most appropriate for selecting multiple options…" at bounding box center [784, 138] width 533 height 41
drag, startPoint x: 768, startPoint y: 145, endPoint x: 865, endPoint y: 150, distance: 97.1
click at [865, 150] on h5 "Which user interface element is most appropriate for selecting multiple options…" at bounding box center [784, 138] width 533 height 41
click at [775, 266] on div "Dropdown menus" at bounding box center [784, 265] width 530 height 34
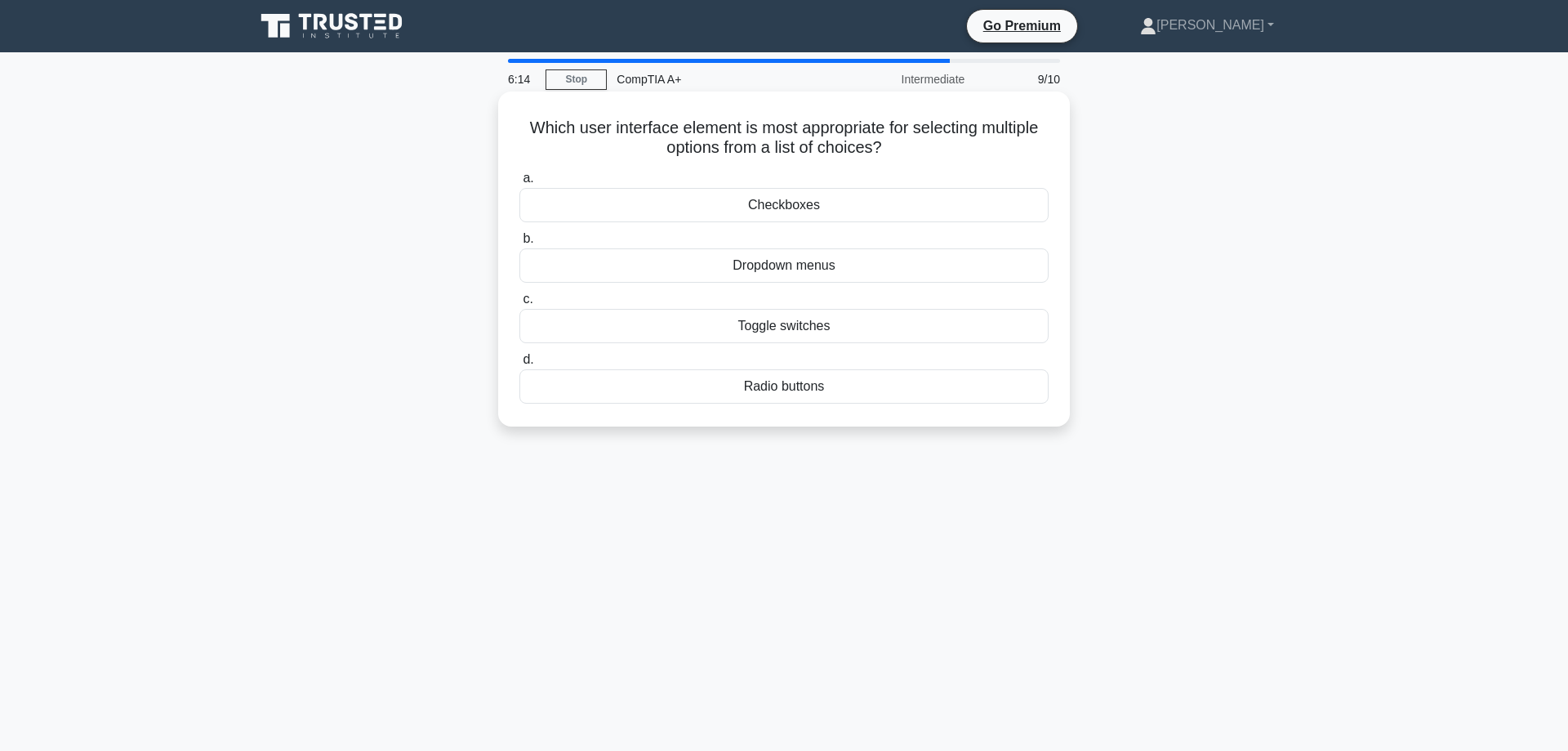
click at [520, 244] on input "b. Dropdown menus" at bounding box center [520, 239] width 0 height 11
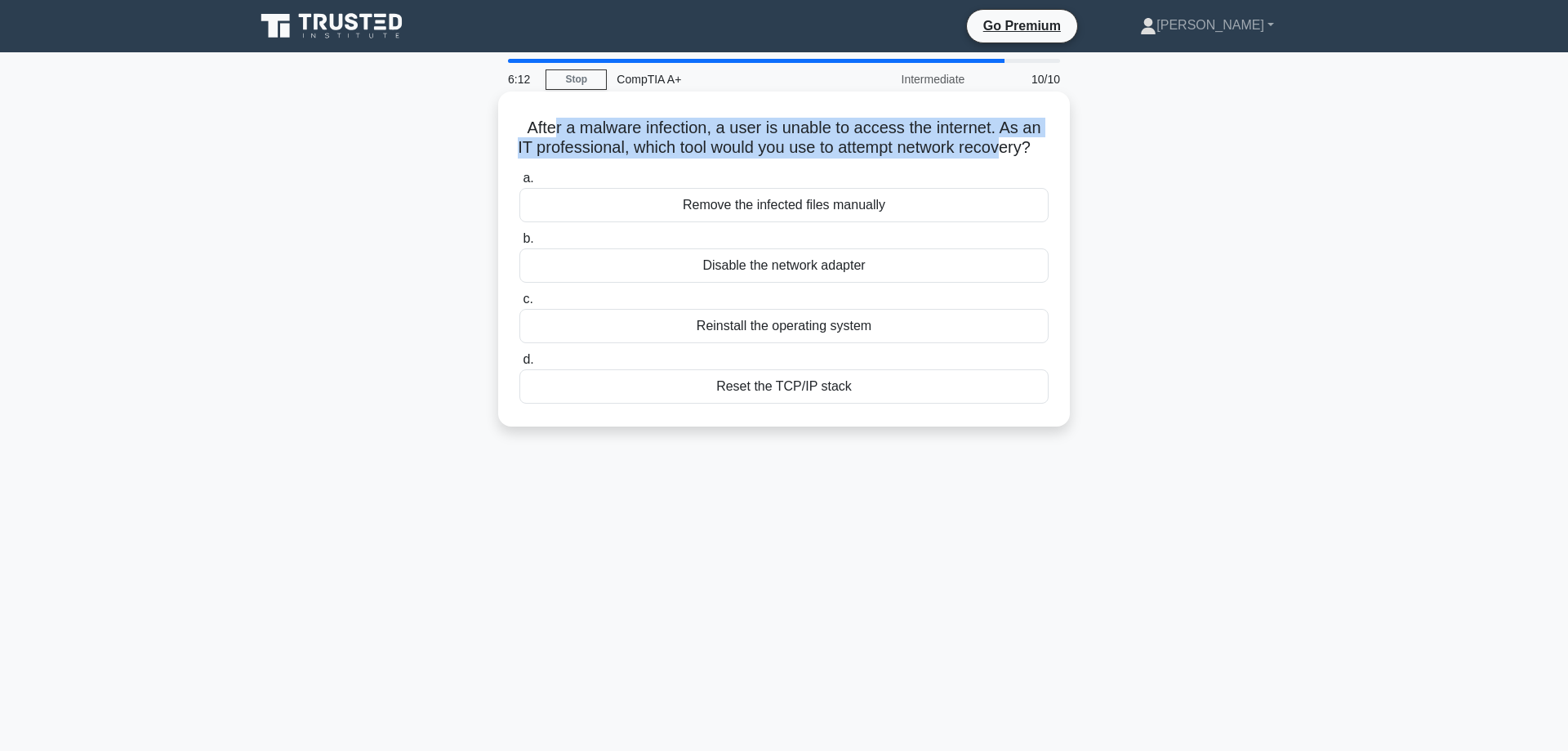
drag, startPoint x: 553, startPoint y: 128, endPoint x: 995, endPoint y: 142, distance: 442.2
click at [995, 142] on h5 "After a malware infection, a user is unable to access the internet. As an IT pr…" at bounding box center [784, 138] width 533 height 41
click at [608, 154] on h5 "After a malware infection, a user is unable to access the internet. As an IT pr…" at bounding box center [784, 138] width 533 height 41
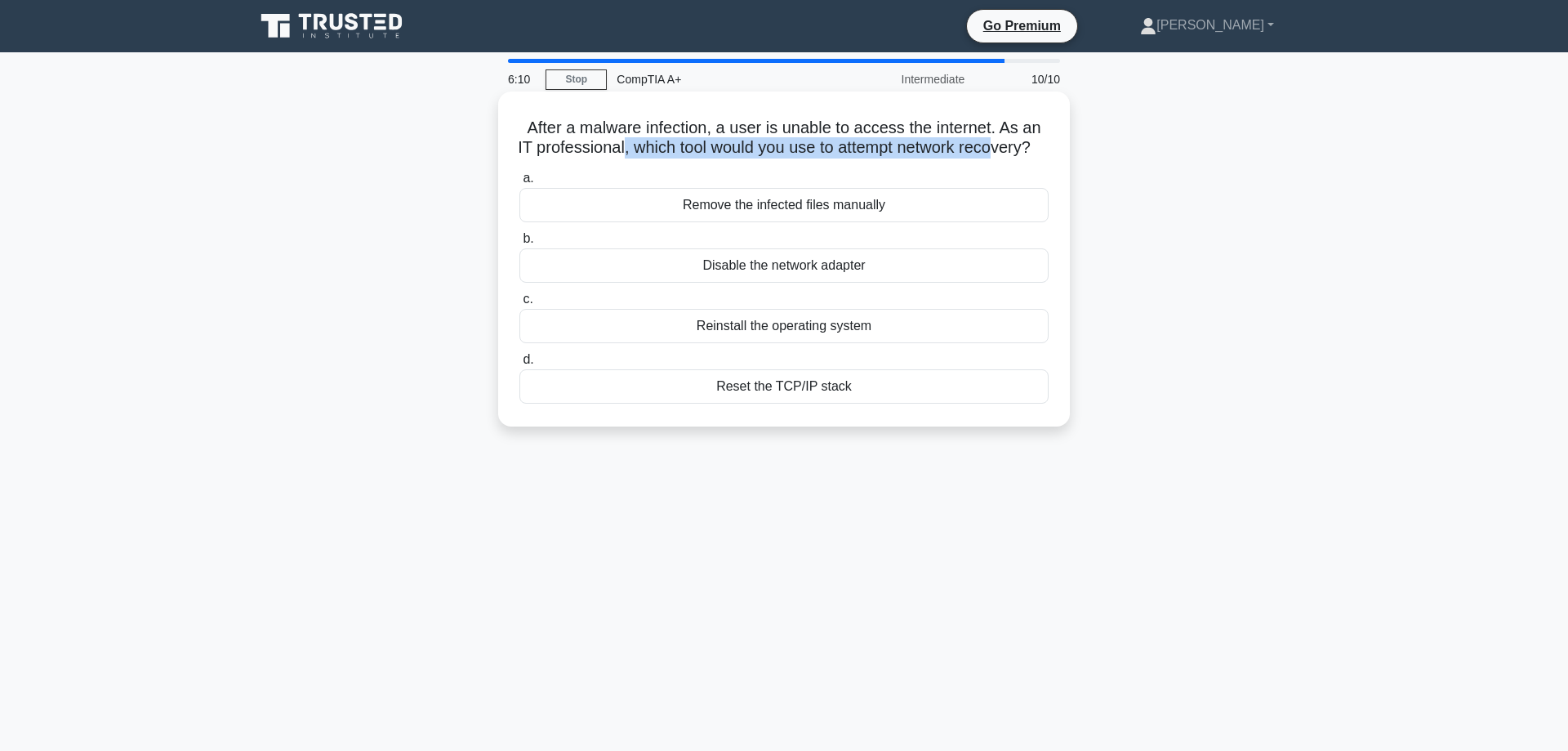
drag, startPoint x: 612, startPoint y: 149, endPoint x: 987, endPoint y: 148, distance: 375.0
click at [987, 148] on h5 "After a malware infection, a user is unable to access the internet. As an IT pr…" at bounding box center [784, 138] width 533 height 41
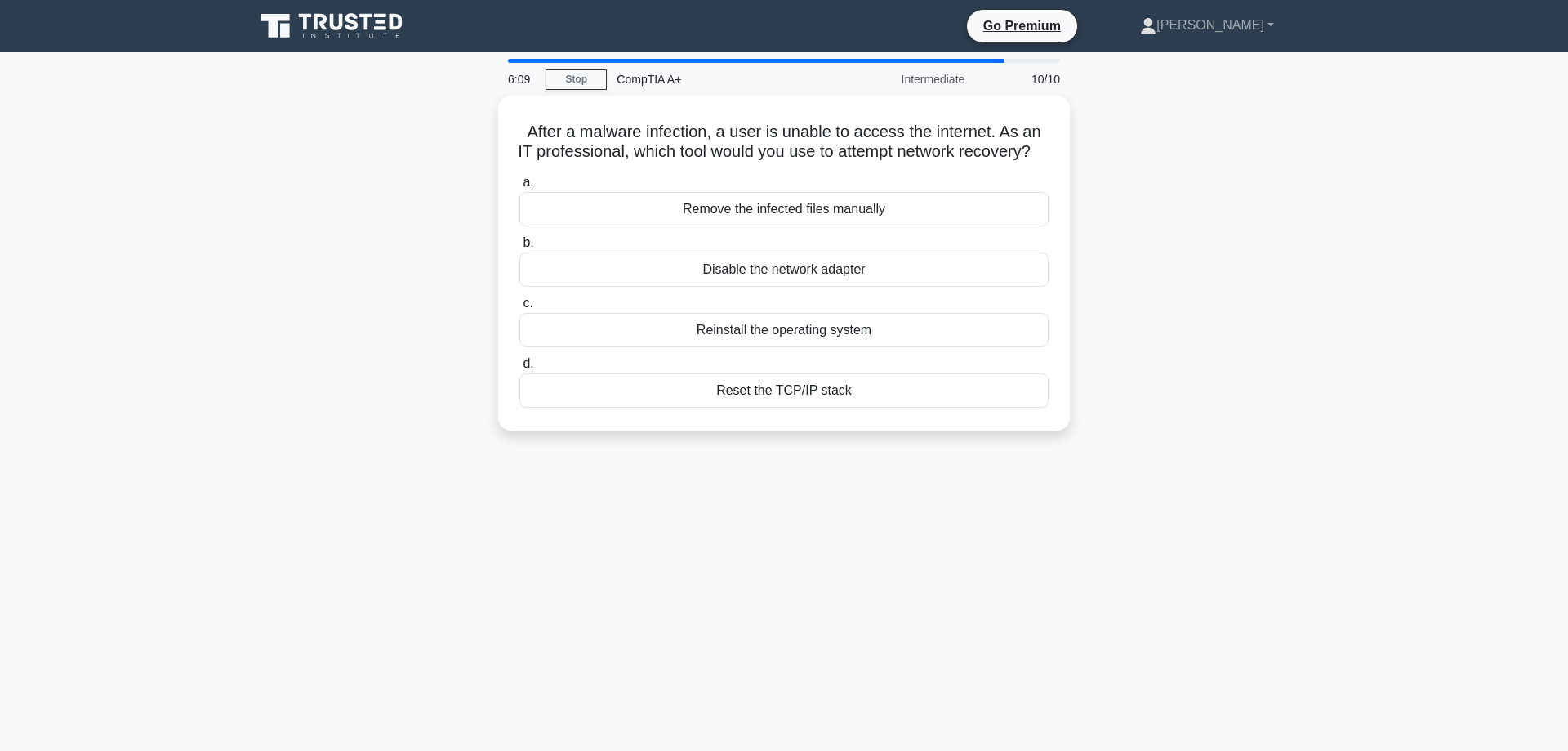
click at [1196, 282] on div "After a malware infection, a user is unable to access the internet. As an IT pr…" at bounding box center [784, 273] width 1078 height 355
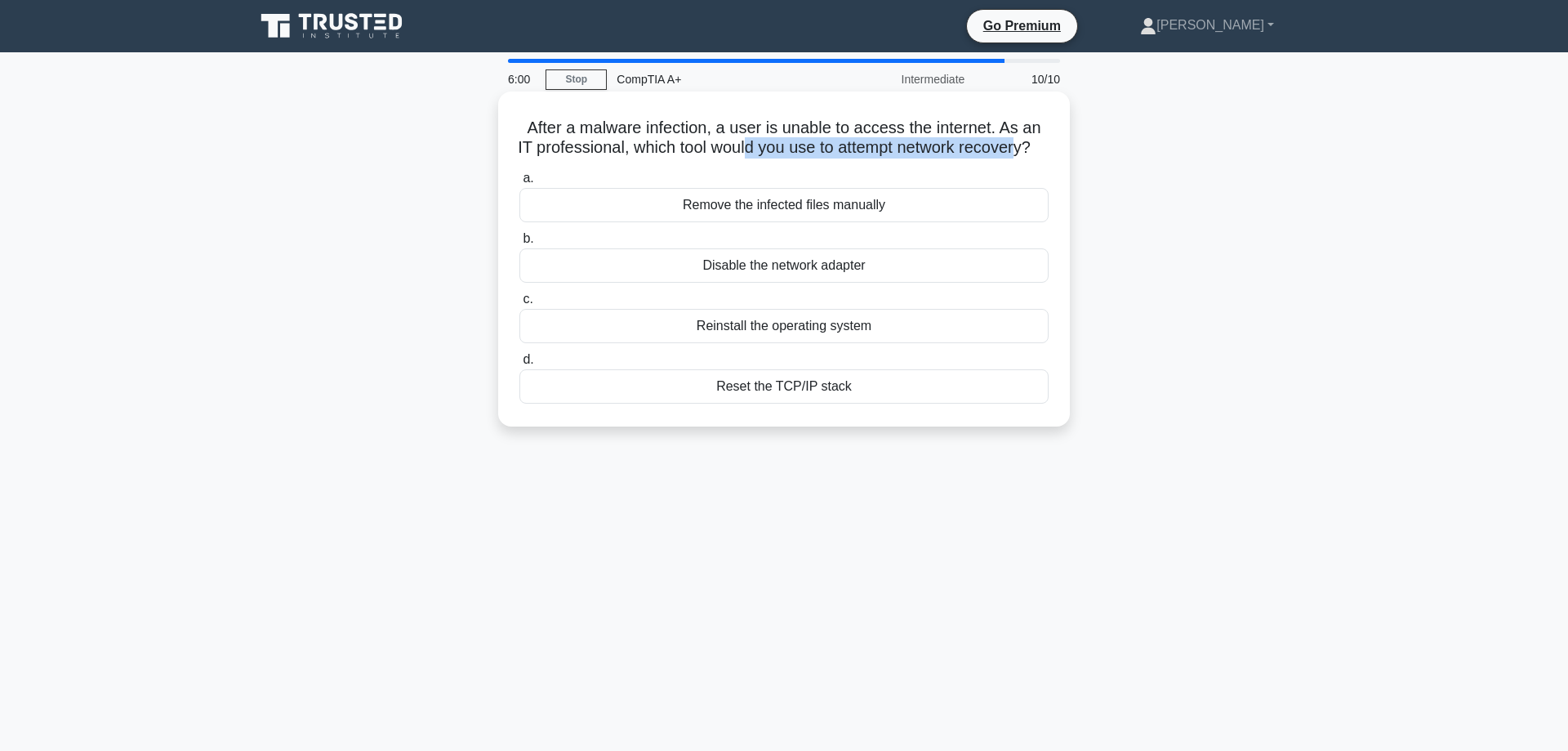
drag, startPoint x: 733, startPoint y: 149, endPoint x: 1007, endPoint y: 151, distance: 274.0
click at [1007, 151] on h5 "After a malware infection, a user is unable to access the internet. As an IT pr…" at bounding box center [784, 138] width 533 height 41
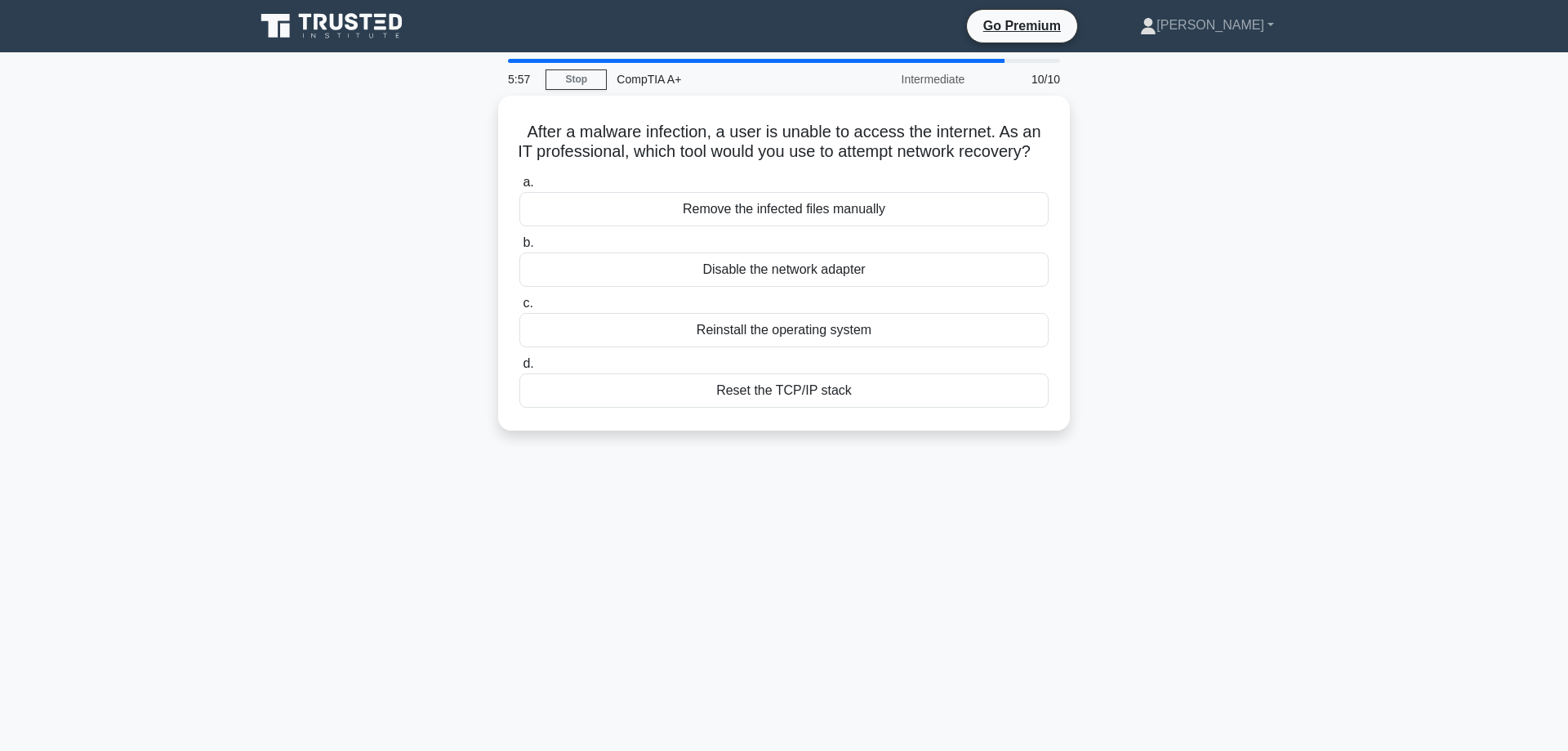
click at [1236, 239] on div "After a malware infection, a user is unable to access the internet. As an IT pr…" at bounding box center [784, 273] width 1078 height 355
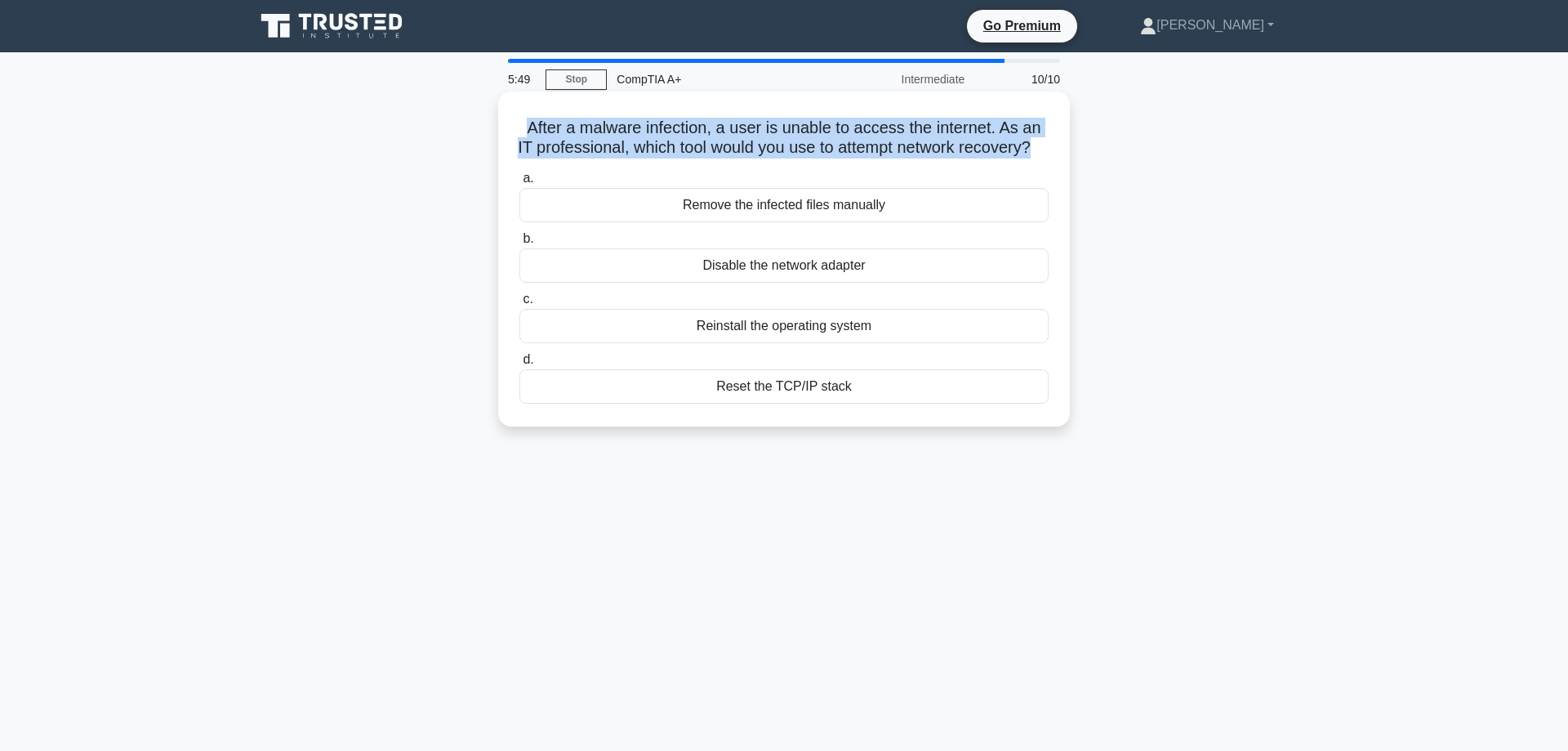
drag, startPoint x: 524, startPoint y: 127, endPoint x: 1019, endPoint y: 143, distance: 495.3
click at [1019, 143] on h5 "After a malware infection, a user is unable to access the internet. As an IT pr…" at bounding box center [784, 138] width 533 height 41
copy h5 "After a malware infection, a user is unable to access the internet. As an IT pr…"
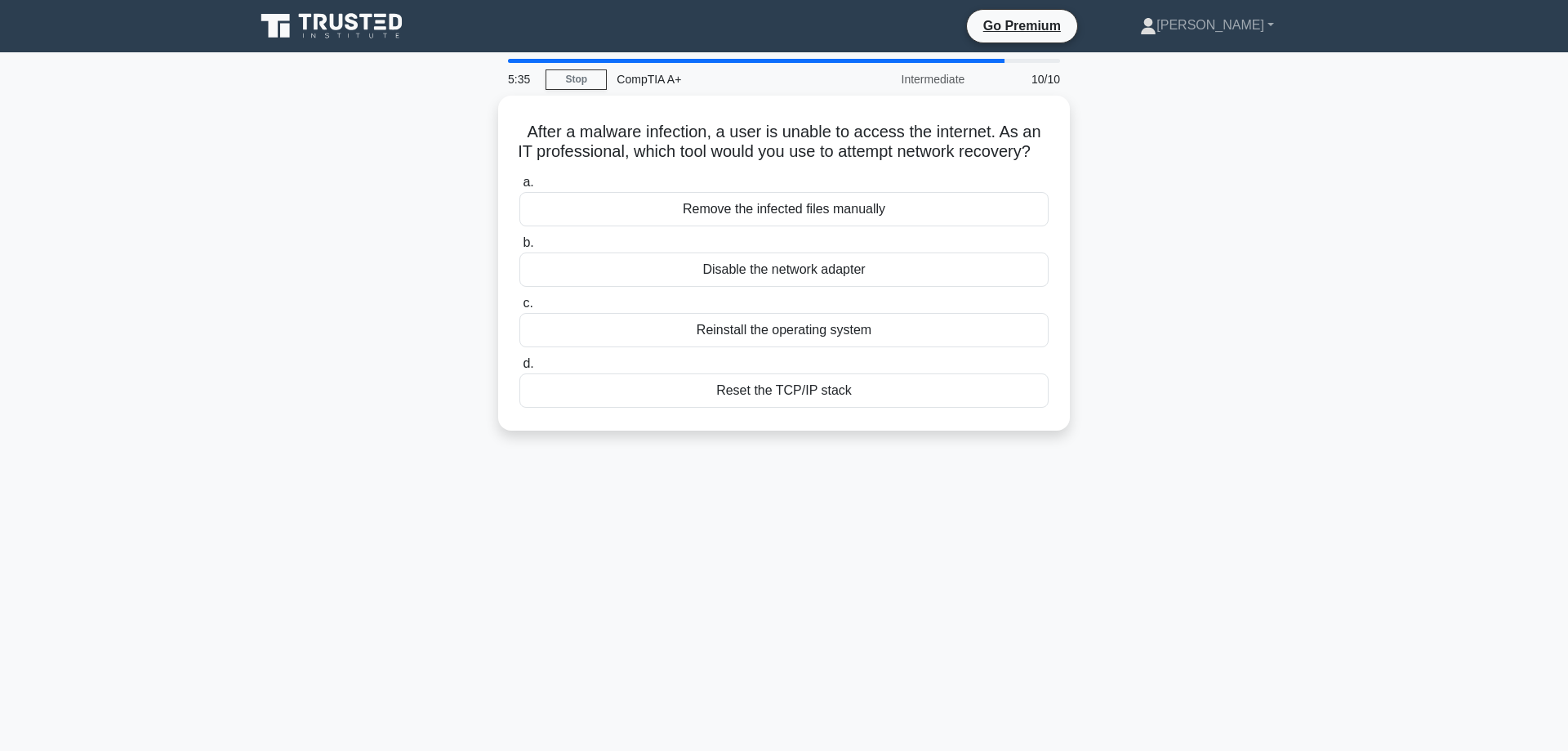
click at [1197, 171] on div "After a malware infection, a user is unable to access the internet. As an IT pr…" at bounding box center [784, 273] width 1078 height 355
click at [807, 390] on div "Reset the TCP/IP stack" at bounding box center [784, 386] width 530 height 34
click at [520, 365] on input "d. Reset the TCP/IP stack" at bounding box center [520, 360] width 0 height 11
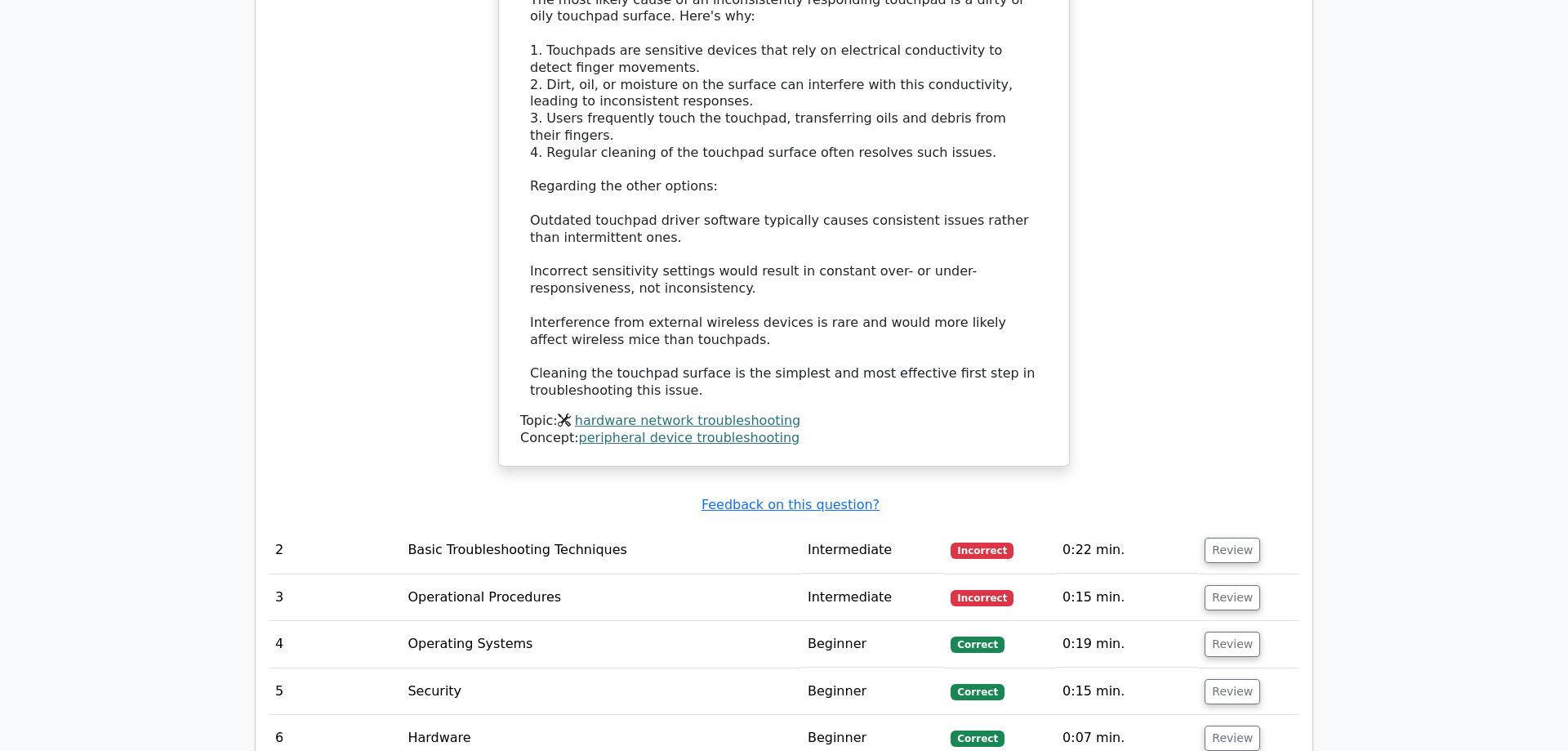
scroll to position [1918, 0]
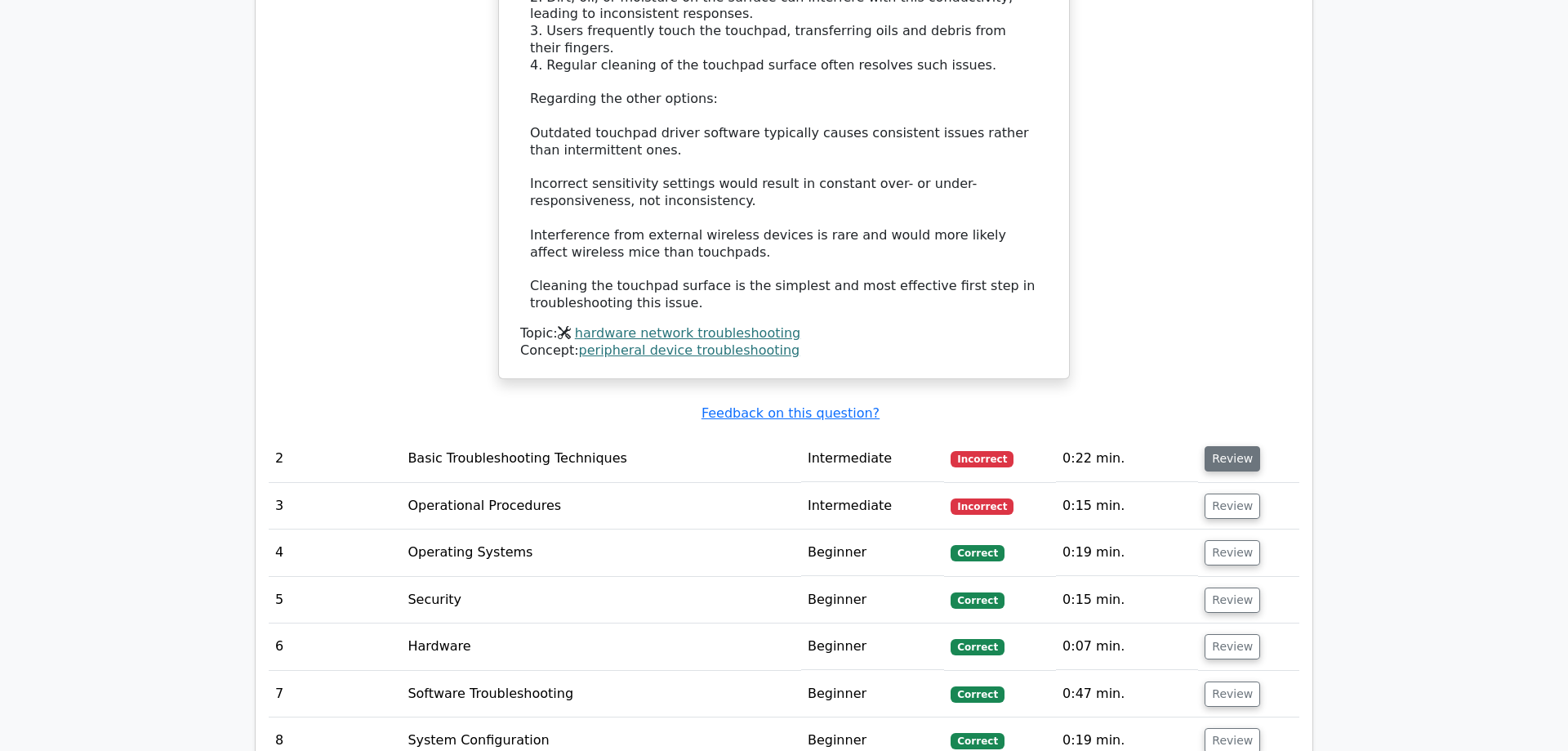
click at [1236, 446] on button "Review" at bounding box center [1233, 458] width 56 height 25
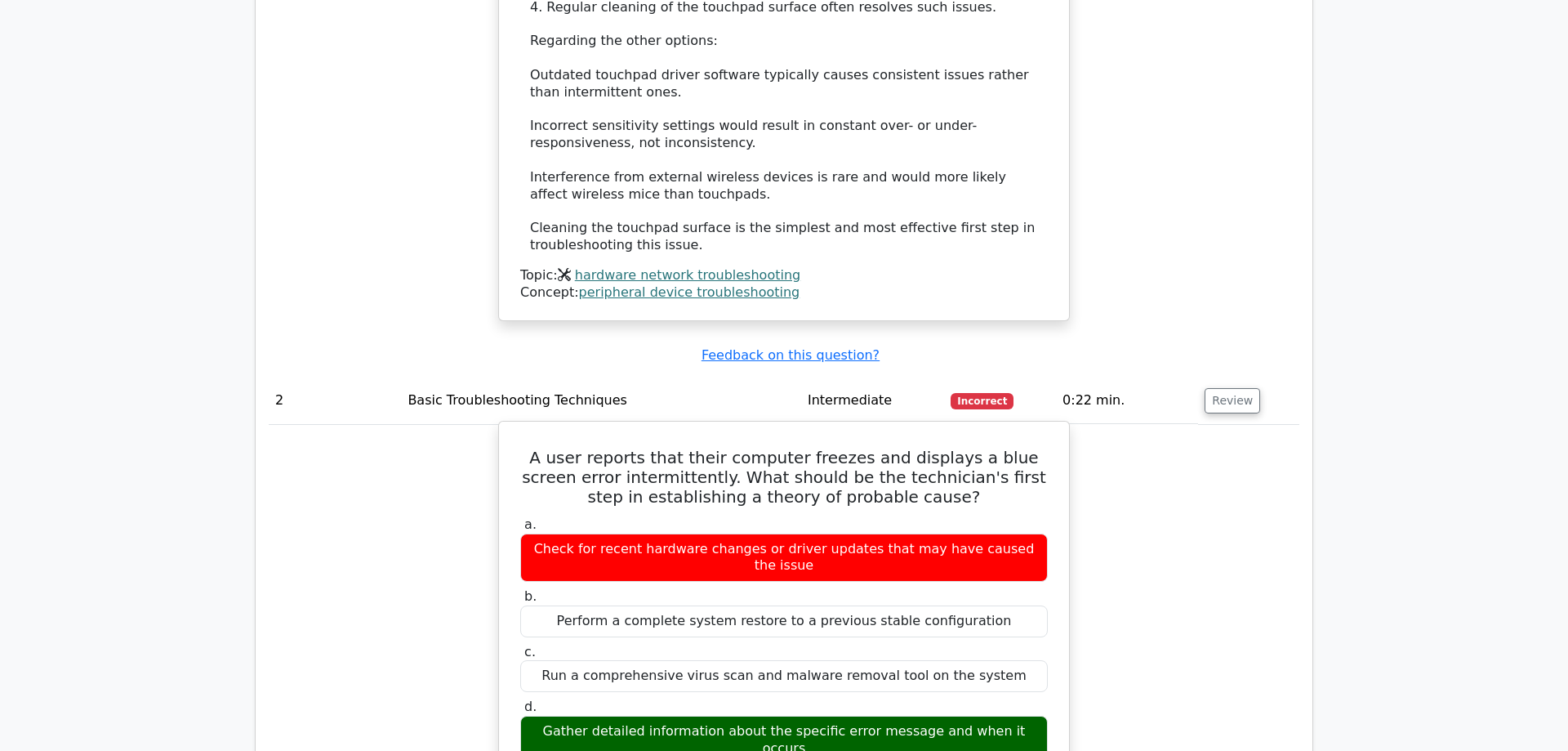
scroll to position [2001, 0]
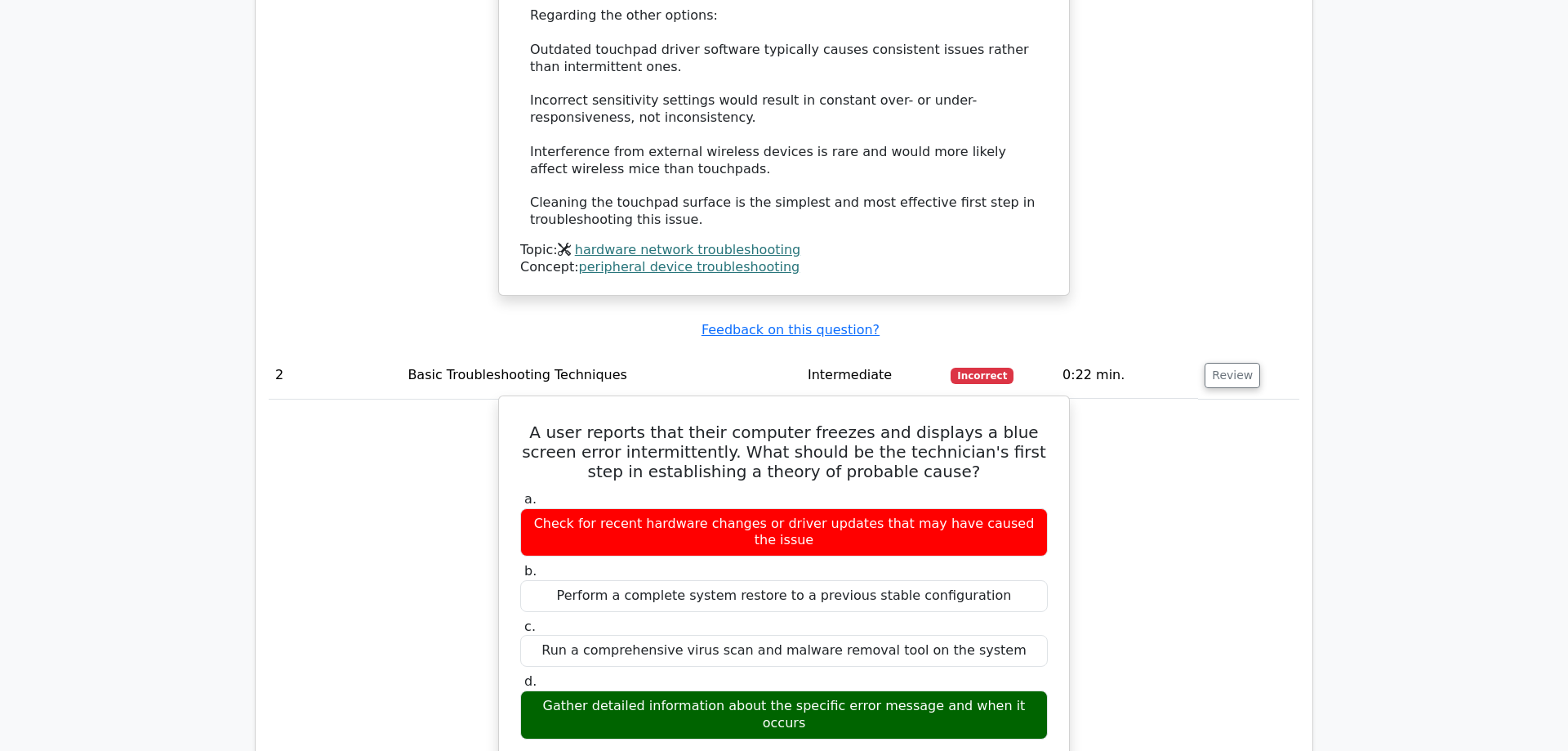
drag, startPoint x: 678, startPoint y: 606, endPoint x: 840, endPoint y: 606, distance: 162.0
click at [840, 691] on div "Gather detailed information about the specific error message and when it occurs" at bounding box center [784, 715] width 528 height 49
click at [856, 691] on div "Gather detailed information about the specific error message and when it occurs" at bounding box center [784, 715] width 528 height 49
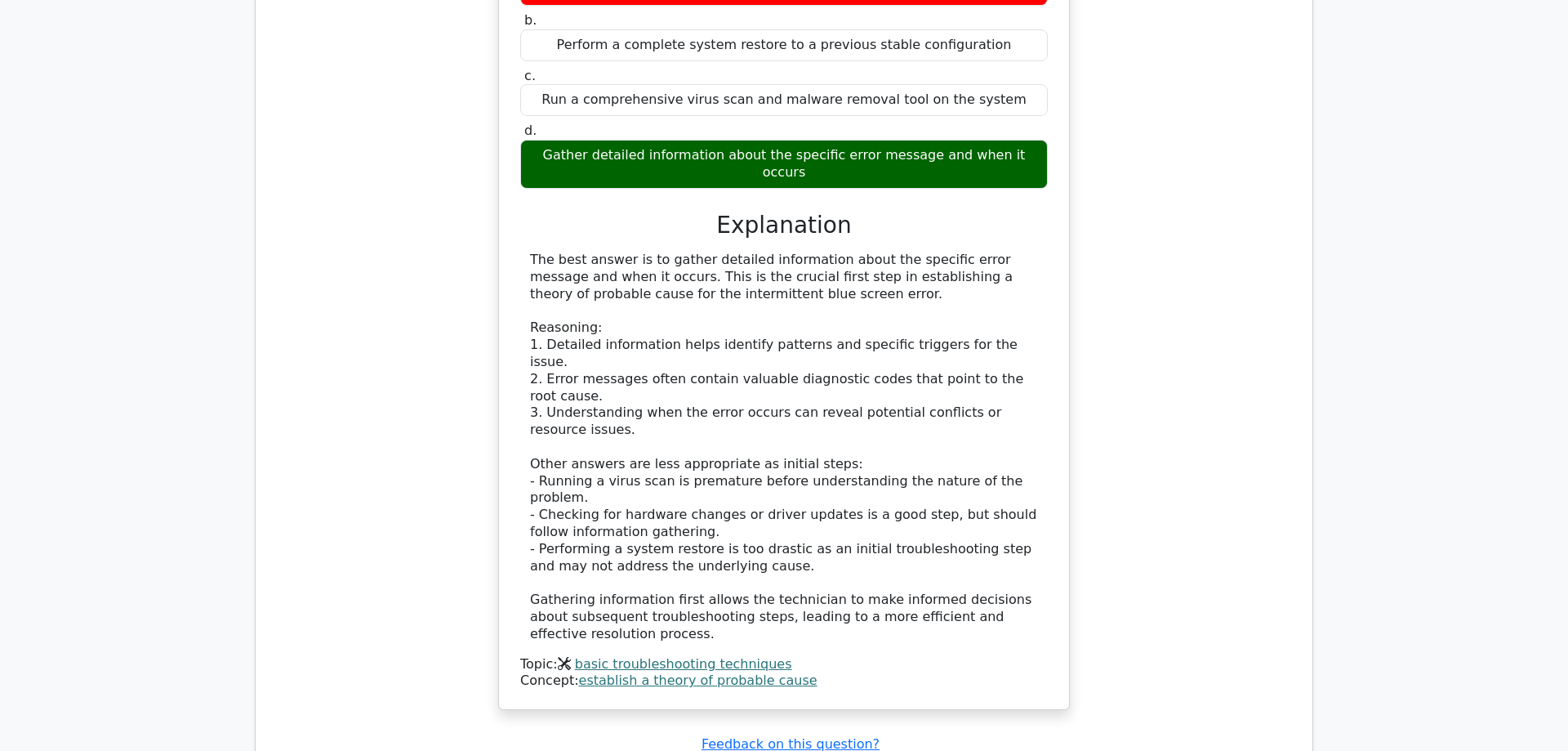
scroll to position [2585, 0]
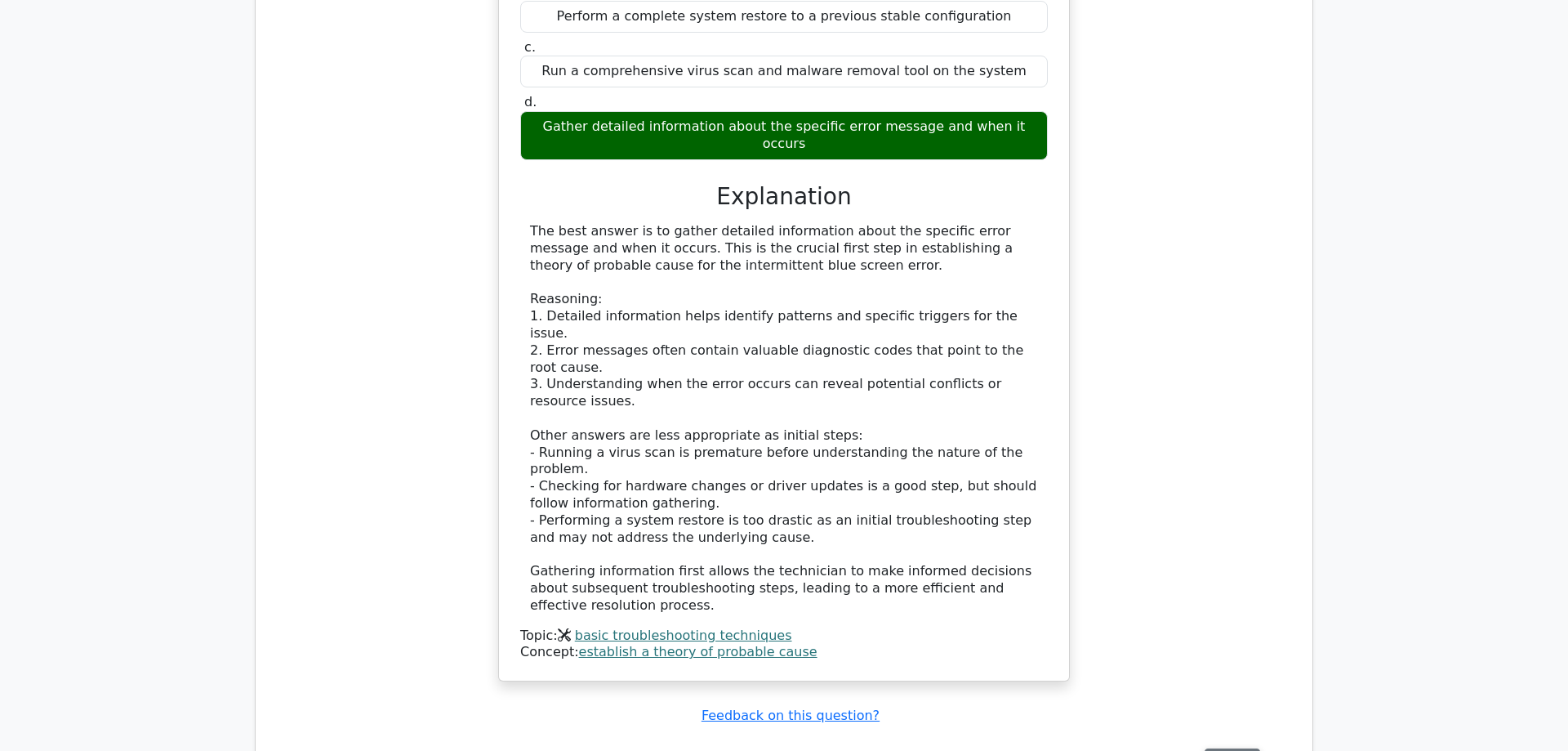
click at [1219, 749] on button "Review" at bounding box center [1233, 761] width 56 height 25
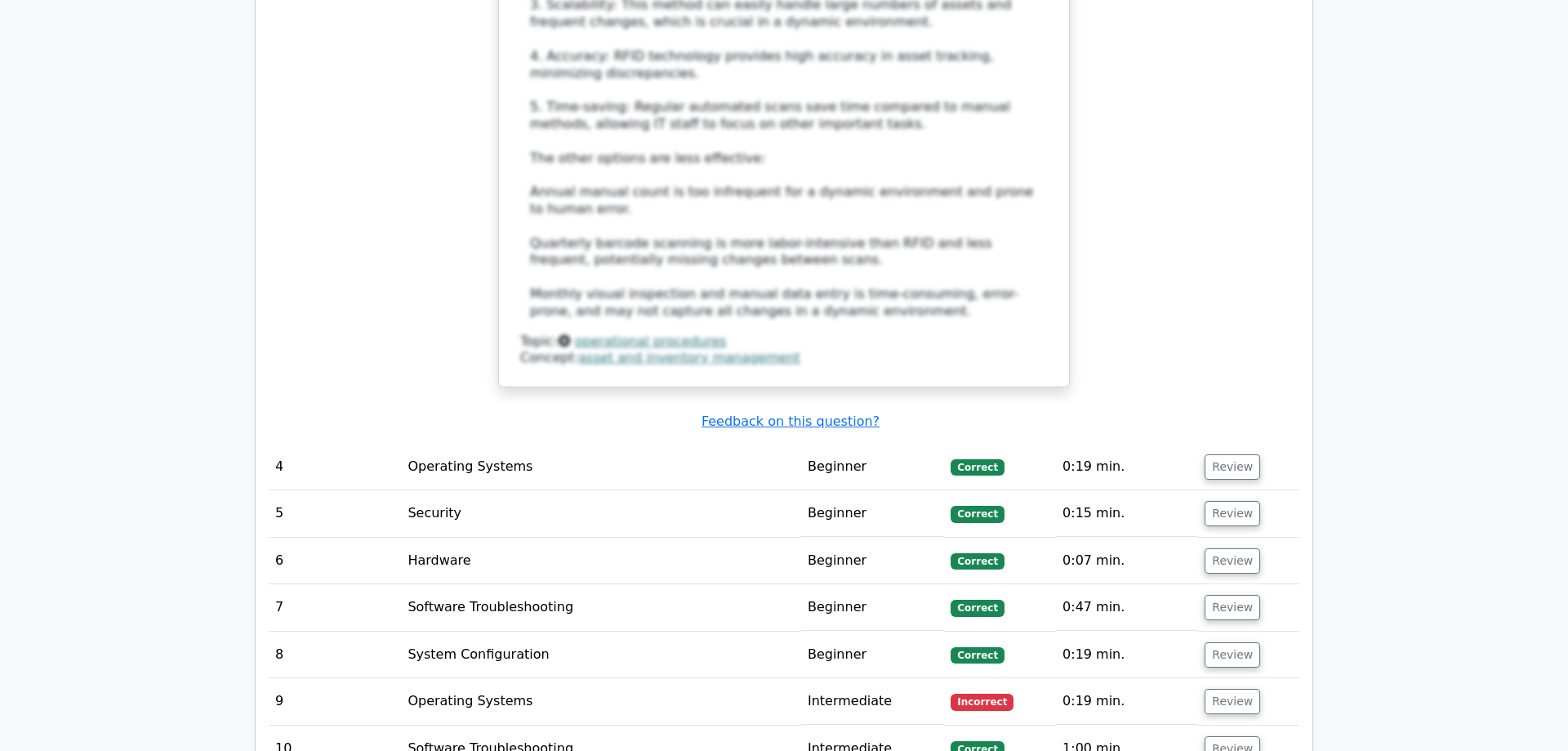
scroll to position [3918, 0]
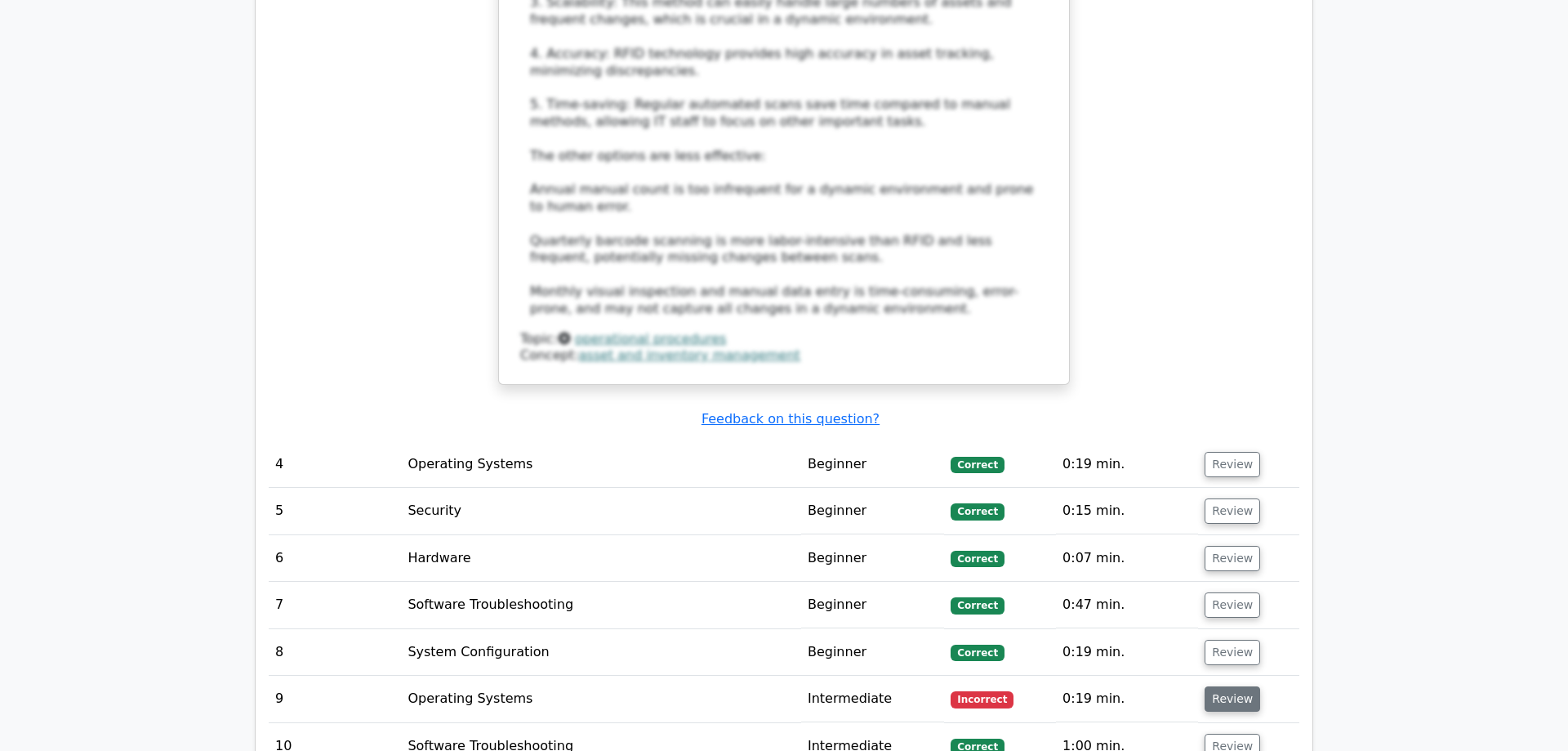
click at [1232, 687] on button "Review" at bounding box center [1233, 699] width 56 height 25
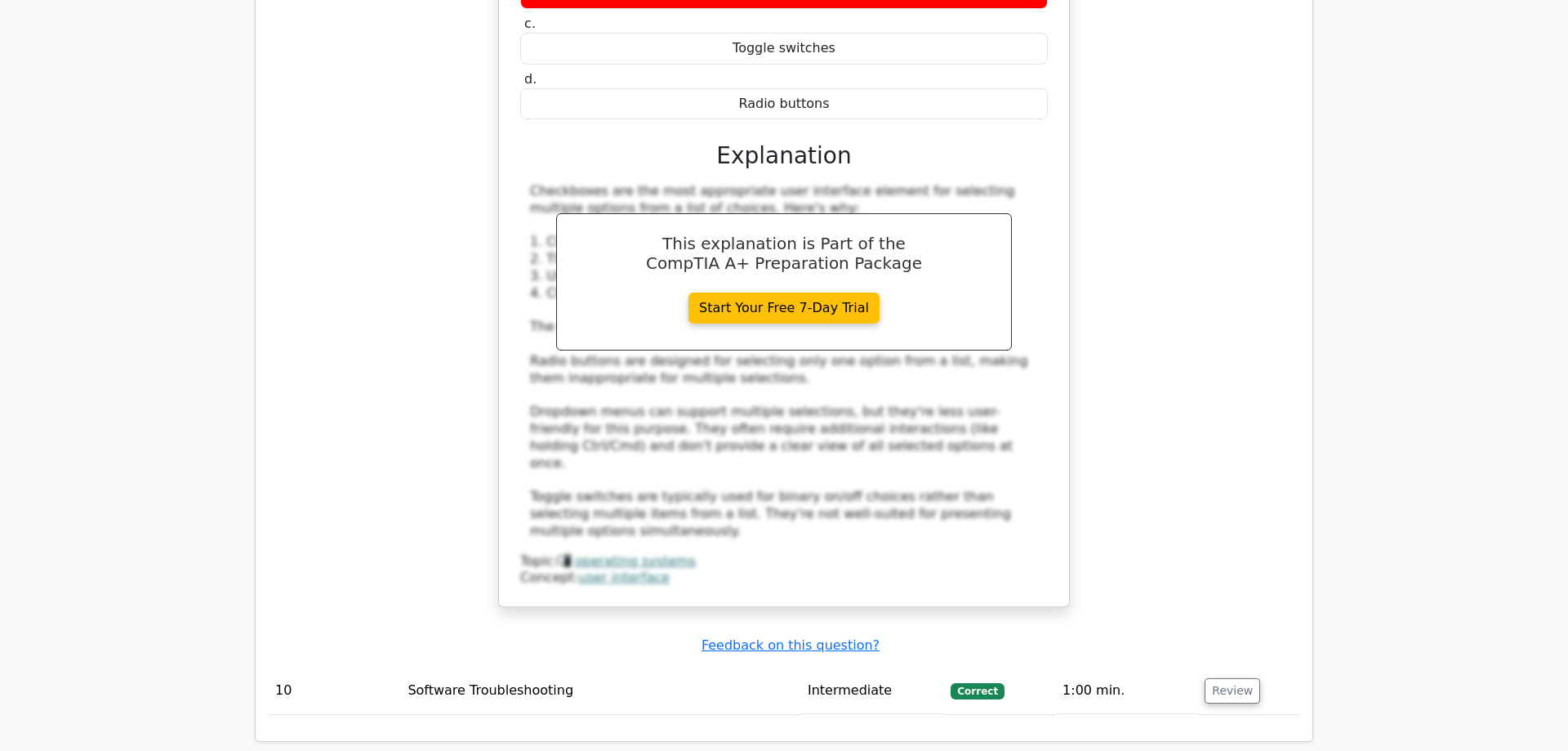
scroll to position [4836, 0]
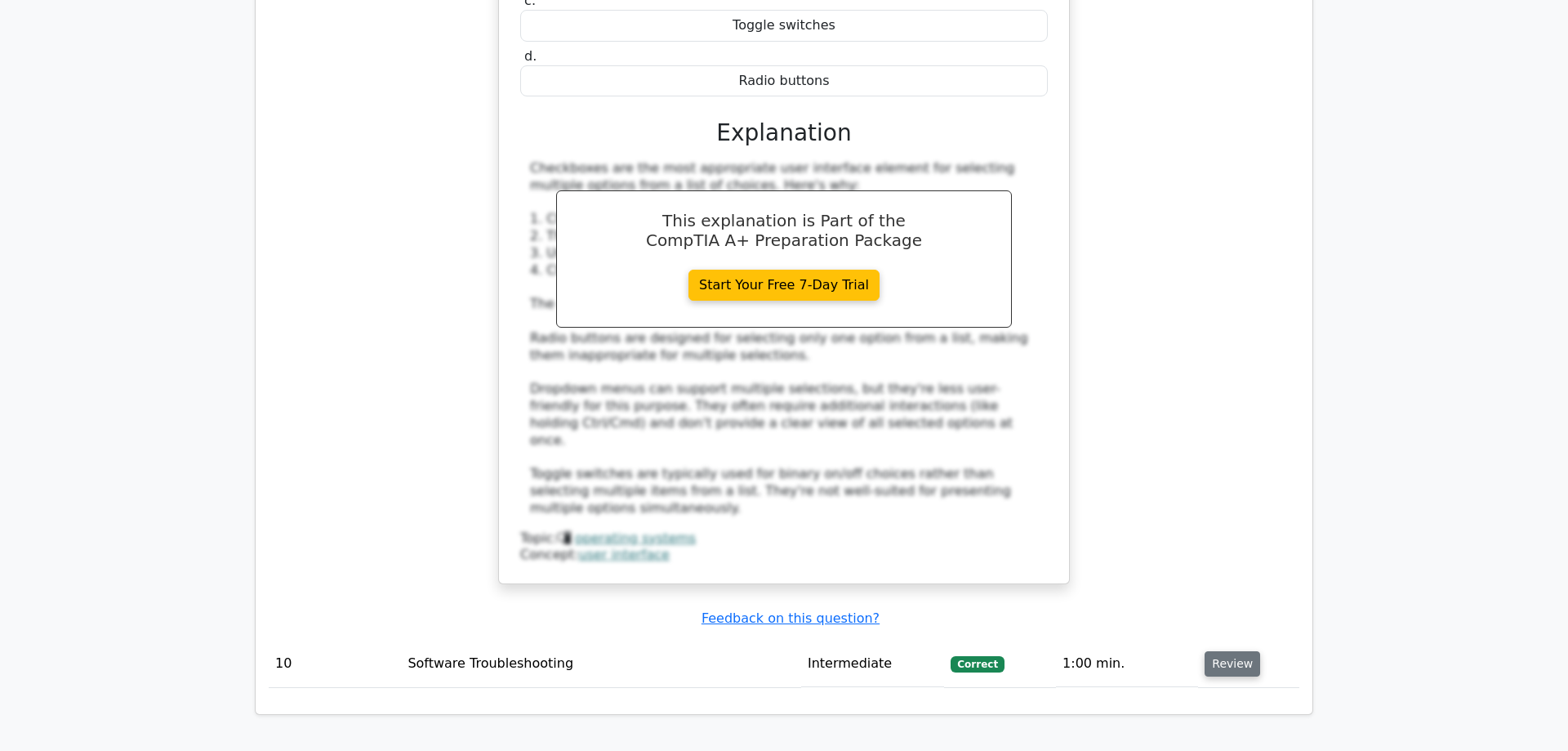
click at [1237, 651] on button "Review" at bounding box center [1233, 663] width 56 height 25
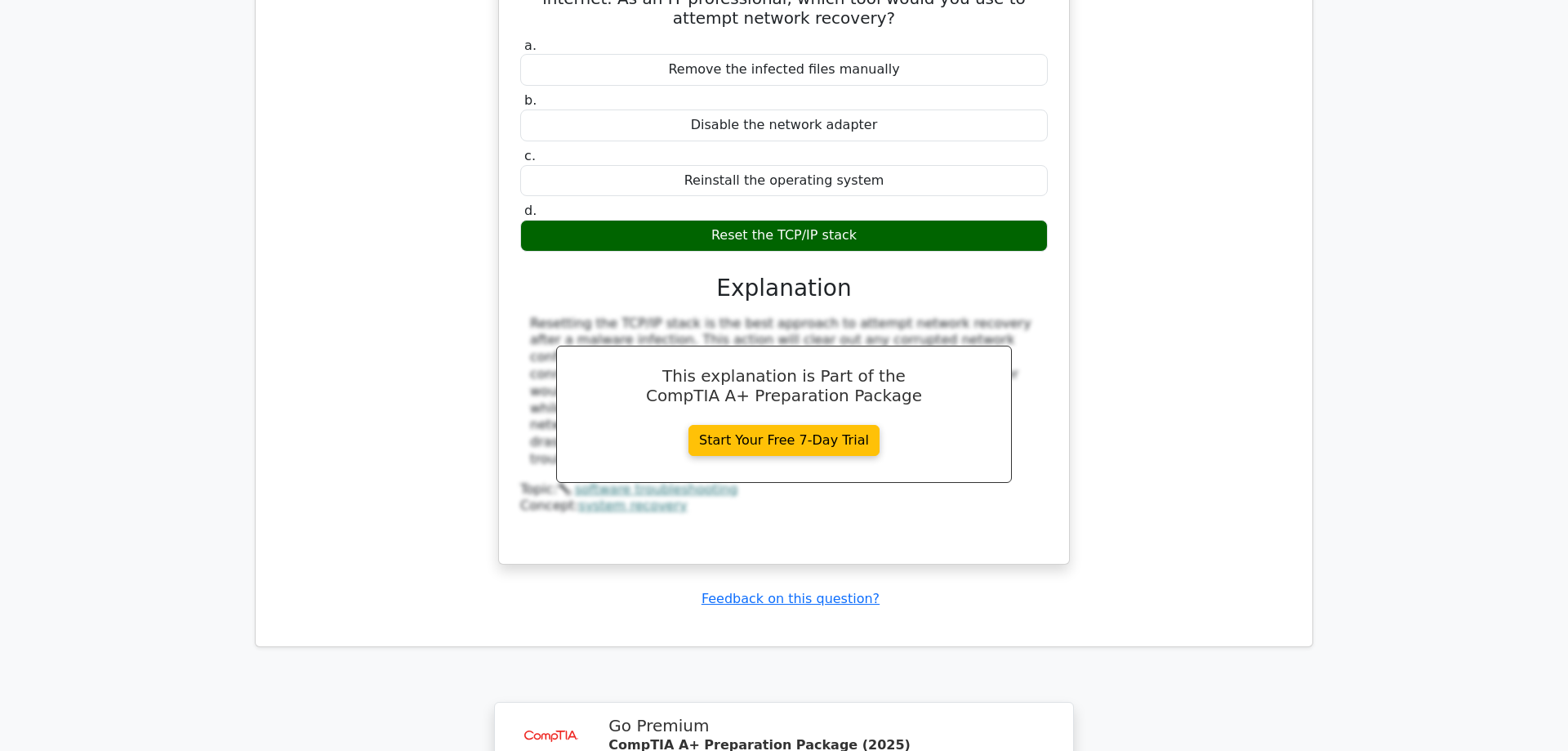
scroll to position [5963, 0]
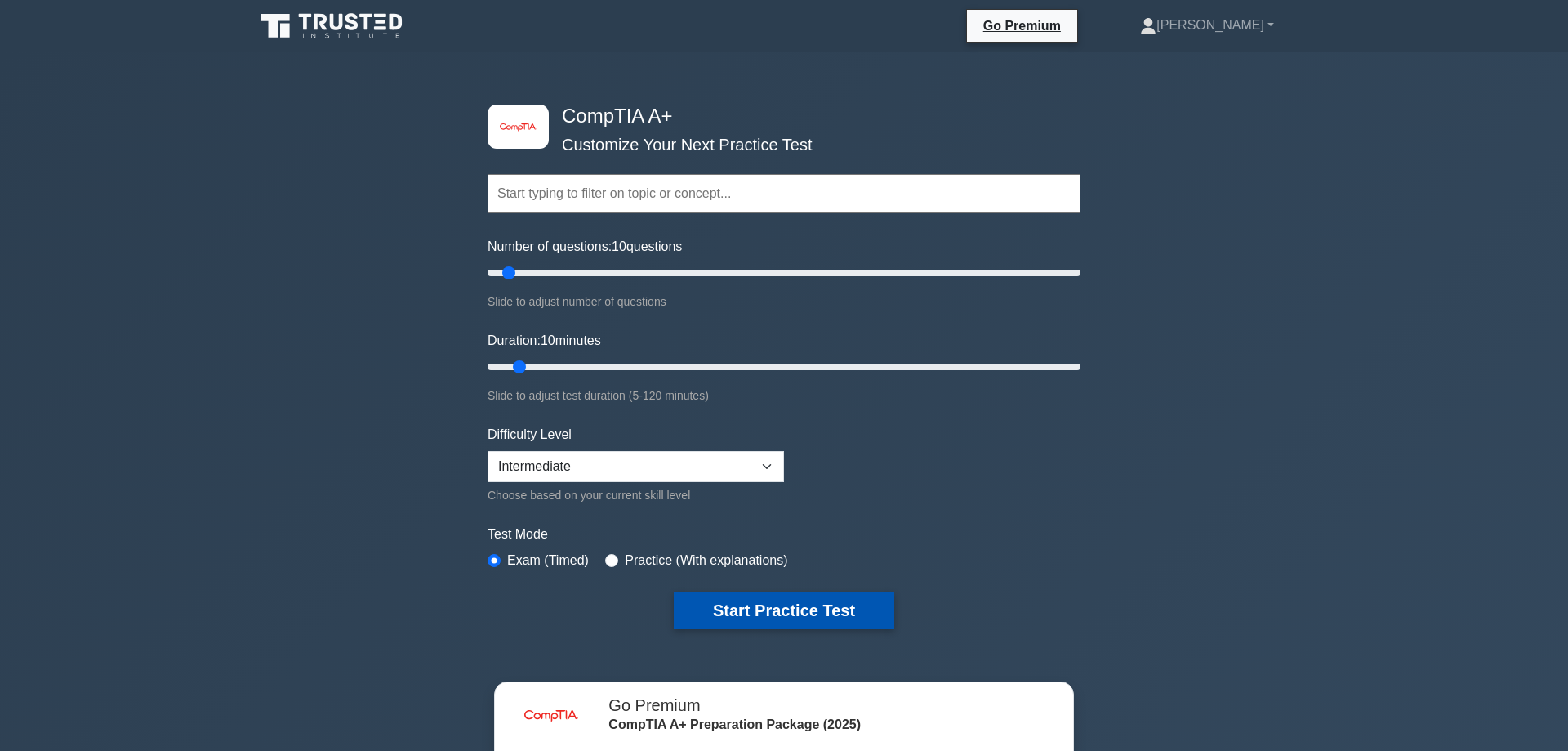
click at [751, 615] on button "Start Practice Test" at bounding box center [784, 611] width 221 height 38
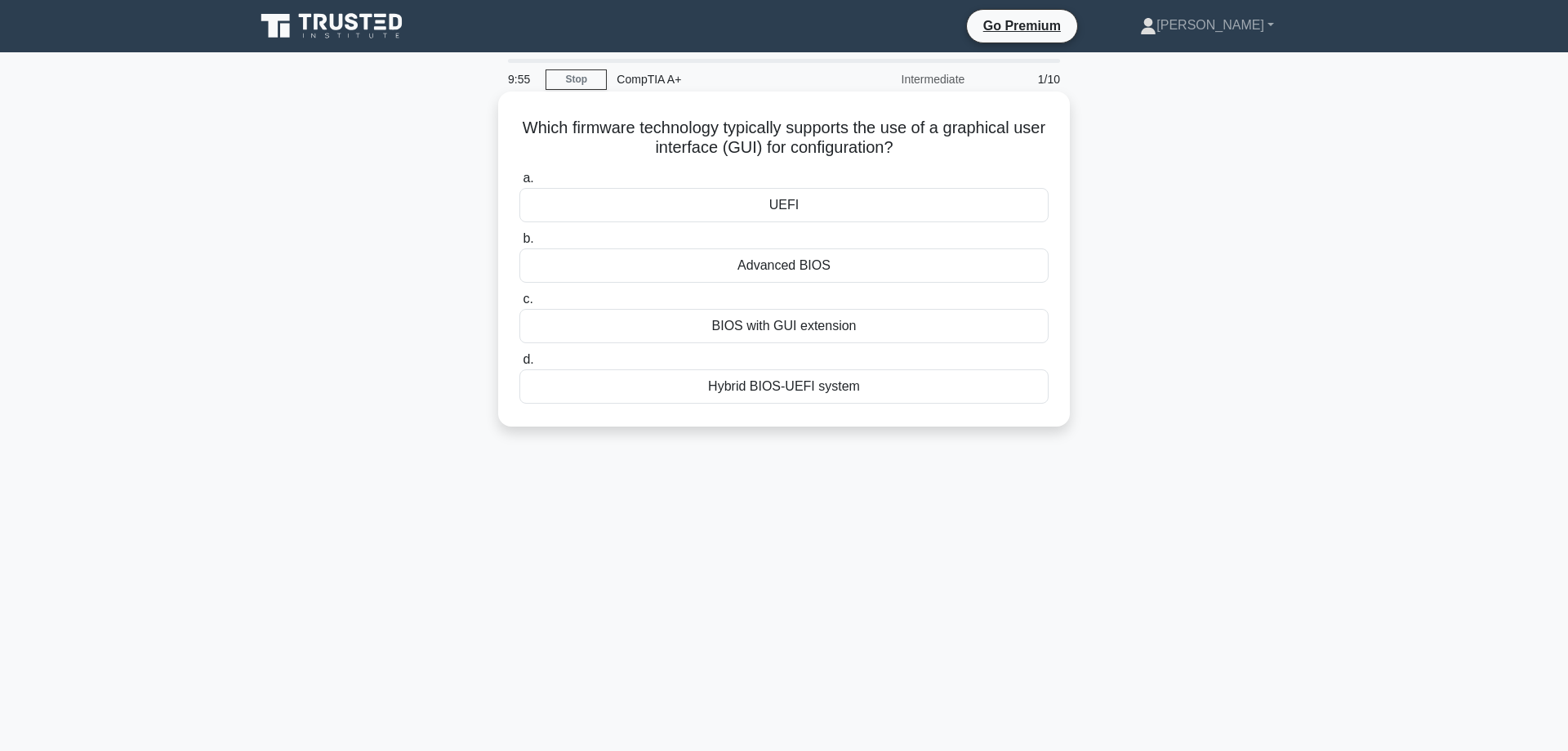
click at [770, 151] on h5 "Which firmware technology typically supports the use of a graphical user interf…" at bounding box center [784, 138] width 533 height 41
drag, startPoint x: 606, startPoint y: 136, endPoint x: 858, endPoint y: 133, distance: 252.0
click at [858, 133] on h5 "Which firmware technology typically supports the use of a graphical user interf…" at bounding box center [784, 138] width 533 height 41
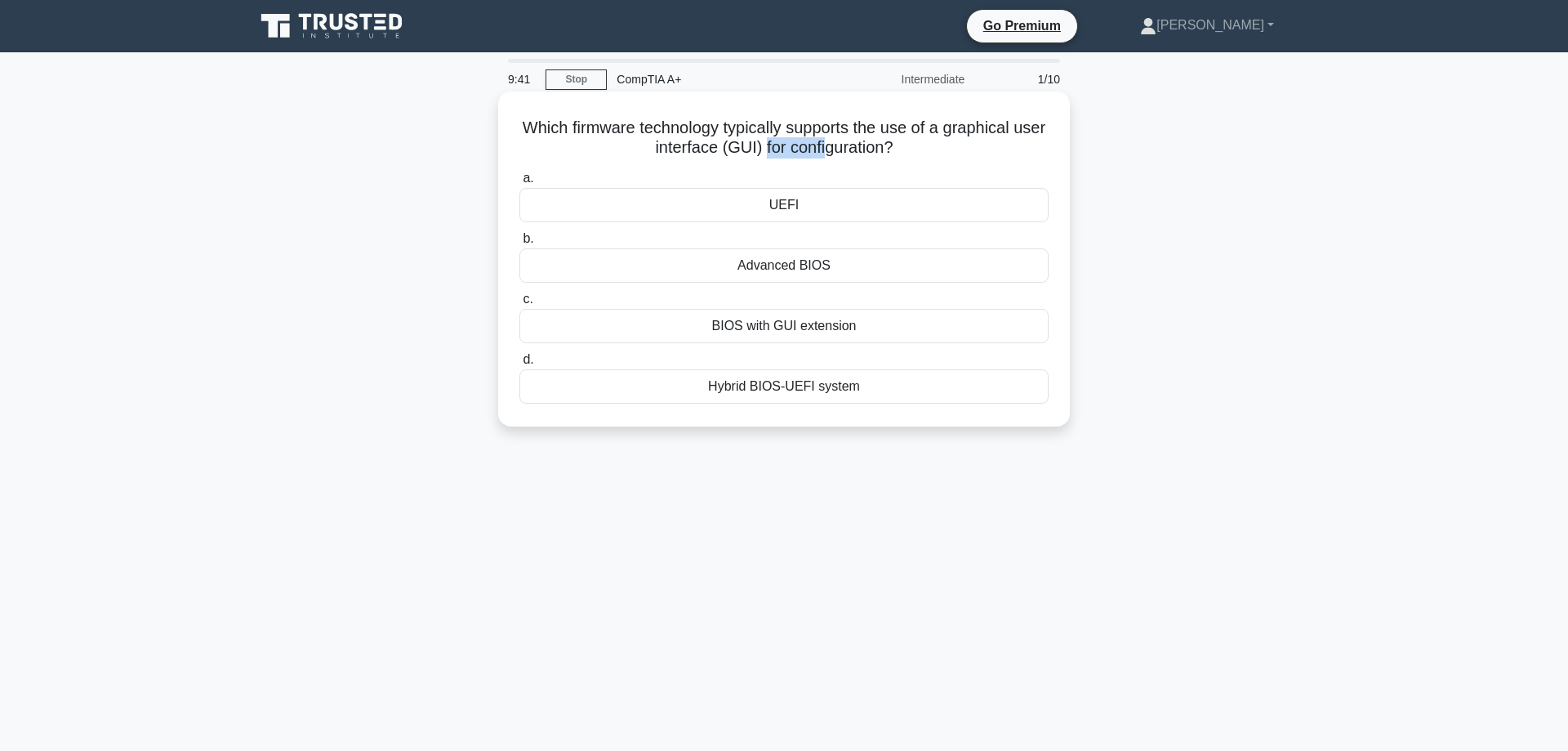
drag, startPoint x: 763, startPoint y: 148, endPoint x: 827, endPoint y: 154, distance: 64.3
click at [827, 154] on h5 "Which firmware technology typically supports the use of a graphical user interf…" at bounding box center [784, 138] width 533 height 41
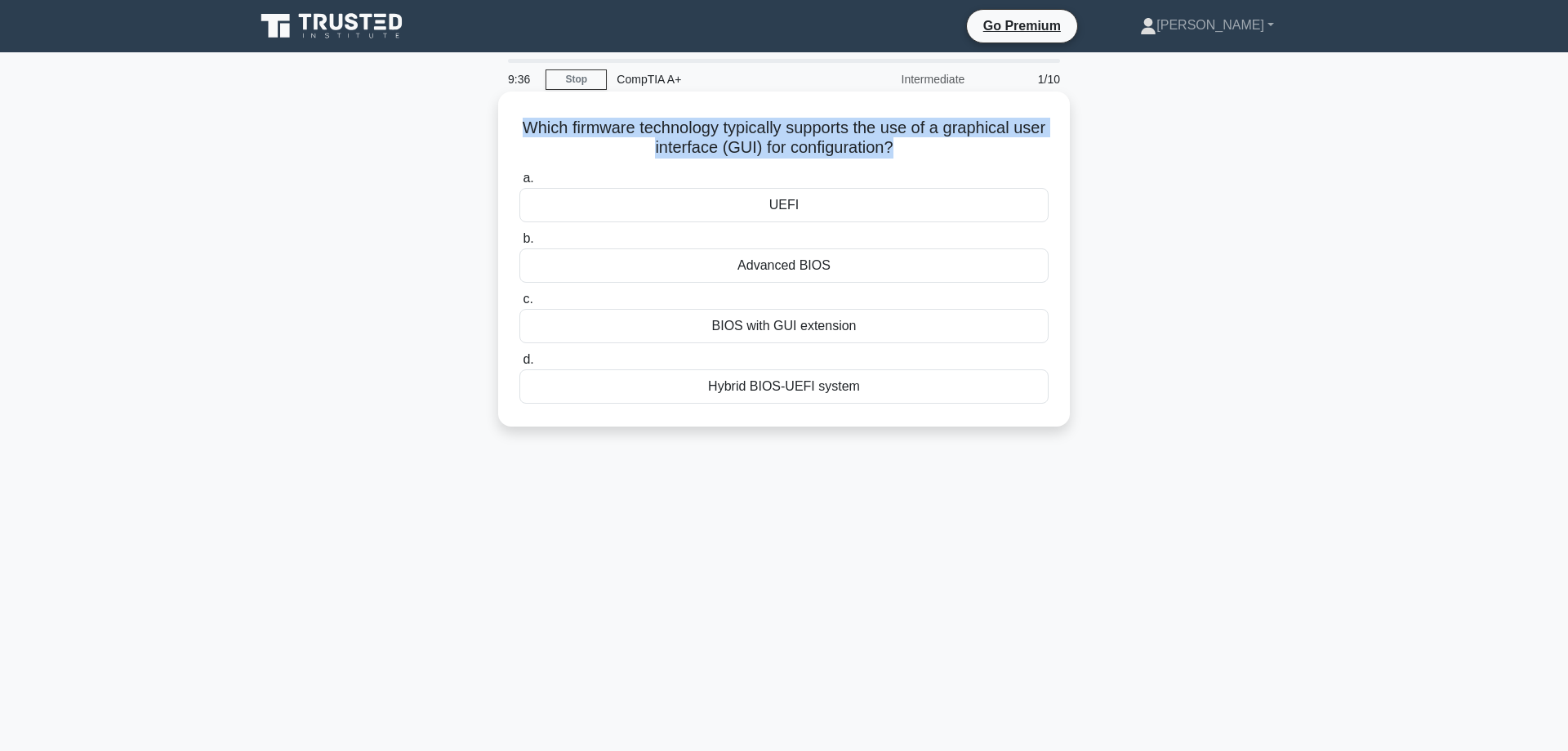
drag, startPoint x: 902, startPoint y: 150, endPoint x: 521, endPoint y: 120, distance: 382.2
click at [521, 120] on h5 "Which firmware technology typically supports the use of a graphical user interf…" at bounding box center [784, 138] width 533 height 41
copy h5 "Which firmware technology typically supports the use of a graphical user interf…"
click at [643, 123] on h5 "Which firmware technology typically supports the use of a graphical user interf…" at bounding box center [784, 138] width 533 height 41
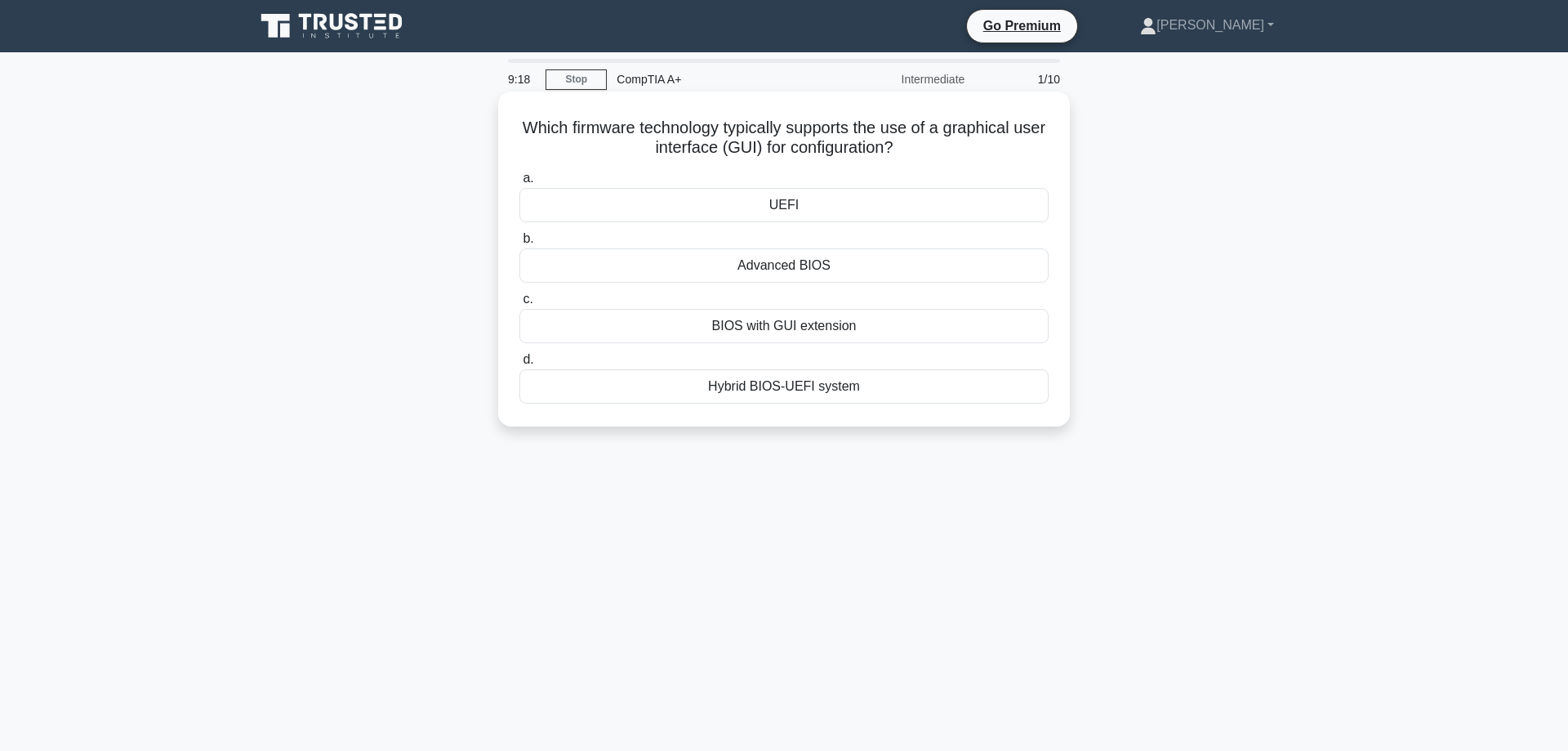
click at [815, 205] on div "UEFI" at bounding box center [784, 205] width 530 height 34
click at [520, 184] on input "a. UEFI" at bounding box center [520, 178] width 0 height 11
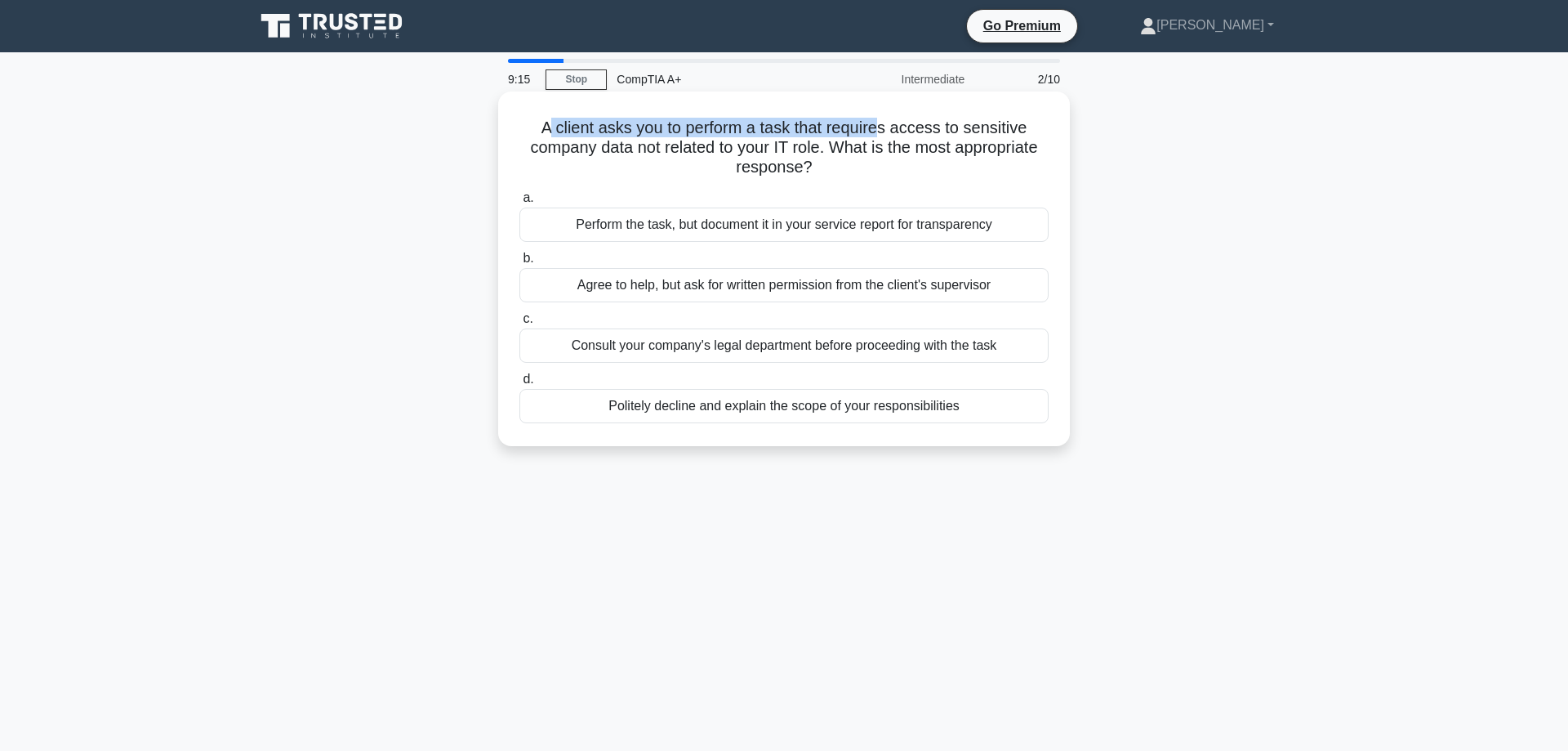
drag, startPoint x: 648, startPoint y: 132, endPoint x: 884, endPoint y: 129, distance: 236.0
click at [884, 129] on h5 "A client asks you to perform a task that requires access to sensitive company d…" at bounding box center [784, 148] width 533 height 60
click at [822, 140] on h5 "A client asks you to perform a task that requires access to sensitive company d…" at bounding box center [784, 148] width 533 height 60
click at [811, 154] on h5 "A client asks you to perform a task that requires access to sensitive company d…" at bounding box center [784, 148] width 533 height 60
drag, startPoint x: 857, startPoint y: 151, endPoint x: 973, endPoint y: 156, distance: 116.1
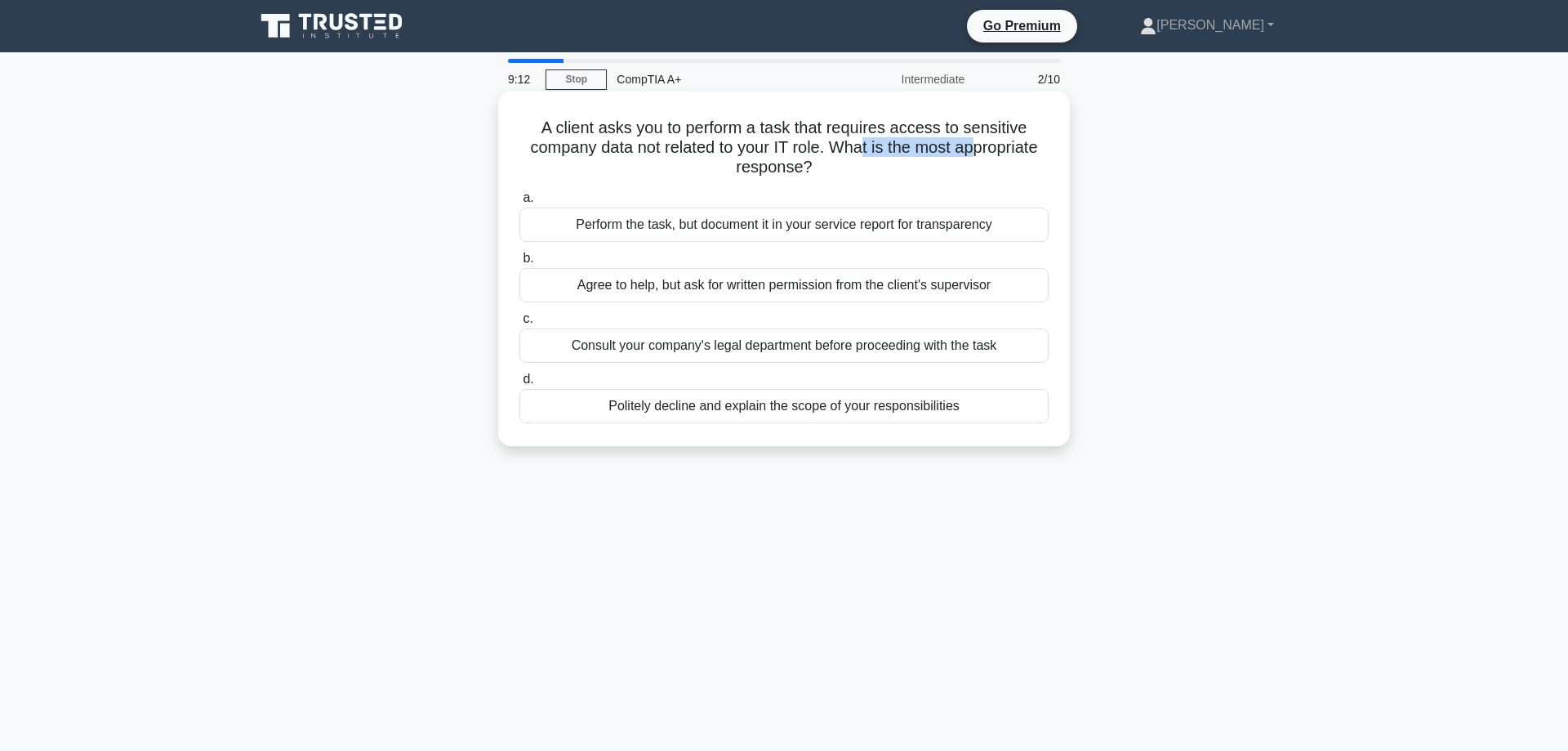
click at [973, 156] on h5 "A client asks you to perform a task that requires access to sensitive company d…" at bounding box center [784, 148] width 533 height 60
click at [878, 150] on h5 "A client asks you to perform a task that requires access to sensitive company d…" at bounding box center [784, 148] width 533 height 60
click at [888, 410] on div "Politely decline and explain the scope of your responsibilities" at bounding box center [784, 406] width 530 height 34
click at [520, 385] on input "d. Politely decline and explain the scope of your responsibilities" at bounding box center [520, 379] width 0 height 11
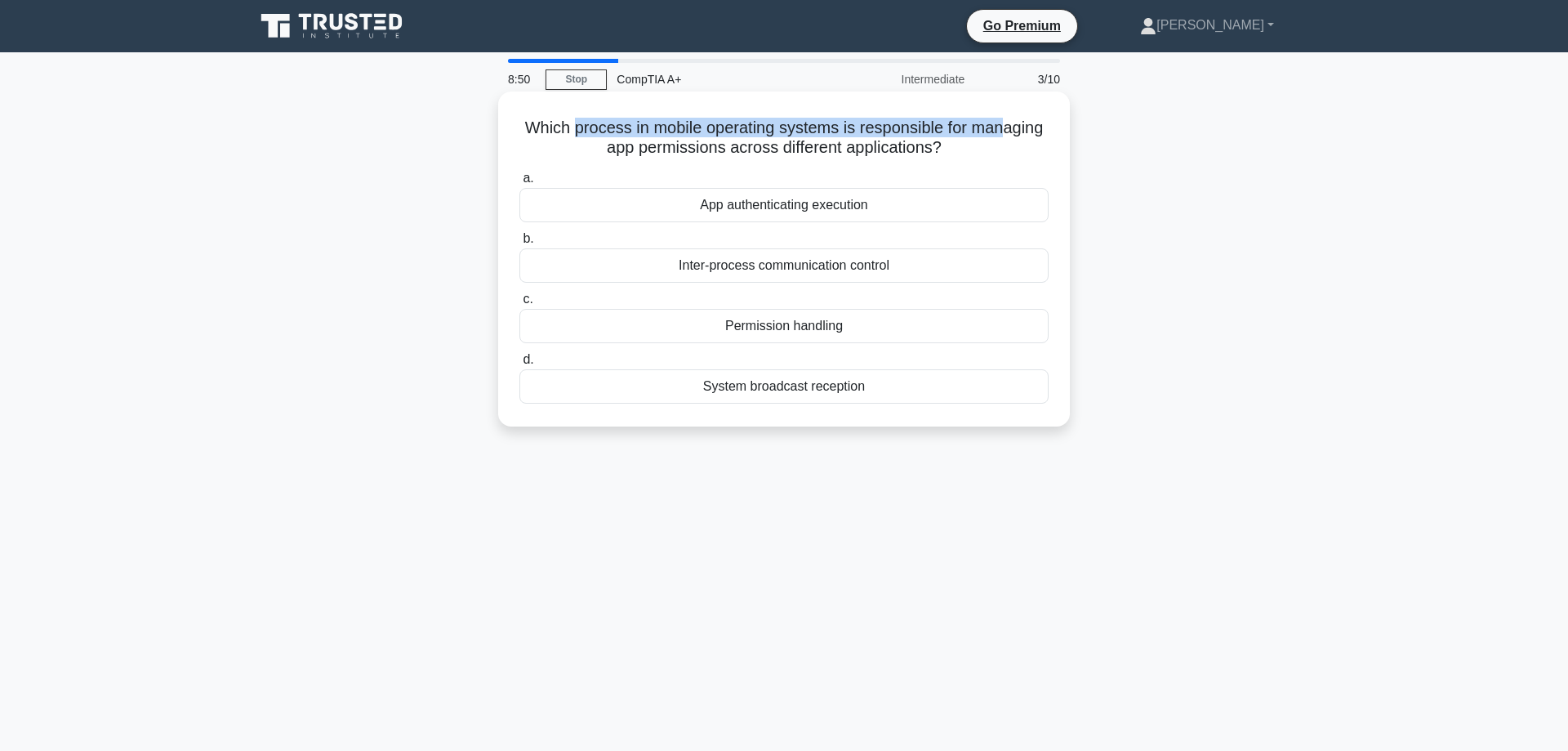
drag, startPoint x: 574, startPoint y: 131, endPoint x: 1002, endPoint y: 135, distance: 428.0
click at [1002, 135] on h5 "Which process in mobile operating systems is responsible for managing app permi…" at bounding box center [784, 138] width 533 height 41
drag, startPoint x: 776, startPoint y: 153, endPoint x: 909, endPoint y: 146, distance: 133.2
click at [909, 146] on h5 "Which process in mobile operating systems is responsible for managing app permi…" at bounding box center [784, 138] width 533 height 41
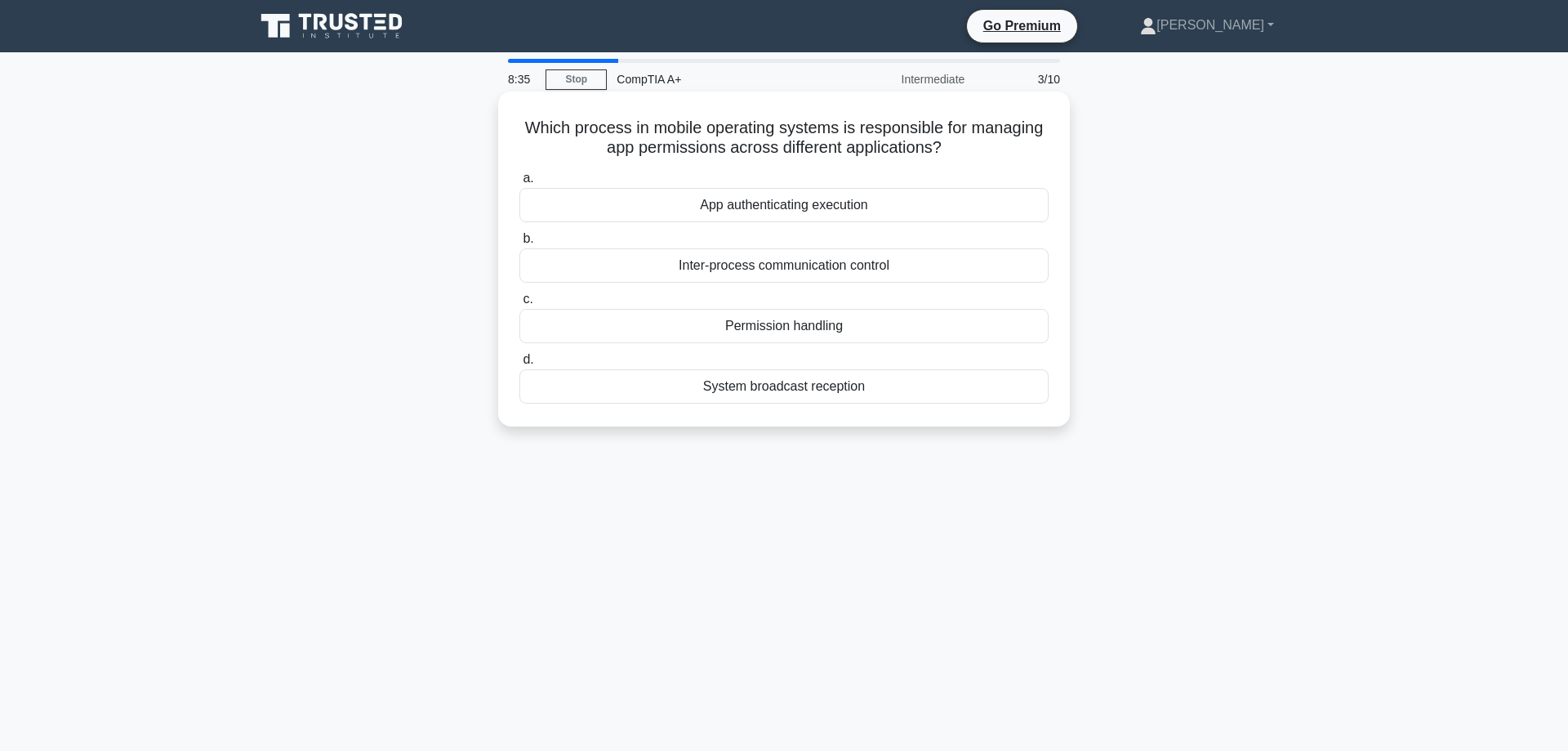
click at [868, 214] on div "App authenticating execution" at bounding box center [784, 205] width 530 height 34
click at [520, 184] on input "a. App authenticating execution" at bounding box center [520, 178] width 0 height 11
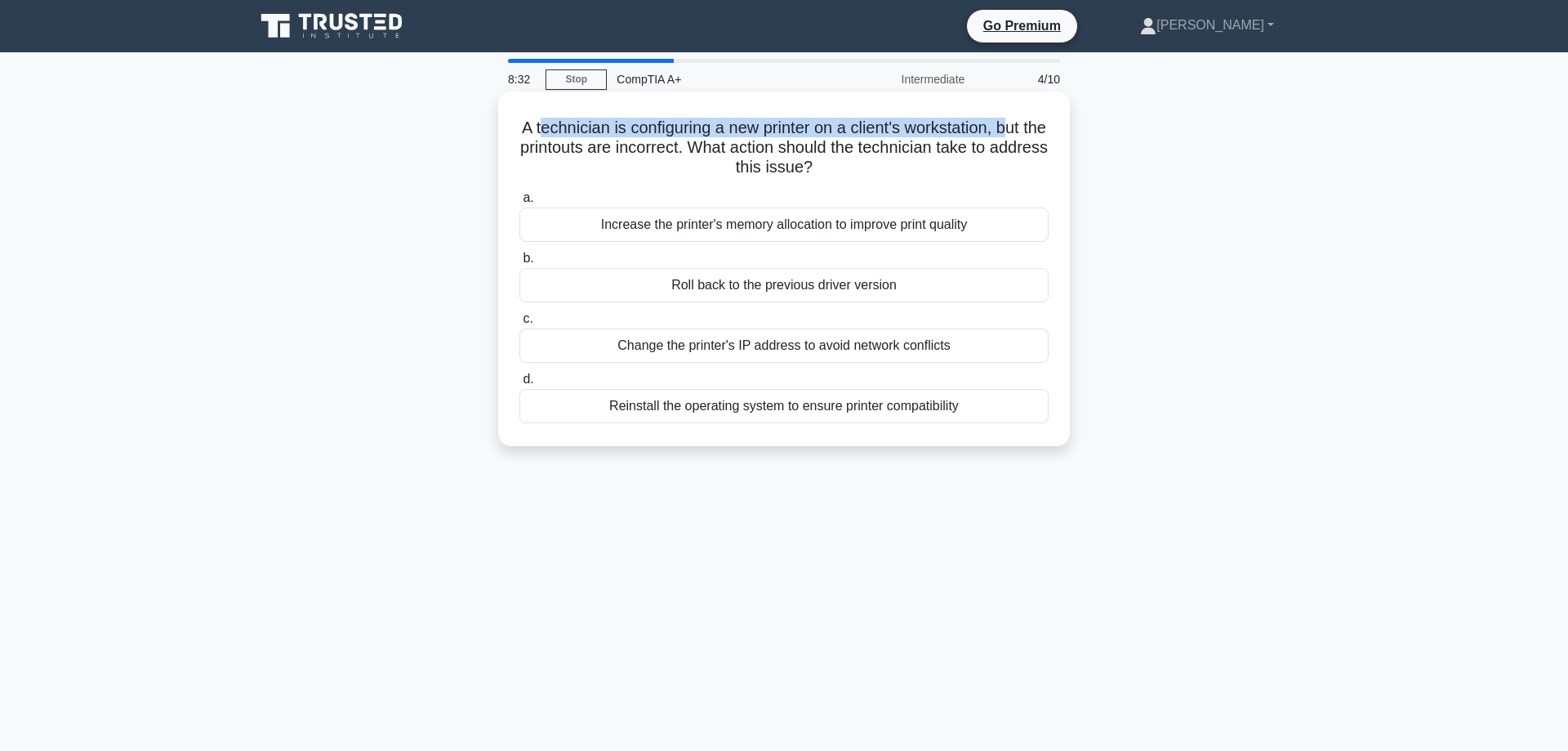
drag, startPoint x: 544, startPoint y: 123, endPoint x: 1012, endPoint y: 121, distance: 468.0
click at [1012, 121] on h5 "A technician is configuring a new printer on a client's workstation, but the pr…" at bounding box center [784, 148] width 533 height 60
click at [625, 129] on h5 "A technician is configuring a new printer on a client's workstation, but the pr…" at bounding box center [784, 148] width 533 height 60
drag, startPoint x: 572, startPoint y: 142, endPoint x: 701, endPoint y: 145, distance: 129.0
click at [701, 145] on h5 "A technician is configuring a new printer on a client's workstation, but the pr…" at bounding box center [784, 148] width 533 height 60
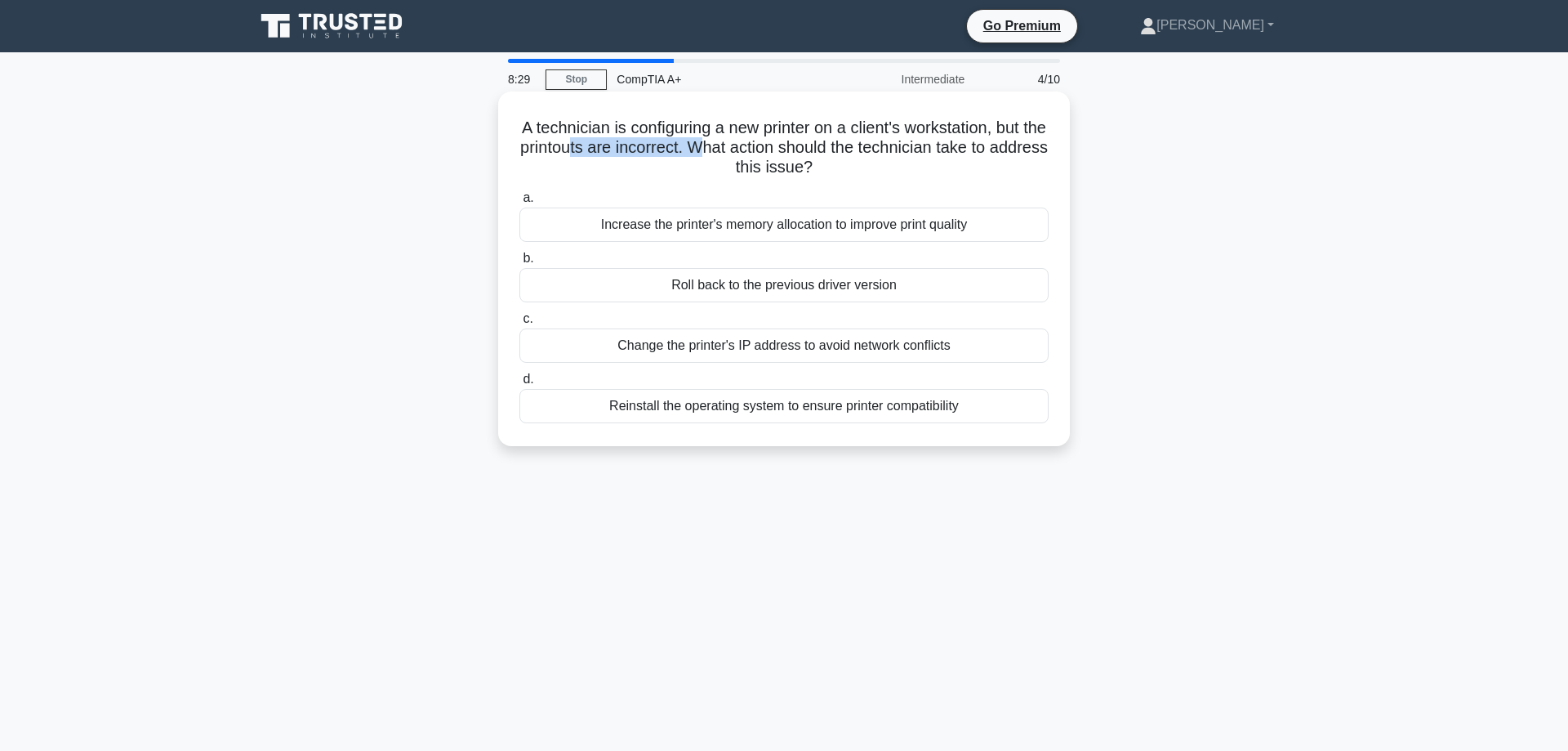
click at [701, 145] on h5 "A technician is configuring a new printer on a client's workstation, but the pr…" at bounding box center [784, 148] width 533 height 60
drag, startPoint x: 518, startPoint y: 150, endPoint x: 584, endPoint y: 150, distance: 66.0
click at [584, 150] on h5 "A technician is configuring a new printer on a client's workstation, but the pr…" at bounding box center [784, 148] width 533 height 60
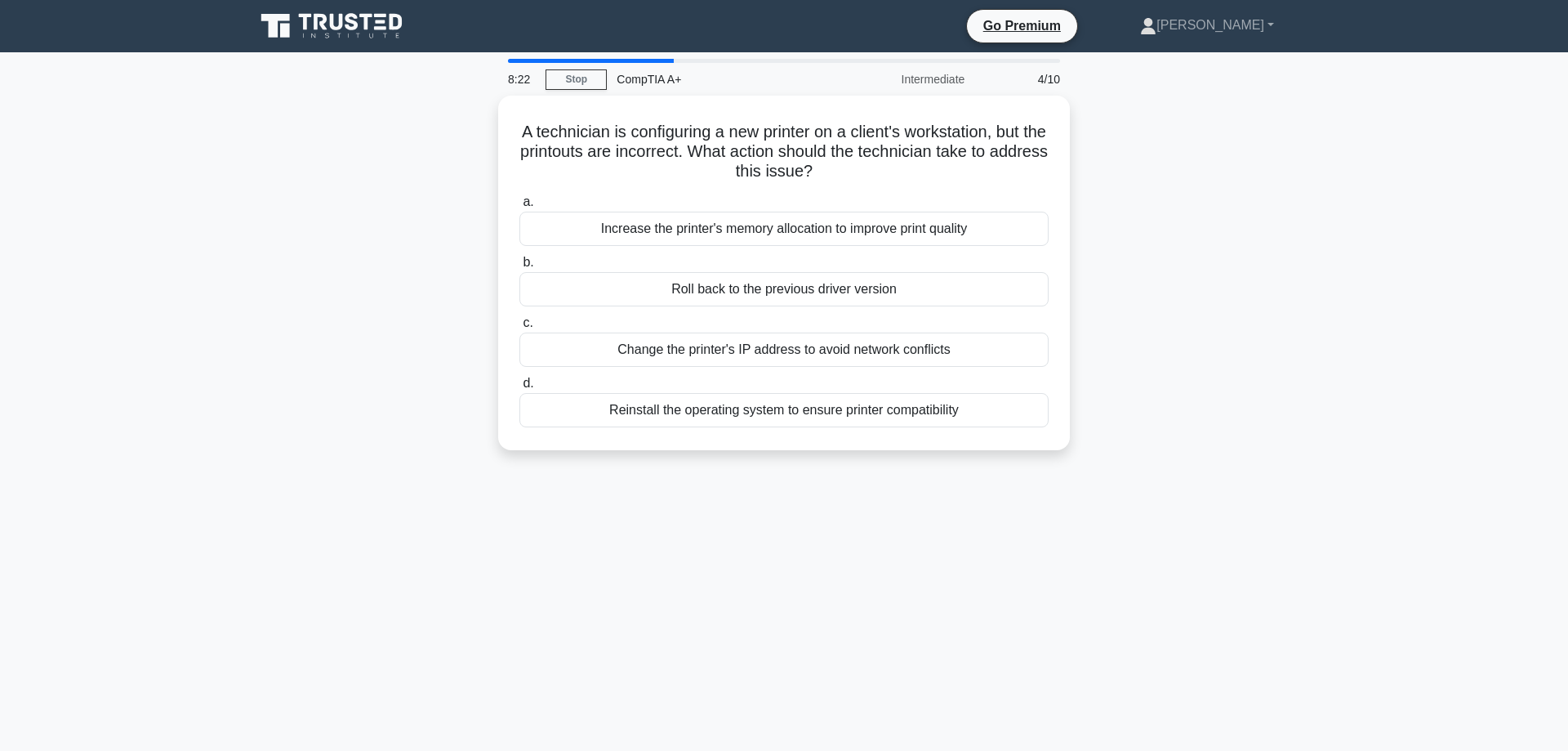
click at [349, 387] on div "A technician is configuring a new printer on a client's workstation, but the pr…" at bounding box center [784, 283] width 1078 height 374
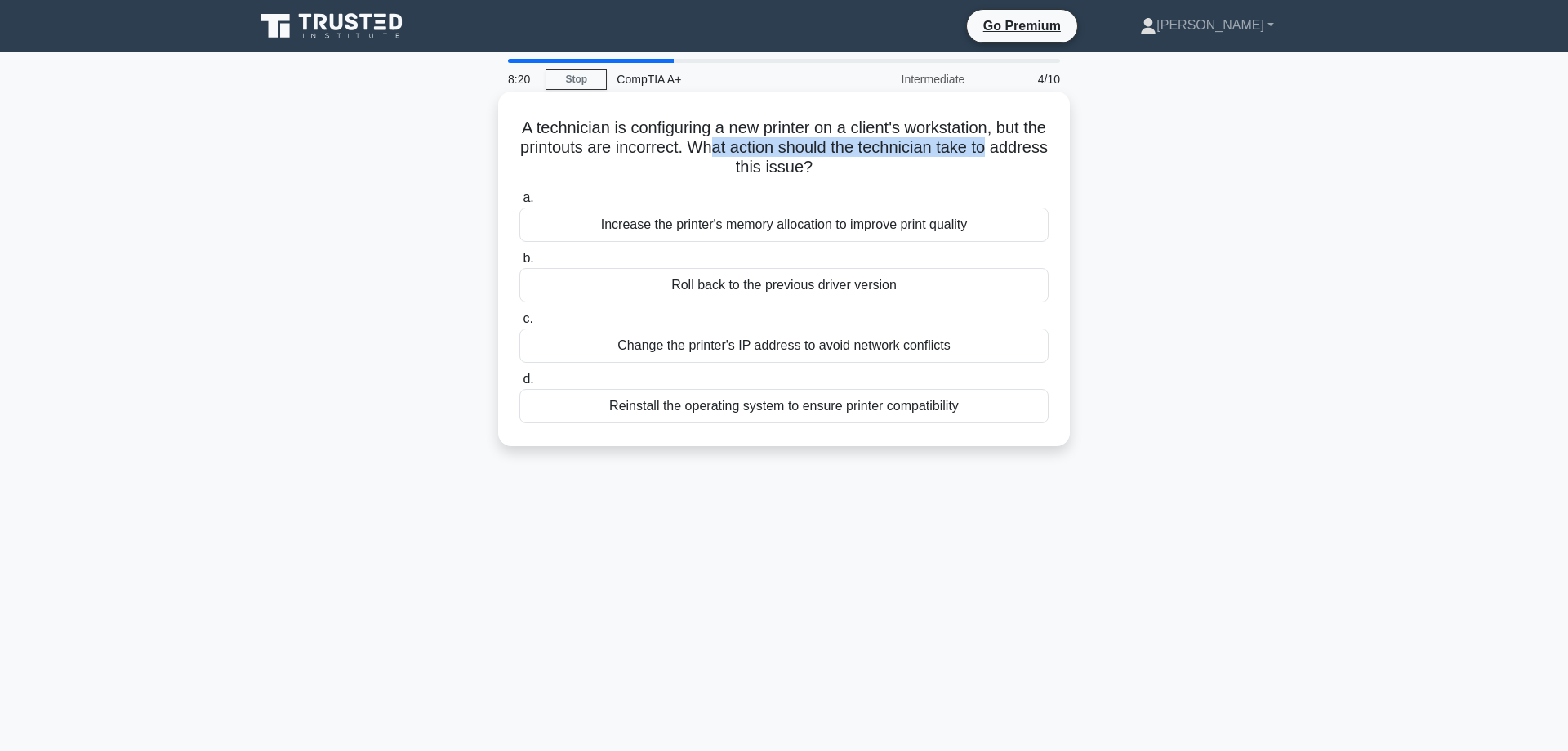
drag, startPoint x: 716, startPoint y: 148, endPoint x: 985, endPoint y: 143, distance: 269.0
click at [985, 143] on h5 "A technician is configuring a new printer on a client's workstation, but the pr…" at bounding box center [784, 148] width 533 height 60
click at [998, 156] on h5 "A technician is configuring a new printer on a client's workstation, but the pr…" at bounding box center [784, 148] width 533 height 60
click at [854, 293] on div "Roll back to the previous driver version" at bounding box center [784, 285] width 530 height 34
click at [520, 264] on input "b. Roll back to the previous driver version" at bounding box center [520, 258] width 0 height 11
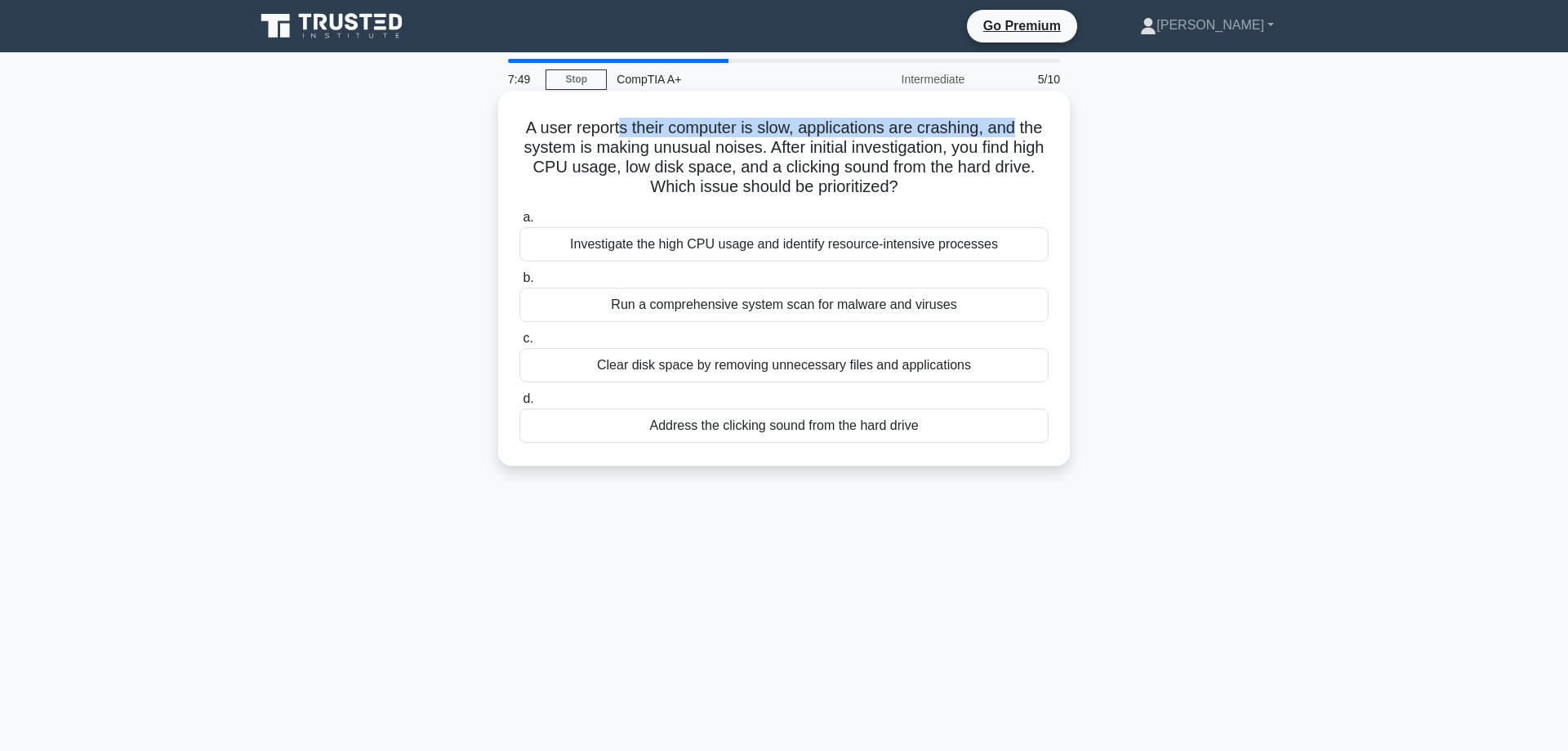
drag, startPoint x: 703, startPoint y: 137, endPoint x: 1010, endPoint y: 128, distance: 307.1
click at [1010, 128] on h5 "A user reports their computer is slow, applications are crashing, and the syste…" at bounding box center [784, 158] width 533 height 80
drag, startPoint x: 624, startPoint y: 147, endPoint x: 741, endPoint y: 150, distance: 117.0
click at [741, 150] on h5 "A user reports their computer is slow, applications are crashing, and the syste…" at bounding box center [784, 158] width 533 height 80
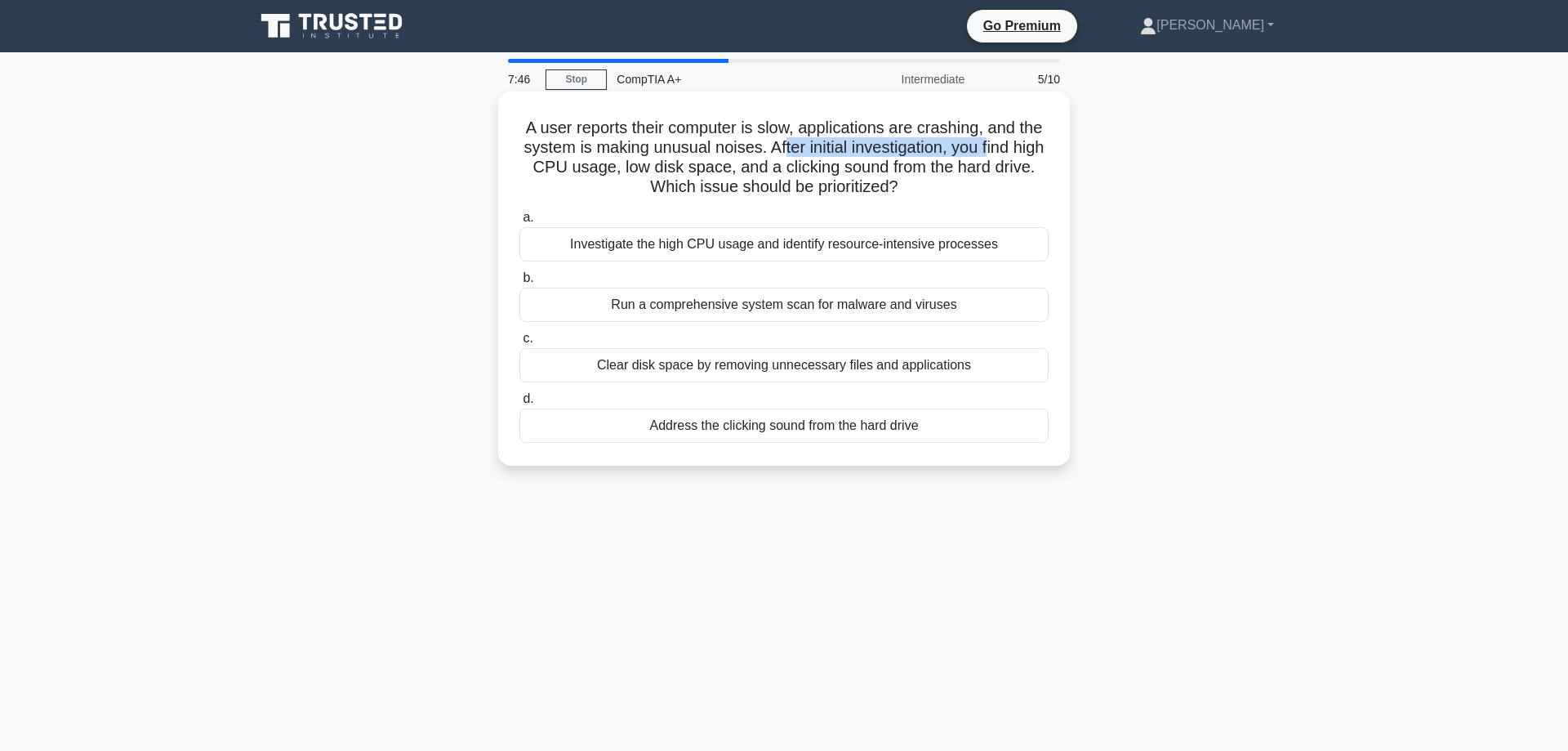
drag, startPoint x: 782, startPoint y: 151, endPoint x: 985, endPoint y: 148, distance: 203.0
click at [985, 148] on h5 "A user reports their computer is slow, applications are crashing, and the syste…" at bounding box center [784, 158] width 533 height 80
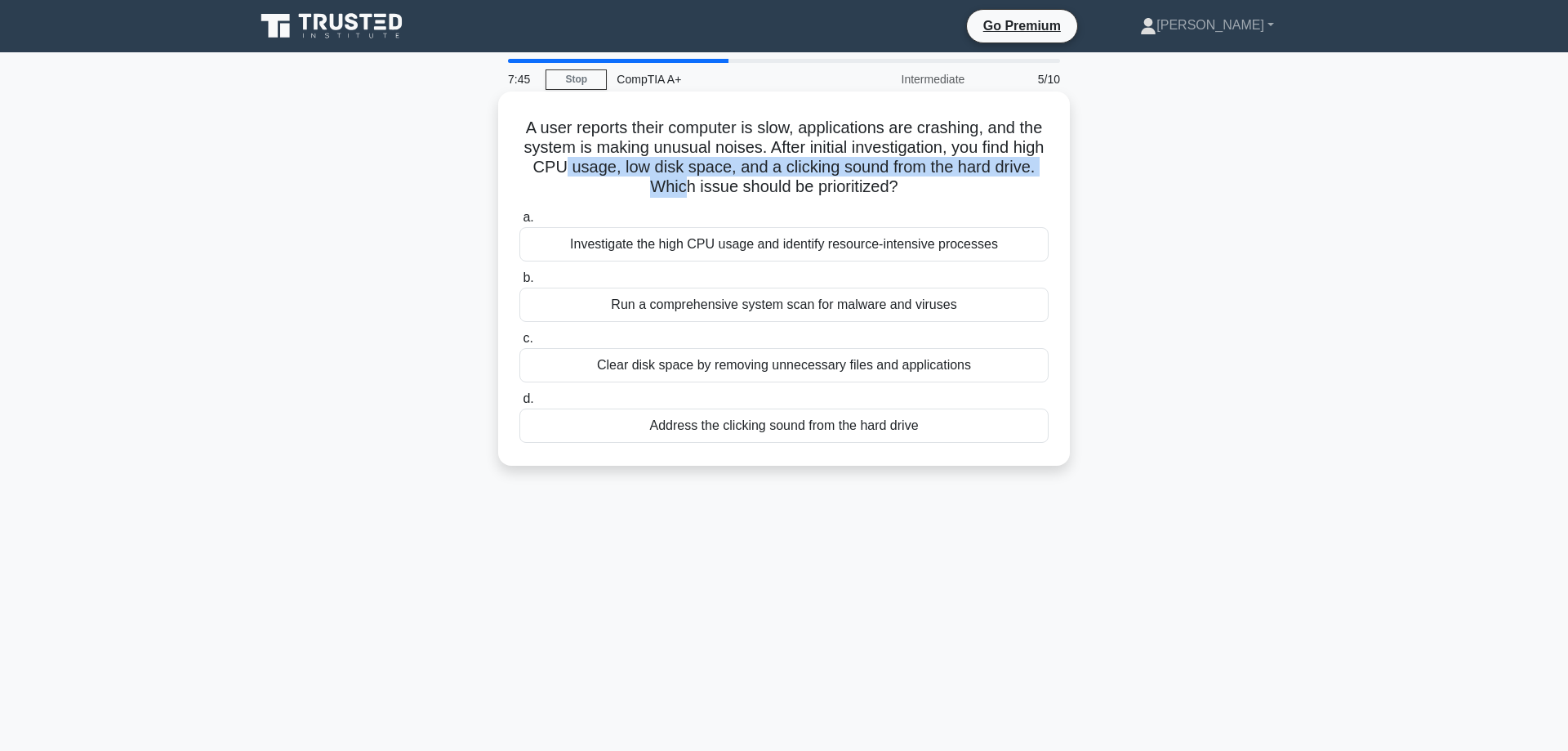
drag, startPoint x: 566, startPoint y: 176, endPoint x: 687, endPoint y: 176, distance: 121.0
click at [687, 176] on h5 "A user reports their computer is slow, applications are crashing, and the syste…" at bounding box center [784, 158] width 533 height 80
click at [847, 167] on h5 "A user reports their computer is slow, applications are crashing, and the syste…" at bounding box center [784, 158] width 533 height 80
click at [917, 244] on div "Investigate the high CPU usage and identify resource-intensive processes" at bounding box center [784, 244] width 530 height 34
click at [520, 223] on input "a. Investigate the high CPU usage and identify resource-intensive processes" at bounding box center [520, 218] width 0 height 11
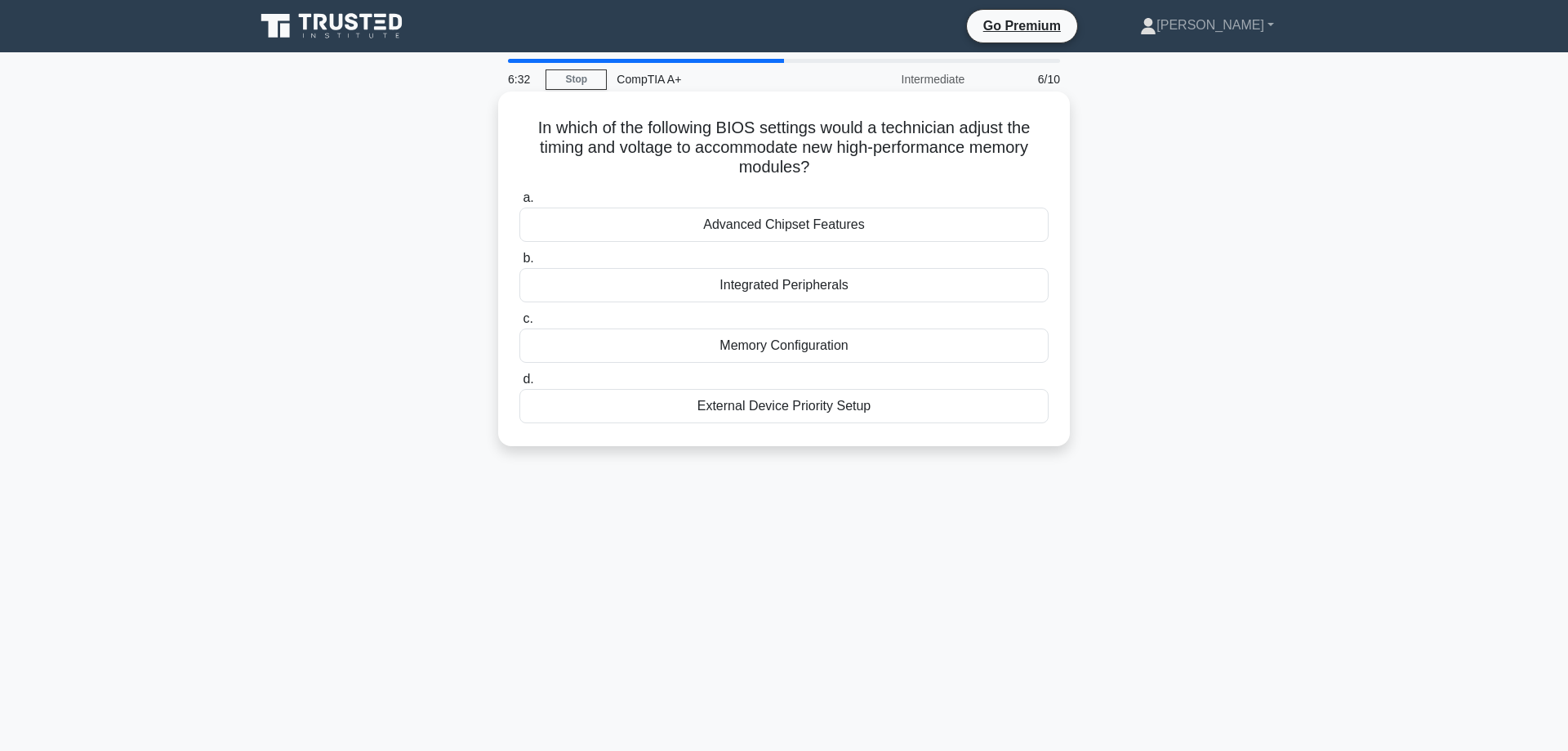
click at [816, 356] on div "Memory Configuration" at bounding box center [784, 346] width 530 height 34
click at [520, 324] on input "c. Memory Configuration" at bounding box center [520, 319] width 0 height 11
click at [874, 279] on div "Over-the-Air (OTA) updates" at bounding box center [784, 285] width 530 height 34
click at [520, 264] on input "b. Over-the-Air (OTA) updates" at bounding box center [520, 258] width 0 height 11
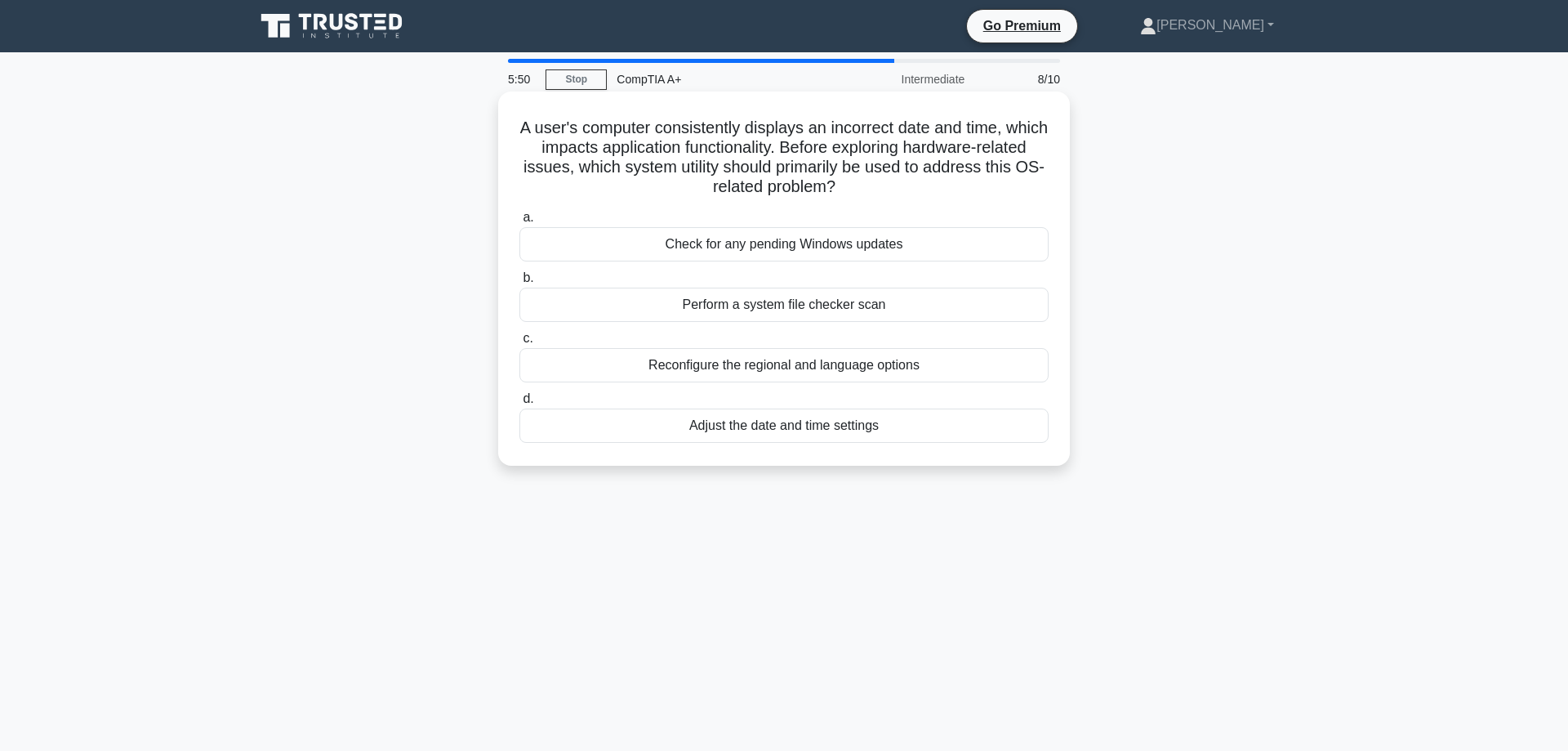
click at [759, 374] on div "Reconfigure the regional and language options" at bounding box center [784, 365] width 530 height 34
click at [520, 344] on input "c. Reconfigure the regional and language options" at bounding box center [520, 338] width 0 height 11
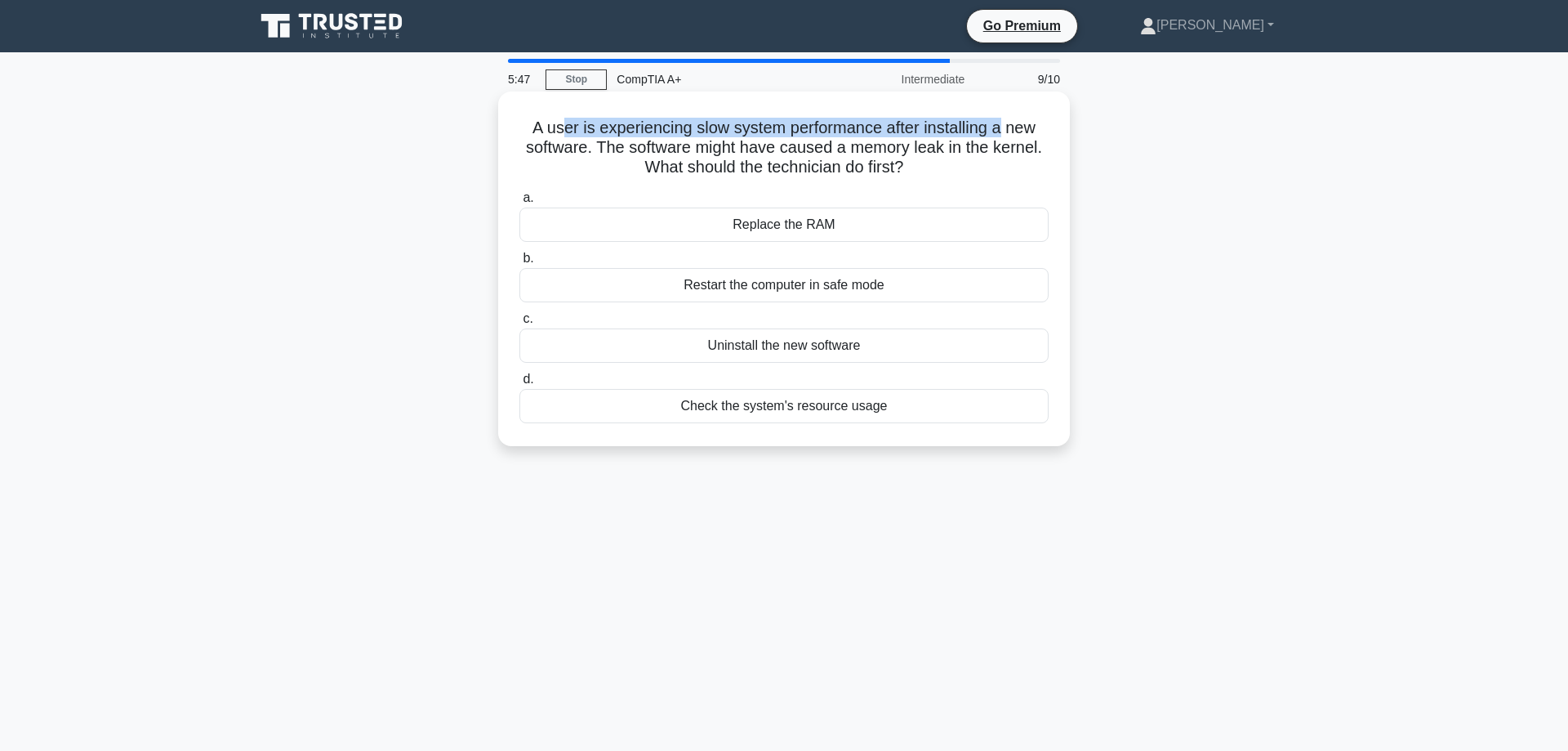
drag, startPoint x: 563, startPoint y: 125, endPoint x: 999, endPoint y: 127, distance: 436.0
click at [999, 127] on h5 "A user is experiencing slow system performance after installing a new software.…" at bounding box center [784, 148] width 533 height 60
drag, startPoint x: 595, startPoint y: 157, endPoint x: 1022, endPoint y: 164, distance: 427.1
click at [1022, 164] on h5 "A user is experiencing slow system performance after installing a new software.…" at bounding box center [784, 148] width 533 height 60
click at [1018, 141] on h5 "A user is experiencing slow system performance after installing a new software.…" at bounding box center [784, 148] width 533 height 60
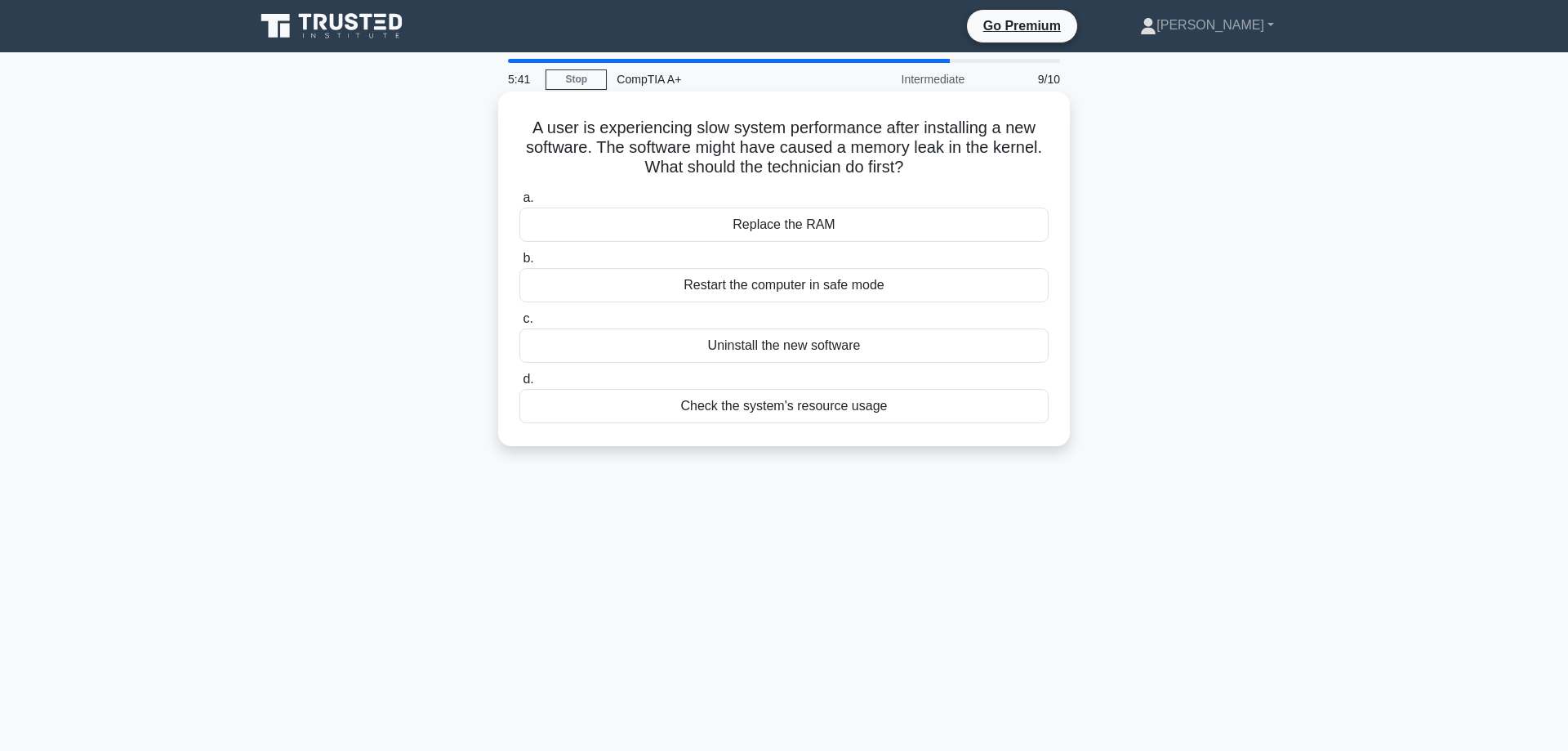
click at [767, 341] on div "Uninstall the new software" at bounding box center [784, 346] width 530 height 34
click at [520, 324] on input "c. Uninstall the new software" at bounding box center [520, 319] width 0 height 11
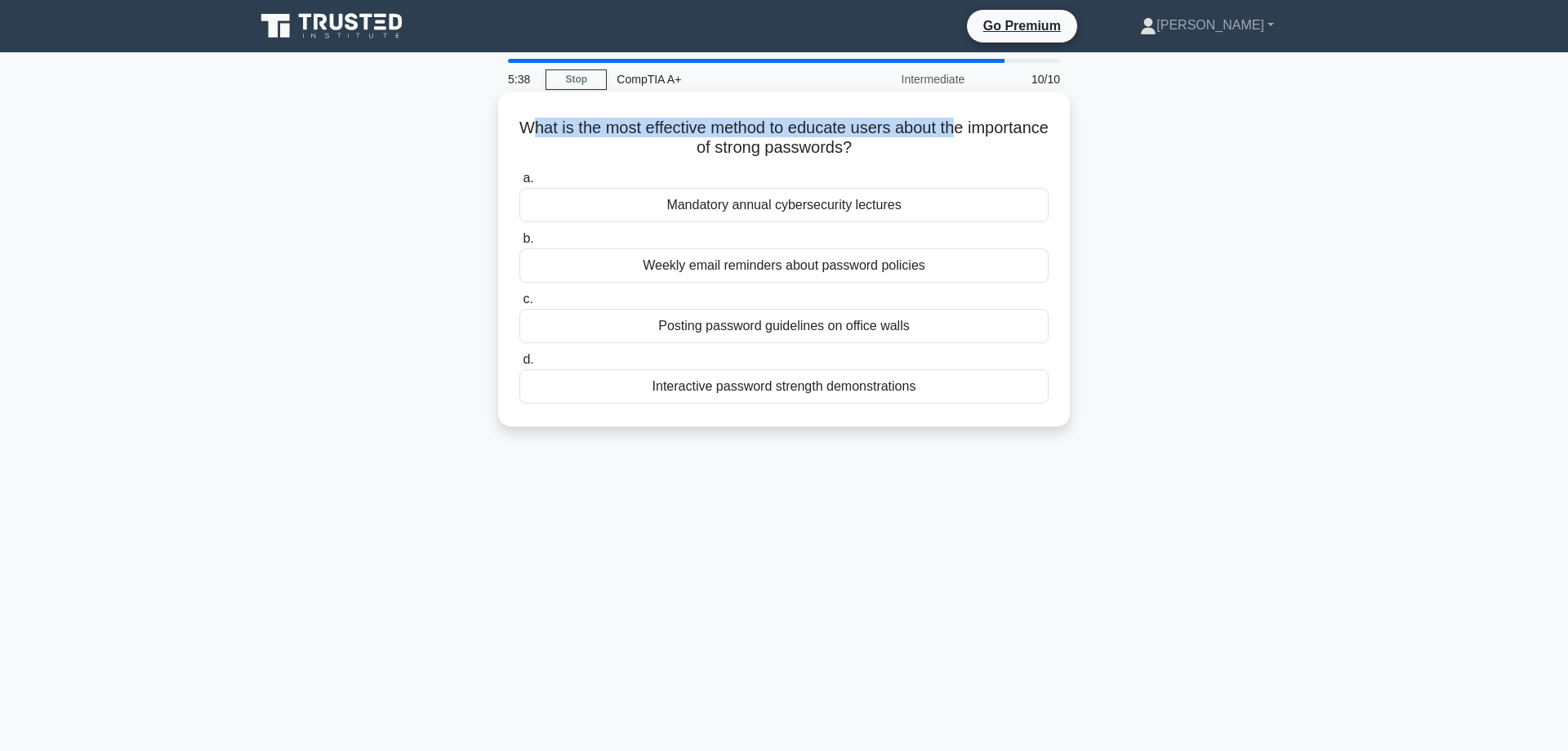
drag, startPoint x: 576, startPoint y: 120, endPoint x: 996, endPoint y: 130, distance: 420.1
click at [996, 130] on h5 "What is the most effective method to educate users about the importance of stro…" at bounding box center [784, 138] width 533 height 41
click at [700, 145] on h5 "What is the most effective method to educate users about the importance of stro…" at bounding box center [784, 138] width 533 height 41
click at [706, 271] on div "Weekly email reminders about password policies" at bounding box center [784, 265] width 530 height 34
click at [520, 244] on input "b. Weekly email reminders about password policies" at bounding box center [520, 239] width 0 height 11
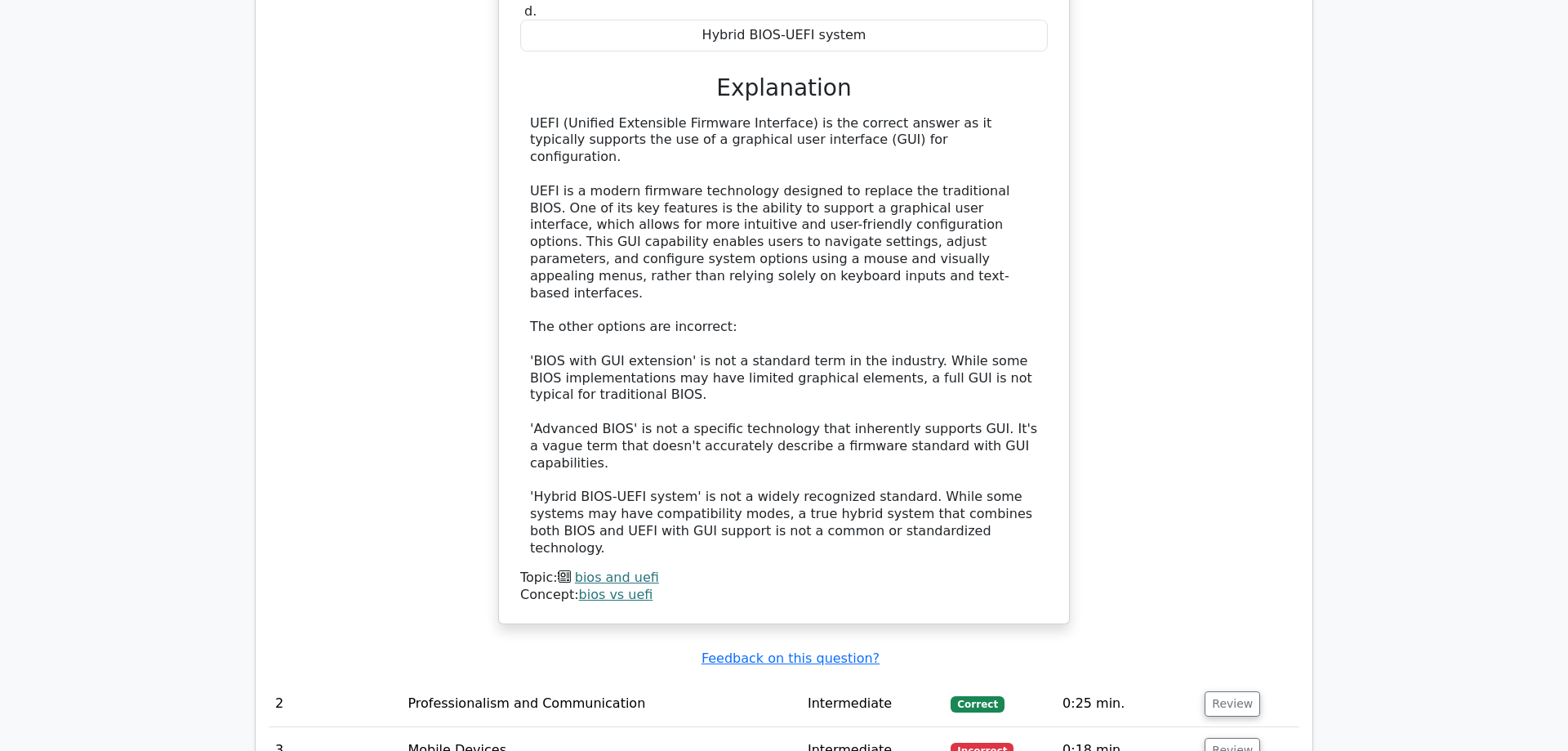
scroll to position [2001, 0]
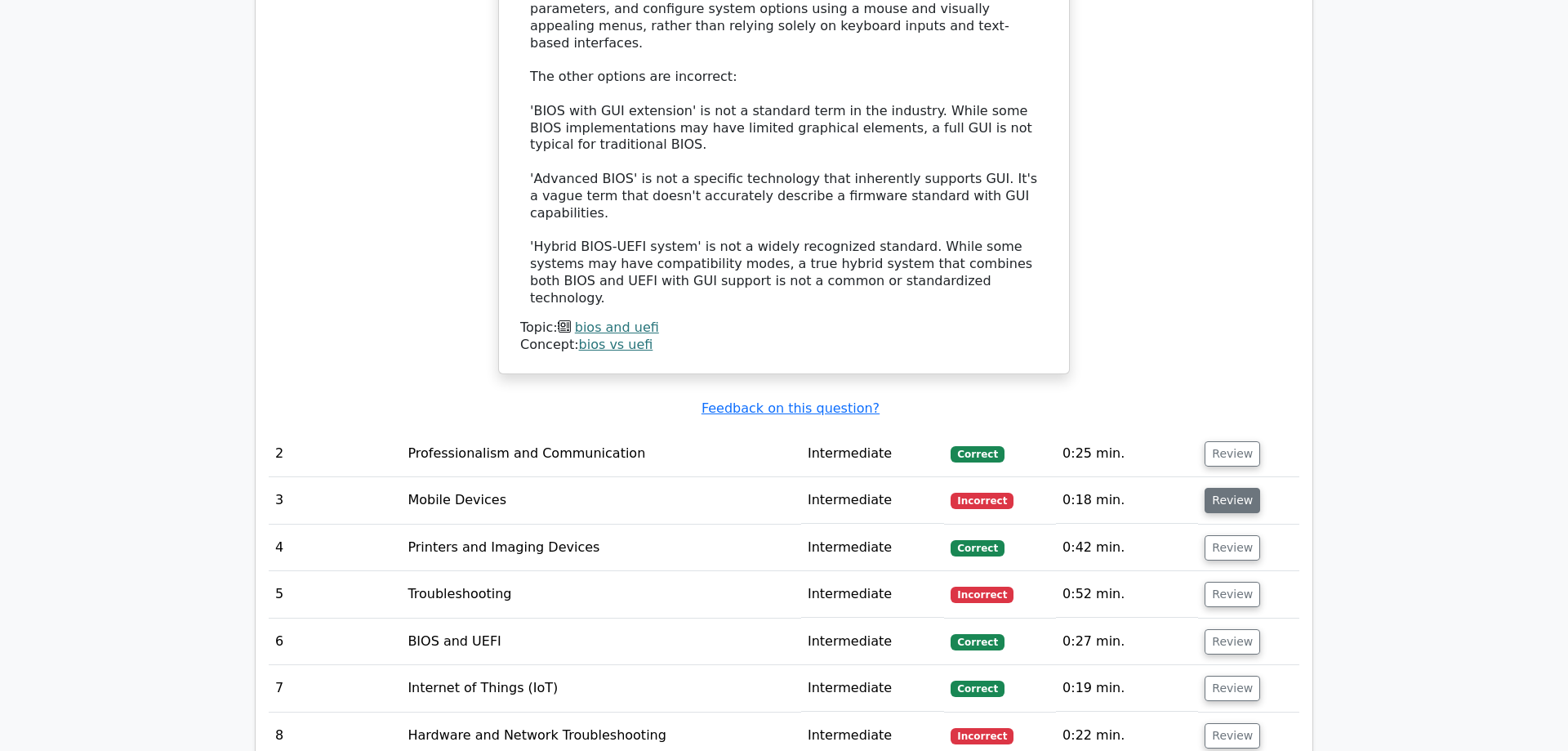
click at [1232, 488] on button "Review" at bounding box center [1233, 500] width 56 height 25
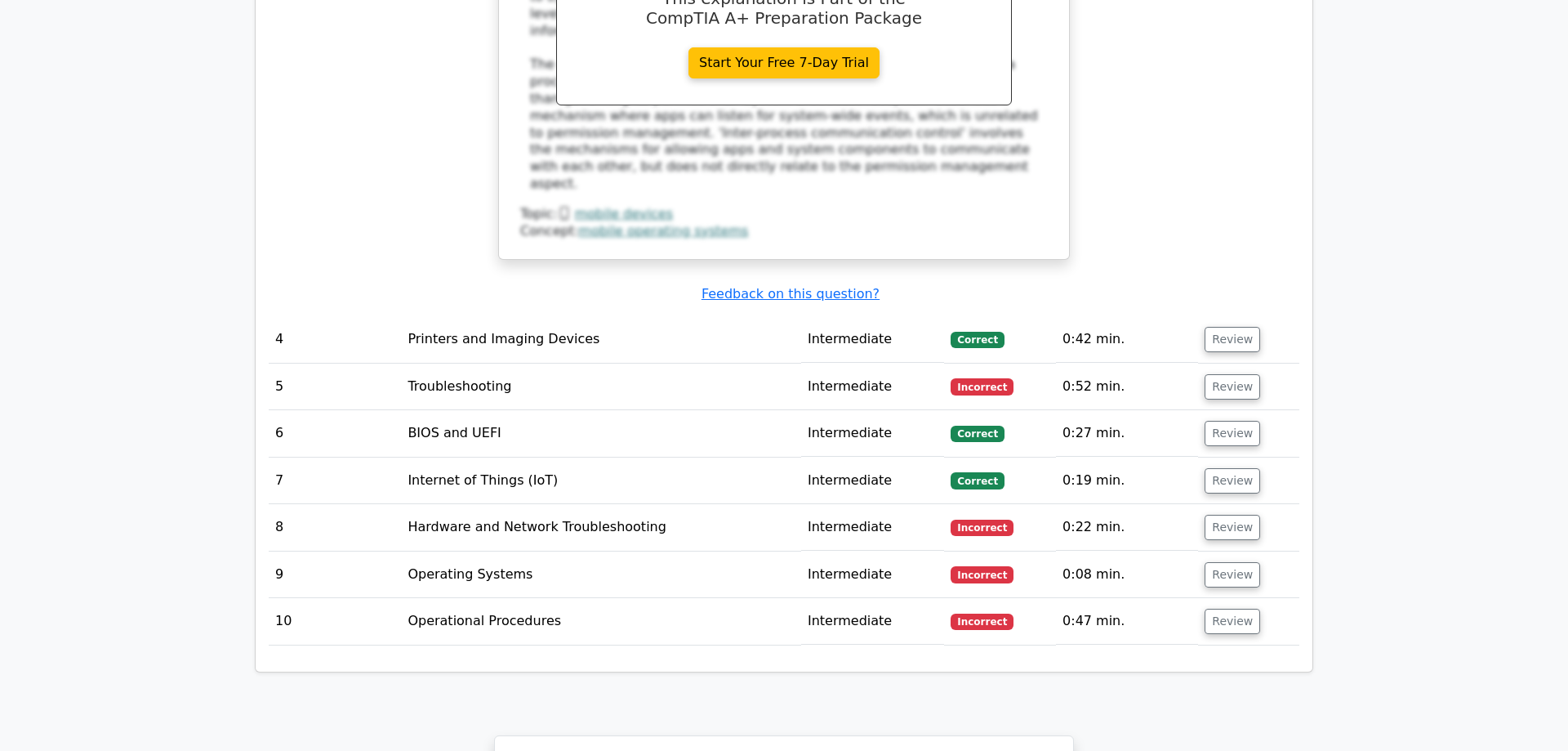
scroll to position [3001, 0]
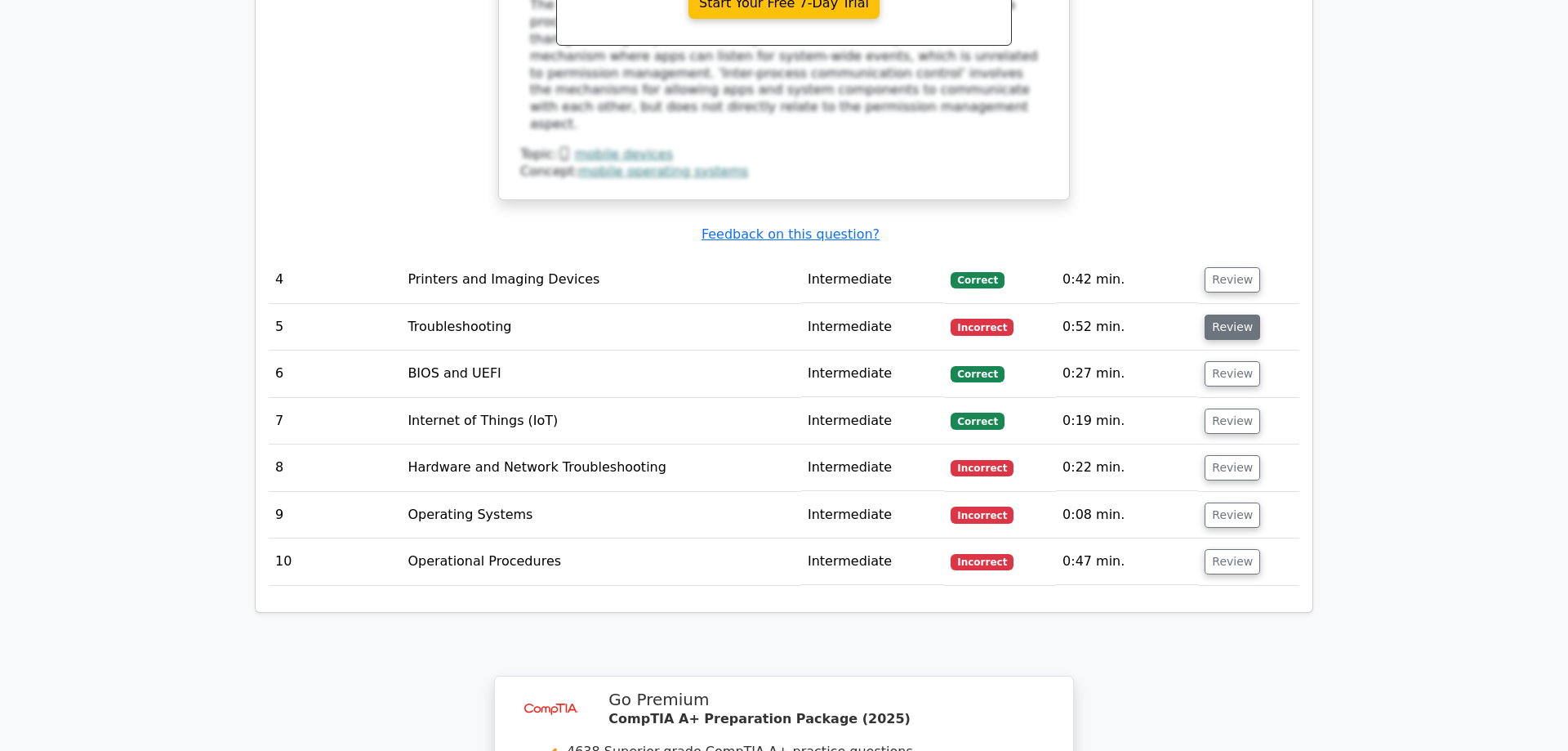
click at [1227, 315] on button "Review" at bounding box center [1233, 327] width 56 height 25
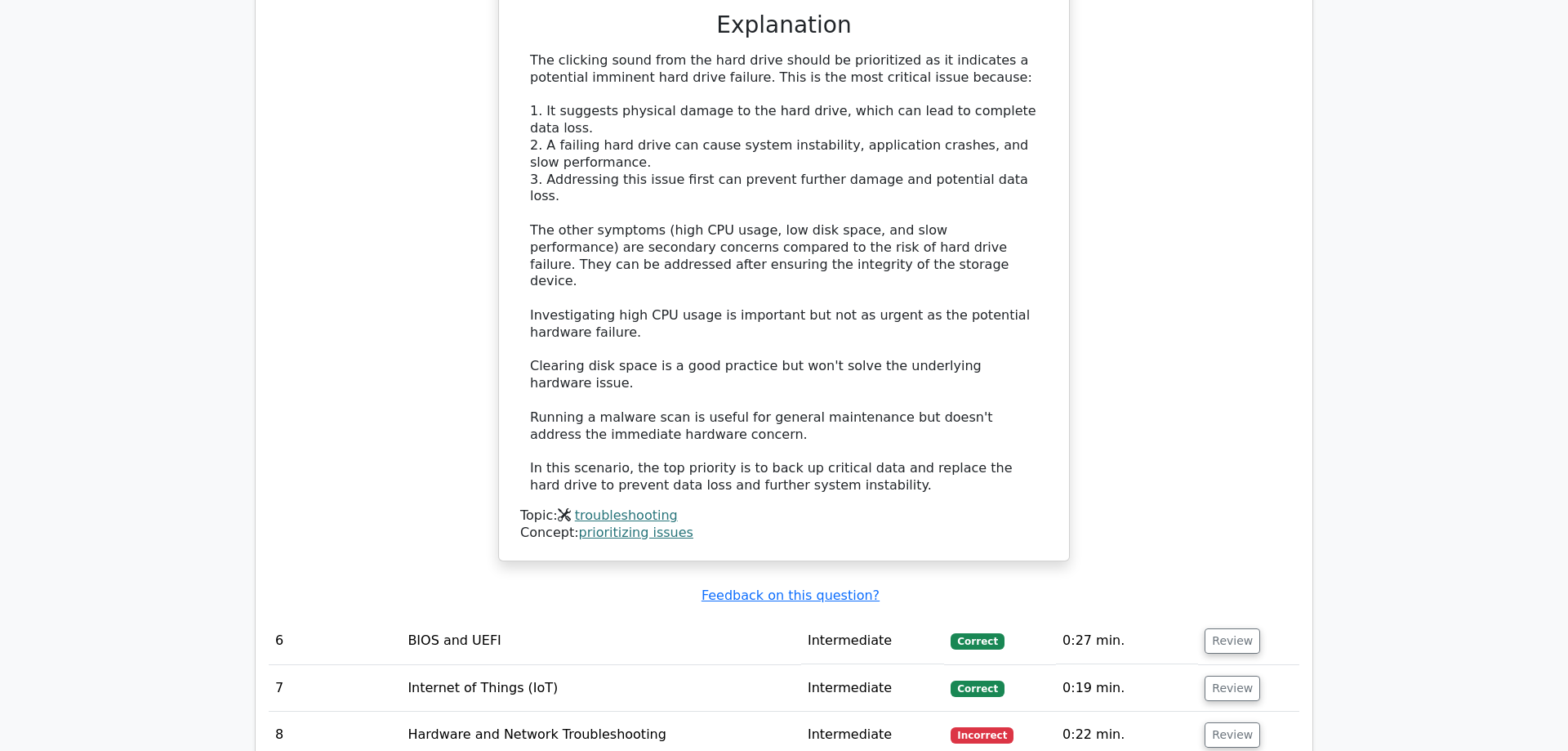
scroll to position [3752, 0]
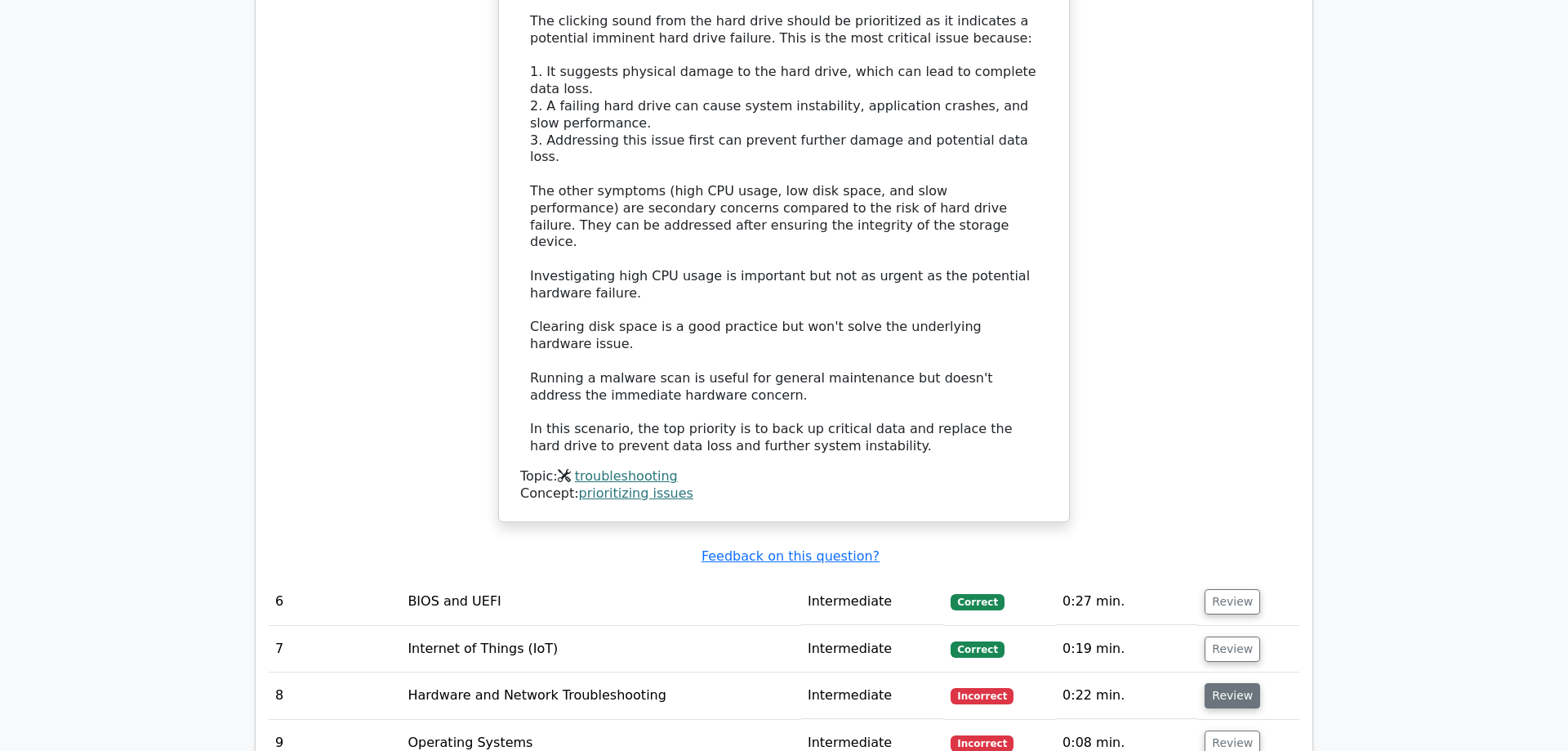
click at [1220, 683] on button "Review" at bounding box center [1233, 695] width 56 height 25
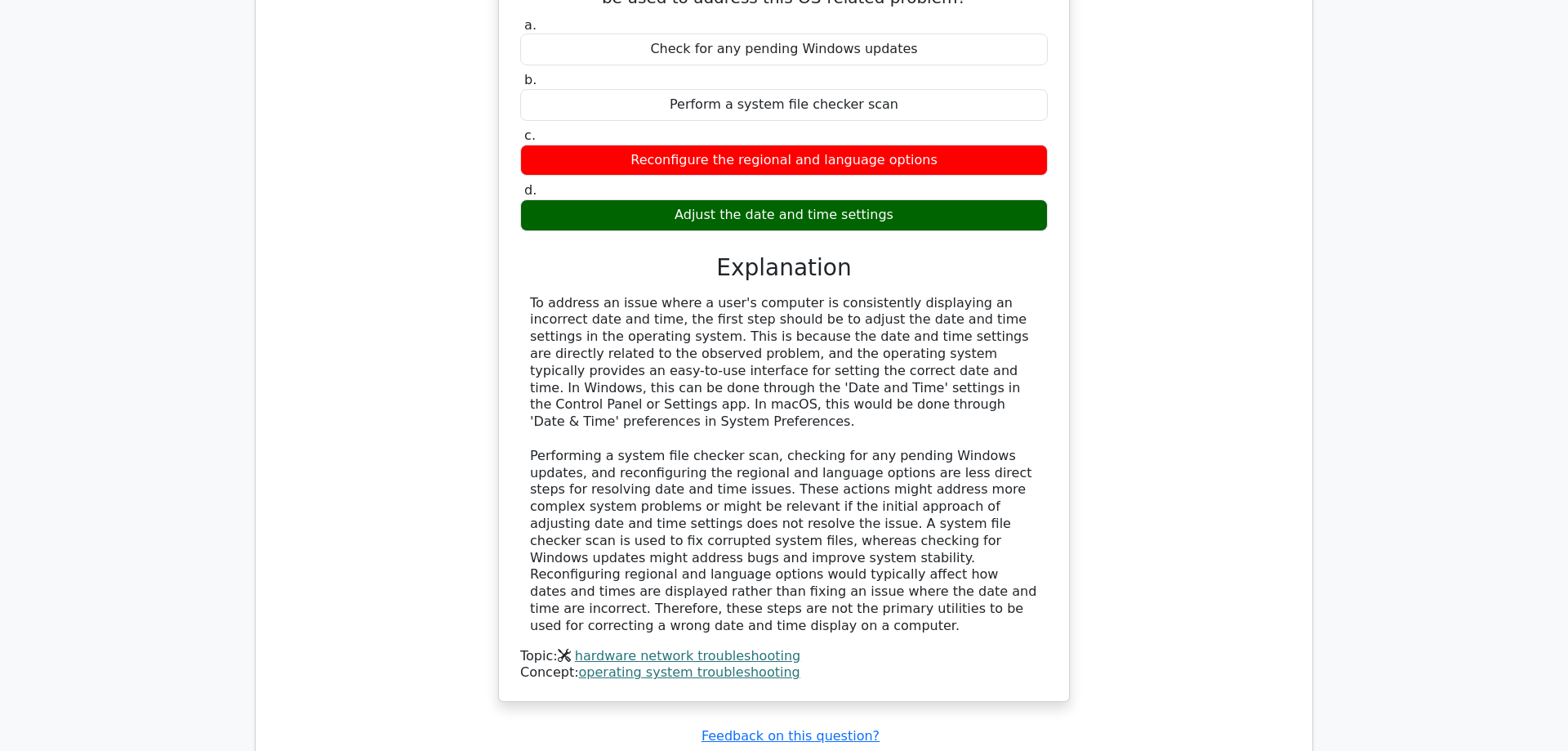
scroll to position [4836, 0]
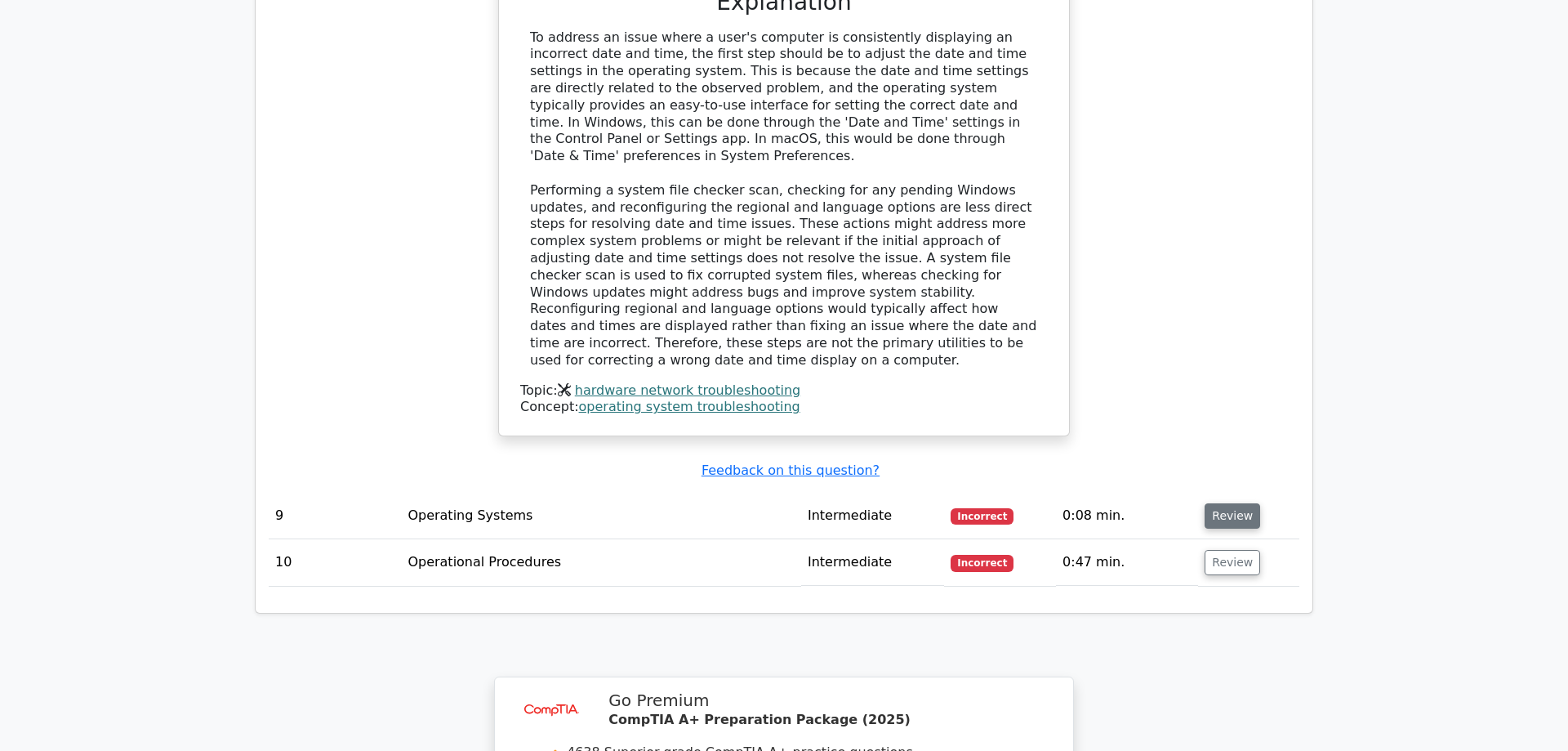
click at [1211, 503] on button "Review" at bounding box center [1233, 515] width 56 height 25
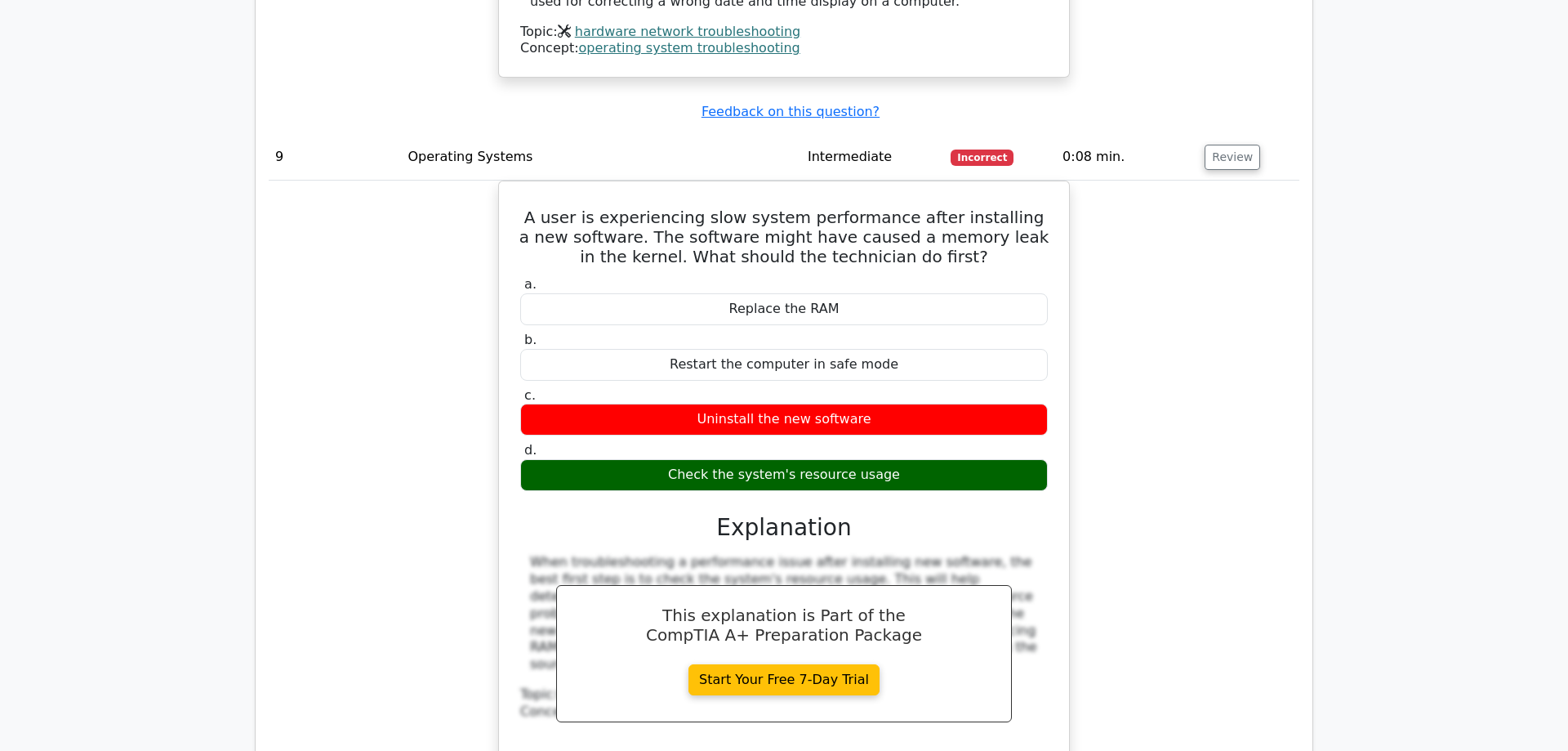
scroll to position [5336, 0]
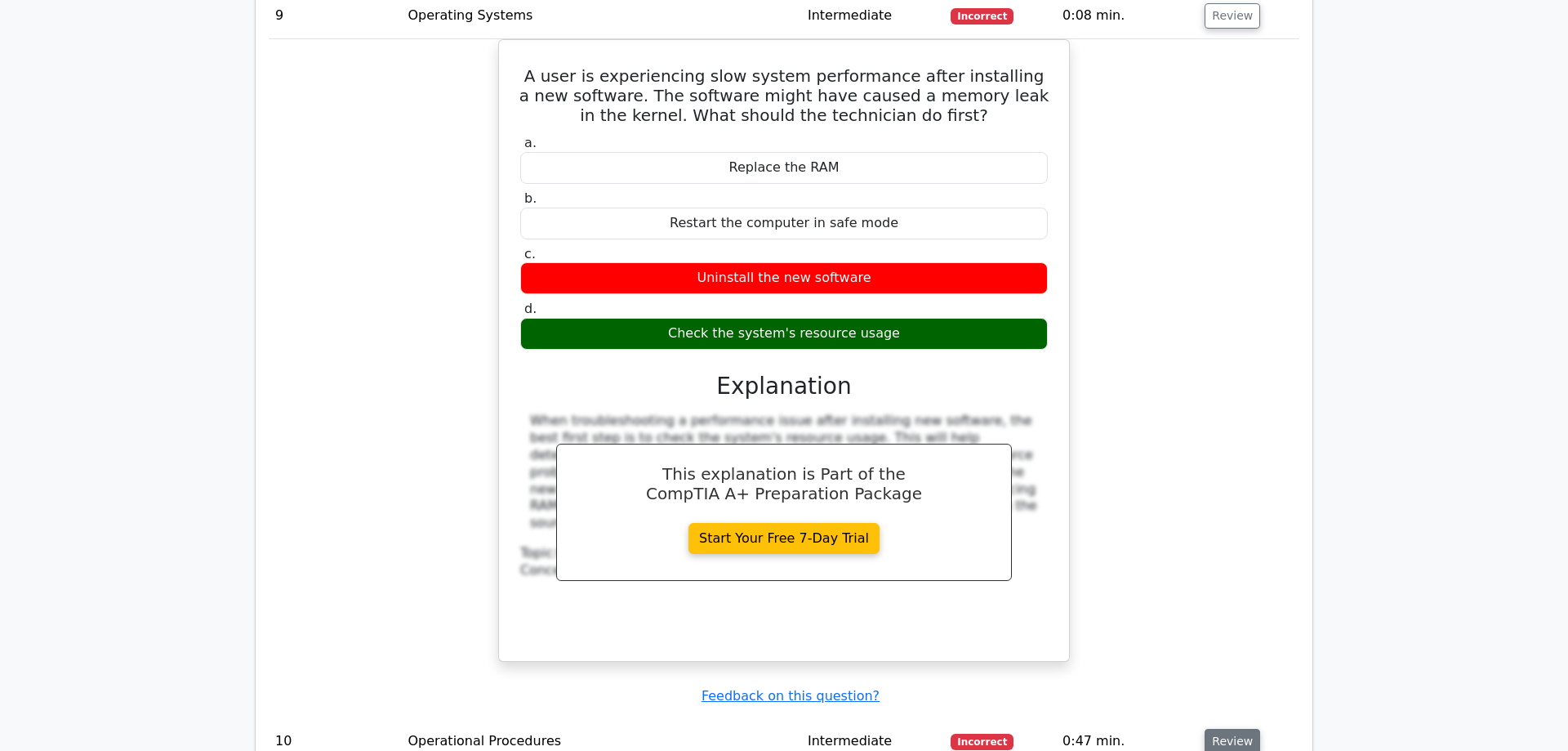
click at [1239, 729] on button "Review" at bounding box center [1233, 741] width 56 height 25
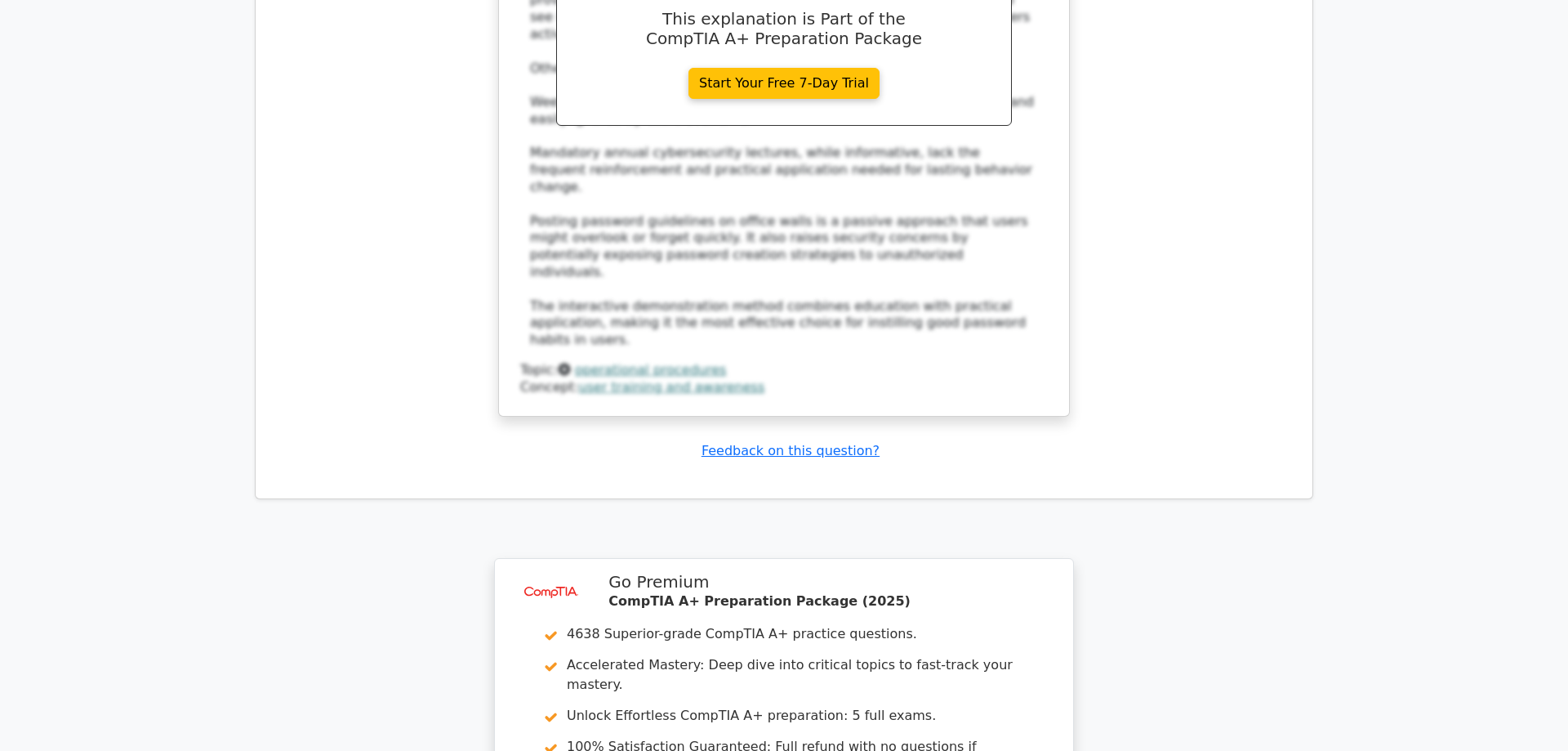
scroll to position [6503, 0]
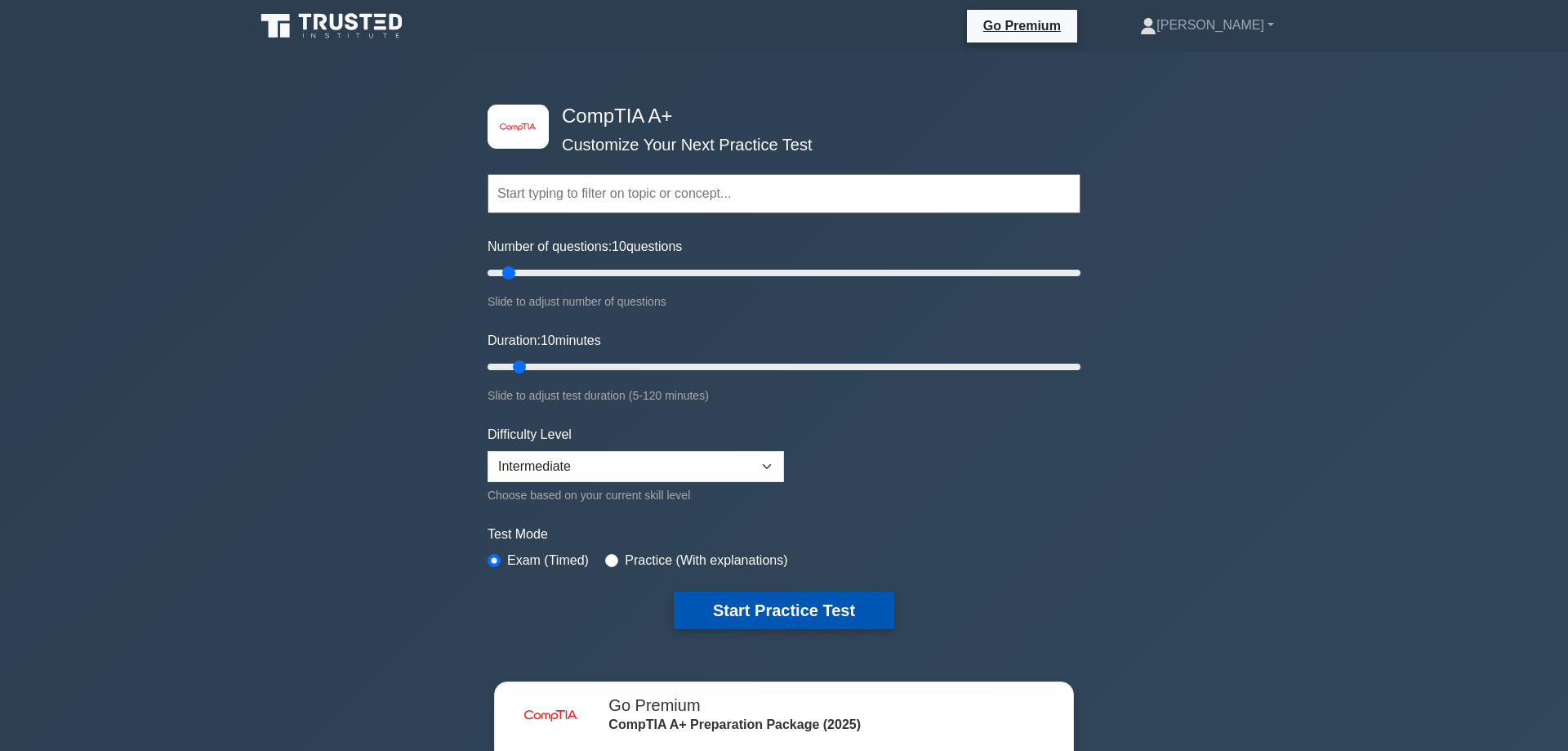
click at [784, 614] on button "Start Practice Test" at bounding box center [784, 611] width 221 height 38
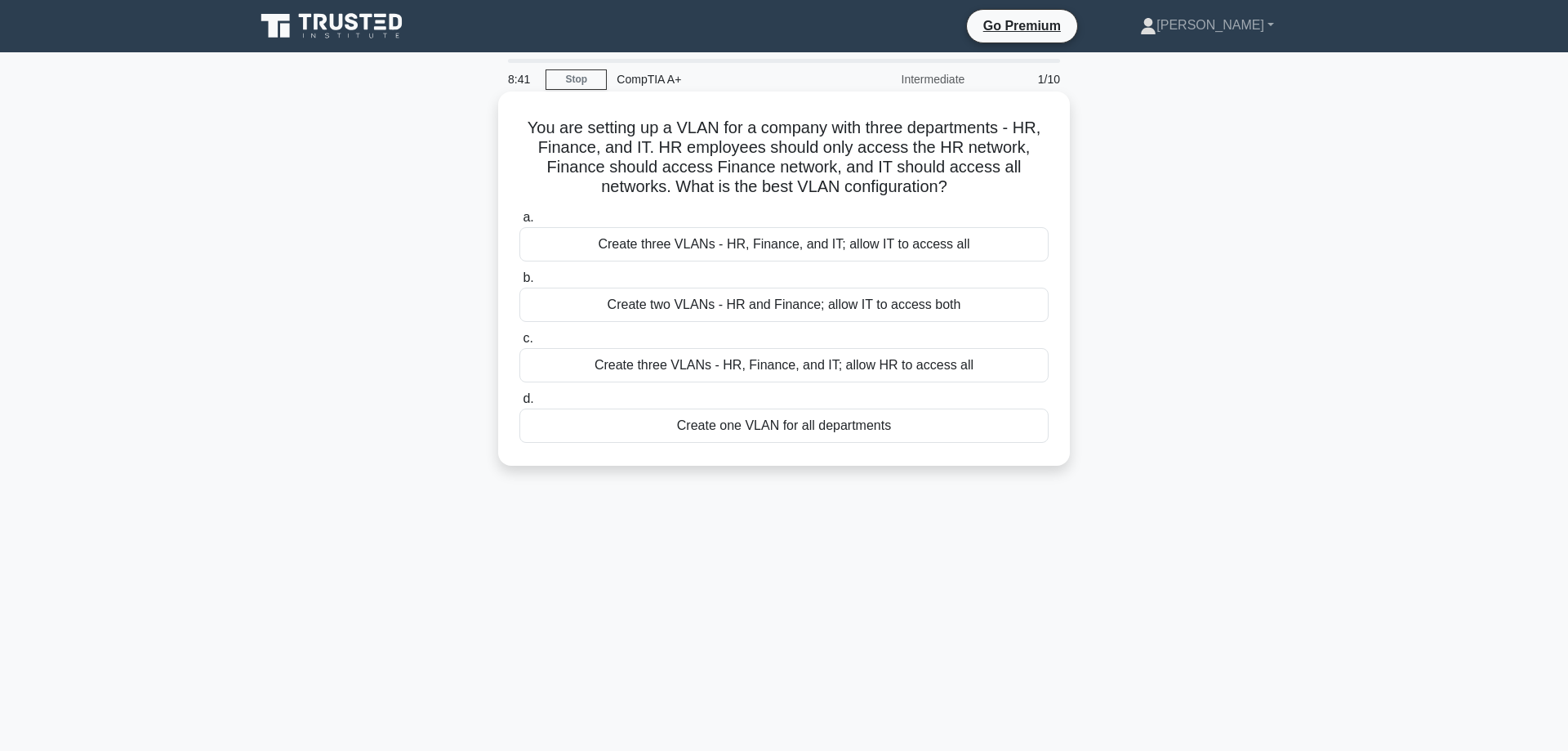
click at [858, 247] on div "Create three VLANs - HR, Finance, and IT; allow IT to access all" at bounding box center [784, 244] width 530 height 34
click at [520, 223] on input "a. Create three VLANs - HR, Finance, and IT; allow IT to access all" at bounding box center [520, 218] width 0 height 11
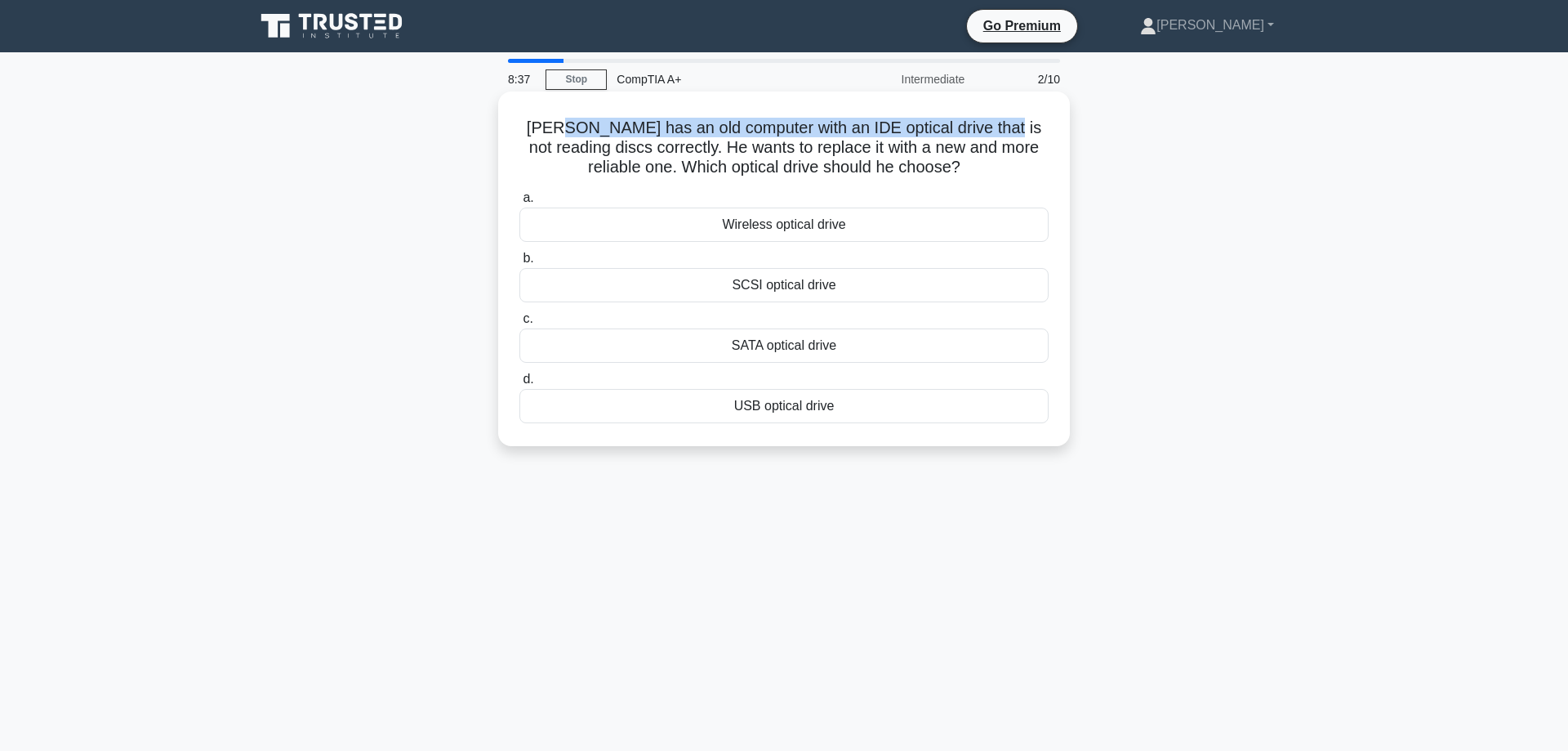
drag, startPoint x: 606, startPoint y: 128, endPoint x: 990, endPoint y: 122, distance: 384.0
click at [990, 122] on h5 "Sam has an old computer with an IDE optical drive that is not reading discs cor…" at bounding box center [784, 148] width 533 height 60
click at [559, 150] on h5 "Sam has an old computer with an IDE optical drive that is not reading discs cor…" at bounding box center [784, 148] width 533 height 60
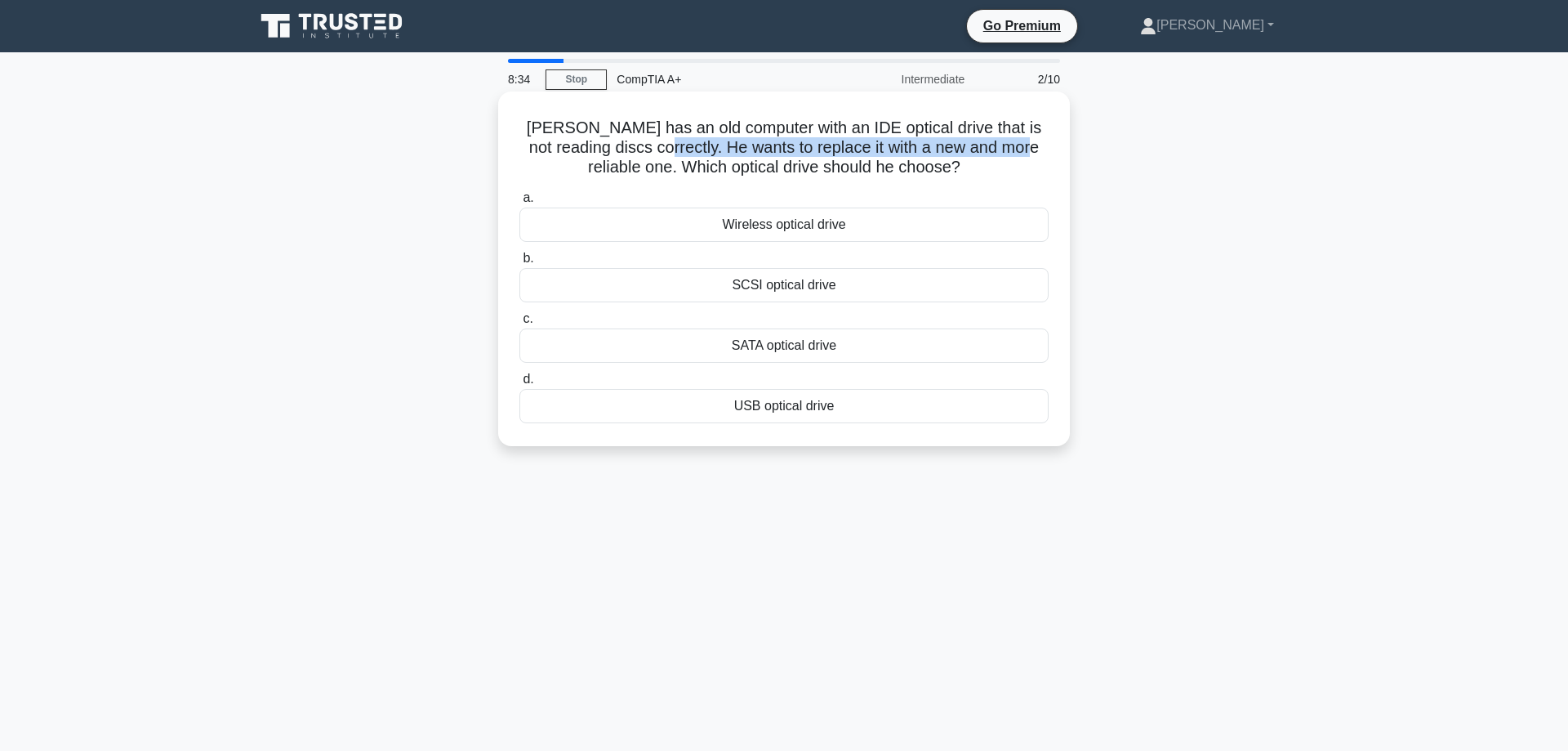
drag, startPoint x: 652, startPoint y: 151, endPoint x: 1006, endPoint y: 154, distance: 354.0
click at [1006, 154] on h5 "Sam has an old computer with an IDE optical drive that is not reading discs cor…" at bounding box center [784, 148] width 533 height 60
drag, startPoint x: 742, startPoint y: 169, endPoint x: 908, endPoint y: 175, distance: 166.1
click at [908, 175] on h5 "Sam has an old computer with an IDE optical drive that is not reading discs cor…" at bounding box center [784, 148] width 533 height 60
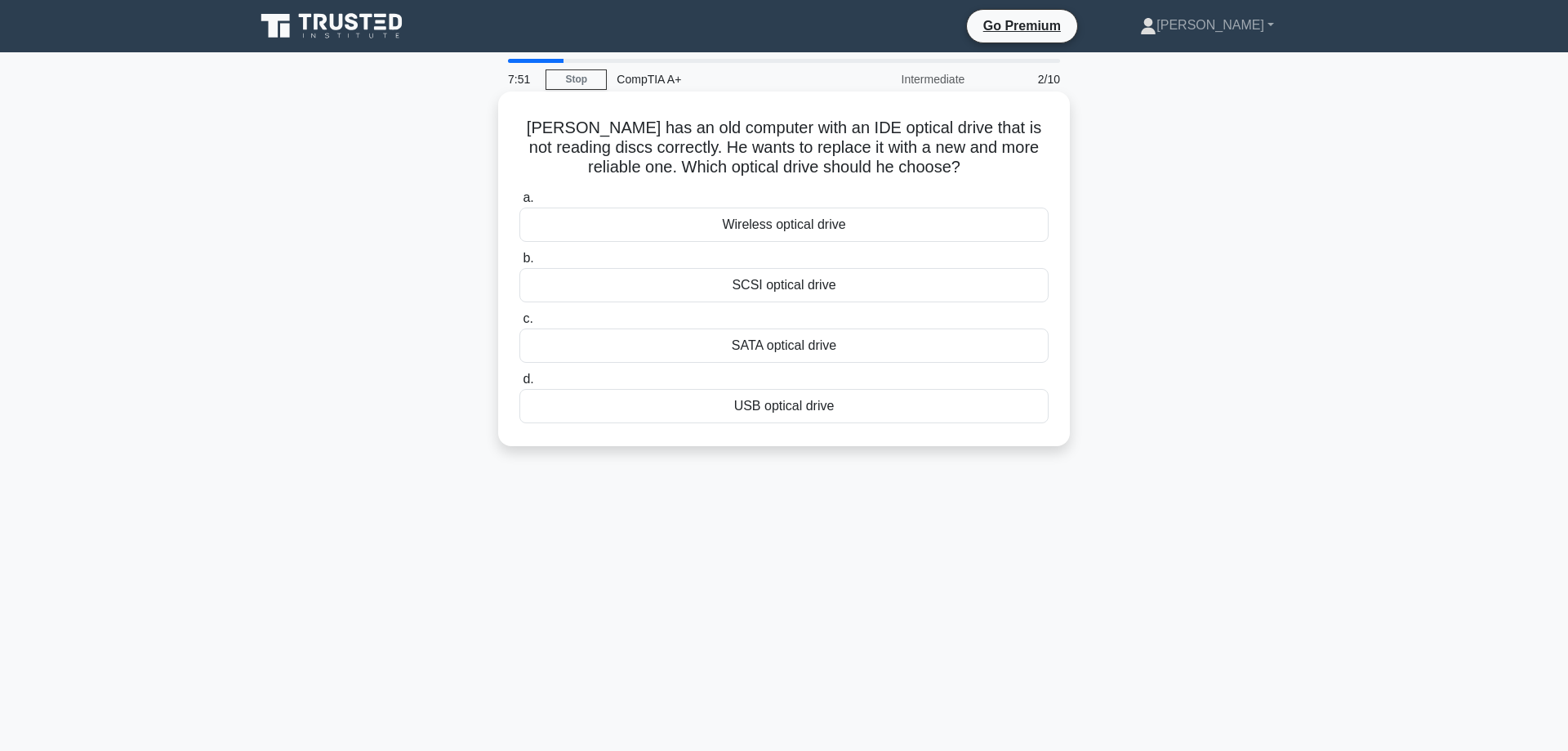
click at [808, 355] on div "SATA optical drive" at bounding box center [784, 346] width 530 height 34
click at [520, 324] on input "c. SATA optical drive" at bounding box center [520, 319] width 0 height 11
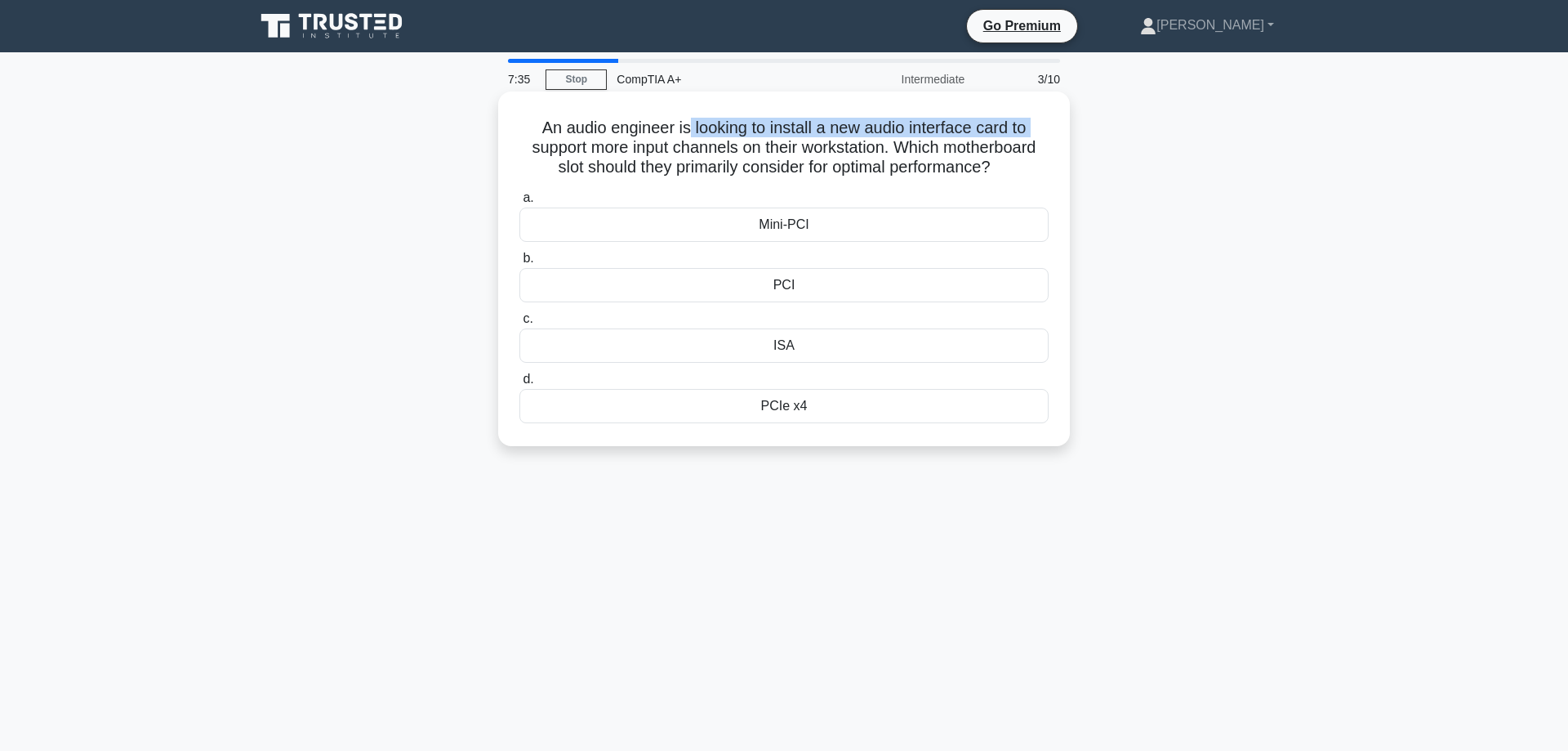
drag, startPoint x: 689, startPoint y: 130, endPoint x: 1038, endPoint y: 132, distance: 349.0
click at [1038, 132] on h5 "An audio engineer is looking to install a new audio interface card to support m…" at bounding box center [784, 148] width 533 height 60
click at [1004, 149] on h5 "An audio engineer is looking to install a new audio interface card to support m…" at bounding box center [784, 148] width 533 height 60
click at [798, 412] on div "PCIe x4" at bounding box center [784, 406] width 530 height 34
click at [520, 385] on input "d. PCIe x4" at bounding box center [520, 379] width 0 height 11
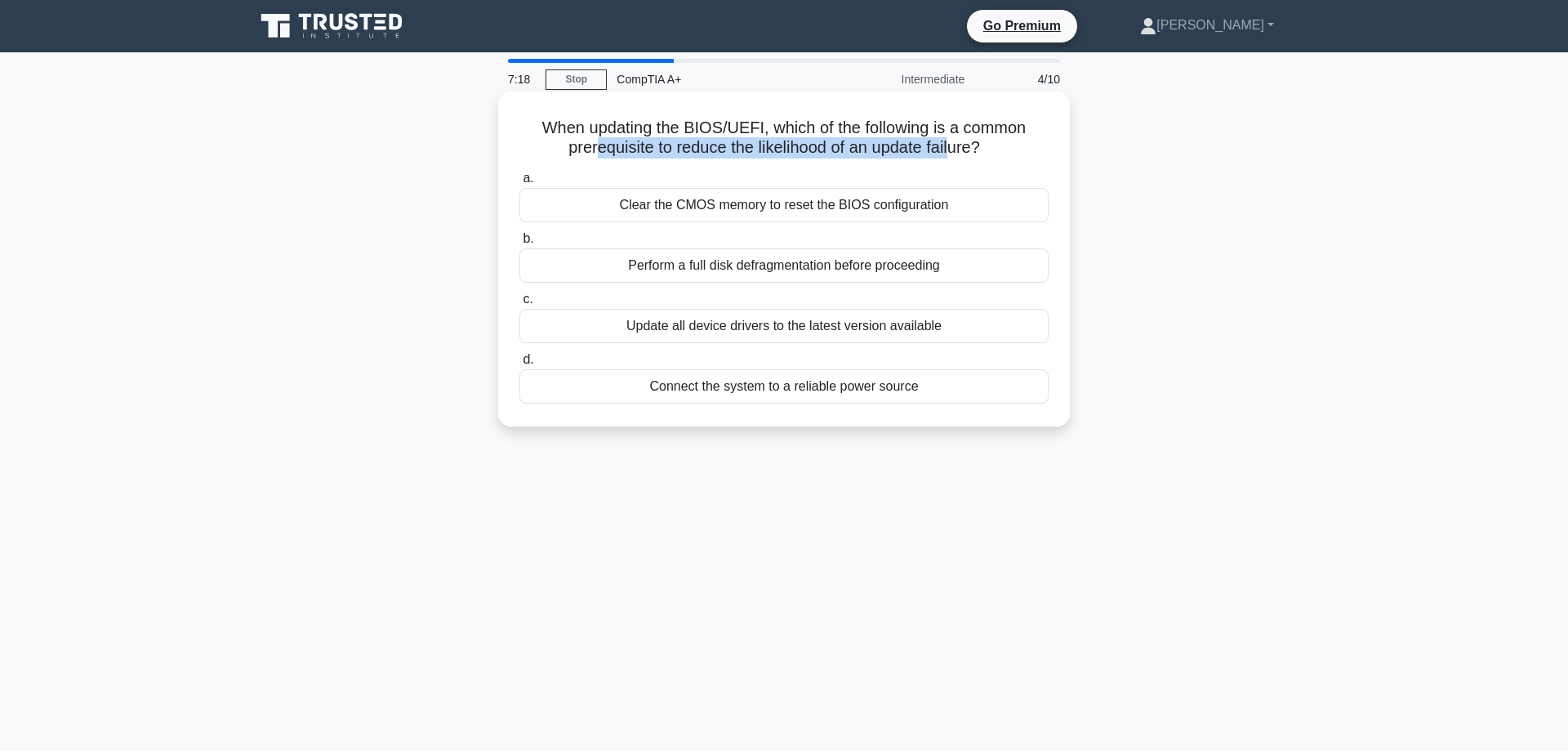
drag, startPoint x: 598, startPoint y: 148, endPoint x: 950, endPoint y: 152, distance: 352.0
click at [950, 152] on h5 "When updating the BIOS/UEFI, which of the following is a common prerequisite to…" at bounding box center [784, 138] width 533 height 41
drag, startPoint x: 805, startPoint y: 131, endPoint x: 952, endPoint y: 125, distance: 147.1
click at [952, 125] on h5 "When updating the BIOS/UEFI, which of the following is a common prerequisite to…" at bounding box center [784, 138] width 533 height 41
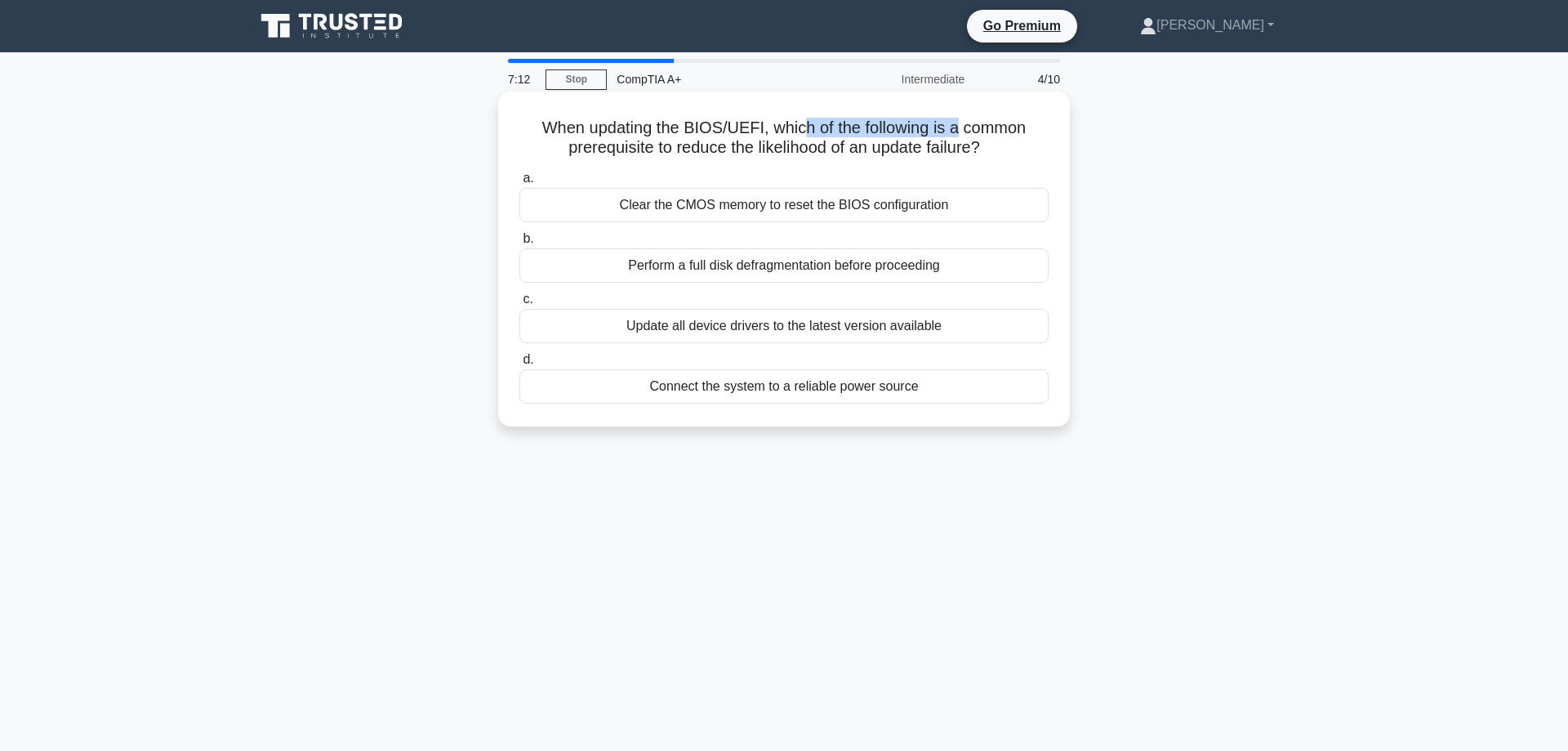
click at [949, 126] on h5 "When updating the BIOS/UEFI, which of the following is a common prerequisite to…" at bounding box center [784, 138] width 533 height 41
drag, startPoint x: 744, startPoint y: 148, endPoint x: 948, endPoint y: 143, distance: 204.1
click at [948, 143] on h5 "When updating the BIOS/UEFI, which of the following is a common prerequisite to…" at bounding box center [784, 138] width 533 height 41
click at [949, 144] on h5 "When updating the BIOS/UEFI, which of the following is a common prerequisite to…" at bounding box center [784, 138] width 533 height 41
click at [852, 392] on div "Connect the system to a reliable power source" at bounding box center [784, 386] width 530 height 34
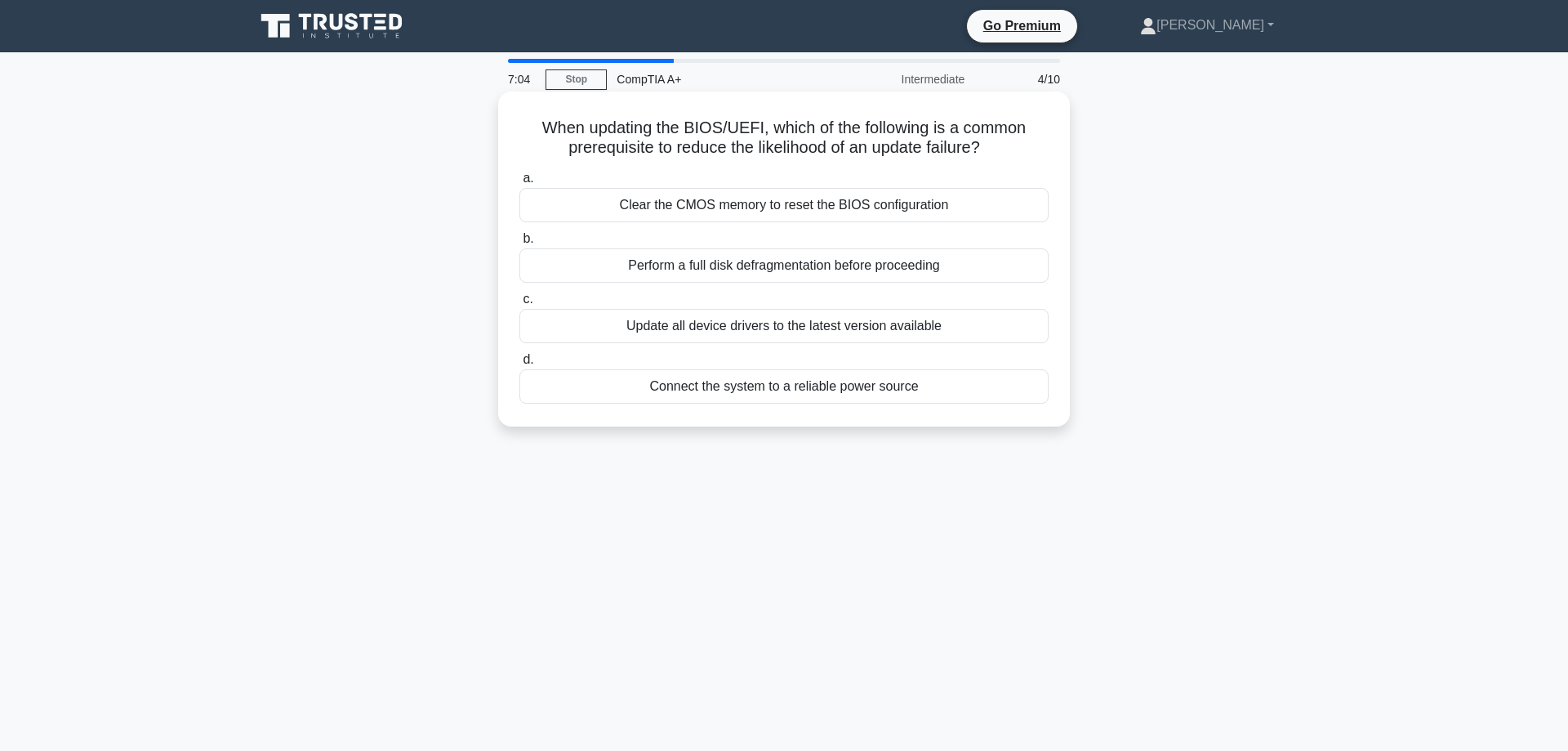
click at [520, 365] on input "d. Connect the system to a reliable power source" at bounding box center [520, 360] width 0 height 11
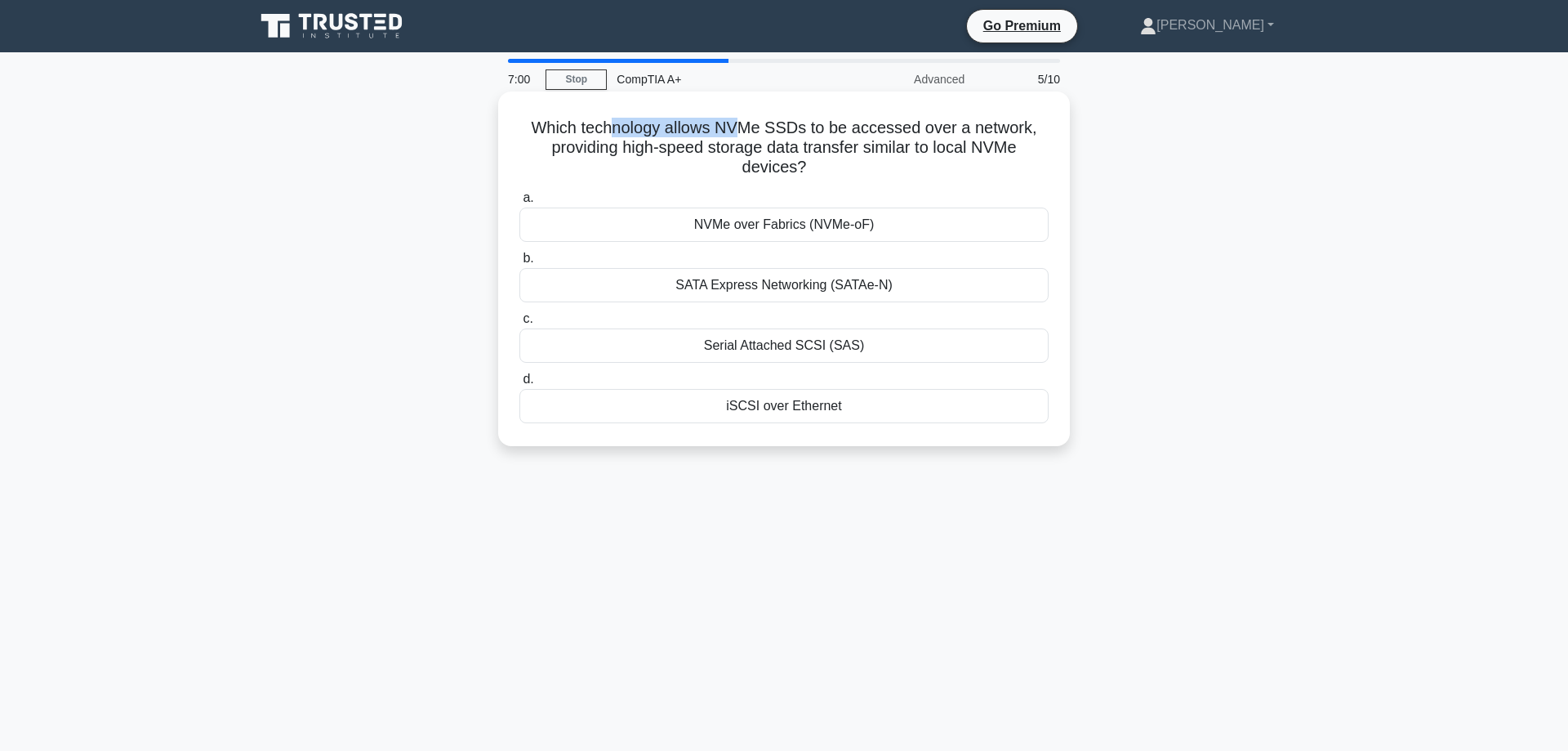
drag, startPoint x: 632, startPoint y: 127, endPoint x: 745, endPoint y: 127, distance: 113.0
click at [745, 127] on h5 "Which technology allows NVMe SSDs to be accessed over a network, providing high…" at bounding box center [784, 148] width 533 height 60
drag, startPoint x: 724, startPoint y: 127, endPoint x: 1016, endPoint y: 128, distance: 292.0
click at [1016, 128] on h5 "Which technology allows NVMe SSDs to be accessed over a network, providing high…" at bounding box center [784, 148] width 533 height 60
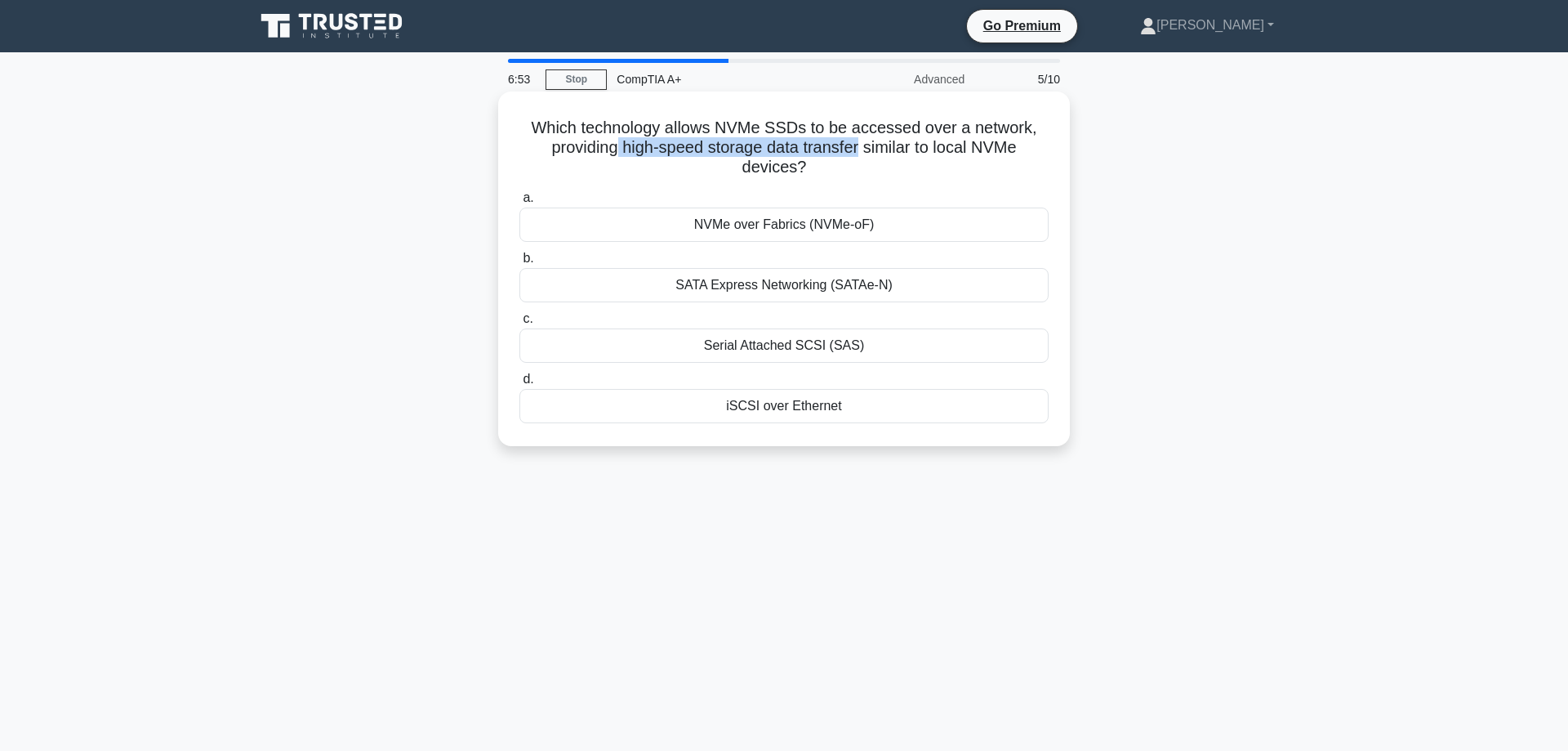
drag, startPoint x: 669, startPoint y: 152, endPoint x: 859, endPoint y: 152, distance: 190.0
click at [859, 152] on h5 "Which technology allows NVMe SSDs to be accessed over a network, providing high…" at bounding box center [784, 148] width 533 height 60
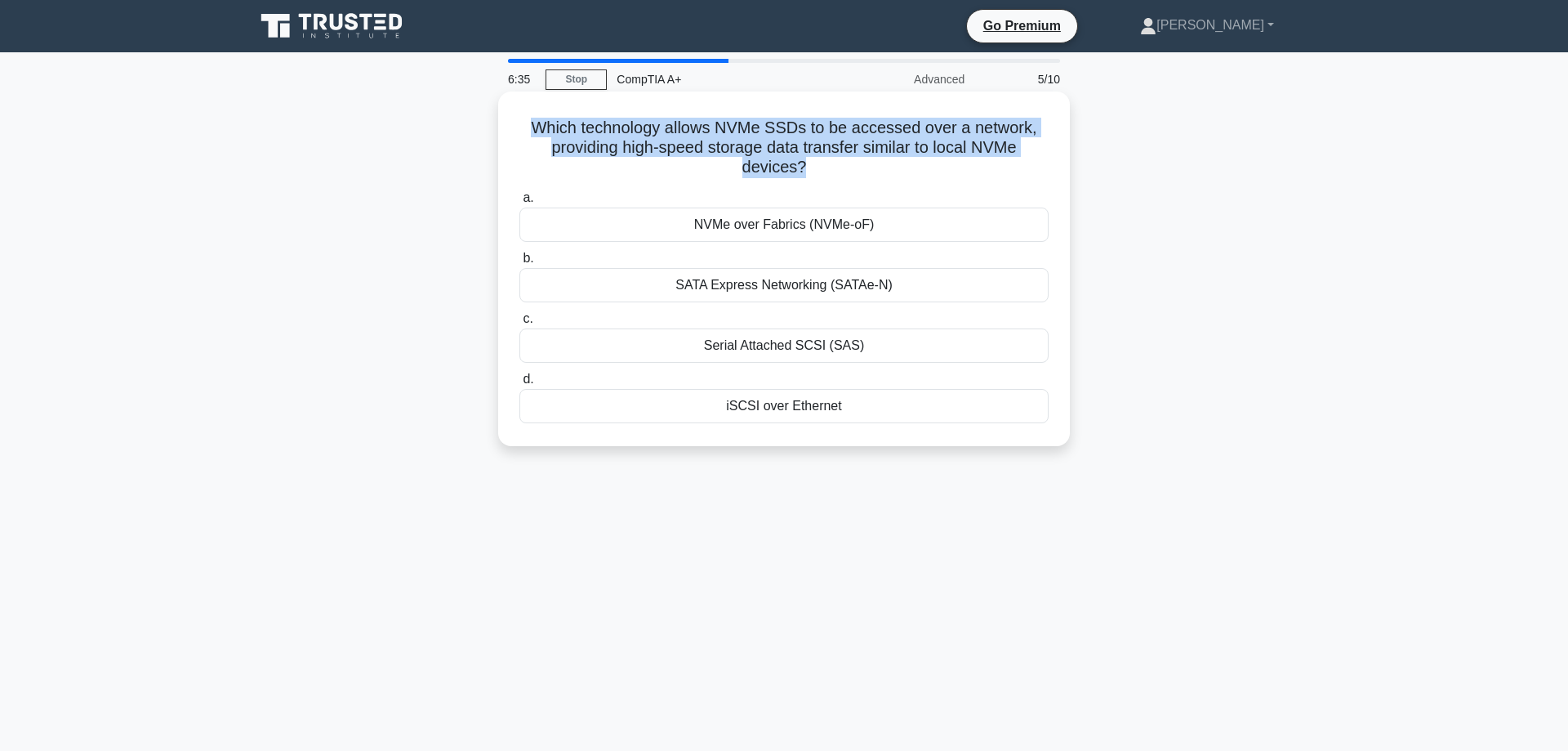
drag, startPoint x: 798, startPoint y: 168, endPoint x: 538, endPoint y: 115, distance: 265.3
click at [534, 112] on div "Which technology allows NVMe SSDs to be accessed over a network, providing high…" at bounding box center [784, 269] width 559 height 342
copy h5 "Which technology allows NVMe SSDs to be accessed over a network, providing high…"
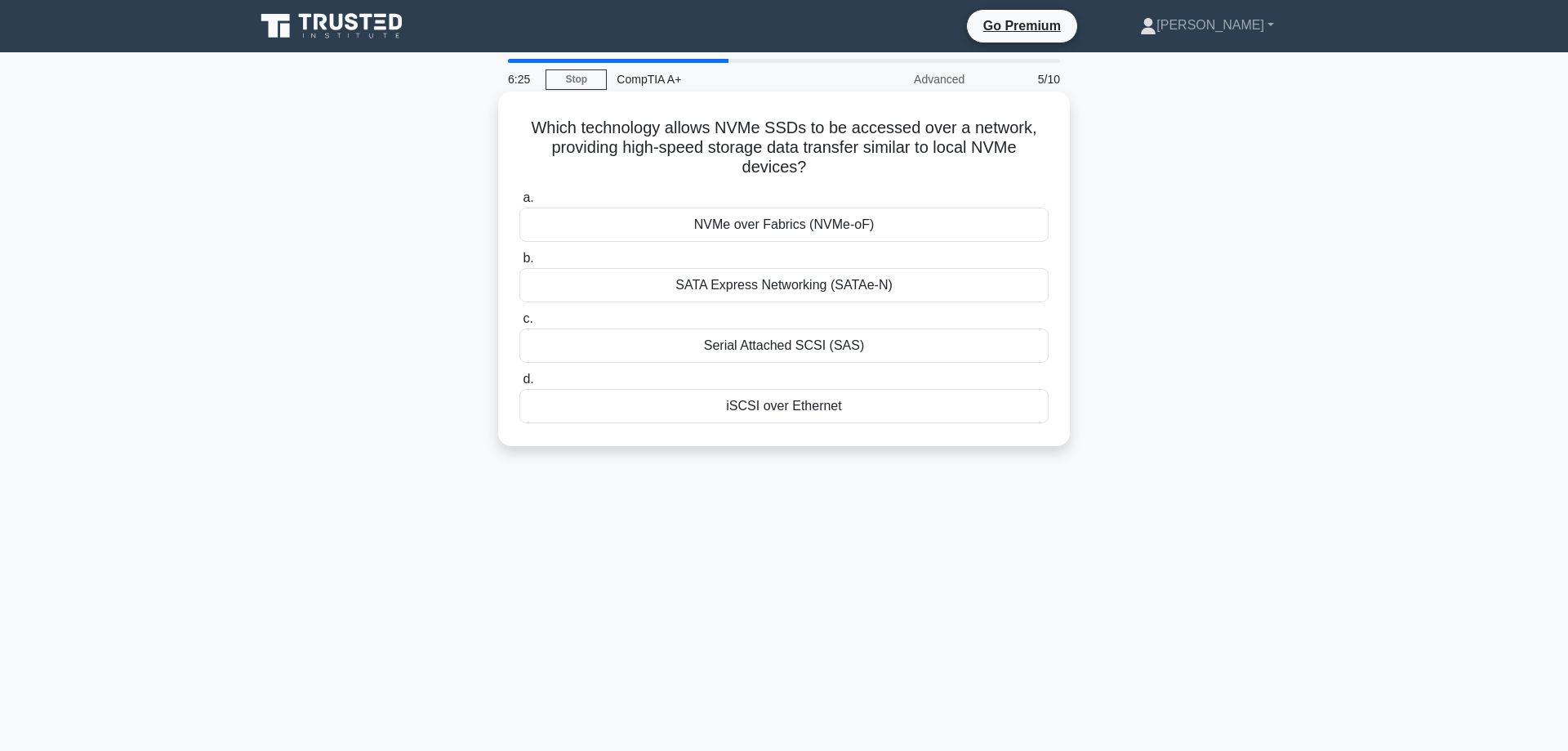
click at [907, 222] on div "NVMe over Fabrics (NVMe-oF)" at bounding box center [784, 225] width 530 height 34
click at [520, 204] on input "a. NVMe over Fabrics (NVMe-oF)" at bounding box center [520, 198] width 0 height 11
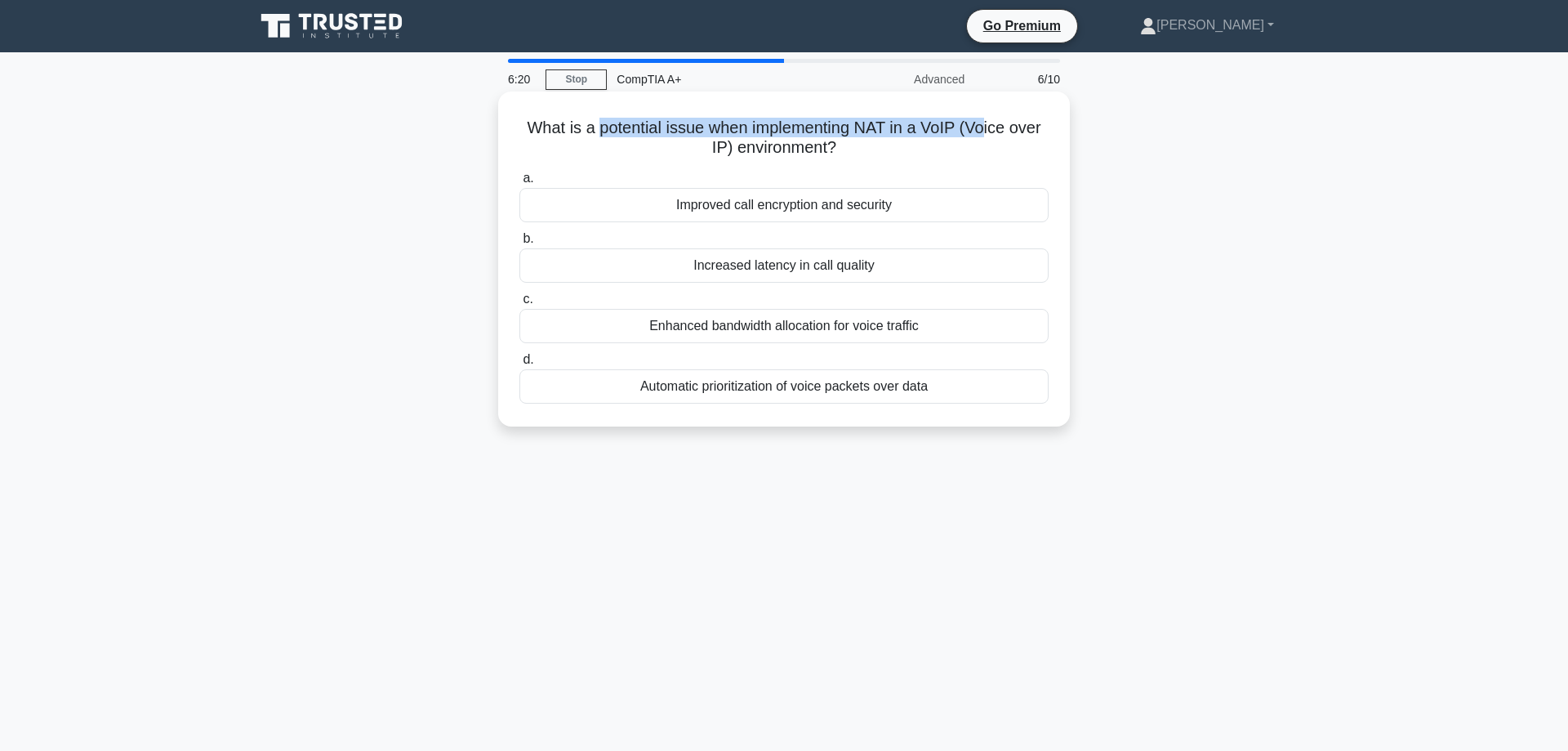
drag, startPoint x: 590, startPoint y: 138, endPoint x: 968, endPoint y: 127, distance: 378.2
click at [968, 127] on h5 "What is a potential issue when implementing NAT in a VoIP (Voice over IP) envir…" at bounding box center [784, 138] width 533 height 41
click at [982, 131] on h5 "What is a potential issue when implementing NAT in a VoIP (Voice over IP) envir…" at bounding box center [784, 138] width 533 height 41
click at [825, 258] on div "Increased latency in call quality" at bounding box center [784, 265] width 530 height 34
click at [520, 244] on input "b. Increased latency in call quality" at bounding box center [520, 239] width 0 height 11
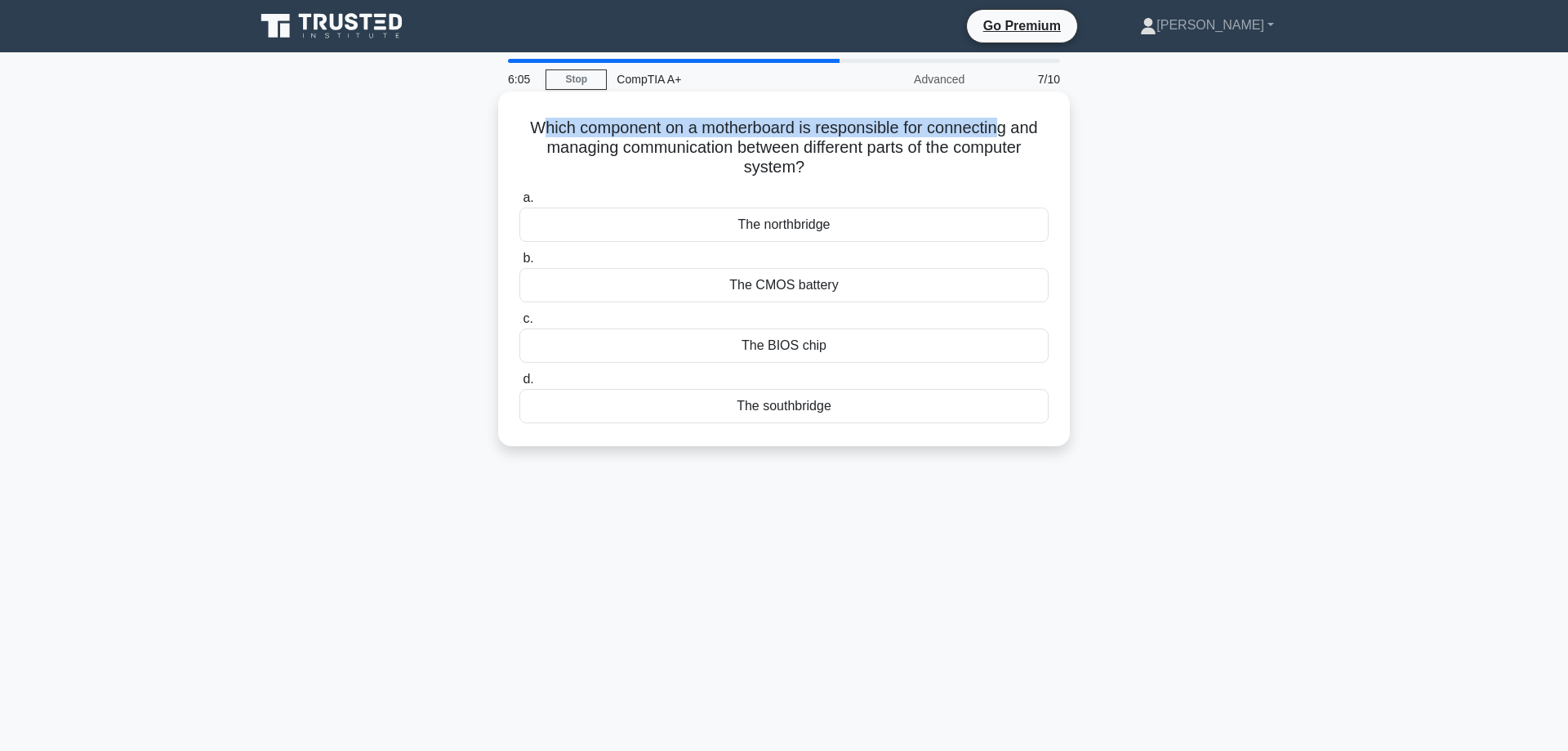
drag, startPoint x: 543, startPoint y: 128, endPoint x: 1003, endPoint y: 132, distance: 460.0
click at [1003, 132] on h5 "Which component on a motherboard is responsible for connecting and managing com…" at bounding box center [784, 148] width 533 height 60
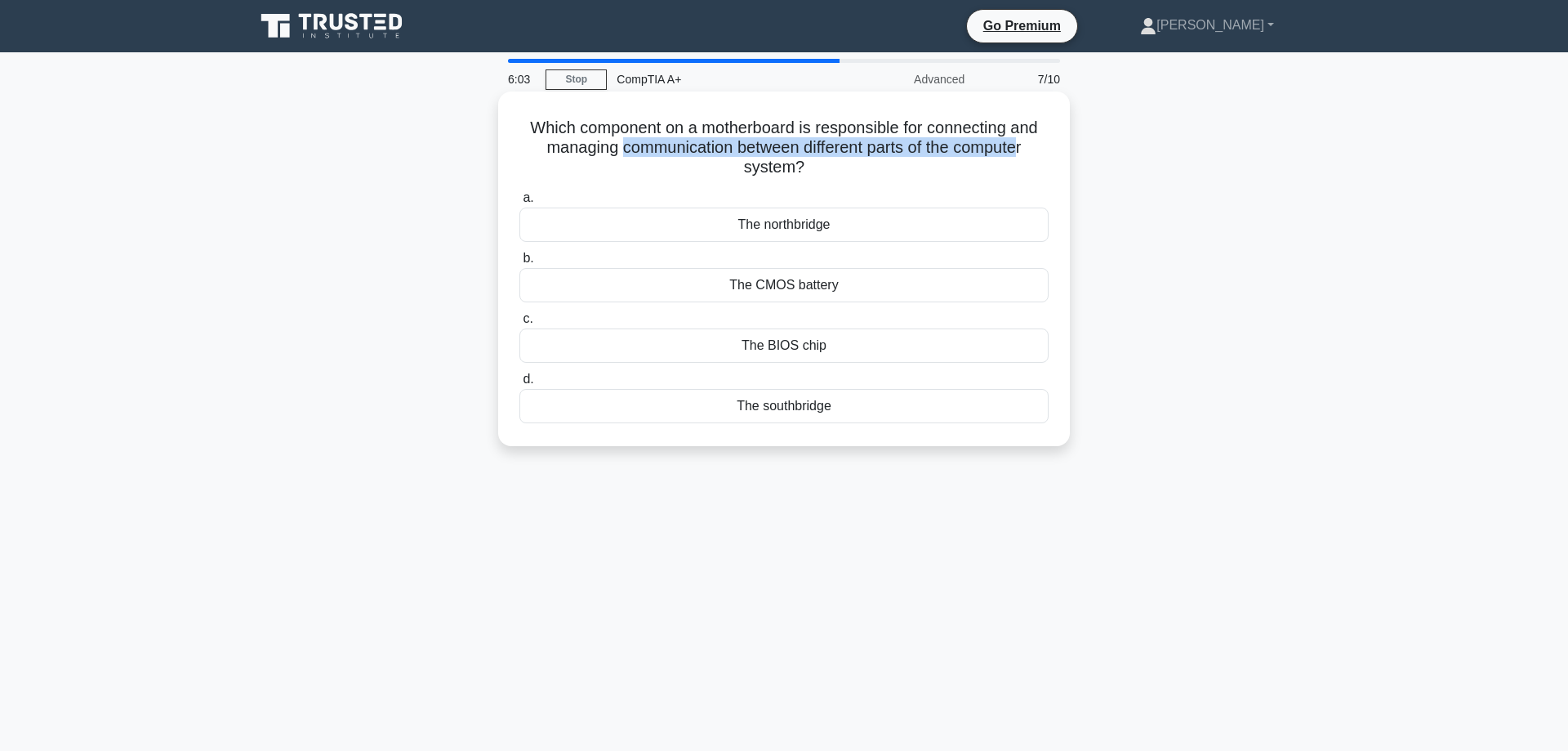
drag, startPoint x: 620, startPoint y: 147, endPoint x: 1019, endPoint y: 154, distance: 399.1
click at [1019, 154] on h5 "Which component on a motherboard is responsible for connecting and managing com…" at bounding box center [784, 148] width 533 height 60
drag, startPoint x: 645, startPoint y: 129, endPoint x: 973, endPoint y: 120, distance: 328.1
click at [973, 120] on h5 "Which component on a motherboard is responsible for connecting and managing com…" at bounding box center [784, 148] width 533 height 60
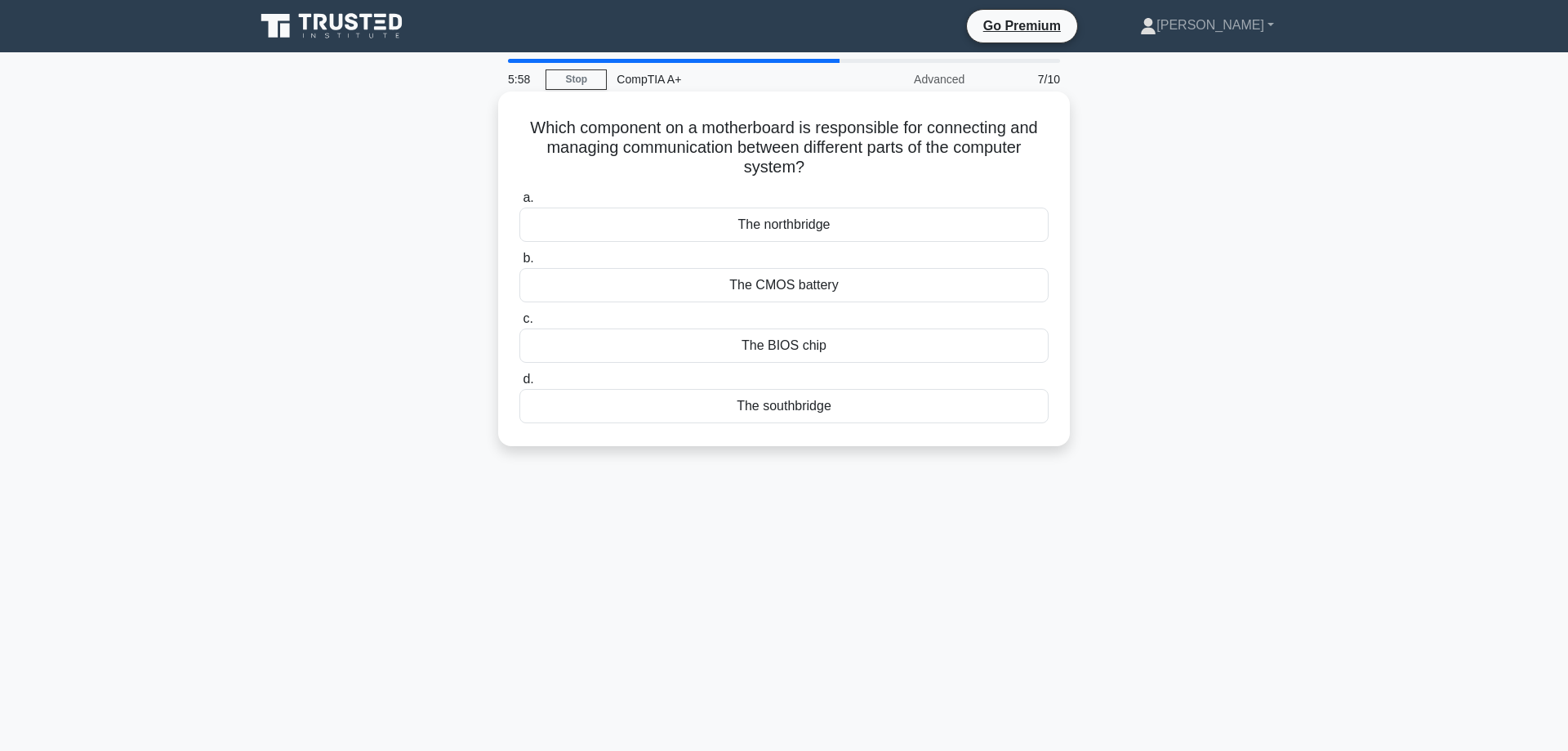
click at [1021, 130] on h5 "Which component on a motherboard is responsible for connecting and managing com…" at bounding box center [784, 148] width 533 height 60
drag, startPoint x: 626, startPoint y: 152, endPoint x: 999, endPoint y: 157, distance: 373.0
click at [999, 157] on h5 "Which component on a motherboard is responsible for connecting and managing com…" at bounding box center [784, 148] width 533 height 60
click at [1013, 155] on h5 "Which component on a motherboard is responsible for connecting and managing com…" at bounding box center [784, 148] width 533 height 60
drag, startPoint x: 865, startPoint y: 146, endPoint x: 1006, endPoint y: 154, distance: 141.2
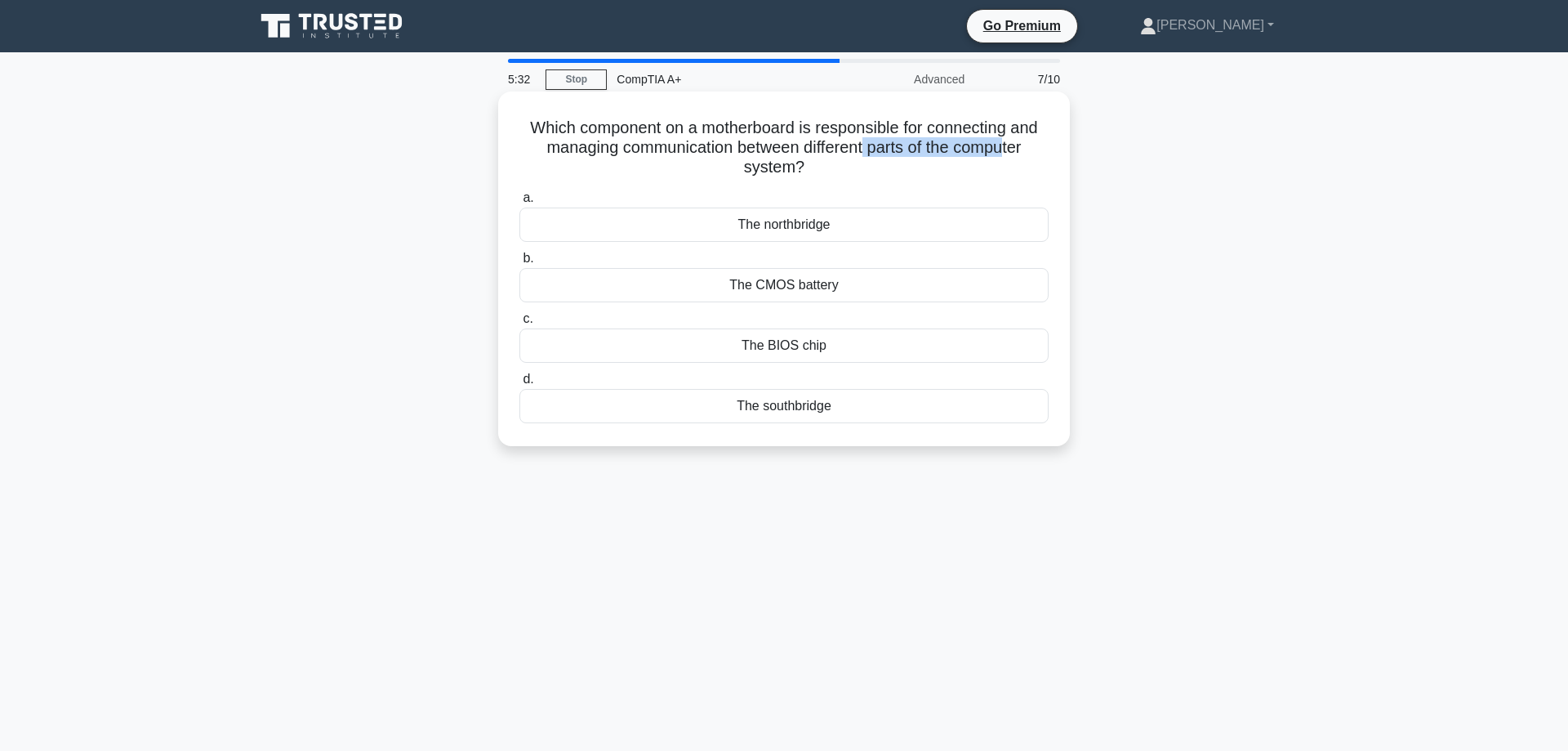
click at [1006, 154] on h5 "Which component on a motherboard is responsible for connecting and managing com…" at bounding box center [784, 148] width 533 height 60
click at [821, 159] on h5 "Which component on a motherboard is responsible for connecting and managing com…" at bounding box center [784, 148] width 533 height 60
drag, startPoint x: 588, startPoint y: 149, endPoint x: 984, endPoint y: 140, distance: 396.1
click at [984, 140] on h5 "Which component on a motherboard is responsible for connecting and managing com…" at bounding box center [784, 148] width 533 height 60
click at [993, 148] on h5 "Which component on a motherboard is responsible for connecting and managing com…" at bounding box center [784, 148] width 533 height 60
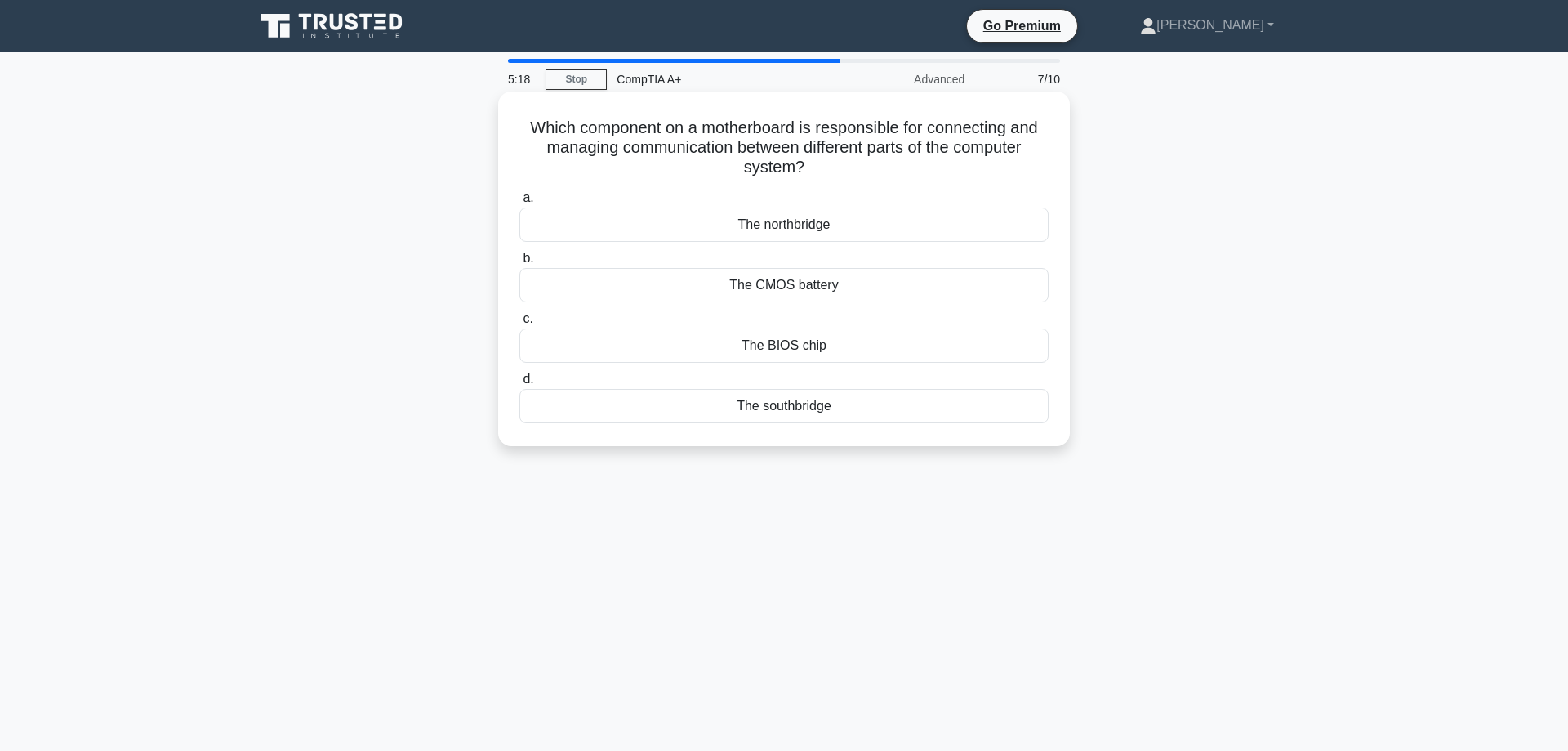
click at [522, 128] on h5 "Which component on a motherboard is responsible for connecting and managing com…" at bounding box center [784, 148] width 533 height 60
drag, startPoint x: 528, startPoint y: 125, endPoint x: 828, endPoint y: 168, distance: 303.1
click at [828, 168] on h5 "Which component on a motherboard is responsible for connecting and managing com…" at bounding box center [784, 148] width 533 height 60
click at [855, 347] on div "The BIOS chip" at bounding box center [784, 346] width 530 height 34
click at [520, 324] on input "c. The BIOS chip" at bounding box center [520, 319] width 0 height 11
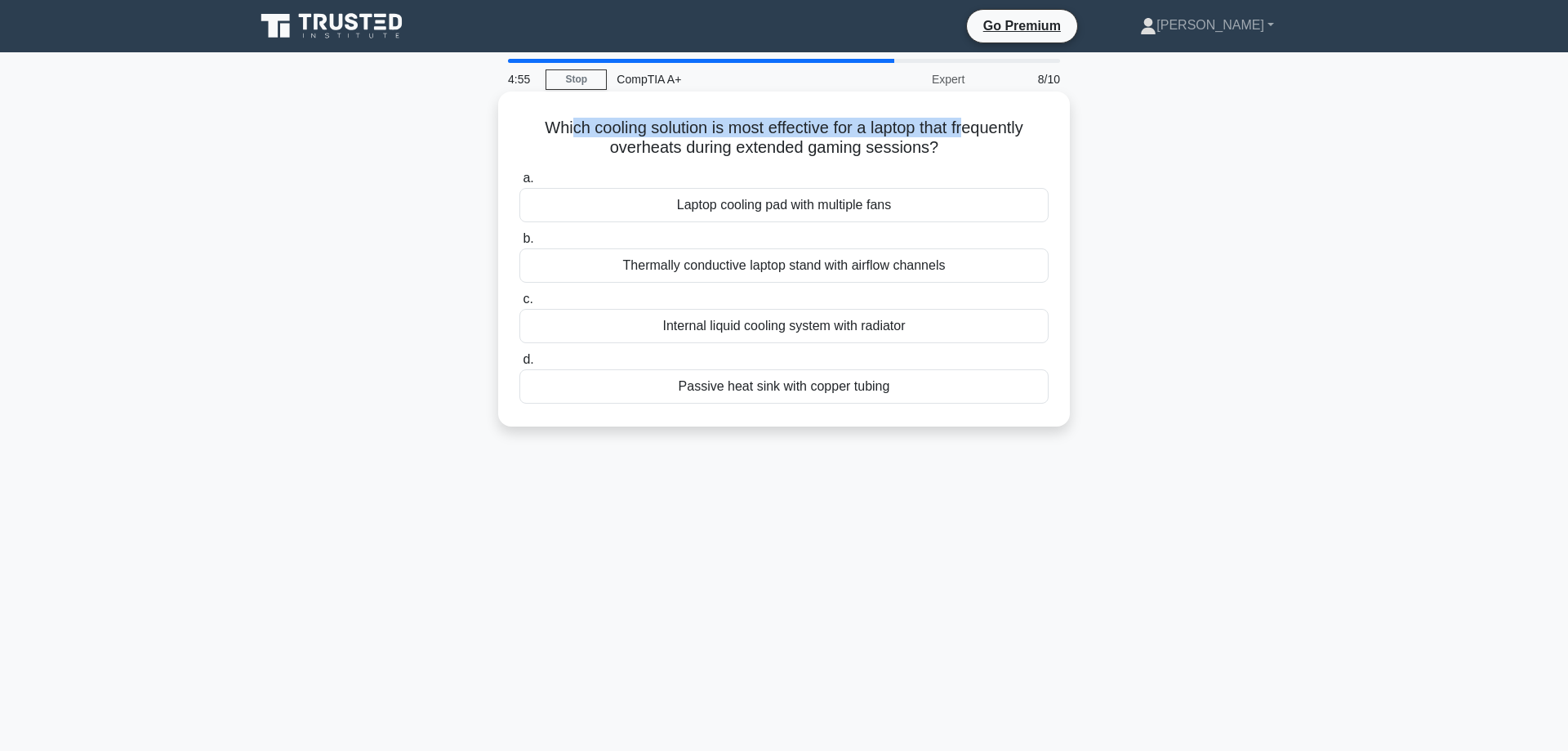
drag, startPoint x: 570, startPoint y: 137, endPoint x: 963, endPoint y: 132, distance: 393.0
click at [963, 132] on h5 "Which cooling solution is most effective for a laptop that frequently overheats…" at bounding box center [784, 138] width 533 height 41
drag, startPoint x: 735, startPoint y: 150, endPoint x: 920, endPoint y: 153, distance: 185.0
click at [920, 153] on h5 "Which cooling solution is most effective for a laptop that frequently overheats…" at bounding box center [784, 138] width 533 height 41
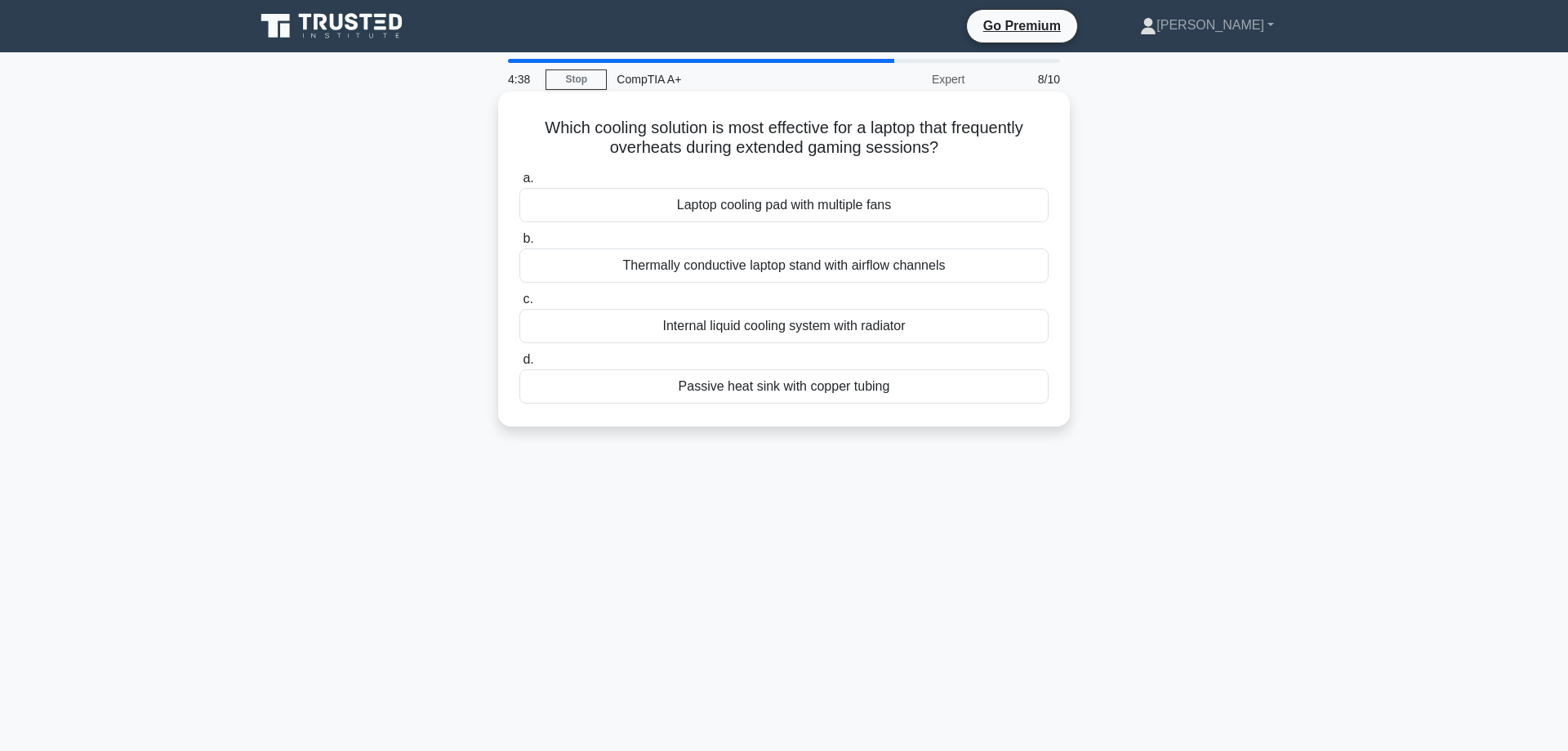
click at [870, 206] on div "Laptop cooling pad with multiple fans" at bounding box center [784, 205] width 530 height 34
click at [520, 184] on input "a. Laptop cooling pad with multiple fans" at bounding box center [520, 178] width 0 height 11
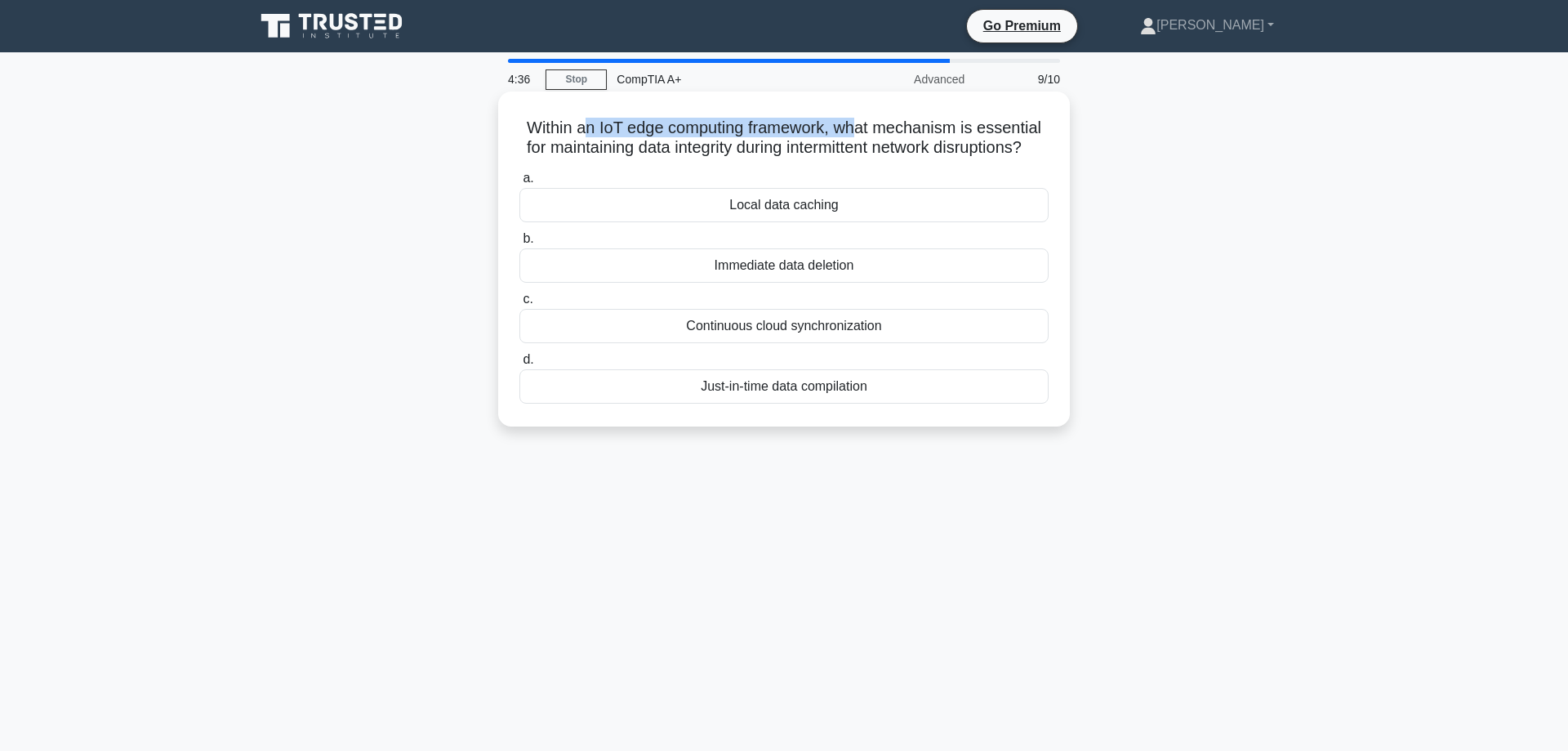
drag, startPoint x: 588, startPoint y: 122, endPoint x: 856, endPoint y: 129, distance: 268.1
click at [856, 129] on h5 "Within an IoT edge computing framework, what mechanism is essential for maintai…" at bounding box center [784, 138] width 533 height 41
click at [865, 133] on h5 "Within an IoT edge computing framework, what mechanism is essential for maintai…" at bounding box center [784, 138] width 533 height 41
drag, startPoint x: 684, startPoint y: 124, endPoint x: 1008, endPoint y: 127, distance: 324.0
click at [1008, 127] on h5 "Within an IoT edge computing framework, what mechanism is essential for maintai…" at bounding box center [784, 138] width 533 height 41
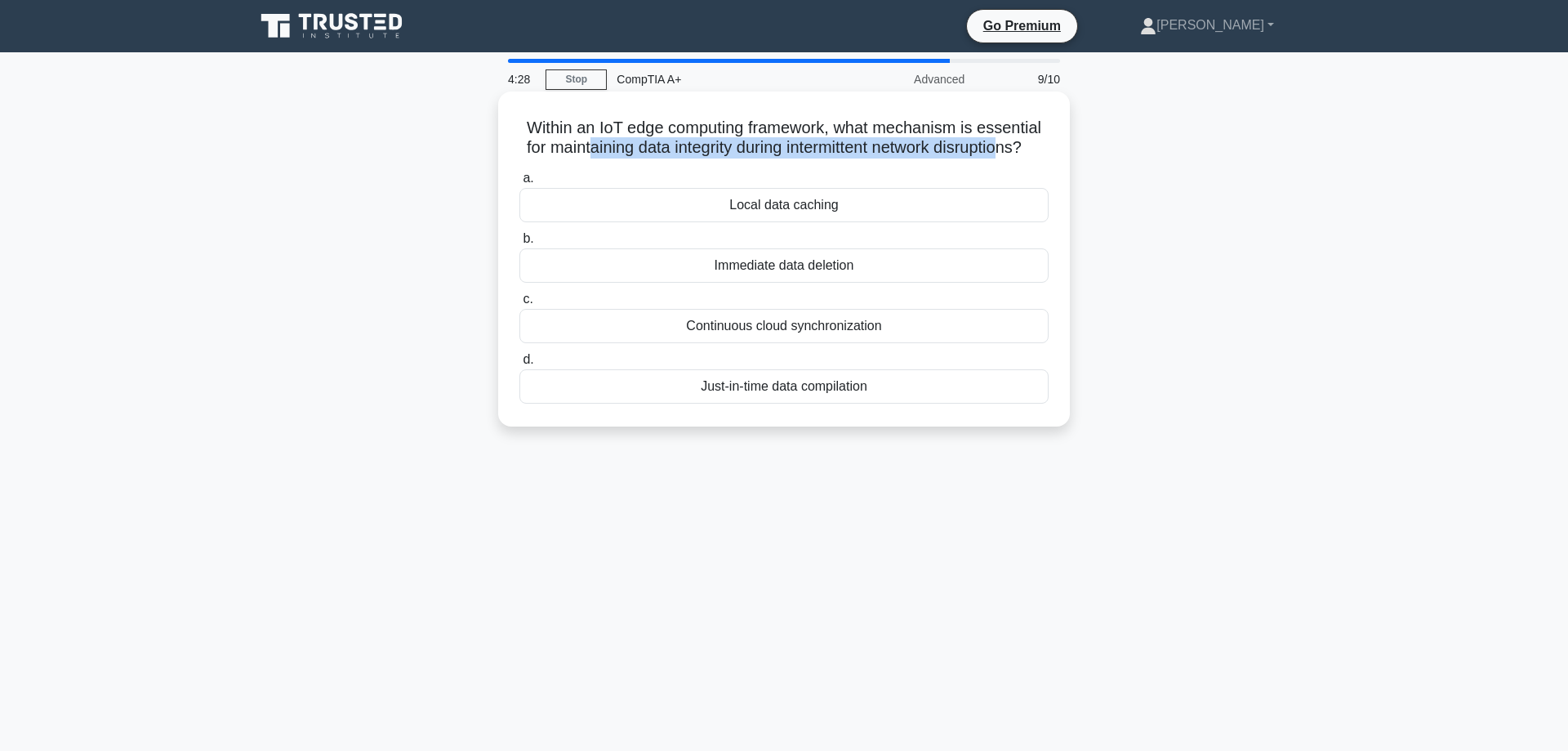
drag, startPoint x: 589, startPoint y: 149, endPoint x: 1001, endPoint y: 145, distance: 412.0
click at [1001, 145] on h5 "Within an IoT edge computing framework, what mechanism is essential for maintai…" at bounding box center [784, 138] width 533 height 41
click at [817, 329] on div "Continuous cloud synchronization" at bounding box center [784, 326] width 530 height 34
click at [520, 305] on input "c. Continuous cloud synchronization" at bounding box center [520, 299] width 0 height 11
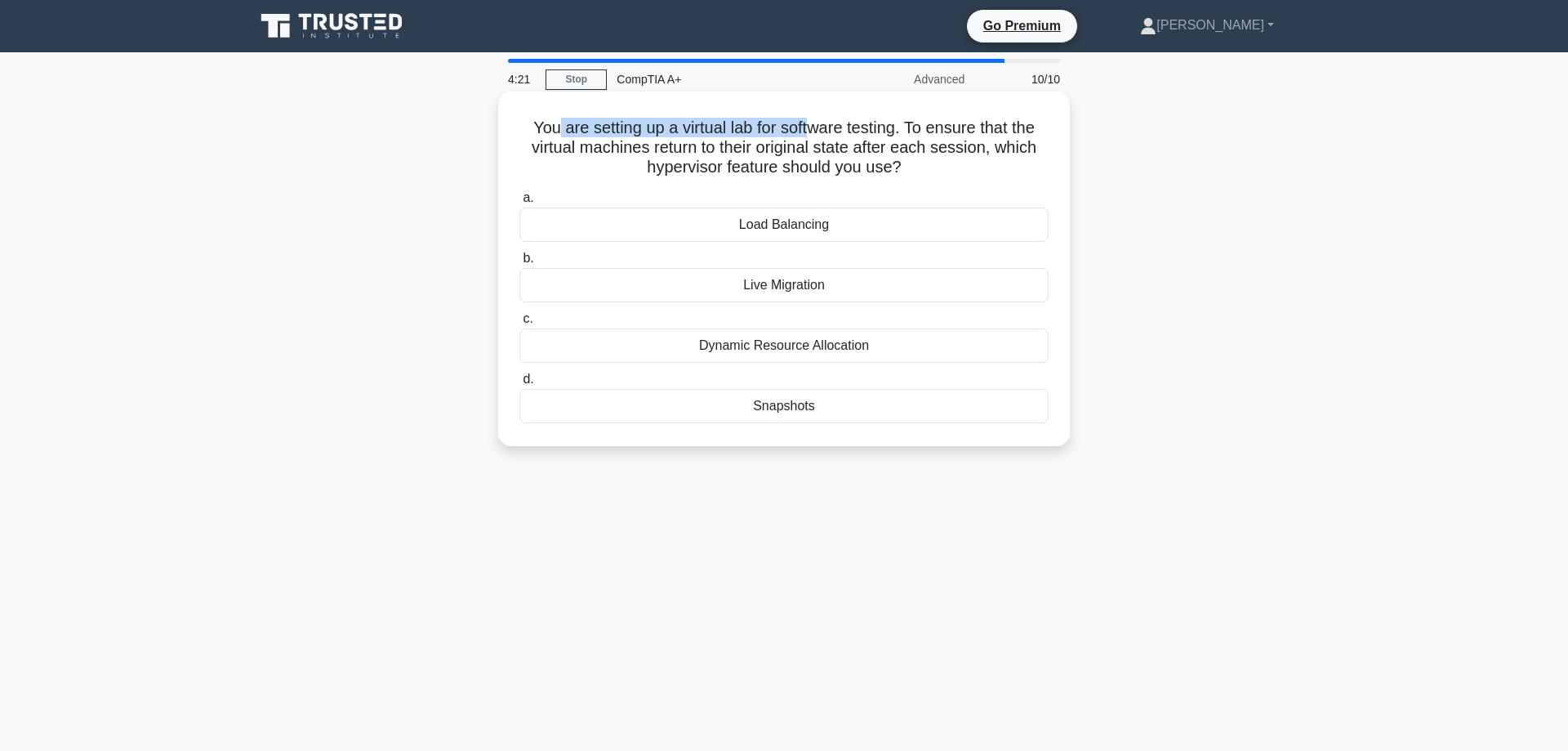
drag, startPoint x: 559, startPoint y: 126, endPoint x: 808, endPoint y: 134, distance: 249.1
click at [808, 134] on h5 "You are setting up a virtual lab for software testing. To ensure that the virtu…" at bounding box center [784, 148] width 533 height 60
drag, startPoint x: 572, startPoint y: 145, endPoint x: 995, endPoint y: 149, distance: 423.0
click at [995, 149] on h5 "You are setting up a virtual lab for software testing. To ensure that the virtu…" at bounding box center [784, 148] width 533 height 60
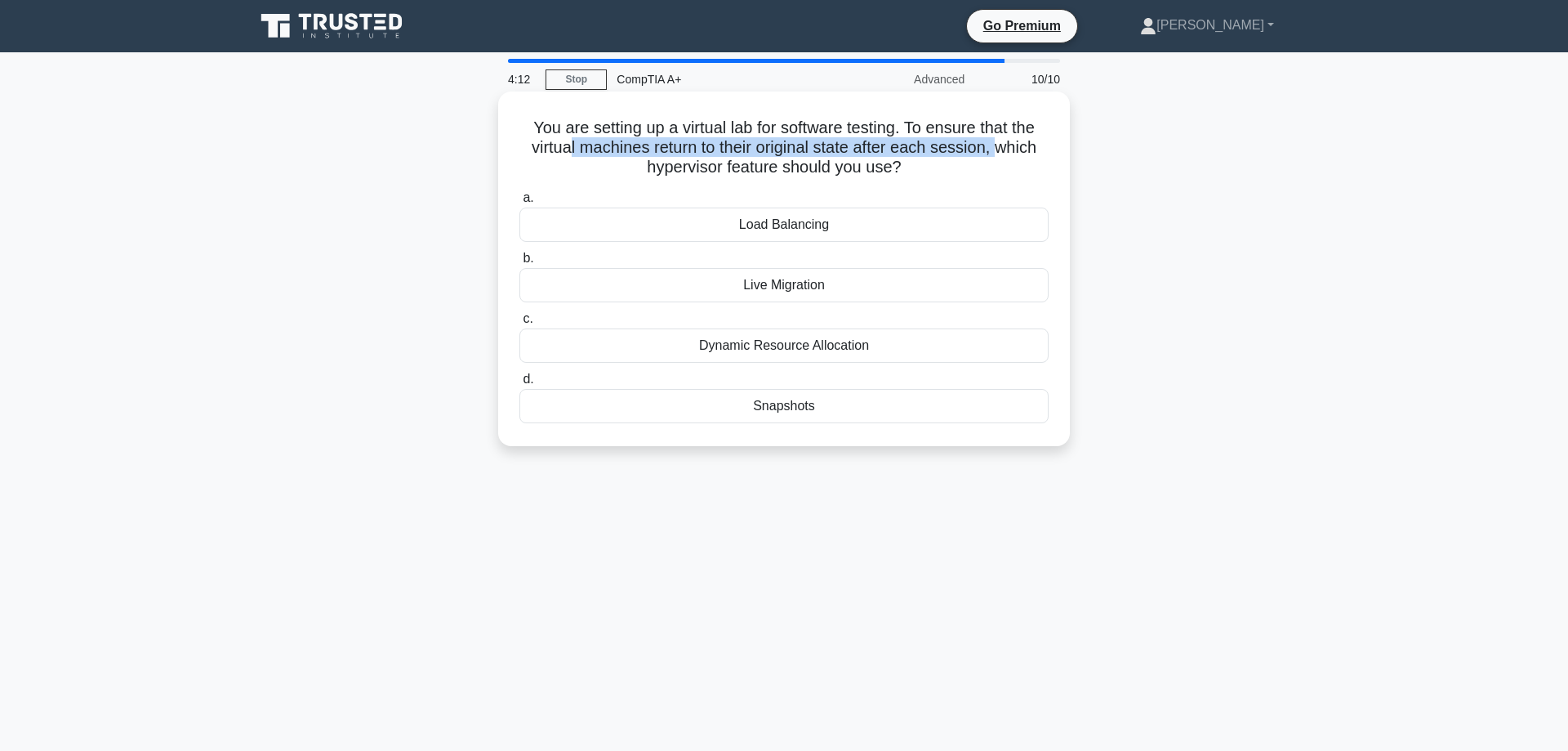
click at [995, 149] on h5 "You are setting up a virtual lab for software testing. To ensure that the virtu…" at bounding box center [784, 148] width 533 height 60
drag, startPoint x: 658, startPoint y: 168, endPoint x: 947, endPoint y: 168, distance: 289.0
click at [947, 168] on h5 "You are setting up a virtual lab for software testing. To ensure that the virtu…" at bounding box center [784, 148] width 533 height 60
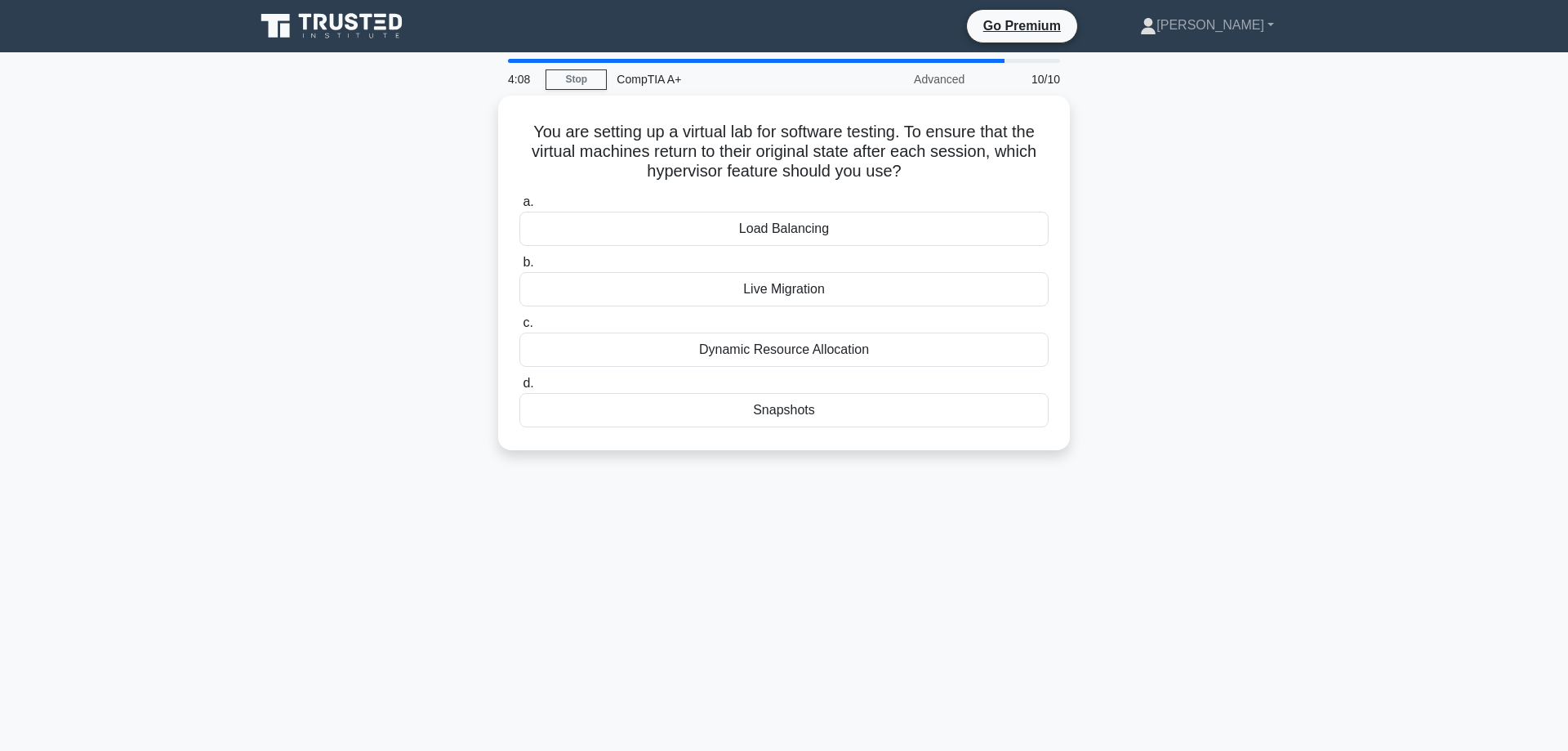
click at [851, 536] on div "4:08 Stop CompTIA A+ Advanced 10/10 You are setting up a virtual lab for softwa…" at bounding box center [784, 467] width 1078 height 817
click at [828, 416] on div "Snapshots" at bounding box center [784, 406] width 530 height 34
click at [520, 385] on input "d. Snapshots" at bounding box center [520, 379] width 0 height 11
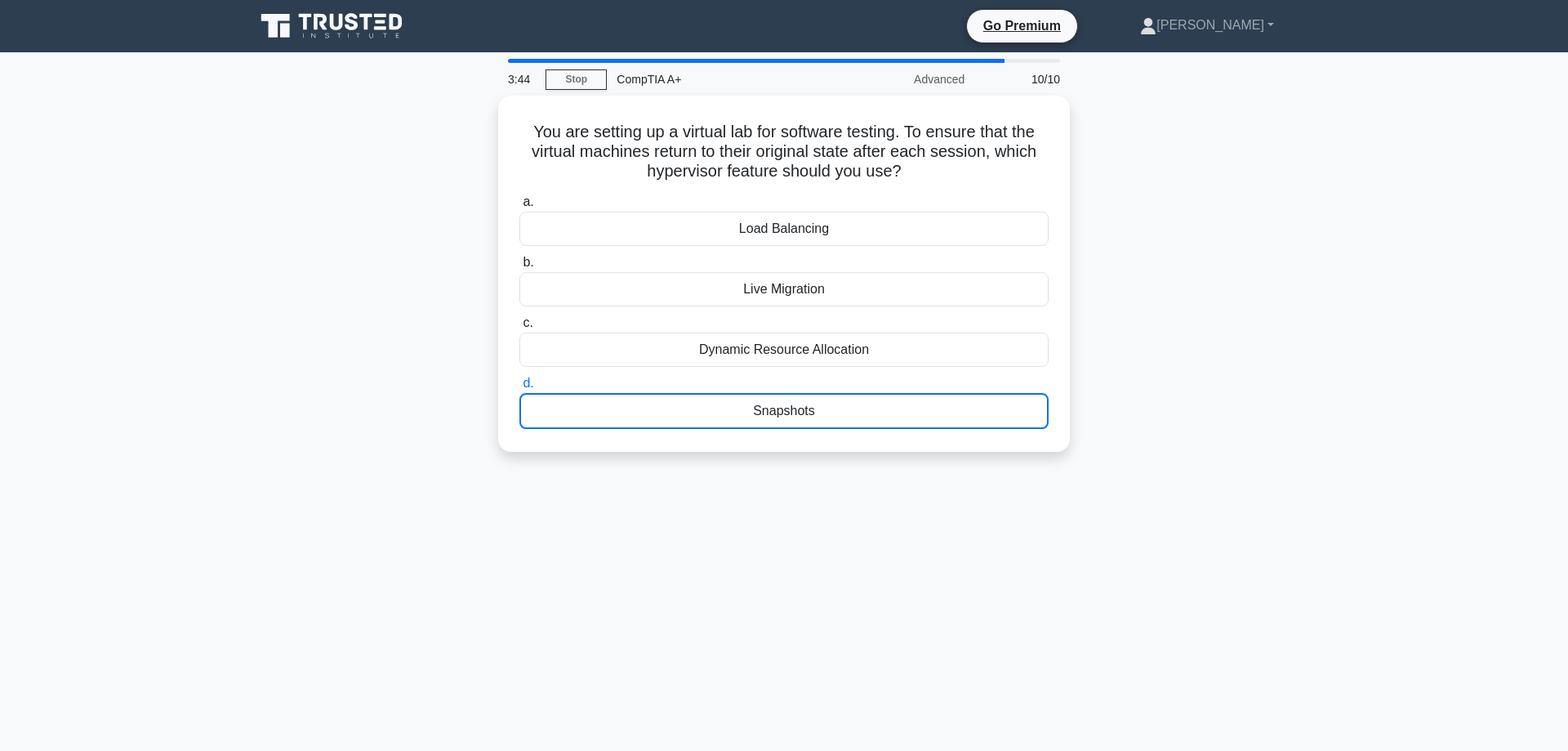
scroll to position [60, 0]
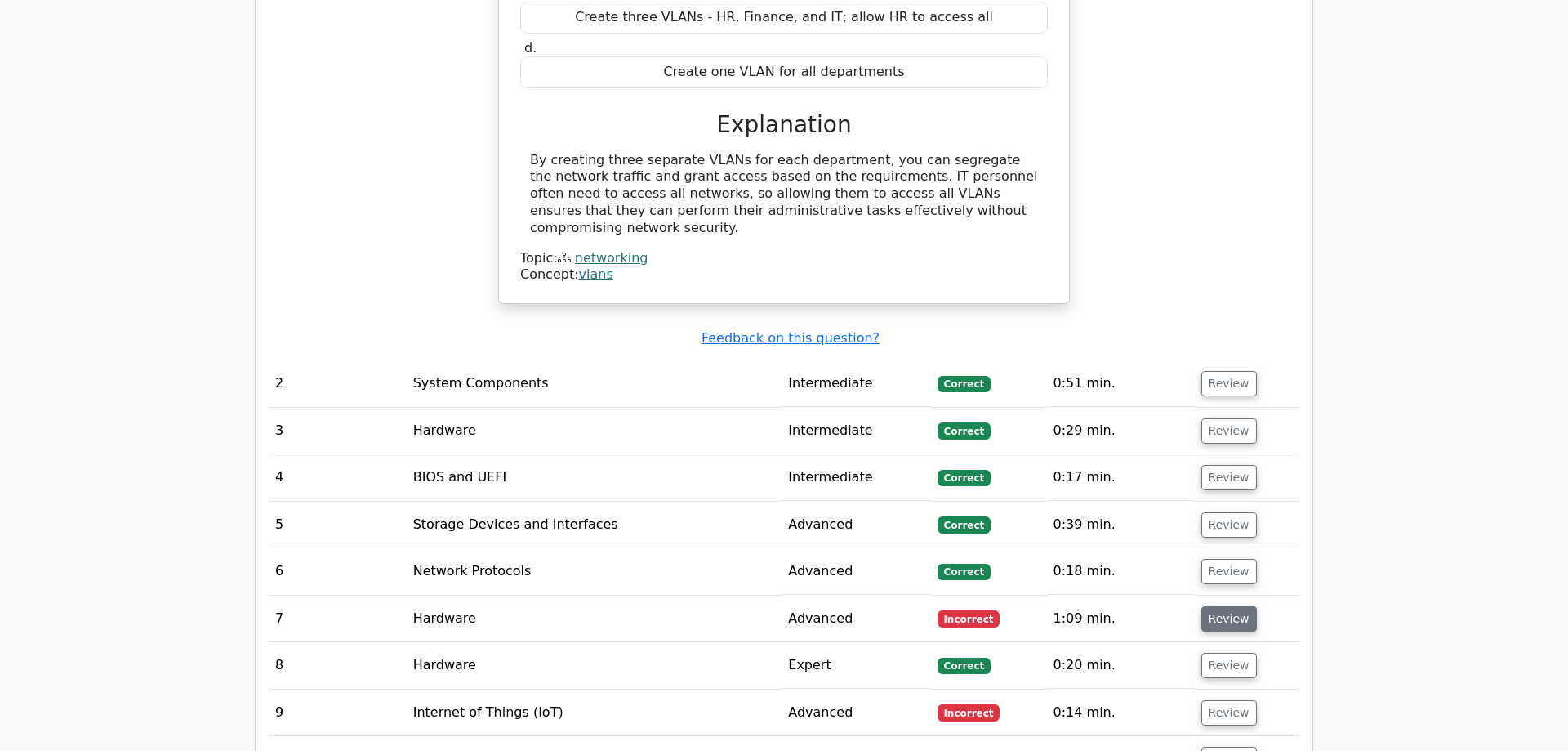
scroll to position [1918, 0]
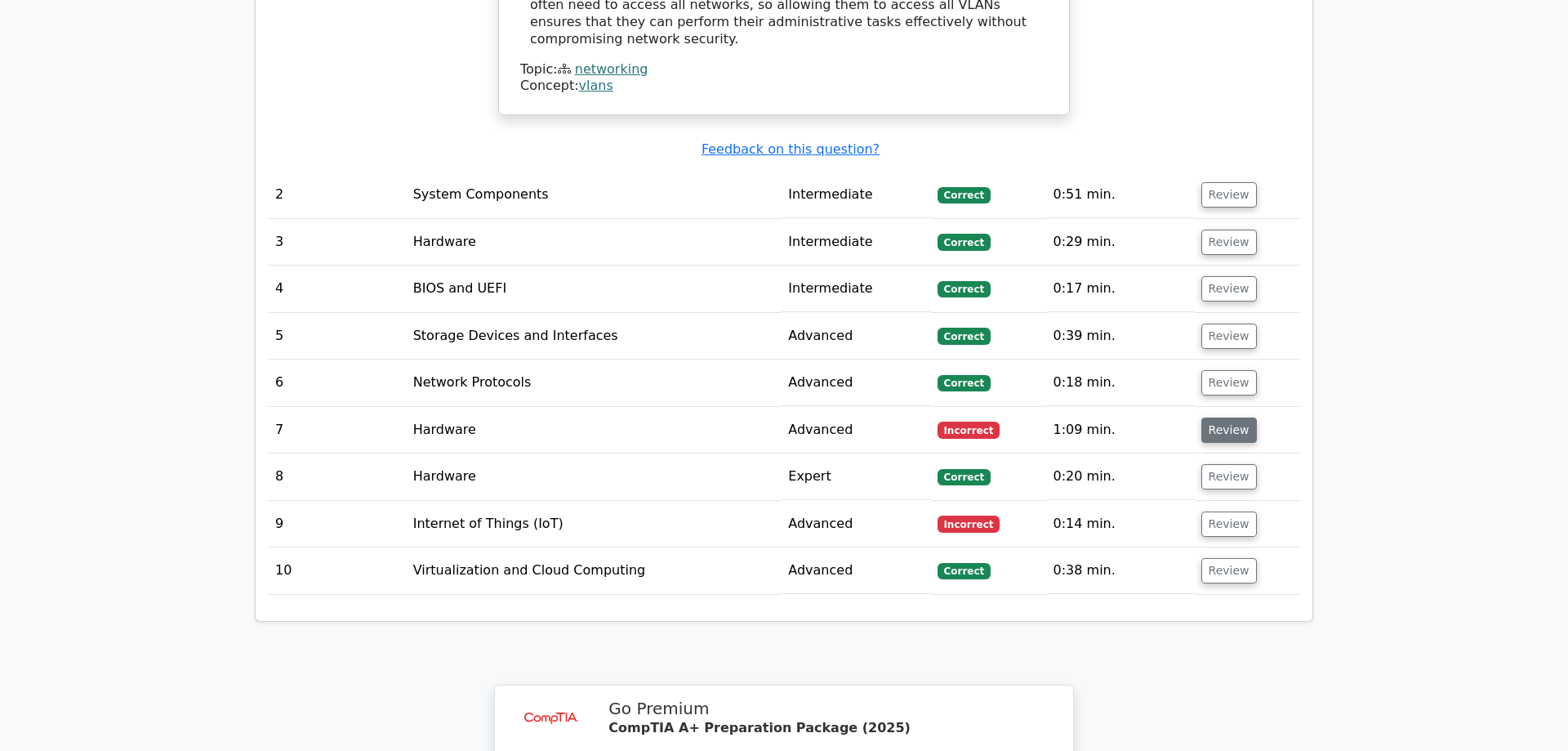
click at [1208, 418] on button "Review" at bounding box center [1229, 430] width 56 height 25
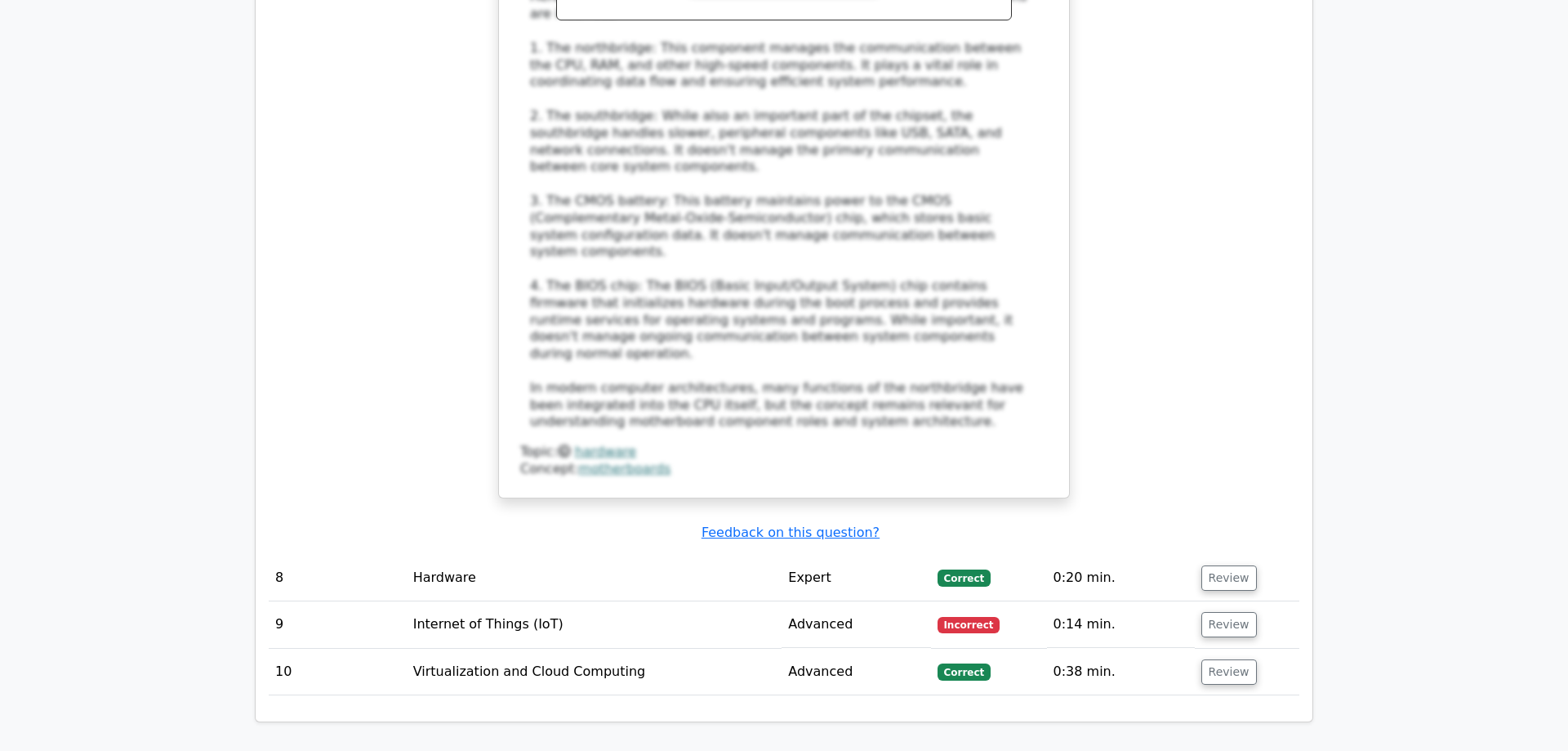
scroll to position [2918, 0]
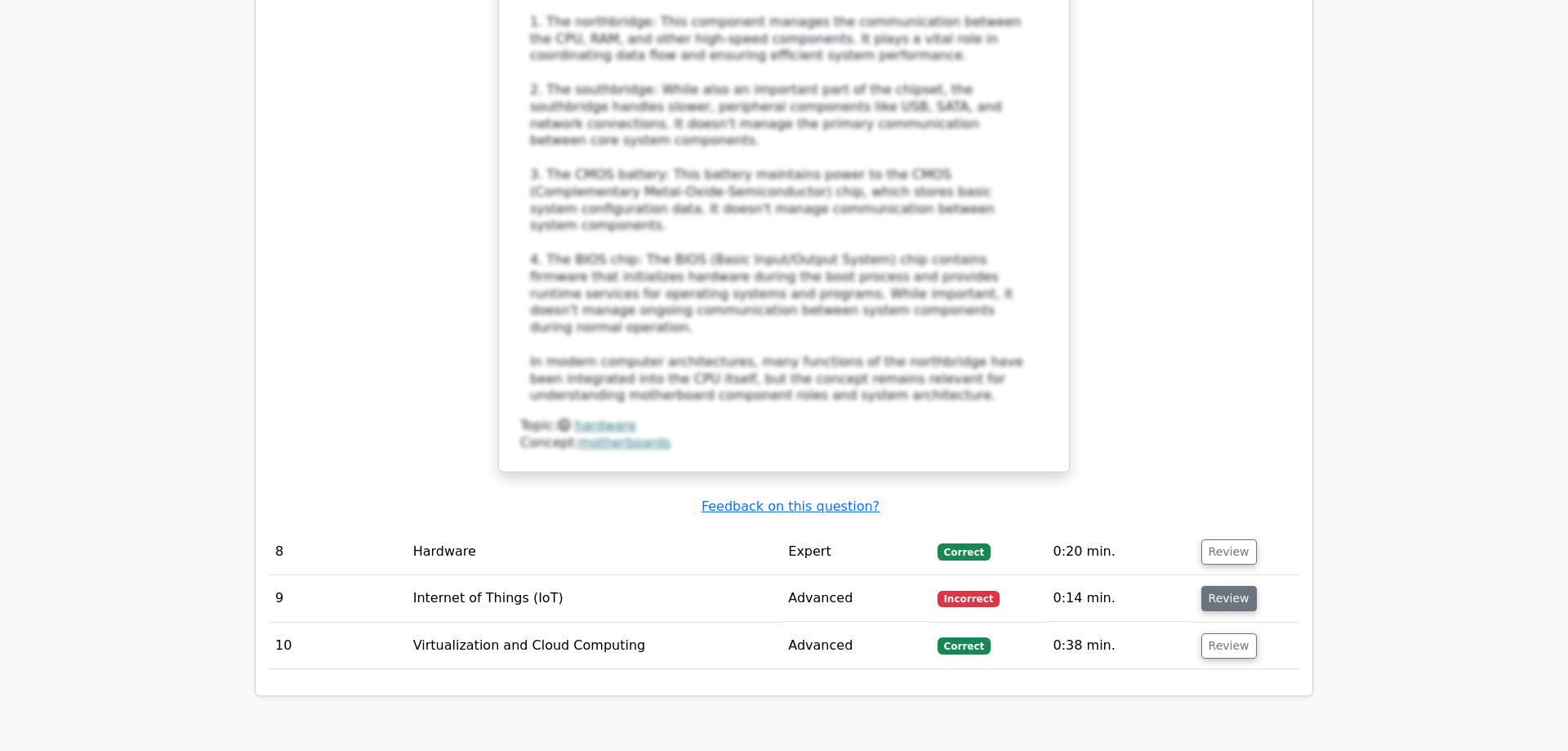
click at [1223, 586] on button "Review" at bounding box center [1229, 598] width 56 height 25
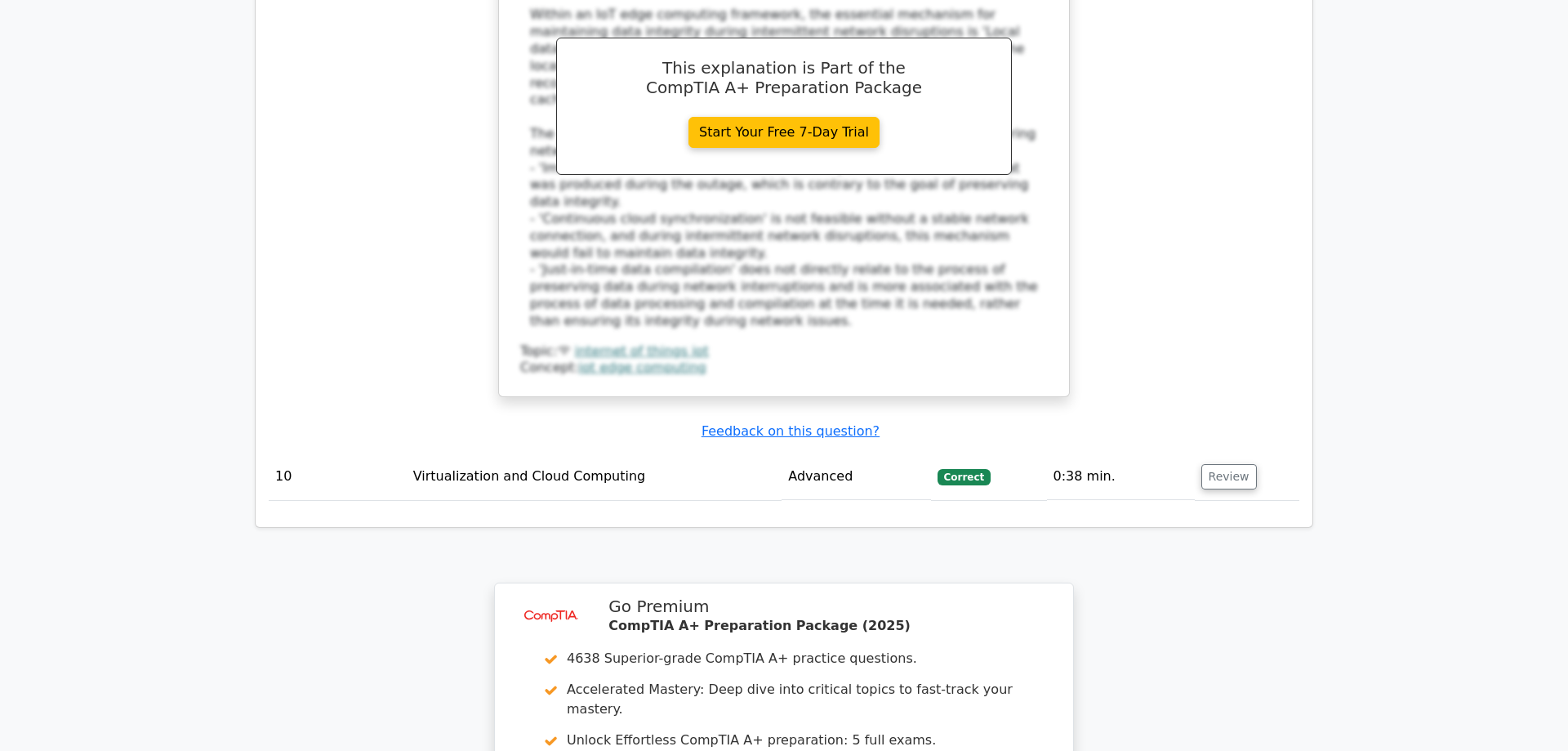
scroll to position [4219, 0]
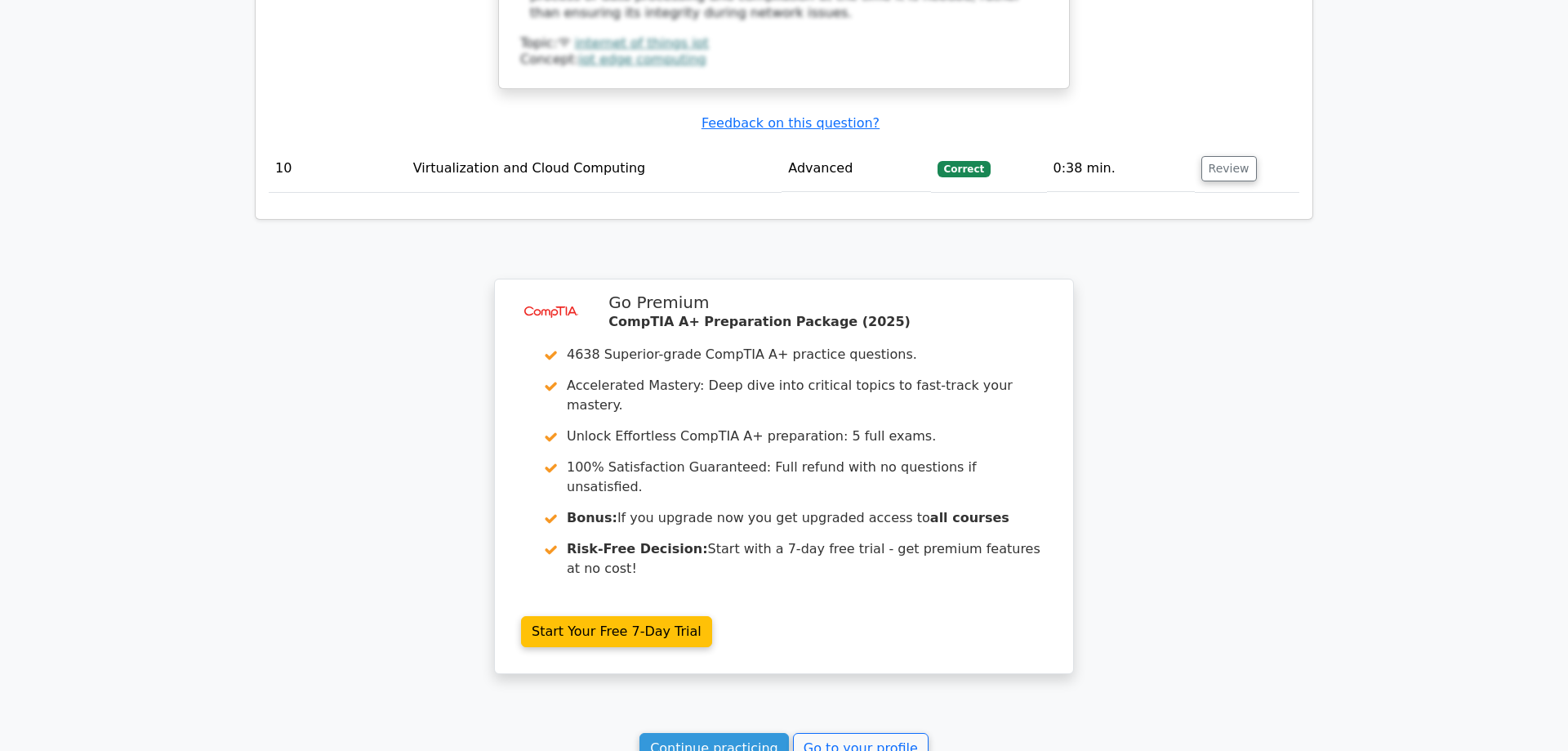
click at [720, 733] on link "Continue practicing" at bounding box center [715, 748] width 150 height 31
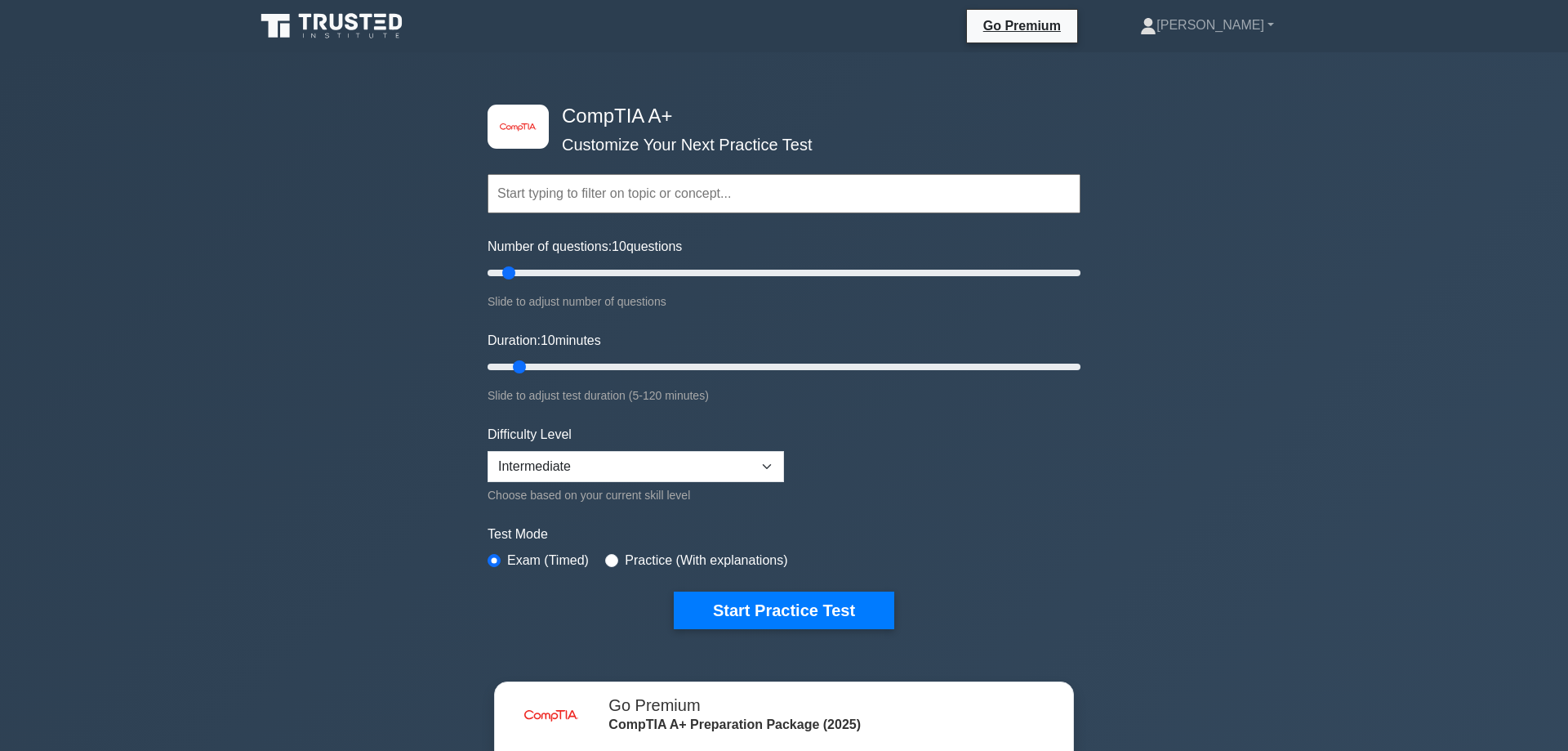
click at [782, 589] on form "Topics Hardware Operating Systems Networking Security Troubleshooting Mobile De…" at bounding box center [784, 376] width 593 height 505
click at [789, 604] on button "Start Practice Test" at bounding box center [784, 611] width 221 height 38
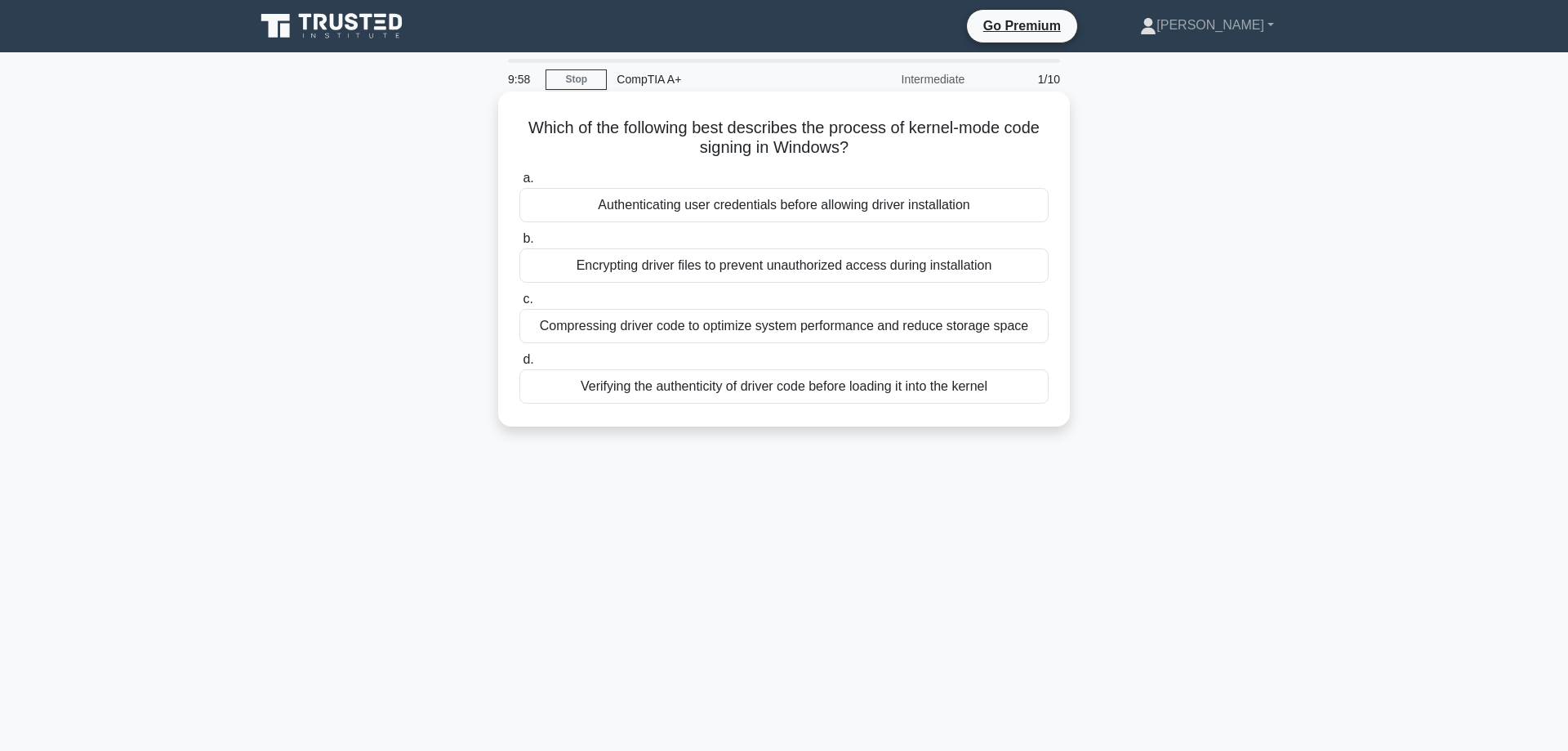
drag, startPoint x: 743, startPoint y: 130, endPoint x: 1040, endPoint y: 147, distance: 297.5
click at [1040, 147] on h5 "Which of the following best describes the process of kernel-mode code signing i…" at bounding box center [784, 138] width 533 height 41
click at [736, 126] on h5 "Which of the following best describes the process of kernel-mode code signing i…" at bounding box center [784, 138] width 533 height 41
click at [838, 395] on div "Verifying the authenticity of driver code before loading it into the kernel" at bounding box center [784, 386] width 530 height 34
click at [520, 365] on input "d. Verifying the authenticity of driver code before loading it into the kernel" at bounding box center [520, 360] width 0 height 11
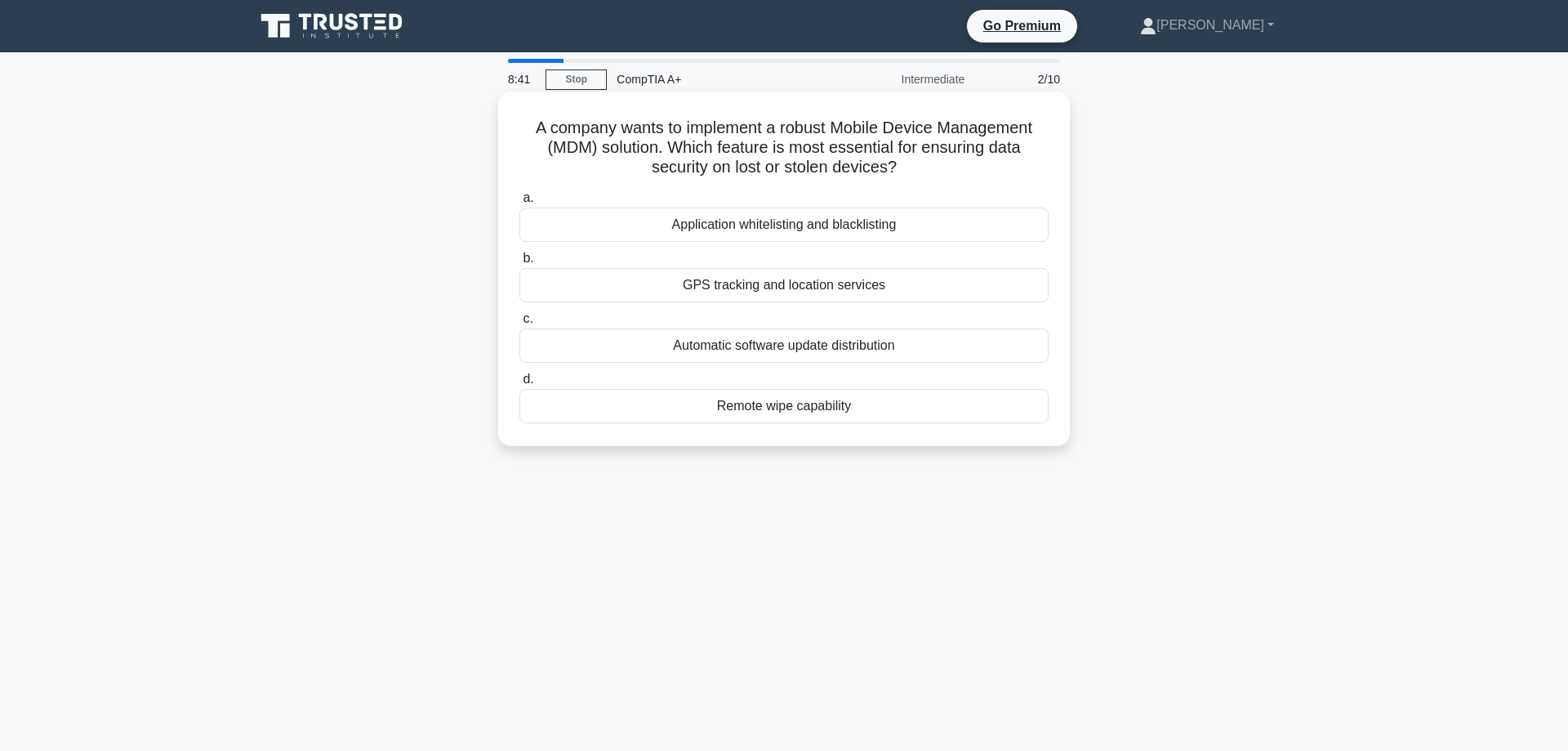
click at [828, 225] on div "Application whitelisting and blacklisting" at bounding box center [784, 225] width 530 height 34
click at [520, 204] on input "a. Application whitelisting and blacklisting" at bounding box center [520, 198] width 0 height 11
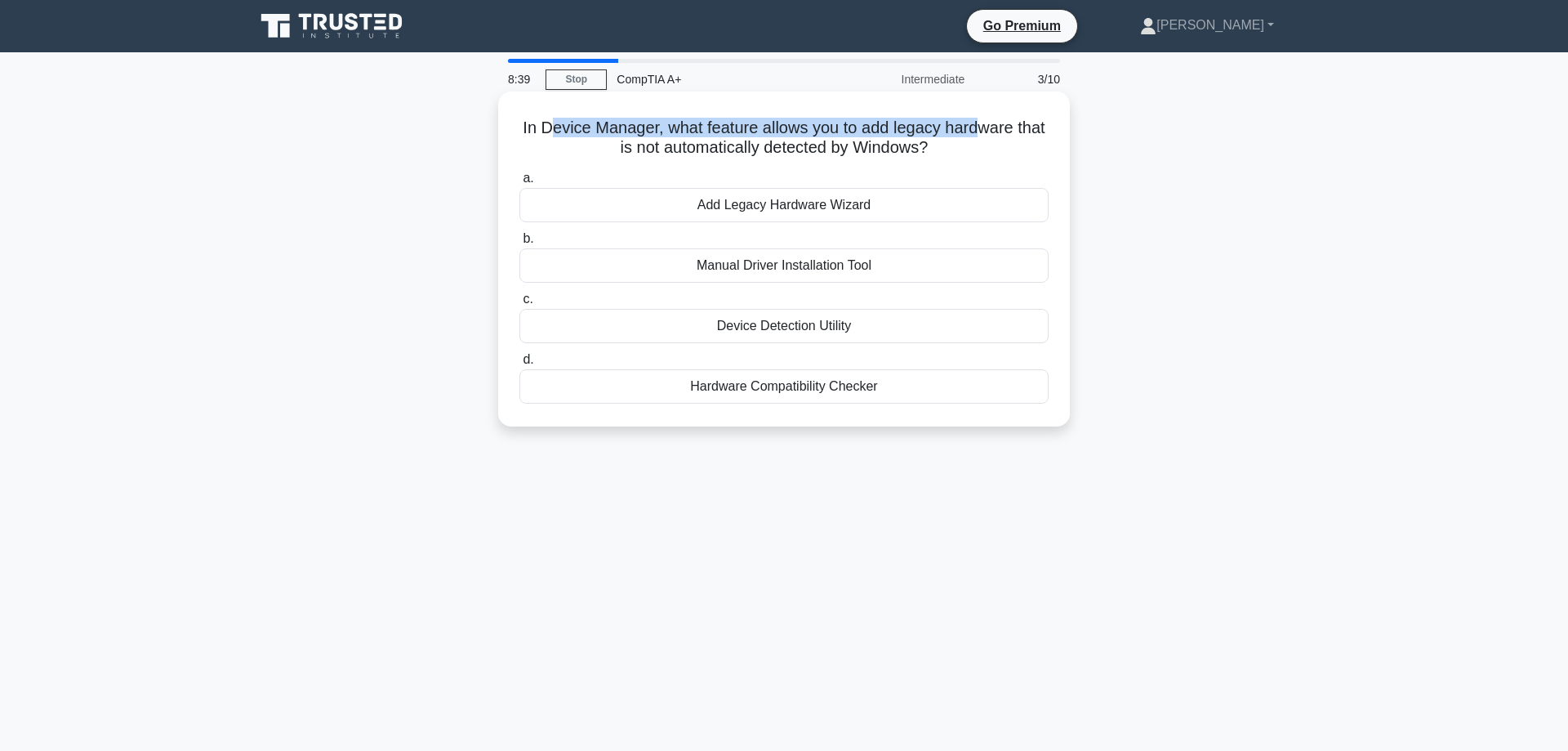
drag, startPoint x: 554, startPoint y: 132, endPoint x: 988, endPoint y: 131, distance: 434.0
click at [980, 133] on h5 "In Device Manager, what feature allows you to add legacy hardware that is not a…" at bounding box center [784, 138] width 533 height 41
click at [990, 131] on h5 "In Device Manager, what feature allows you to add legacy hardware that is not a…" at bounding box center [784, 138] width 533 height 41
drag, startPoint x: 742, startPoint y: 145, endPoint x: 933, endPoint y: 149, distance: 191.0
click at [933, 149] on h5 "In Device Manager, what feature allows you to add legacy hardware that is not a…" at bounding box center [784, 138] width 533 height 41
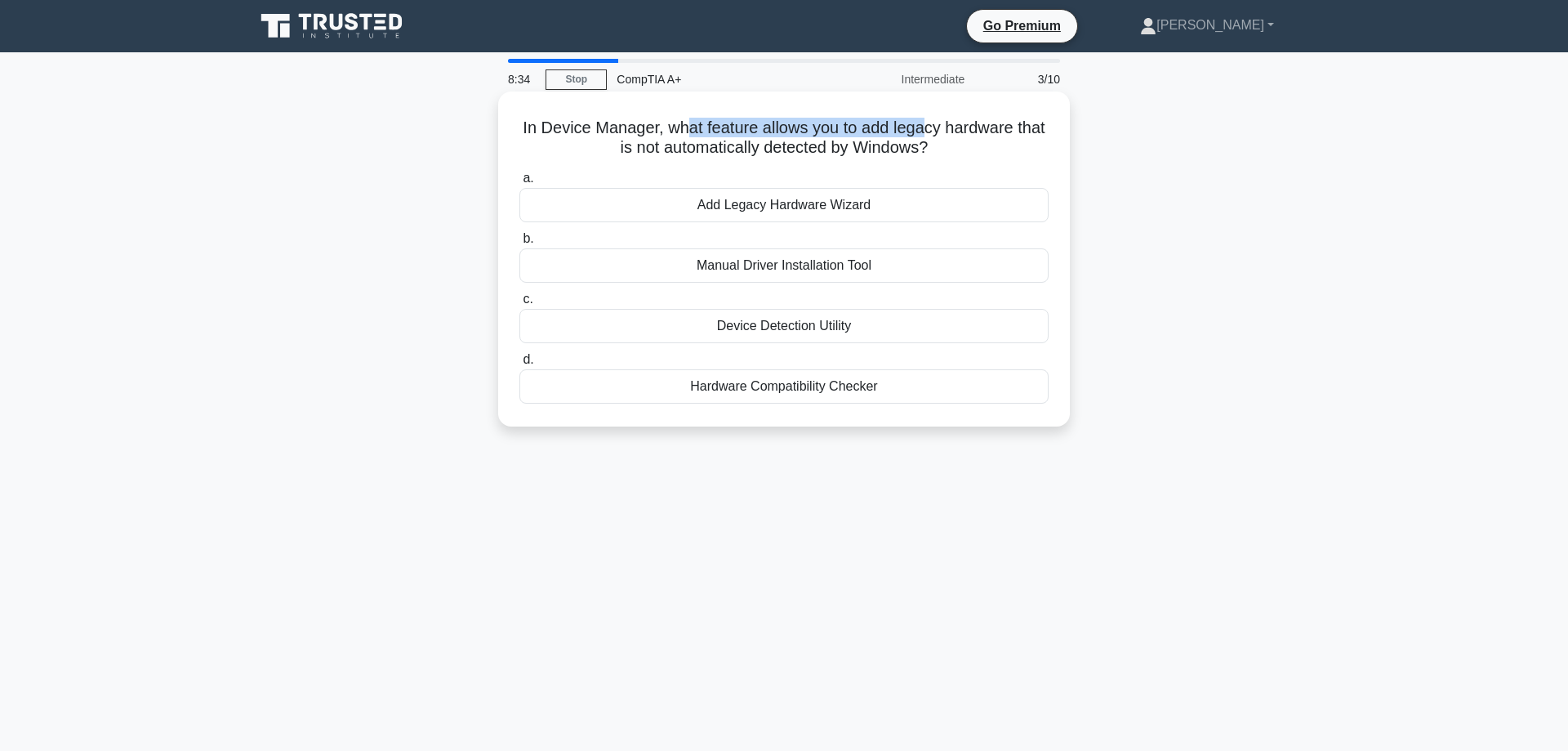
drag, startPoint x: 687, startPoint y: 131, endPoint x: 923, endPoint y: 123, distance: 236.1
click at [923, 123] on h5 "In Device Manager, what feature allows you to add legacy hardware that is not a…" at bounding box center [784, 138] width 533 height 41
click at [798, 195] on div "Add Legacy Hardware Wizard" at bounding box center [784, 205] width 530 height 34
click at [520, 184] on input "a. Add Legacy Hardware Wizard" at bounding box center [520, 178] width 0 height 11
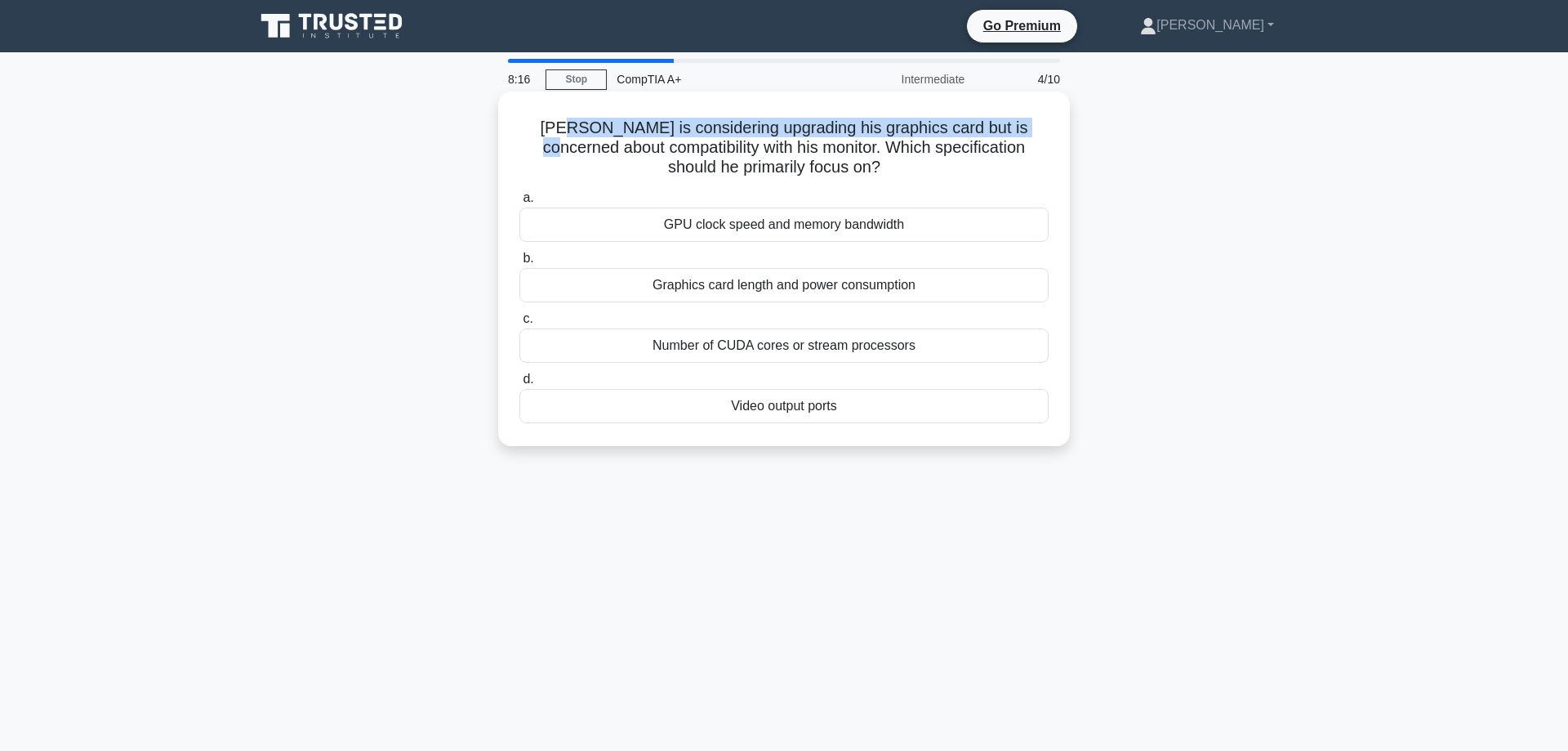
drag, startPoint x: 559, startPoint y: 132, endPoint x: 1012, endPoint y: 119, distance: 453.2
click at [1012, 119] on h5 "Tom is considering upgrading his graphics card but is concerned about compatibi…" at bounding box center [784, 148] width 533 height 60
click at [726, 133] on h5 "Tom is considering upgrading his graphics card but is concerned about compatibi…" at bounding box center [784, 148] width 533 height 60
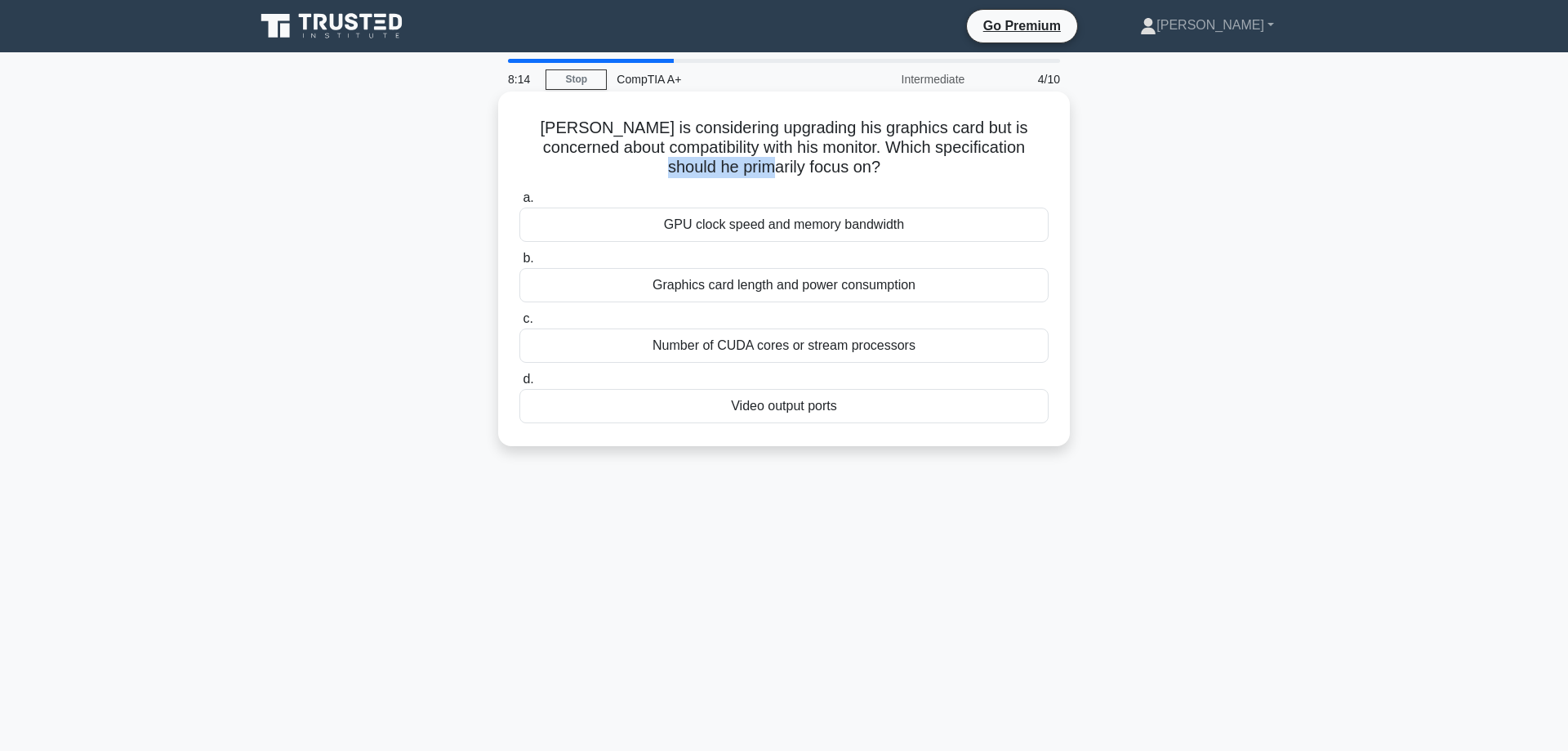
drag, startPoint x: 770, startPoint y: 156, endPoint x: 976, endPoint y: 154, distance: 206.0
click at [976, 154] on h5 "Tom is considering upgrading his graphics card but is concerned about compatibi…" at bounding box center [784, 148] width 533 height 60
click at [977, 154] on h5 "Tom is considering upgrading his graphics card but is concerned about compatibi…" at bounding box center [784, 148] width 533 height 60
click at [847, 404] on div "Video output ports" at bounding box center [784, 406] width 530 height 34
click at [520, 385] on input "d. Video output ports" at bounding box center [520, 379] width 0 height 11
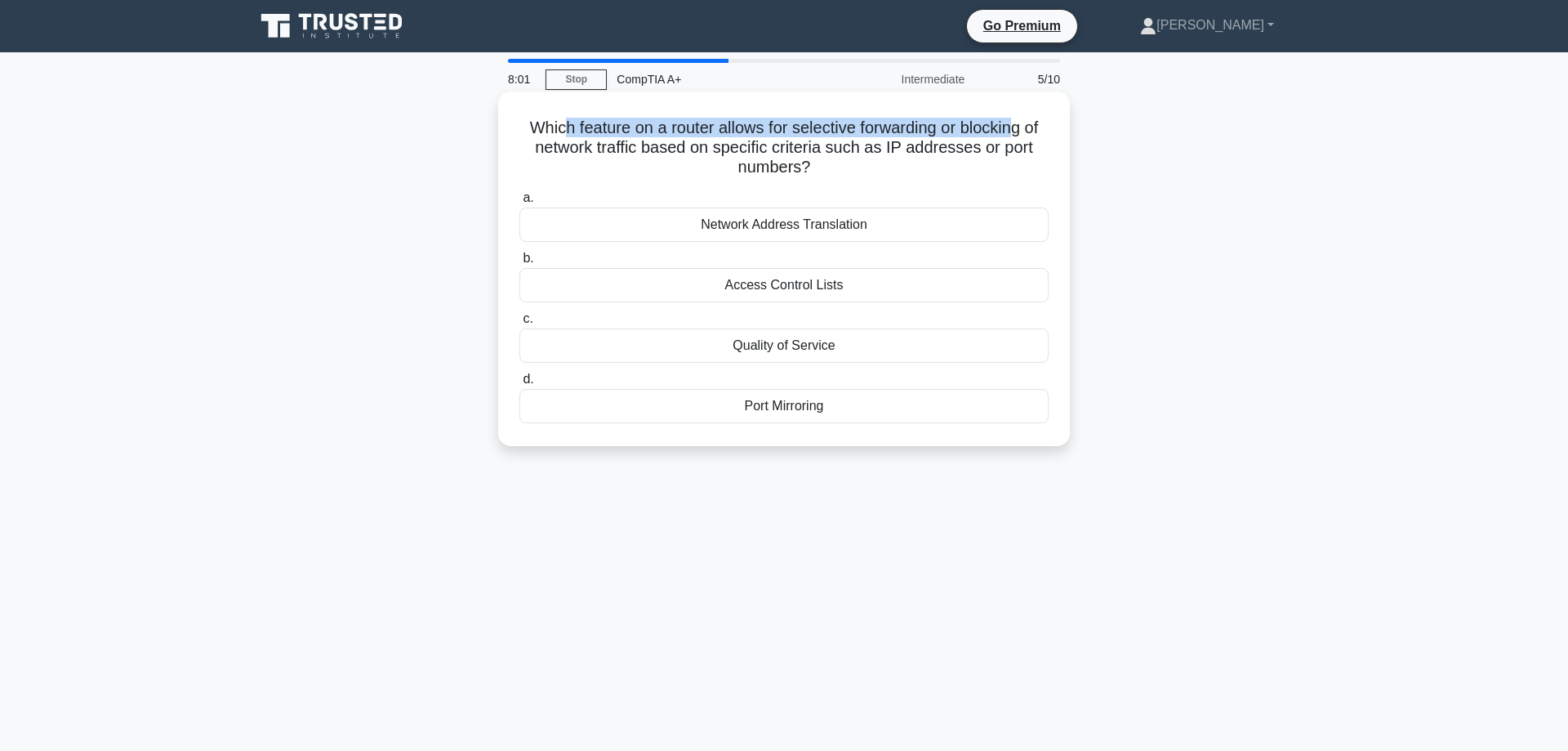
drag, startPoint x: 562, startPoint y: 127, endPoint x: 1016, endPoint y: 128, distance: 454.0
click at [1013, 128] on h5 "Which feature on a router allows for selective forwarding or blocking of networ…" at bounding box center [784, 148] width 533 height 60
click at [1016, 128] on h5 "Which feature on a router allows for selective forwarding or blocking of networ…" at bounding box center [784, 148] width 533 height 60
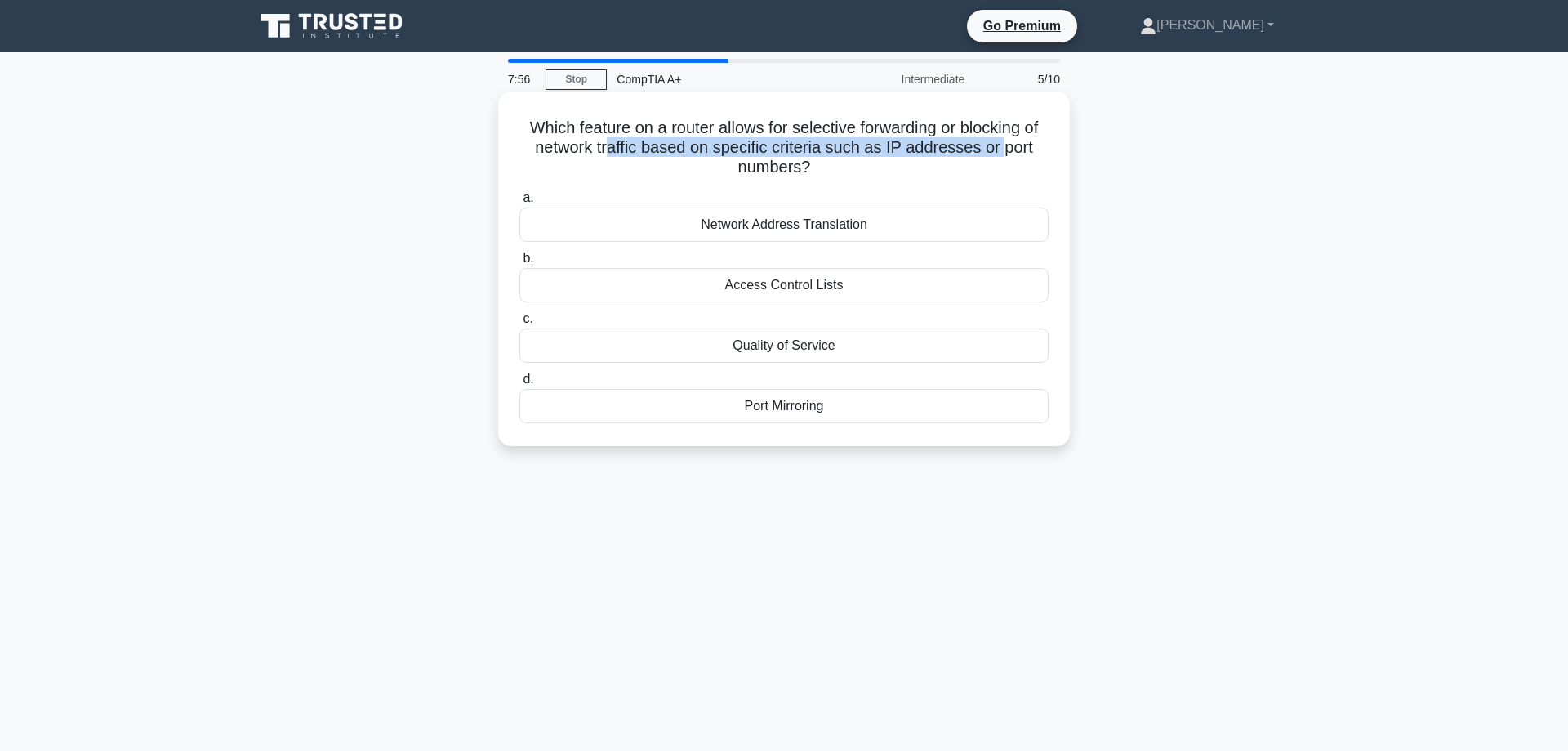
drag, startPoint x: 616, startPoint y: 149, endPoint x: 1000, endPoint y: 156, distance: 384.1
click at [1000, 156] on h5 "Which feature on a router allows for selective forwarding or blocking of networ…" at bounding box center [784, 148] width 533 height 60
click at [797, 408] on div "Port Mirroring" at bounding box center [784, 406] width 530 height 34
click at [520, 385] on input "d. Port Mirroring" at bounding box center [520, 379] width 0 height 11
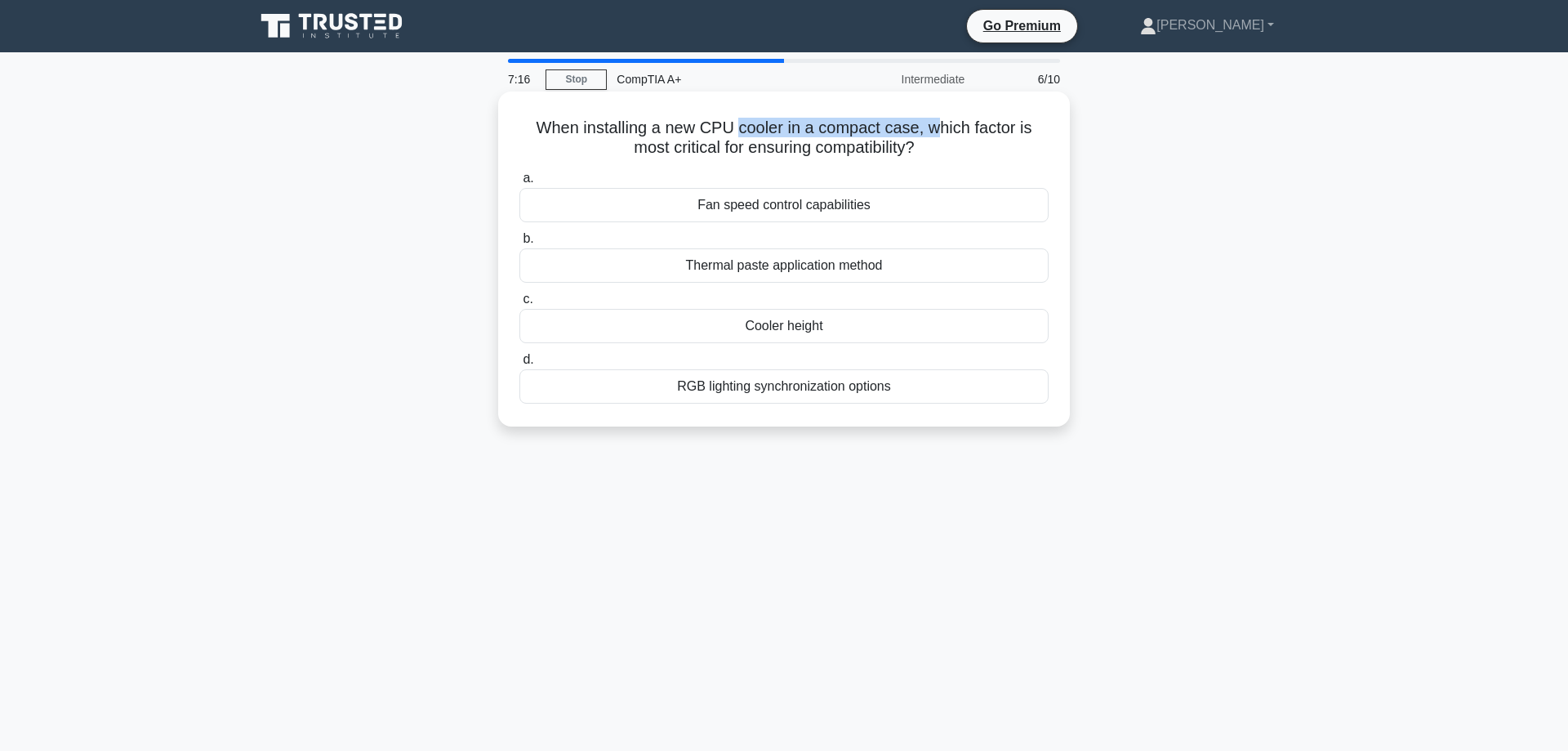
drag, startPoint x: 733, startPoint y: 118, endPoint x: 916, endPoint y: 133, distance: 183.6
click at [916, 133] on h5 "When installing a new CPU cooler in a compact case, which factor is most critic…" at bounding box center [784, 138] width 533 height 41
click at [694, 138] on h5 "When installing a new CPU cooler in a compact case, which factor is most critic…" at bounding box center [784, 138] width 533 height 41
click at [811, 325] on div "Cooler height" at bounding box center [784, 326] width 530 height 34
click at [520, 305] on input "c. Cooler height" at bounding box center [520, 299] width 0 height 11
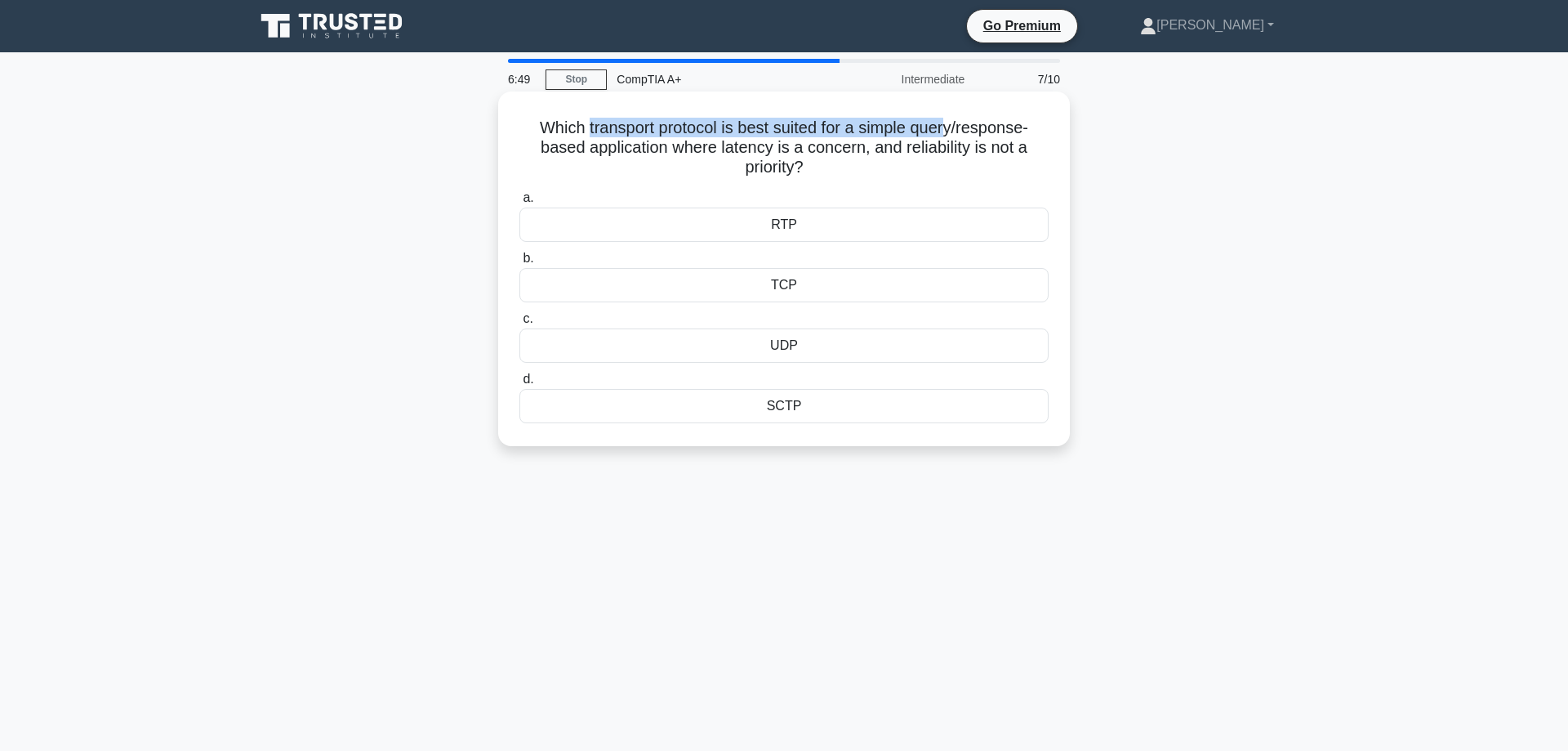
drag, startPoint x: 586, startPoint y: 133, endPoint x: 946, endPoint y: 130, distance: 360.0
click at [946, 130] on h5 "Which transport protocol is best suited for a simple query/response-based appli…" at bounding box center [784, 148] width 533 height 60
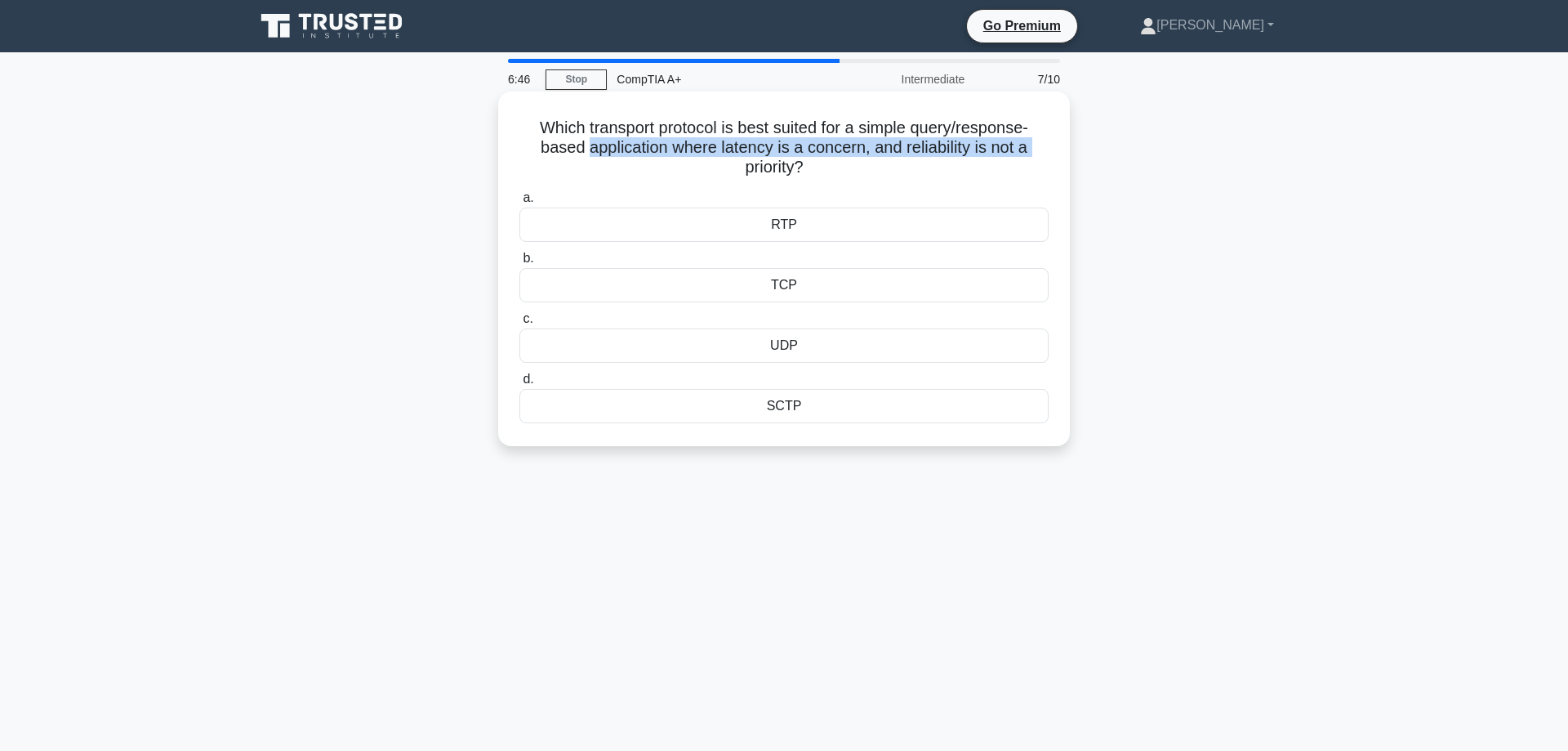
drag, startPoint x: 589, startPoint y: 158, endPoint x: 1038, endPoint y: 153, distance: 449.0
click at [1038, 153] on h5 "Which transport protocol is best suited for a simple query/response-based appli…" at bounding box center [784, 148] width 533 height 60
click at [964, 151] on h5 "Which transport protocol is best suited for a simple query/response-based appli…" at bounding box center [784, 148] width 533 height 60
click at [954, 146] on h5 "Which transport protocol is best suited for a simple query/response-based appli…" at bounding box center [784, 148] width 533 height 60
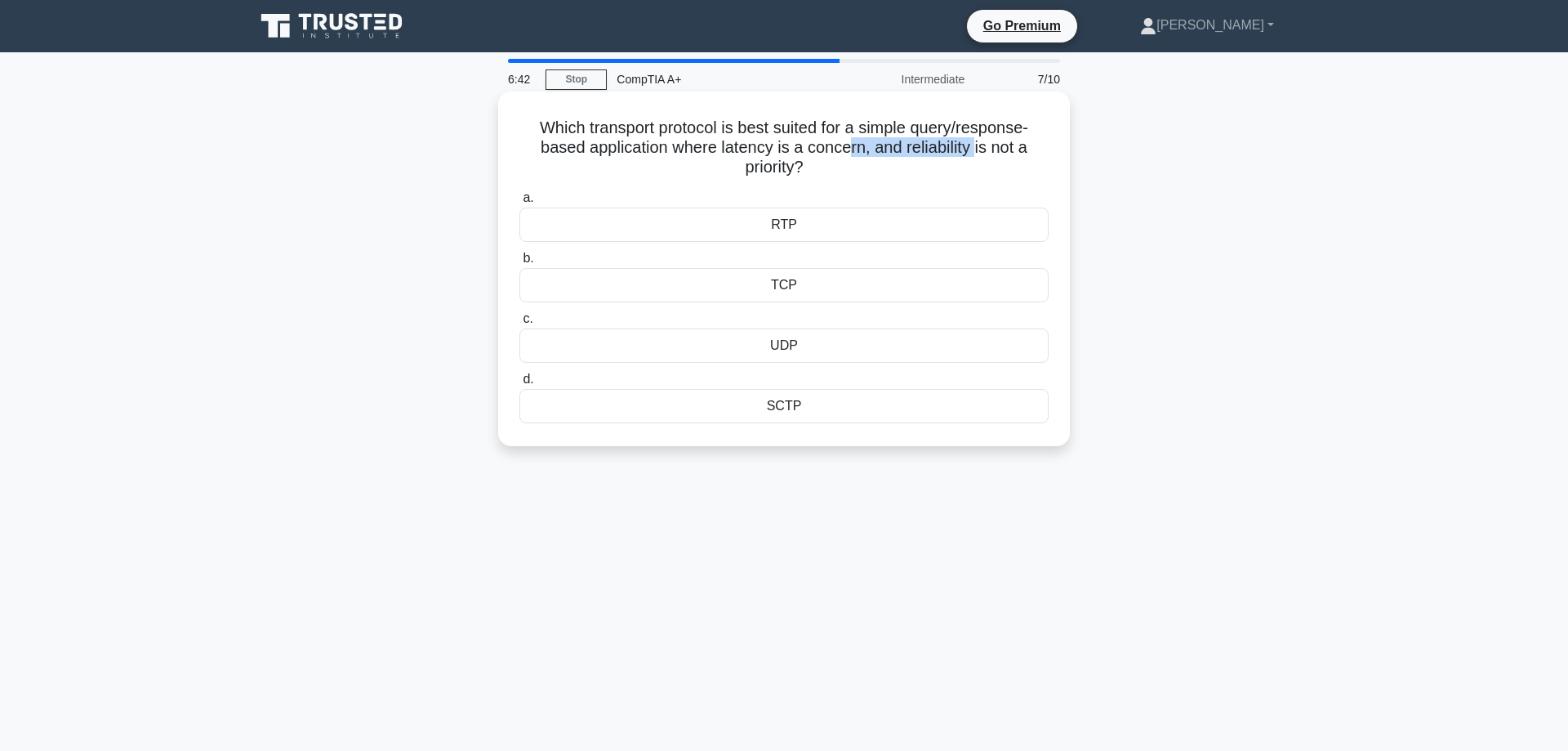
drag, startPoint x: 849, startPoint y: 146, endPoint x: 972, endPoint y: 151, distance: 123.1
click at [972, 151] on h5 "Which transport protocol is best suited for a simple query/response-based appli…" at bounding box center [784, 148] width 533 height 60
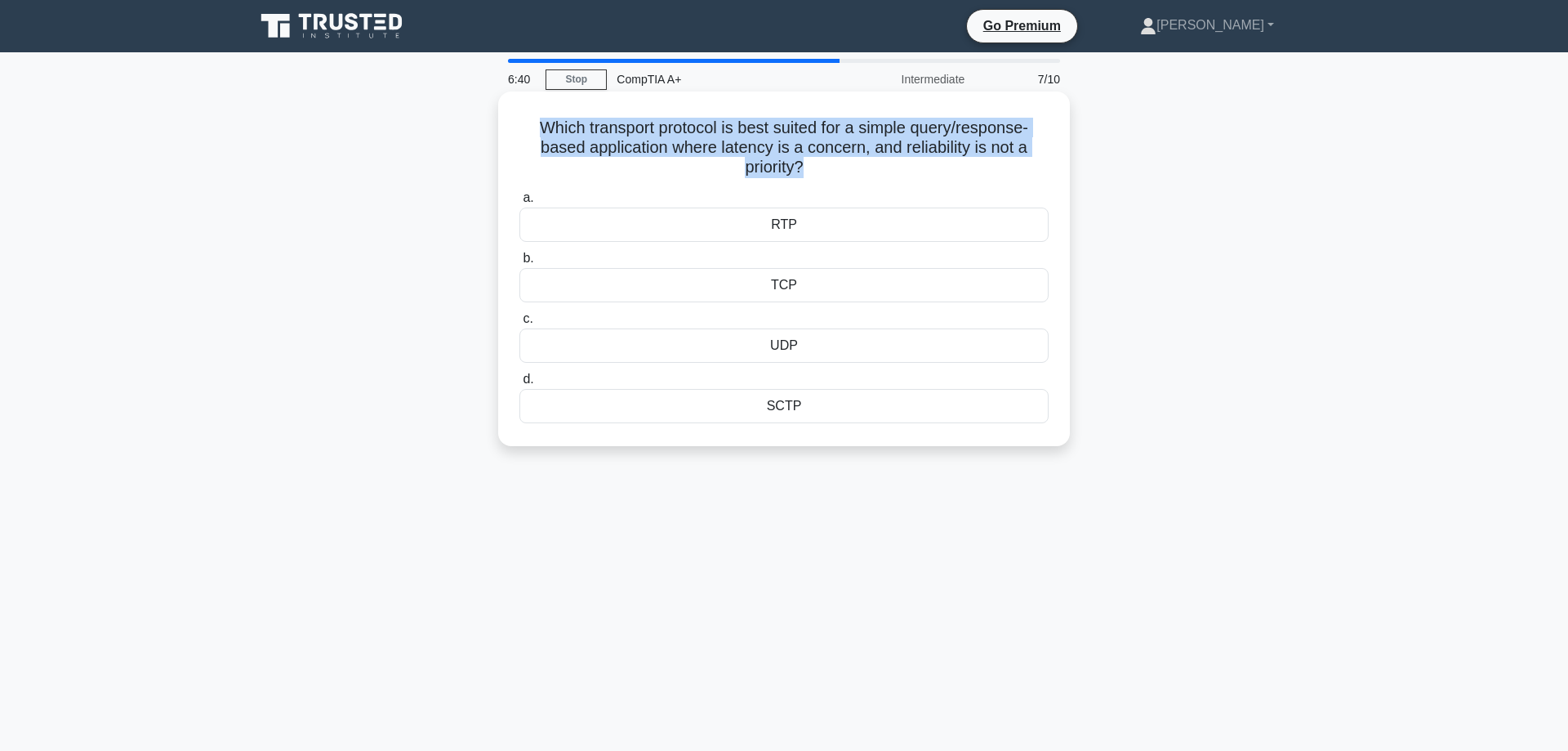
drag, startPoint x: 817, startPoint y: 170, endPoint x: 521, endPoint y: 124, distance: 299.6
click at [521, 124] on h5 "Which transport protocol is best suited for a simple query/response-based appli…" at bounding box center [784, 148] width 533 height 60
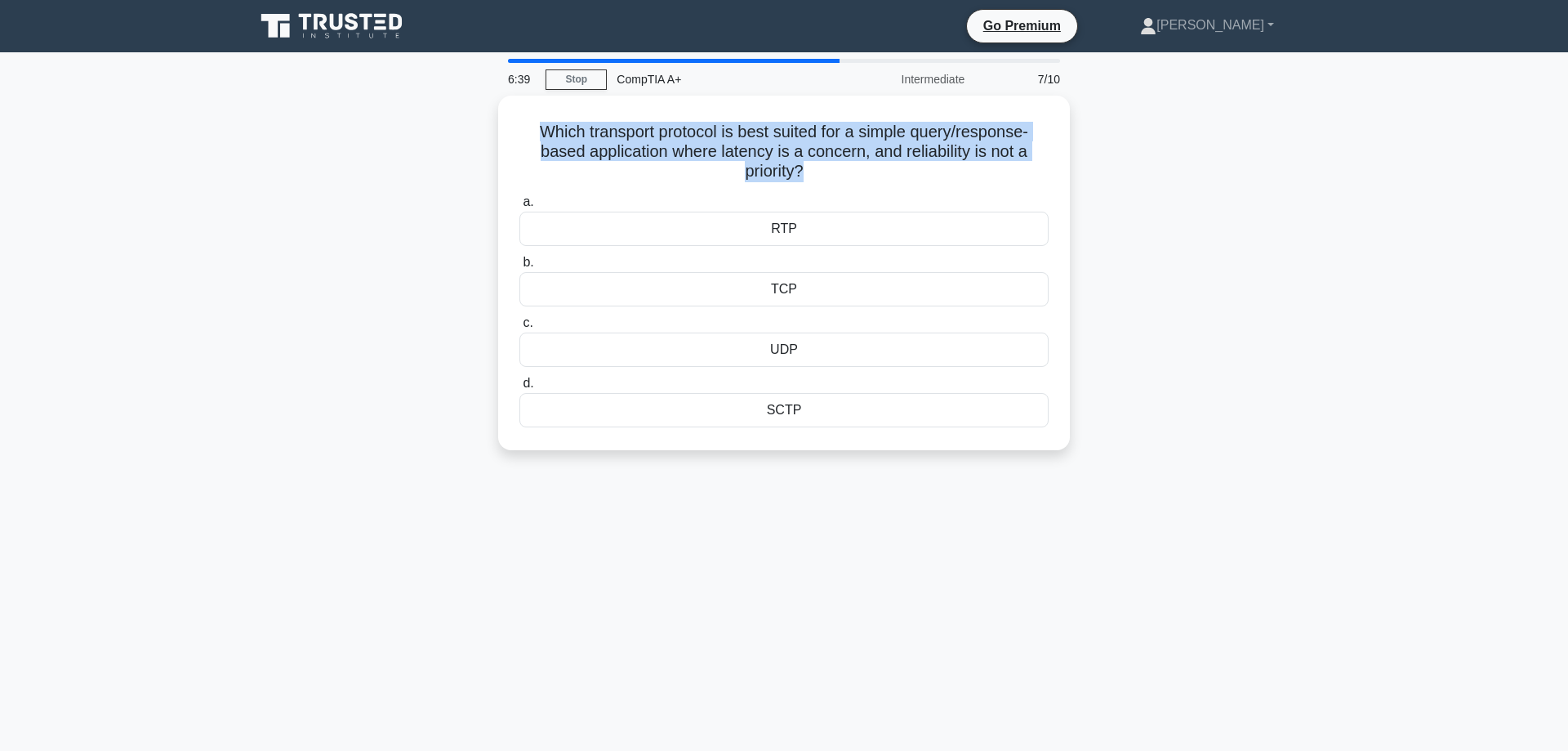
copy h5 "Which transport protocol is best suited for a simple query/response-based appli…"
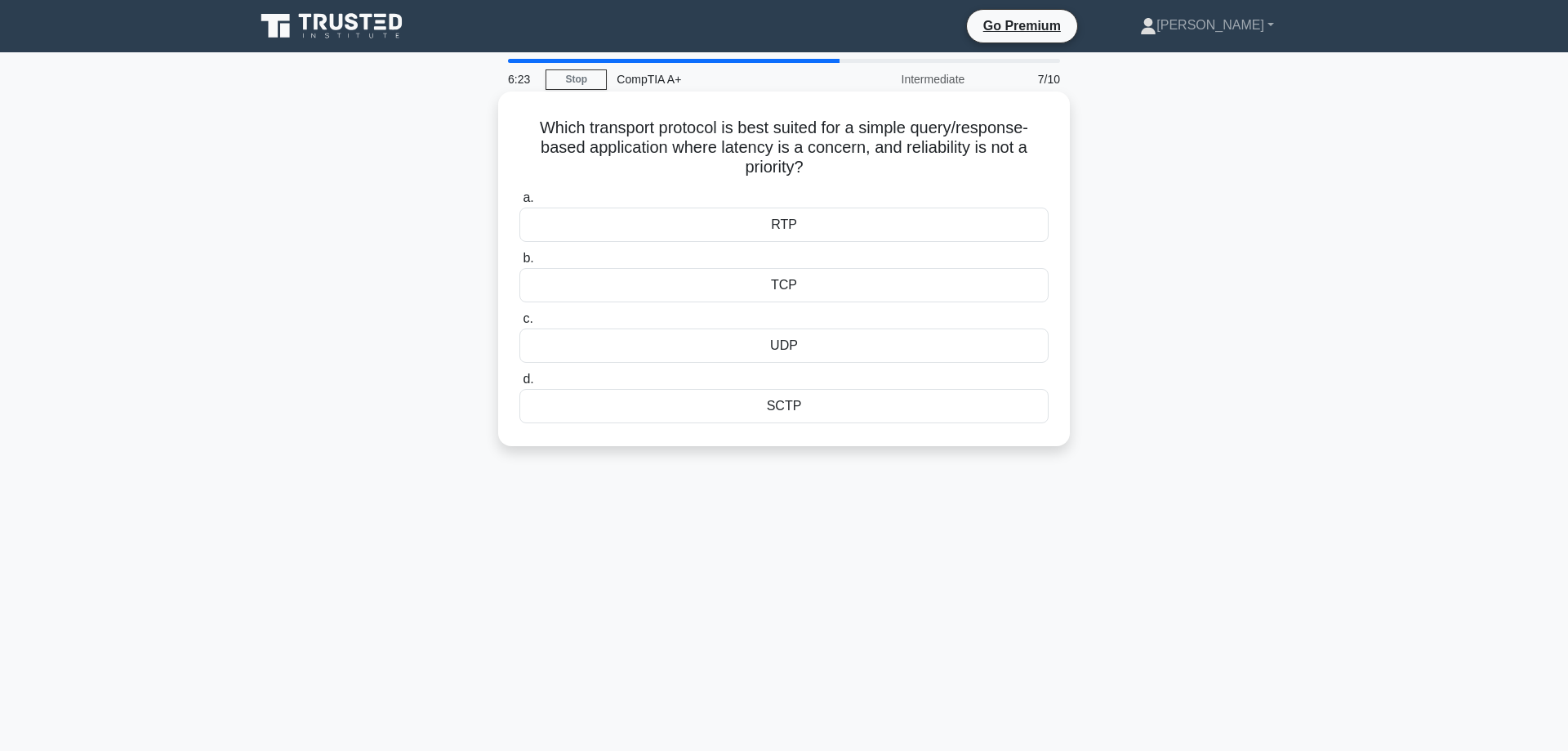
click at [743, 295] on div "TCP" at bounding box center [784, 285] width 530 height 34
click at [520, 264] on input "b. TCP" at bounding box center [520, 258] width 0 height 11
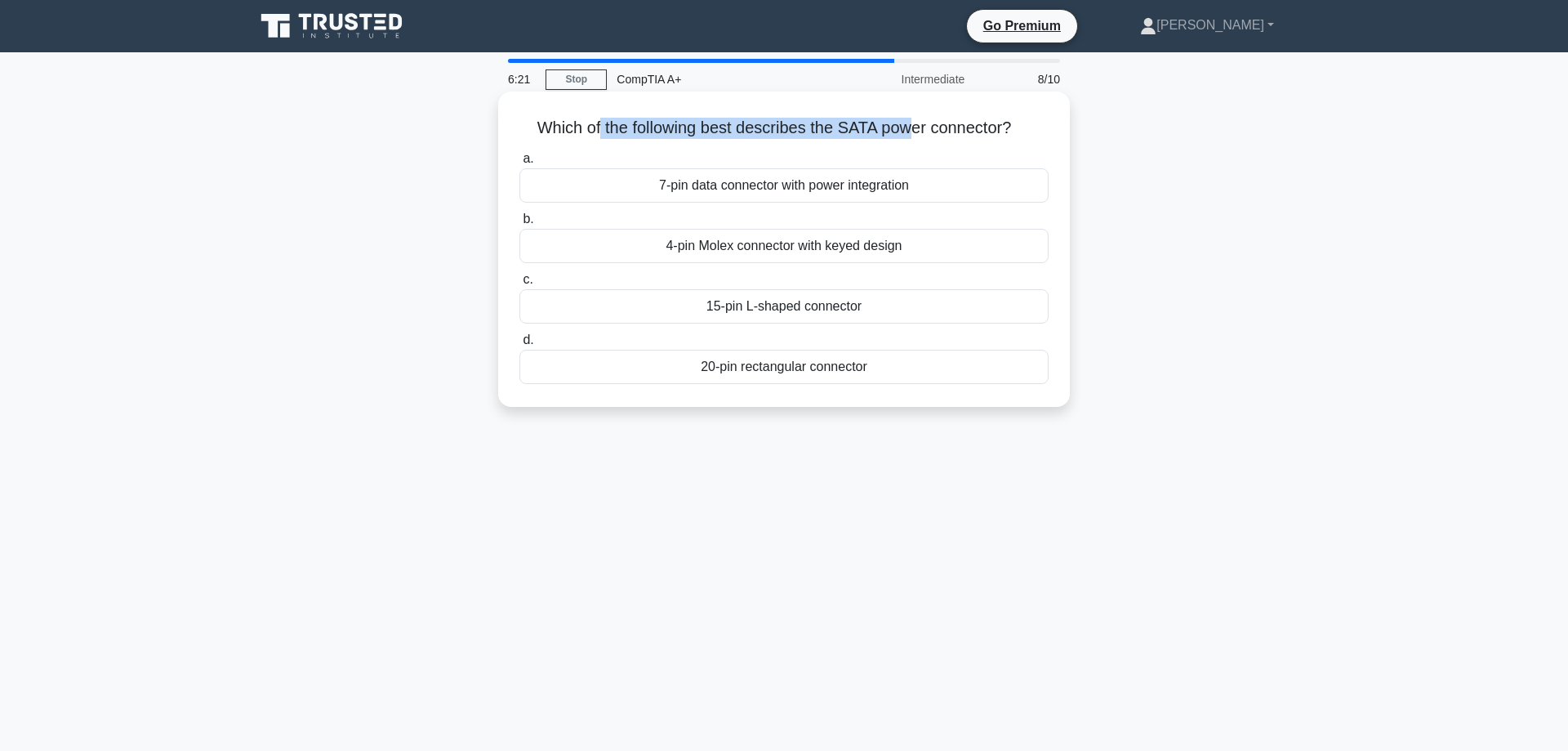
drag, startPoint x: 601, startPoint y: 137, endPoint x: 908, endPoint y: 133, distance: 307.0
click at [908, 133] on h5 "Which of the following best describes the SATA power connector? .spinner_0XTQ{t…" at bounding box center [784, 128] width 533 height 21
click at [723, 195] on div "7-pin data connector with power integration" at bounding box center [784, 185] width 530 height 34
click at [520, 164] on input "a. 7-pin data connector with power integration" at bounding box center [520, 159] width 0 height 11
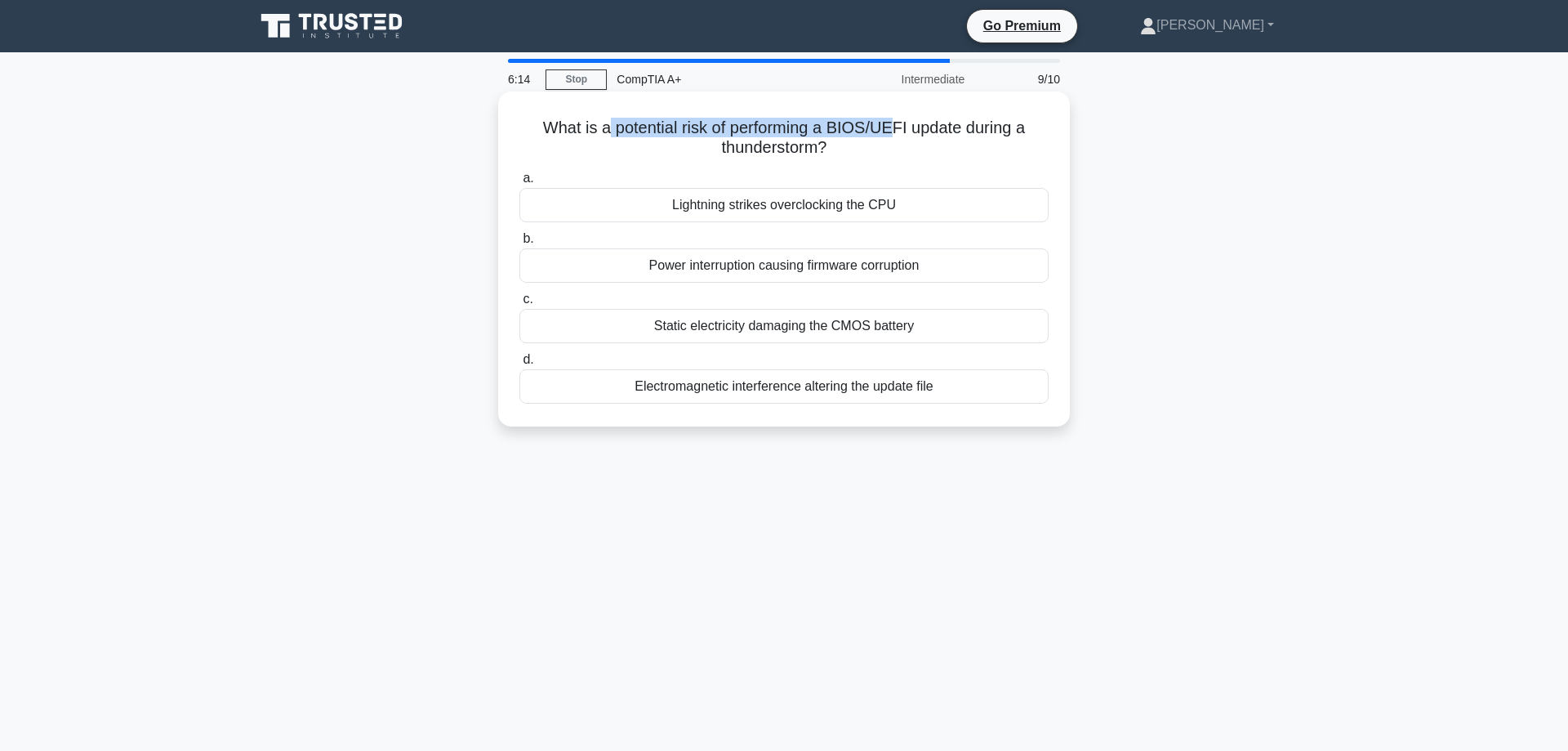
drag, startPoint x: 609, startPoint y: 125, endPoint x: 912, endPoint y: 117, distance: 303.1
click at [901, 114] on div "What is a potential risk of performing a BIOS/UEFI update during a thunderstorm…" at bounding box center [784, 259] width 559 height 322
click at [932, 118] on h5 "What is a potential risk of performing a BIOS/UEFI update during a thunderstorm…" at bounding box center [784, 138] width 533 height 41
click at [903, 274] on div "Power interruption causing firmware corruption" at bounding box center [784, 265] width 530 height 34
click at [520, 244] on input "b. Power interruption causing firmware corruption" at bounding box center [520, 239] width 0 height 11
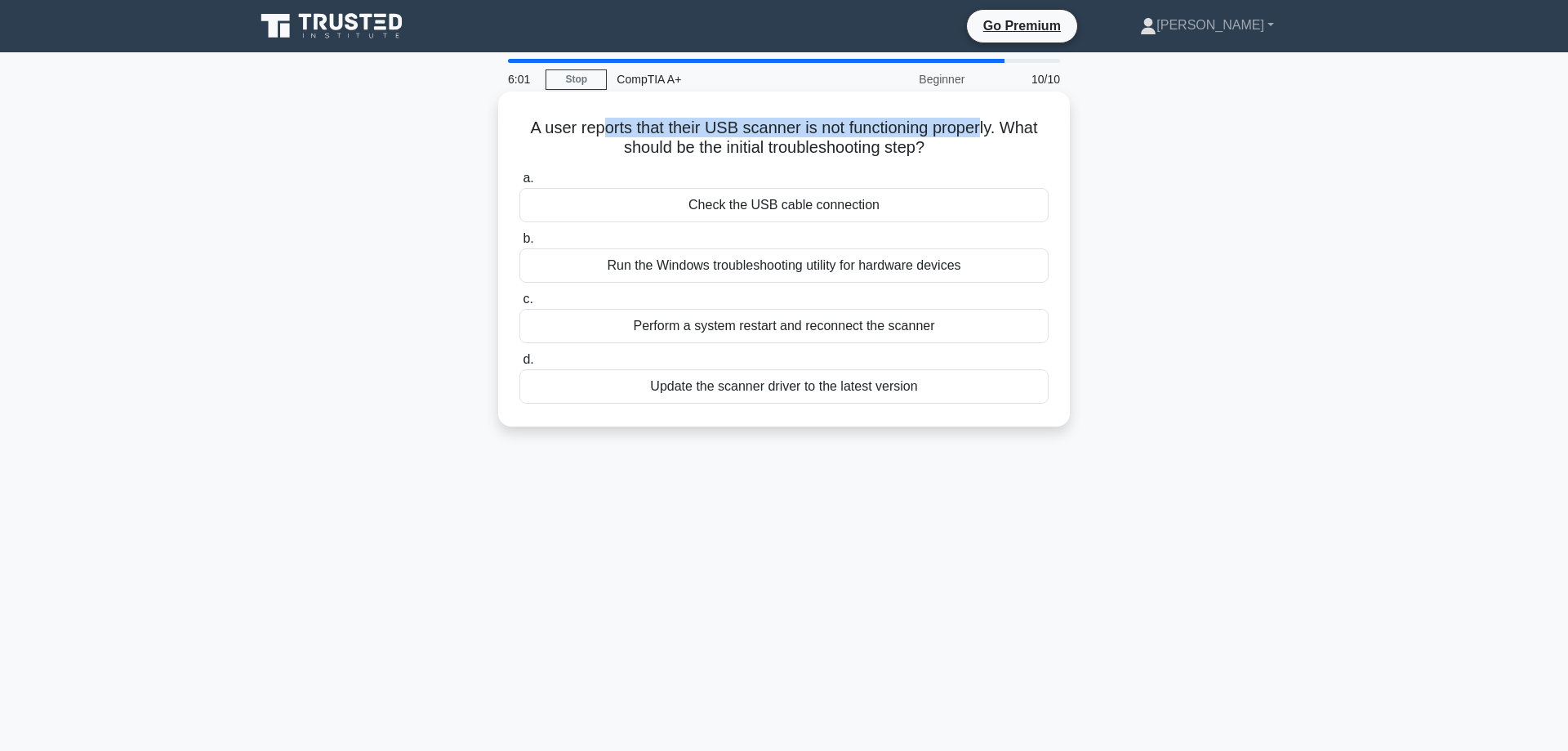
drag, startPoint x: 611, startPoint y: 128, endPoint x: 981, endPoint y: 132, distance: 370.0
click at [981, 132] on h5 "A user reports that their USB scanner is not functioning properly. What should …" at bounding box center [784, 138] width 533 height 41
click at [992, 132] on h5 "A user reports that their USB scanner is not functioning properly. What should …" at bounding box center [784, 138] width 533 height 41
click at [832, 204] on div "Check the USB cable connection" at bounding box center [784, 205] width 530 height 34
click at [520, 184] on input "a. Check the USB cable connection" at bounding box center [520, 178] width 0 height 11
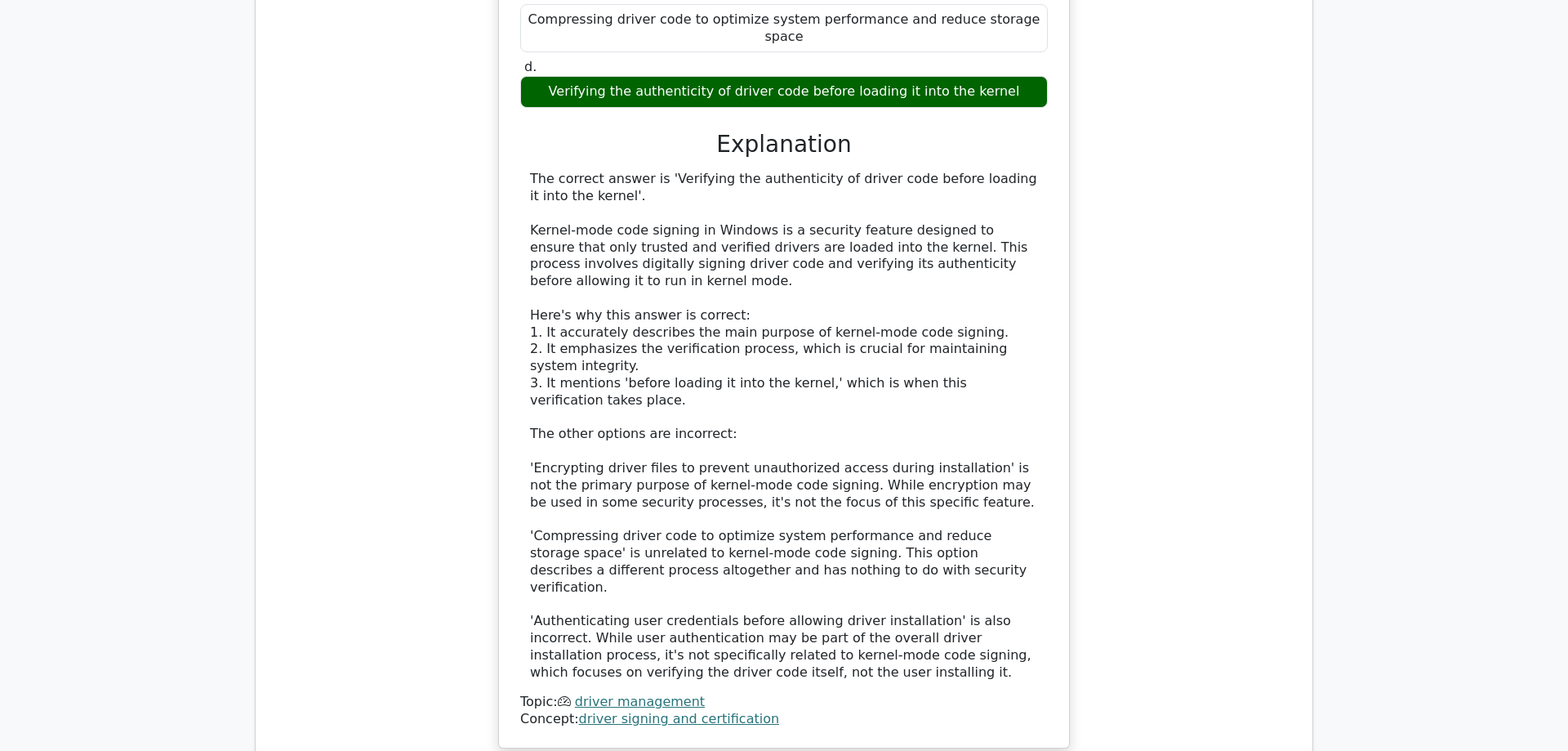
scroll to position [2001, 0]
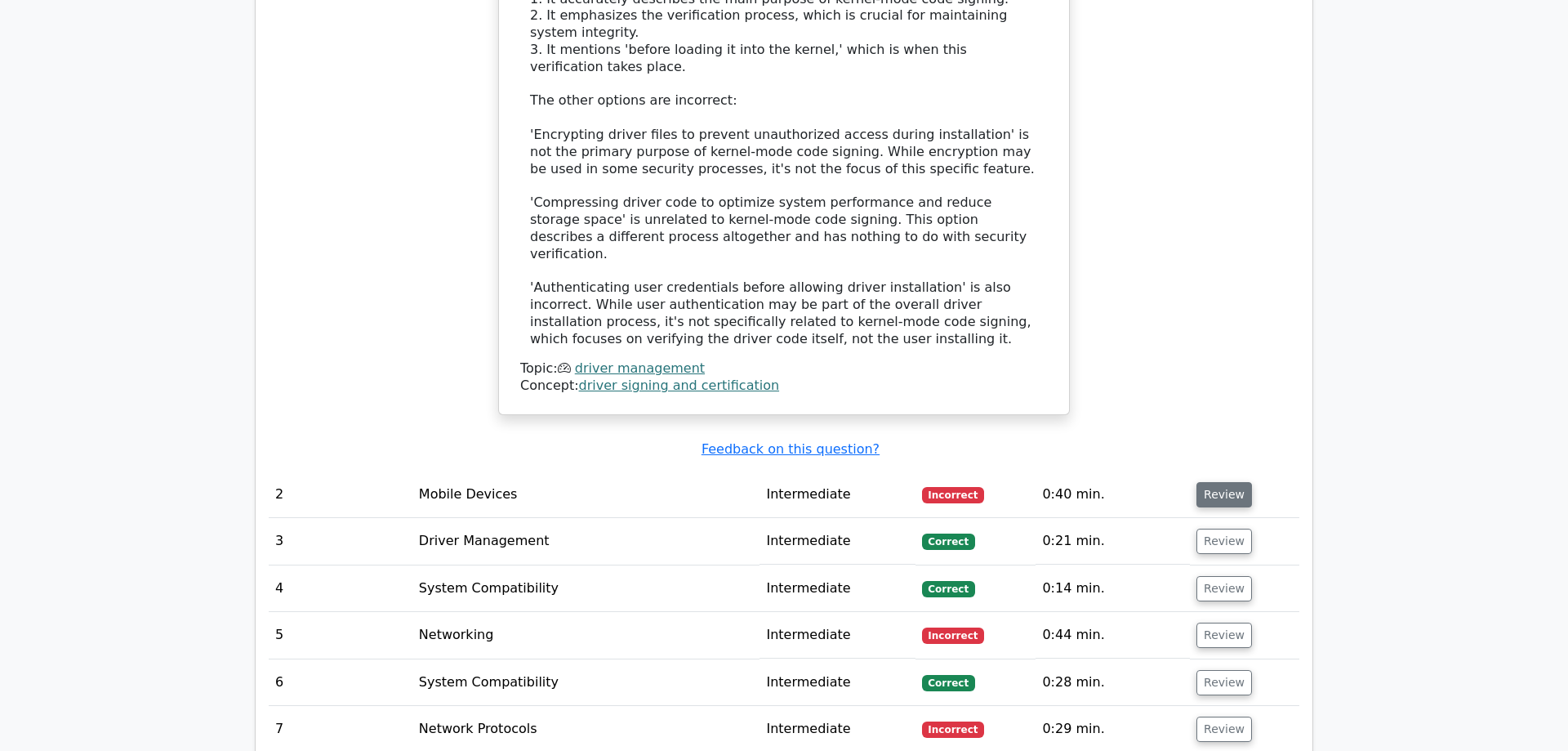
click at [1228, 482] on button "Review" at bounding box center [1224, 494] width 56 height 25
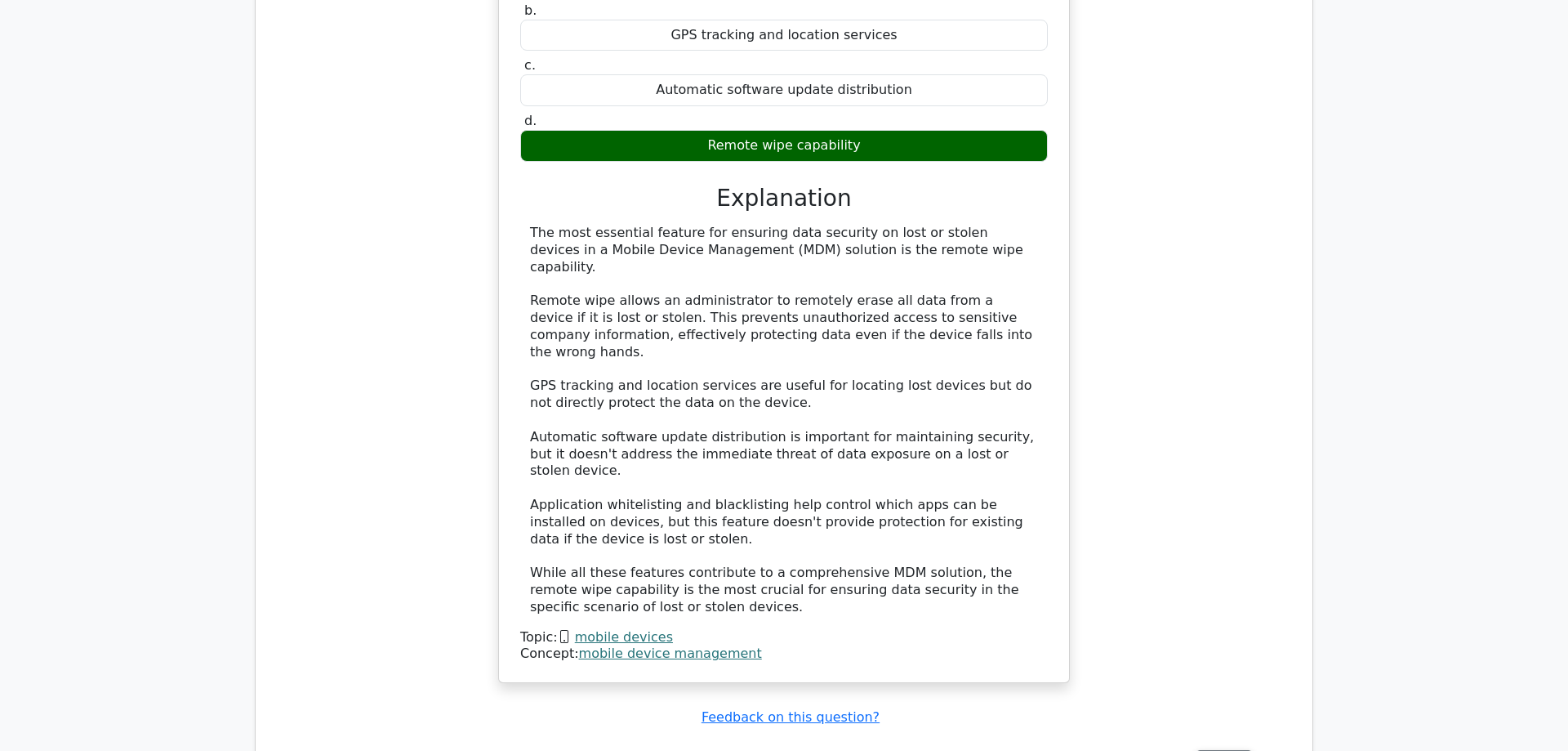
scroll to position [3085, 0]
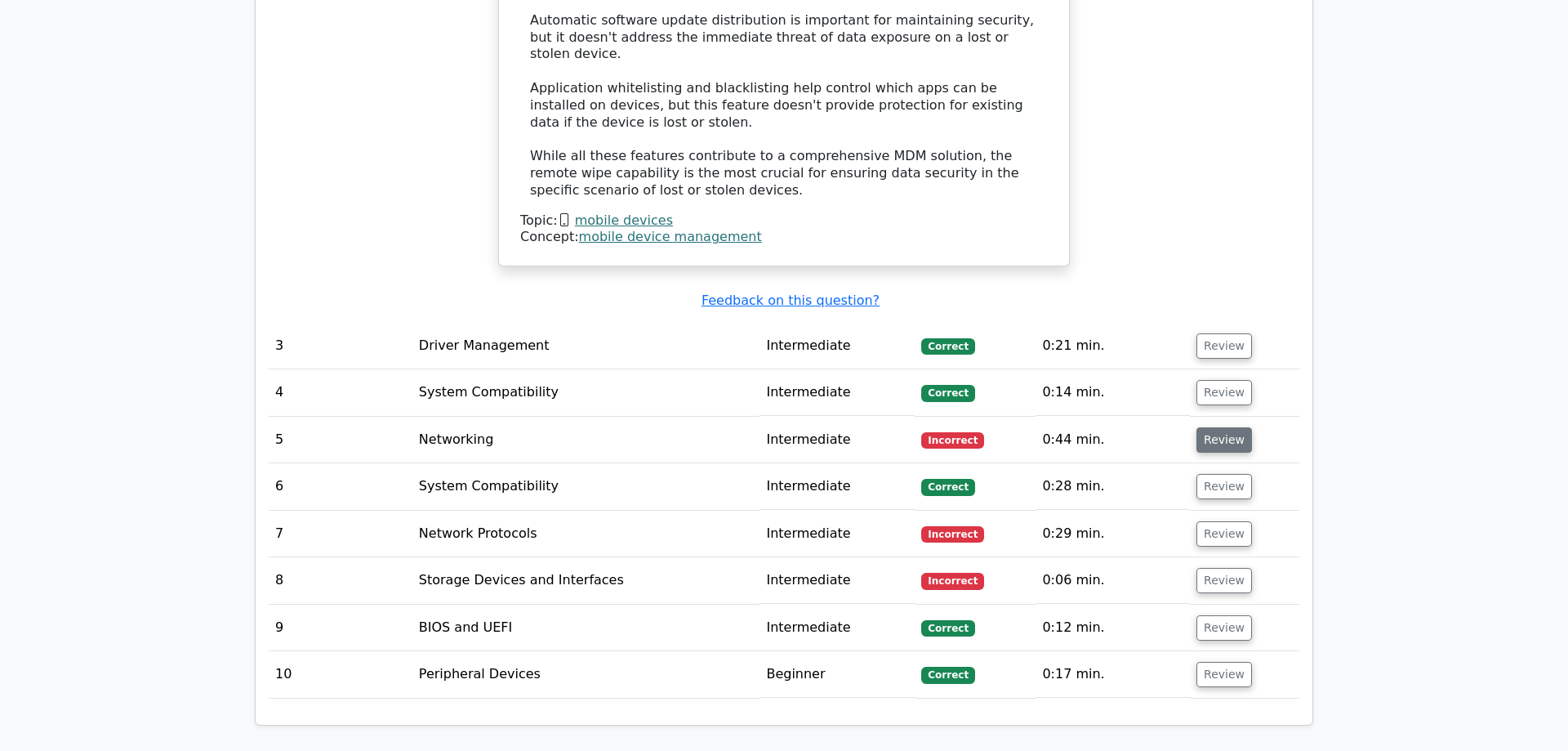
click at [1208, 427] on button "Review" at bounding box center [1224, 439] width 56 height 25
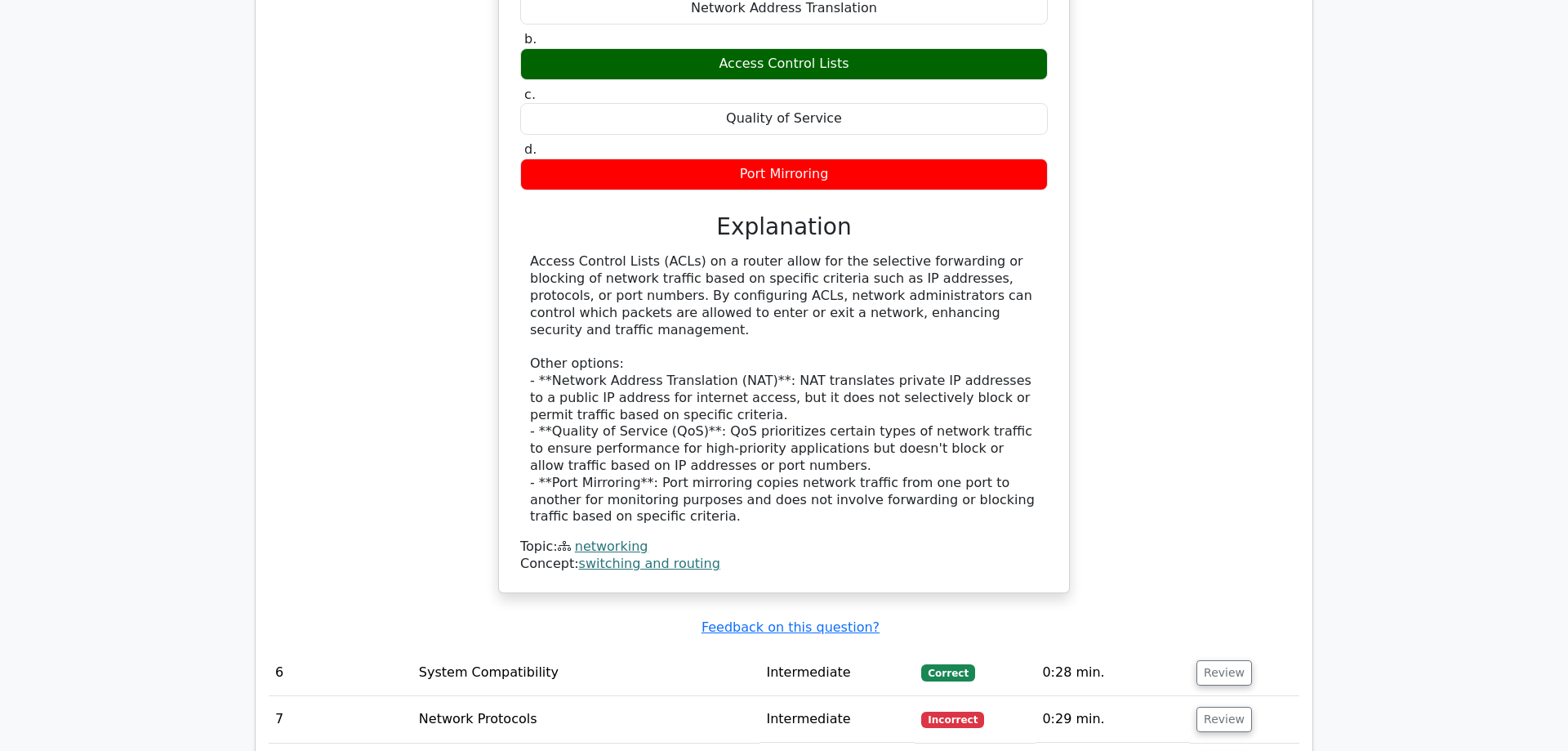
scroll to position [4002, 0]
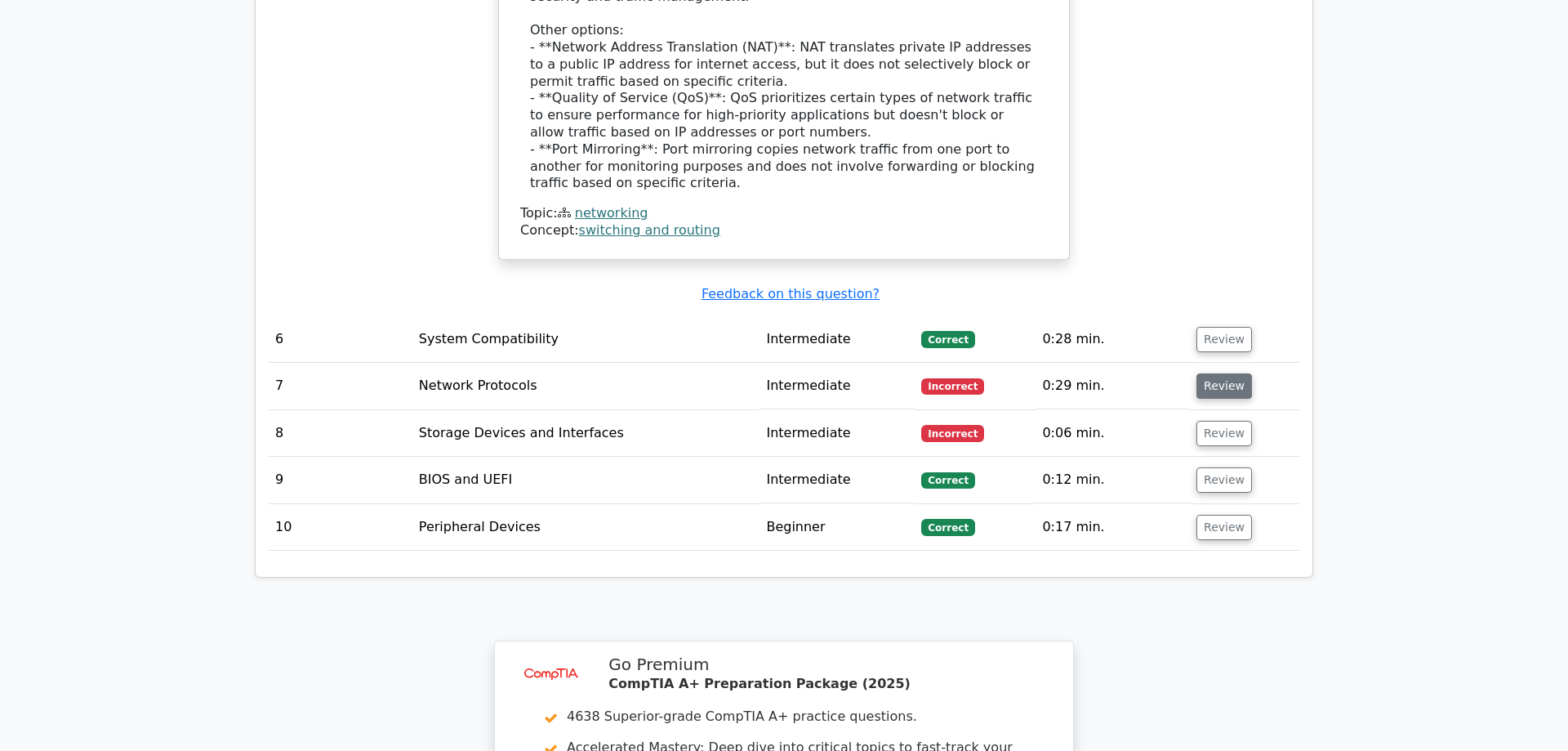
click at [1226, 374] on button "Review" at bounding box center [1224, 386] width 56 height 25
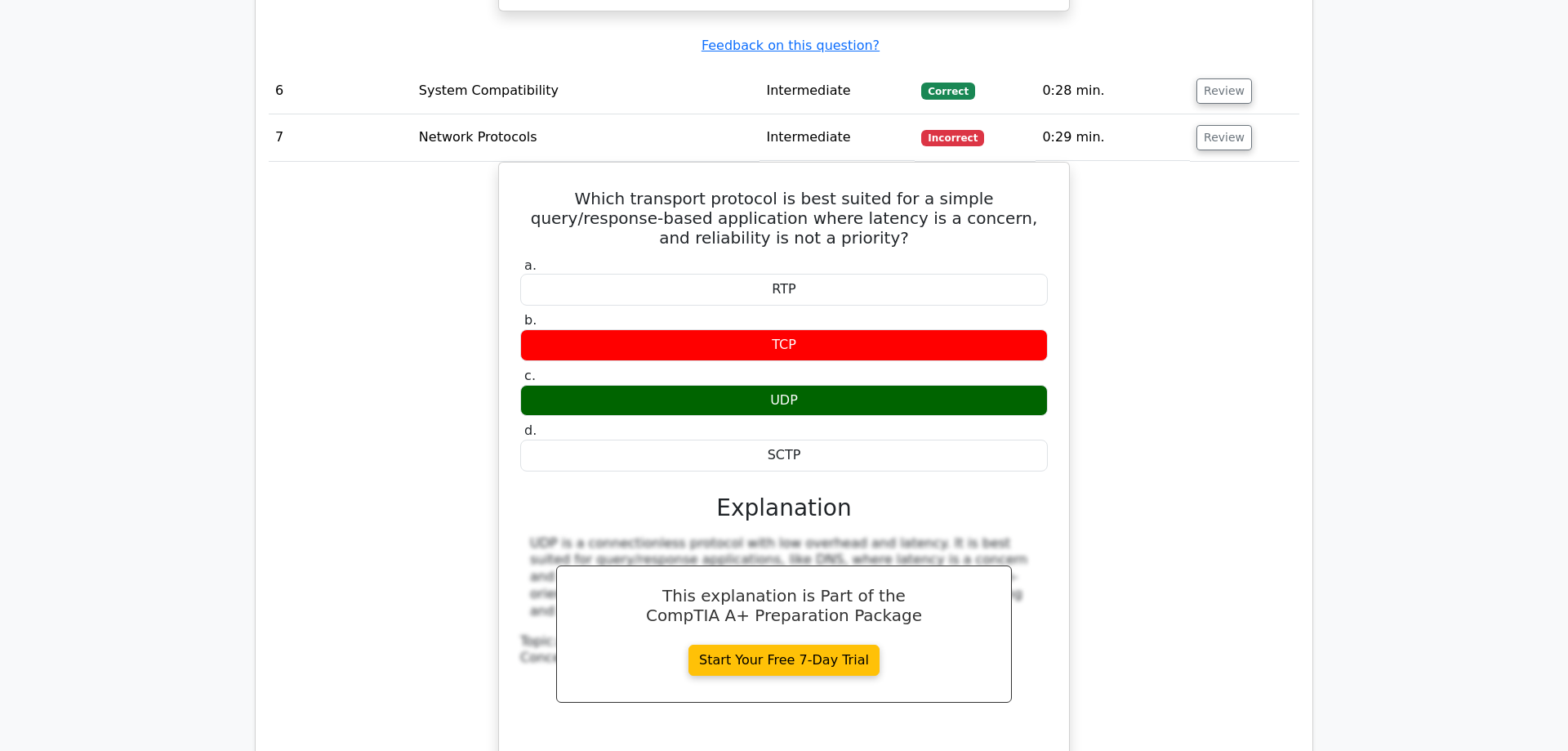
scroll to position [4752, 0]
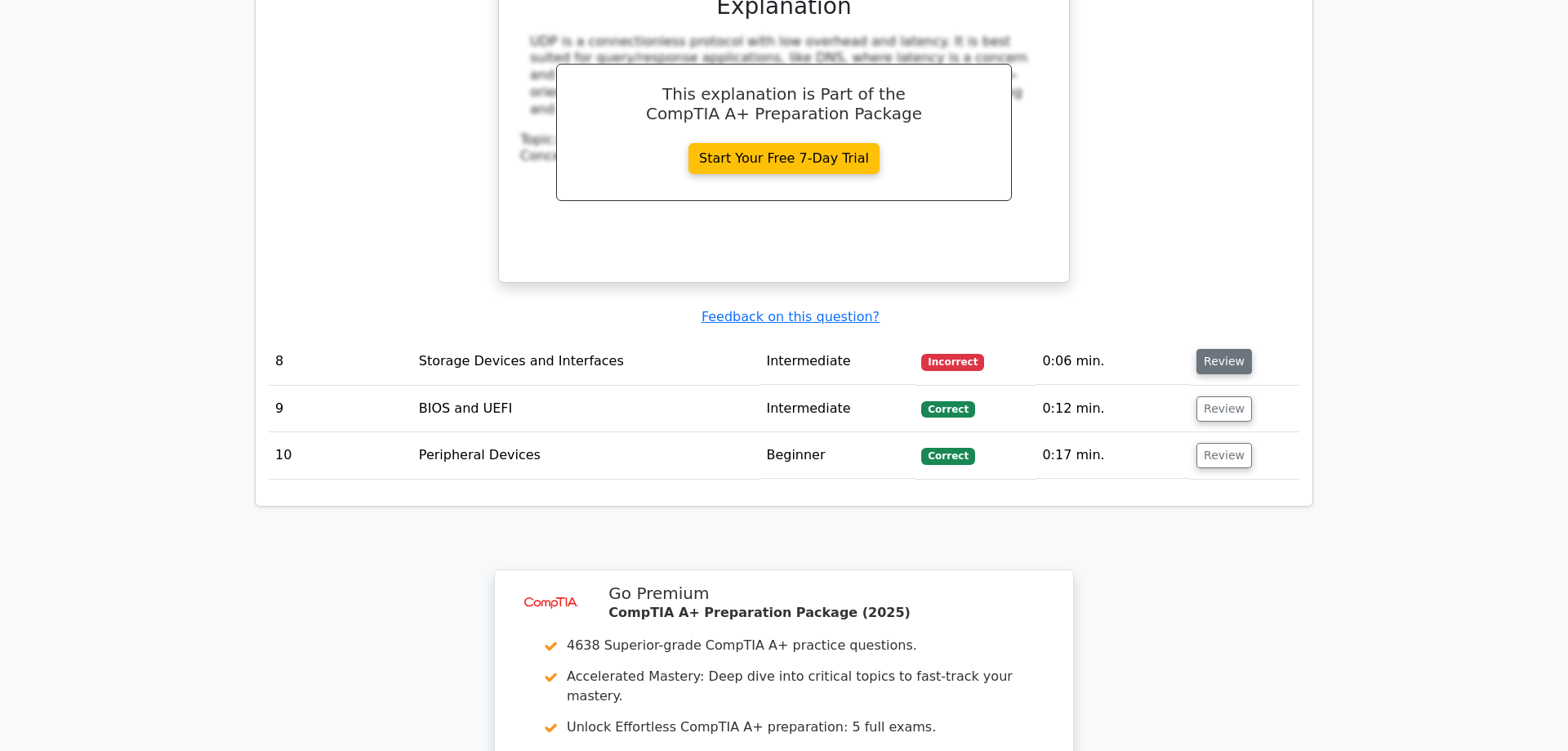
click at [1218, 349] on button "Review" at bounding box center [1224, 361] width 56 height 25
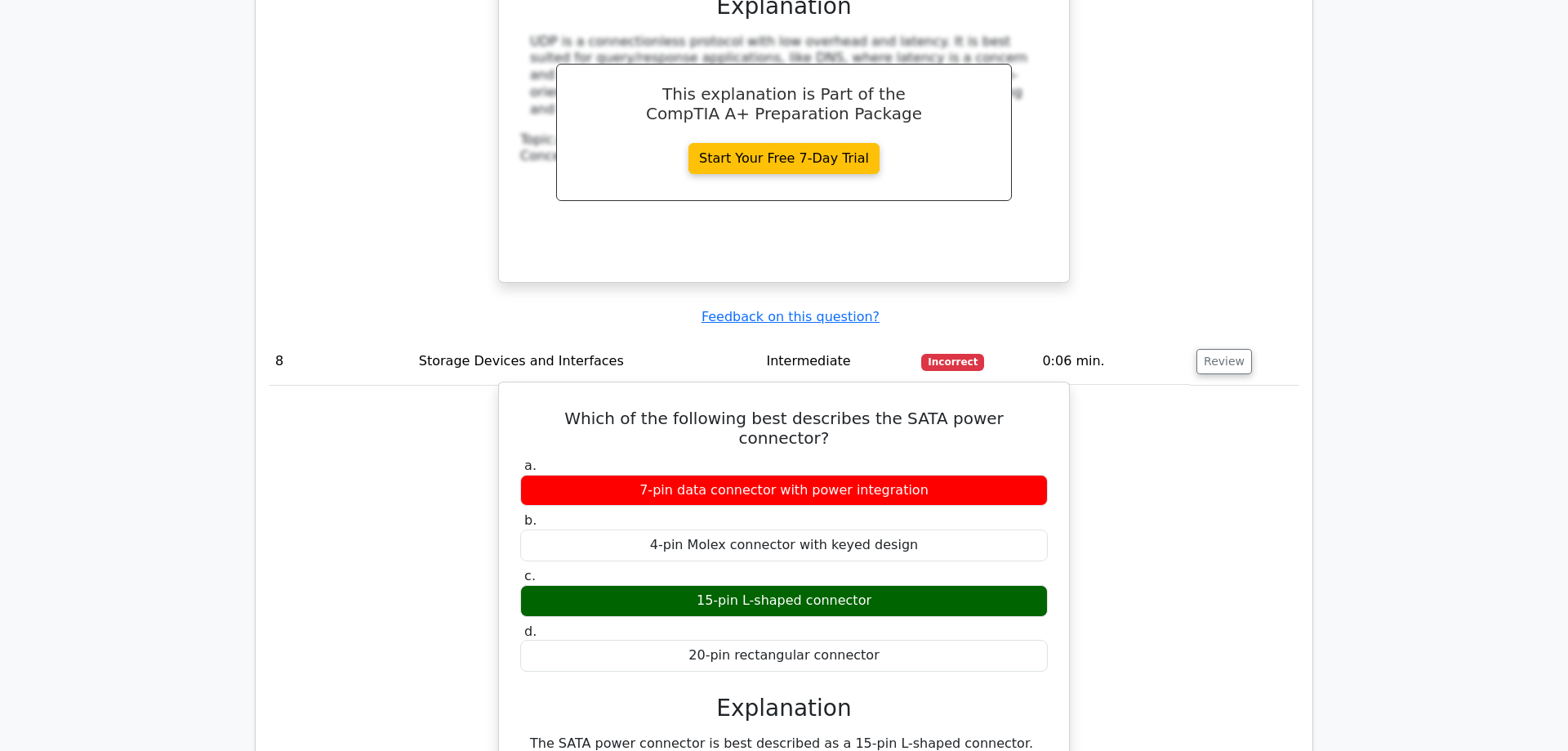
click at [750, 585] on div "15-pin L-shaped connector" at bounding box center [784, 601] width 528 height 32
click at [817, 475] on div "7-pin data connector with power integration" at bounding box center [784, 491] width 528 height 32
click at [815, 475] on div "7-pin data connector with power integration" at bounding box center [784, 491] width 528 height 32
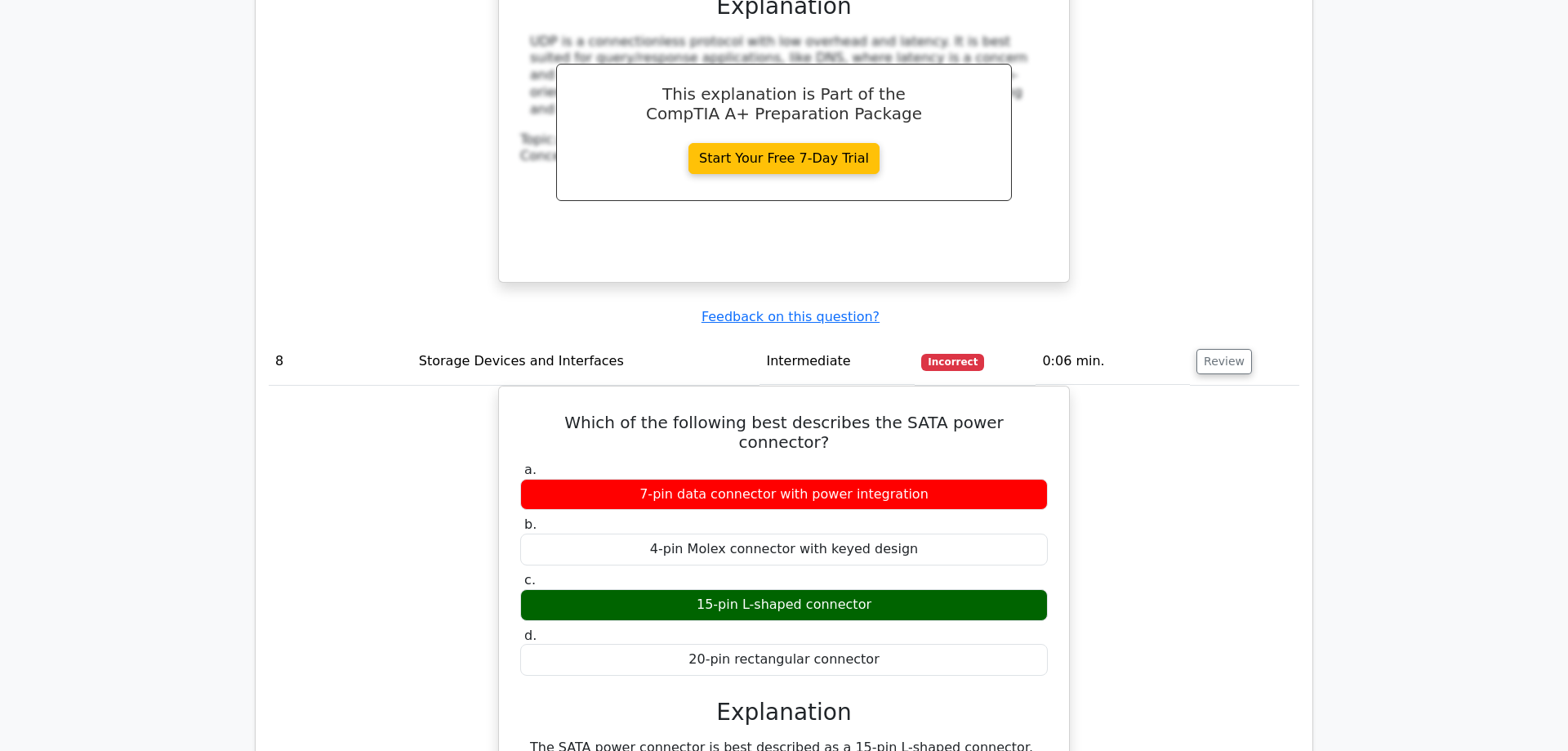
drag, startPoint x: 1184, startPoint y: 405, endPoint x: 1144, endPoint y: 409, distance: 40.2
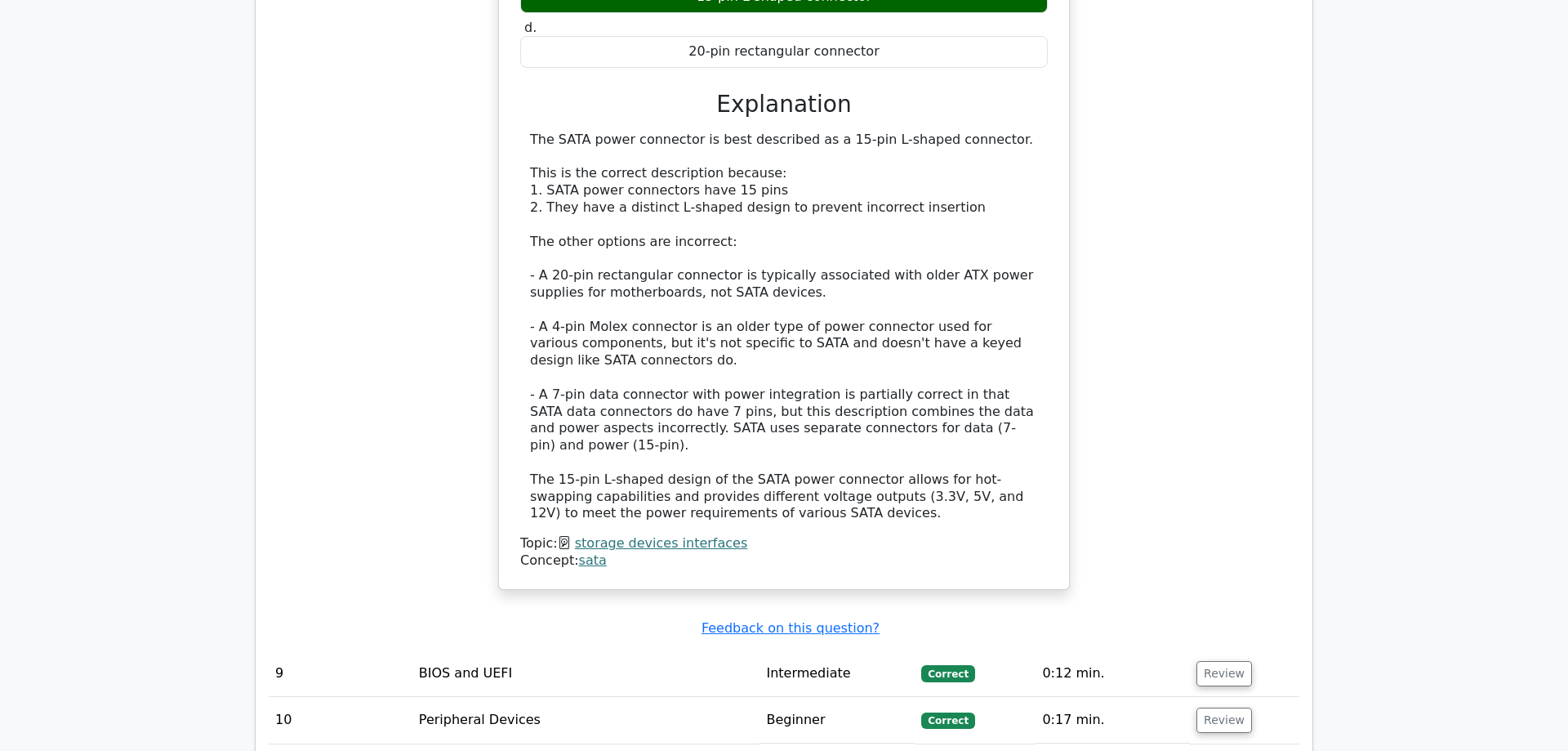
scroll to position [5314, 0]
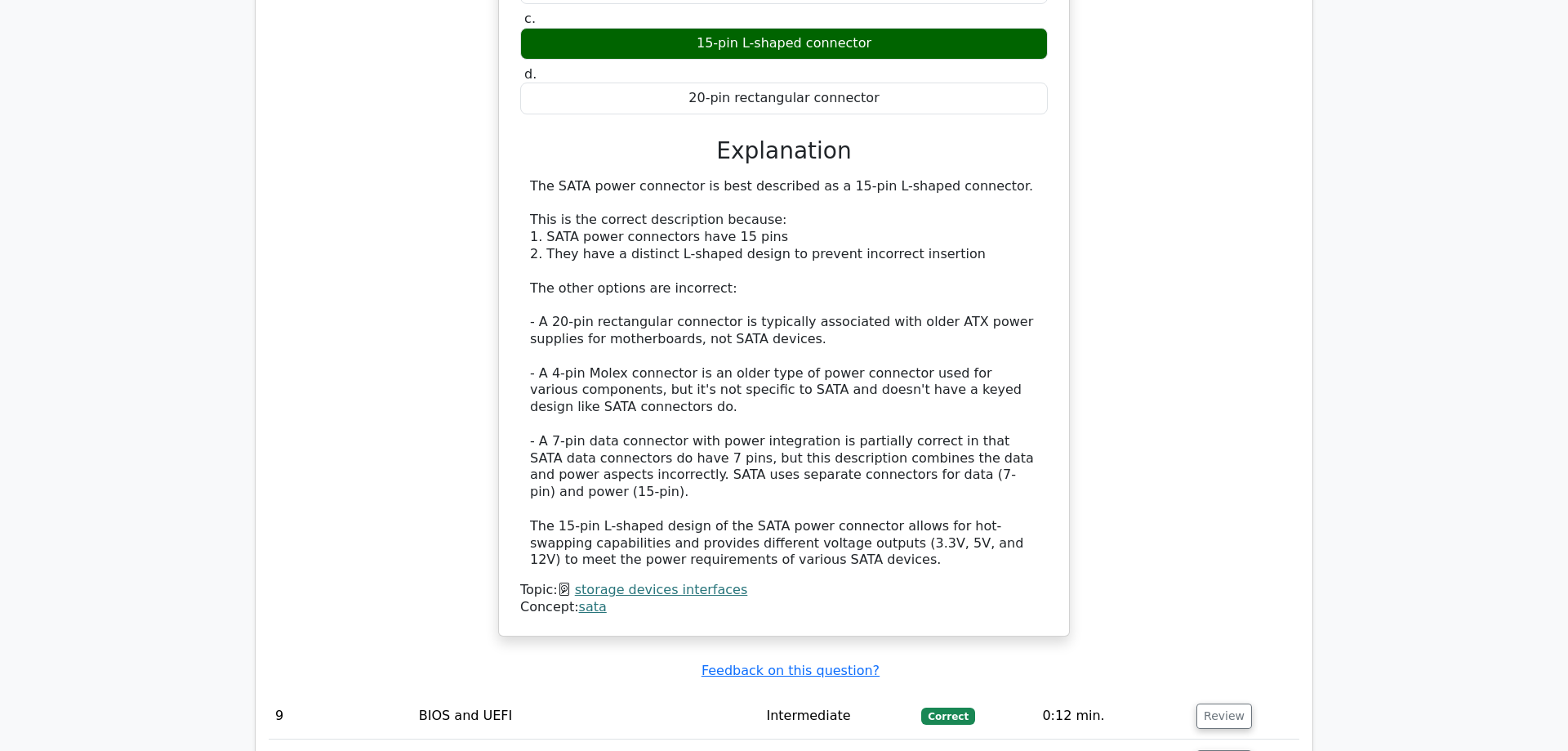
click at [768, 693] on td "Intermediate" at bounding box center [836, 716] width 155 height 47
click at [1205, 704] on button "Review" at bounding box center [1224, 716] width 56 height 25
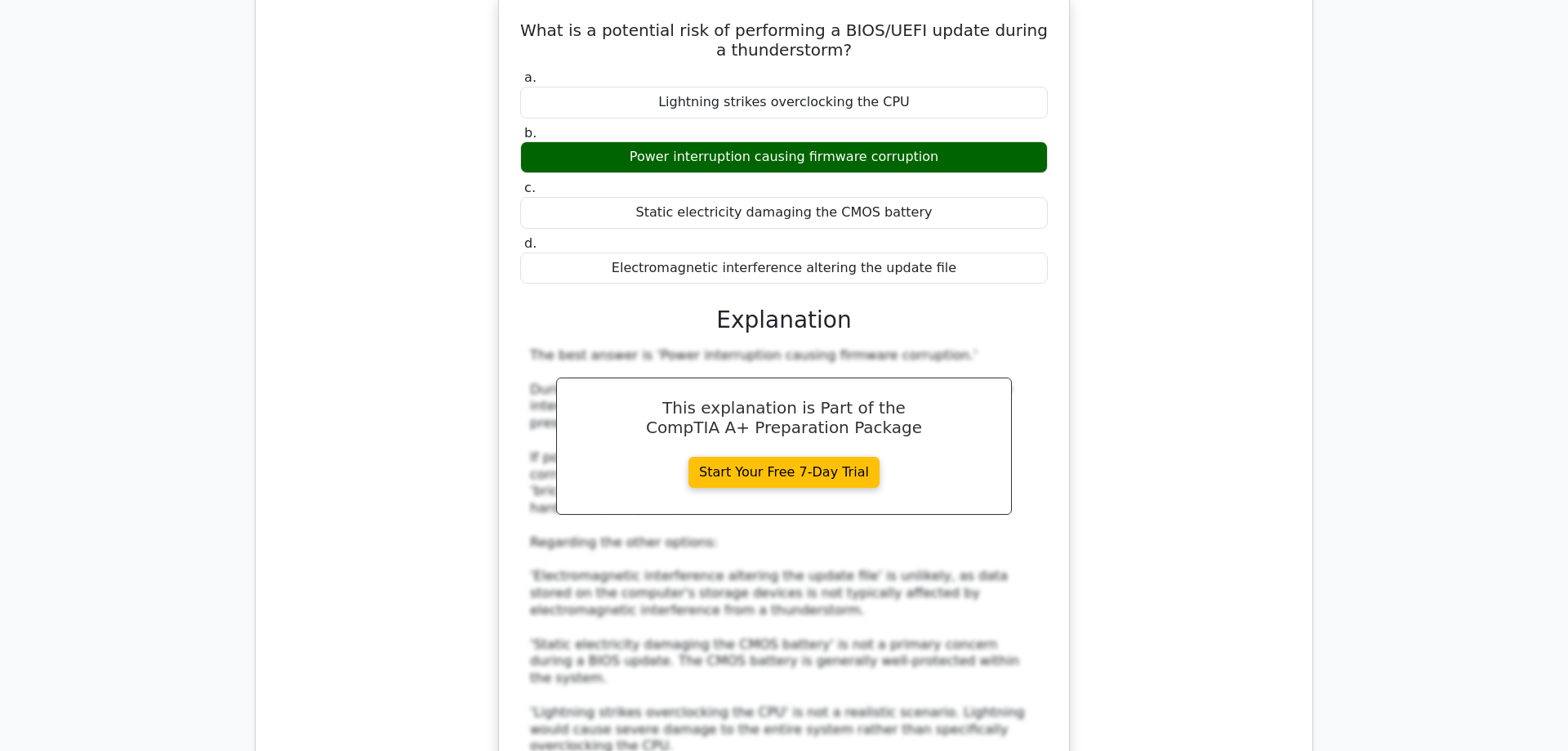
scroll to position [6398, 0]
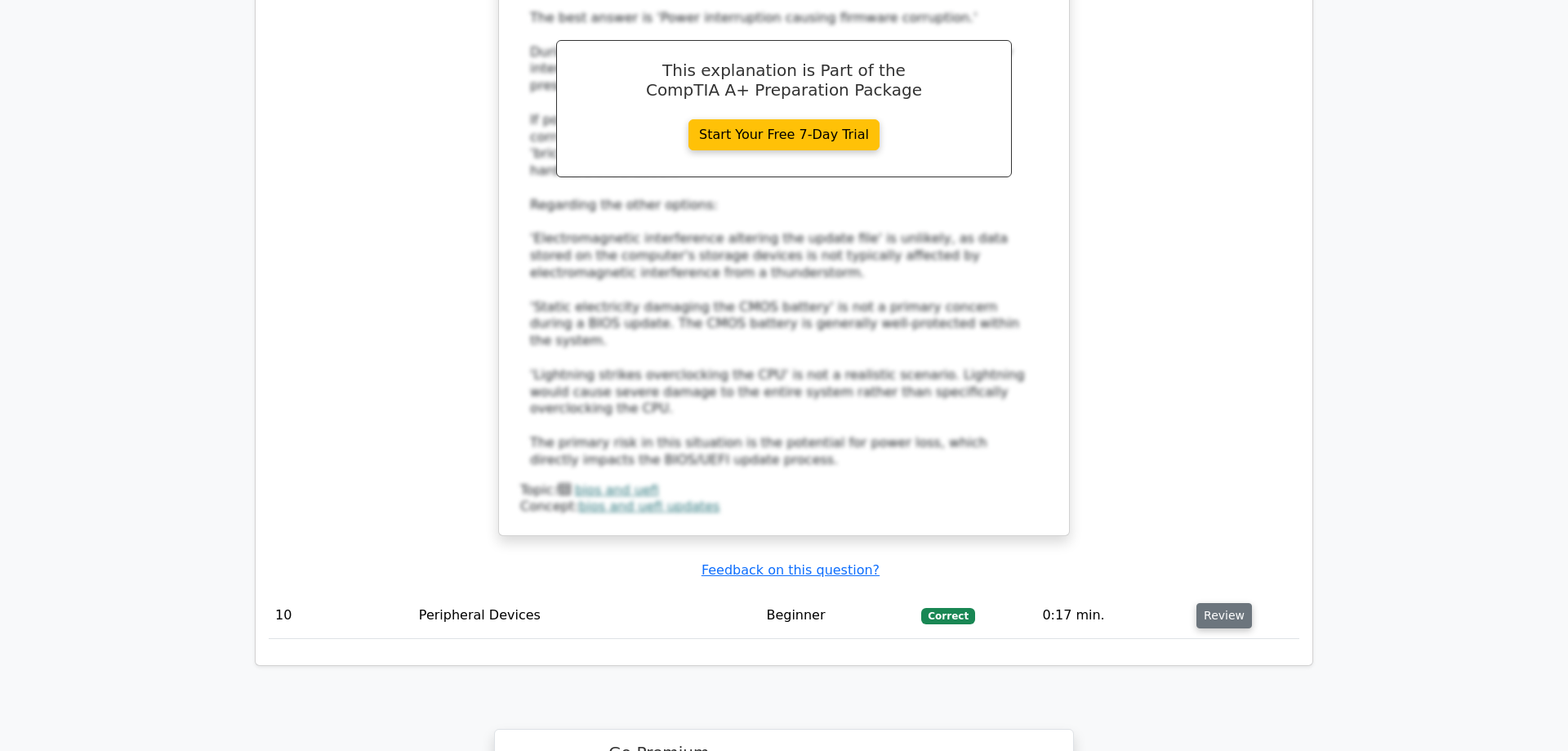
click at [1233, 603] on button "Review" at bounding box center [1224, 615] width 56 height 25
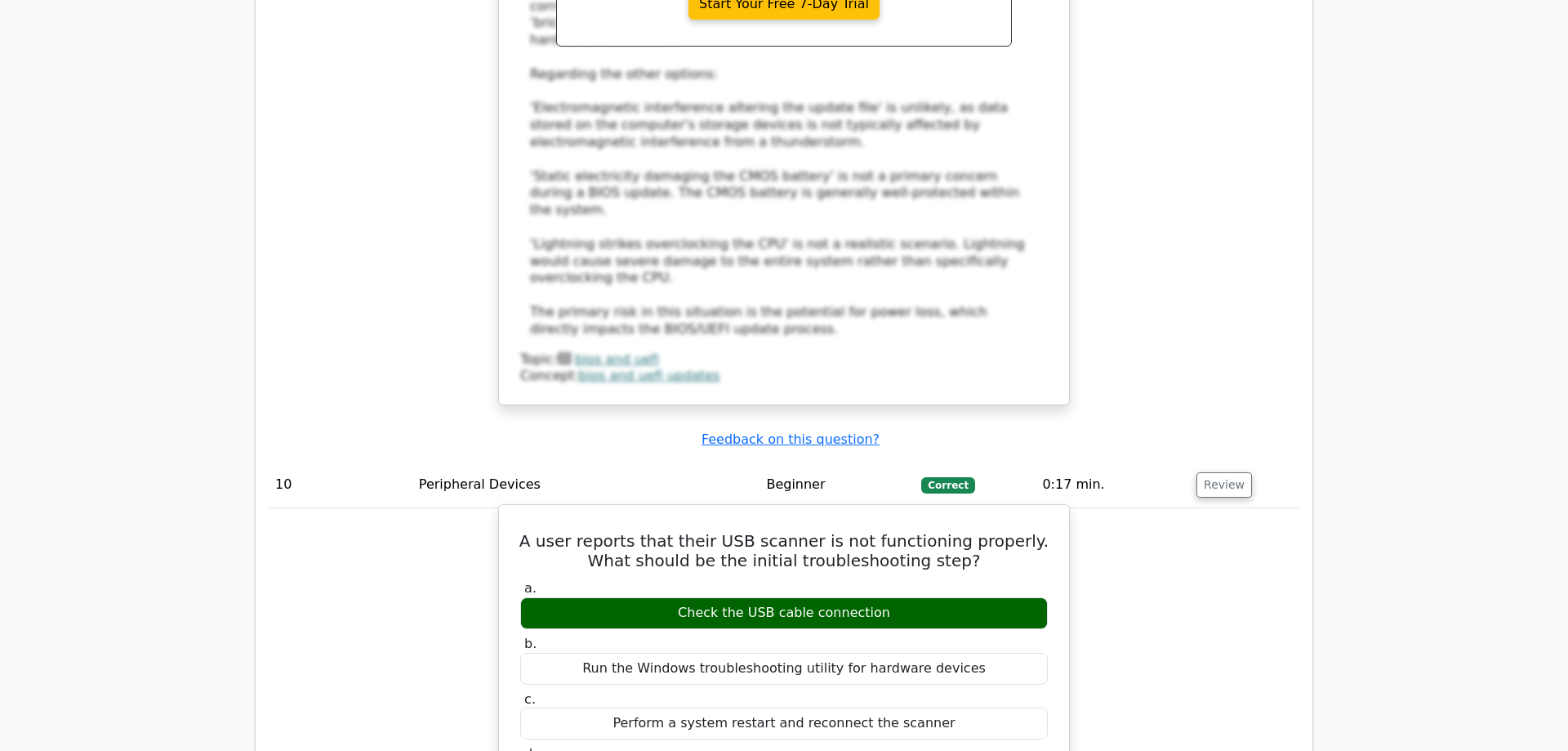
scroll to position [6648, 0]
